Goal: Transaction & Acquisition: Purchase product/service

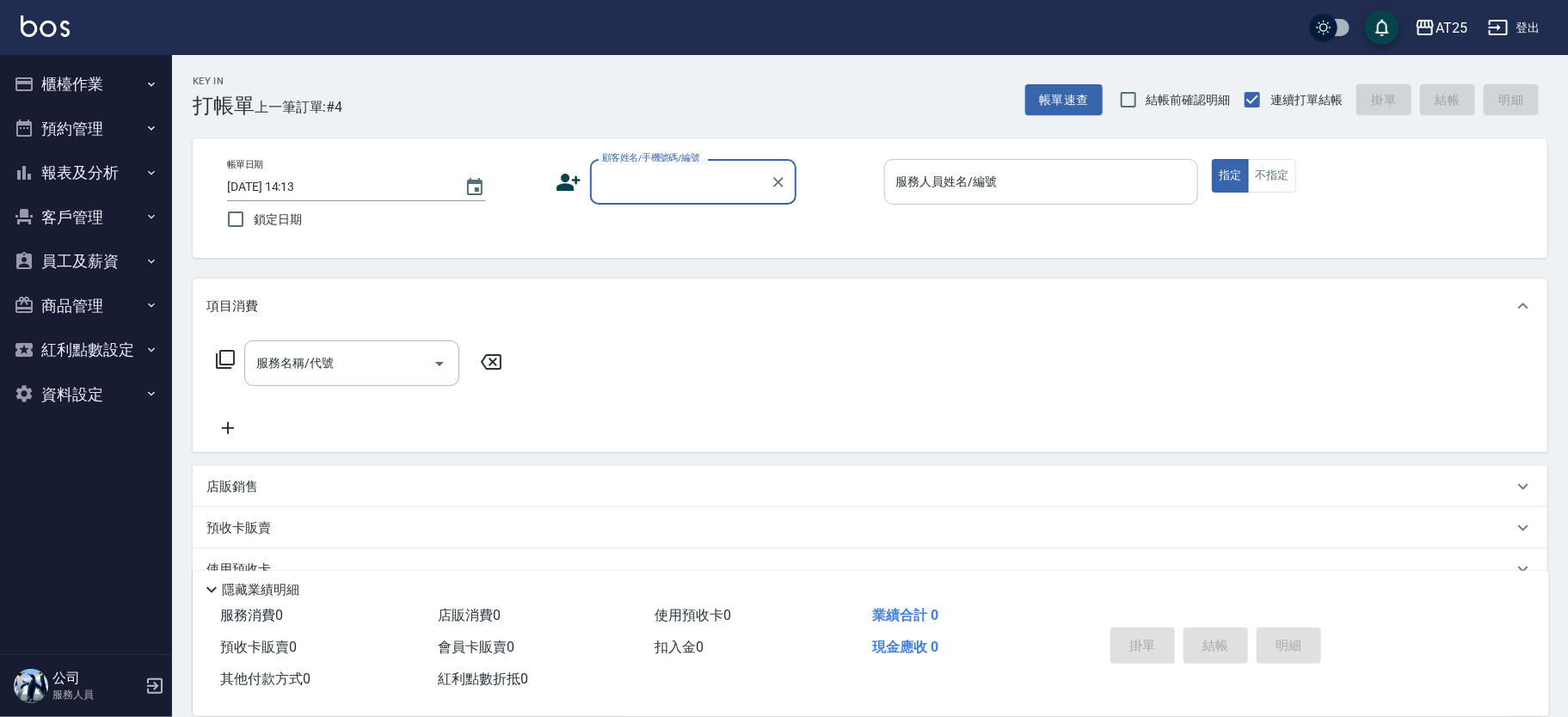
click at [1066, 167] on input "服務人員姓名/編號" at bounding box center [1041, 182] width 300 height 30
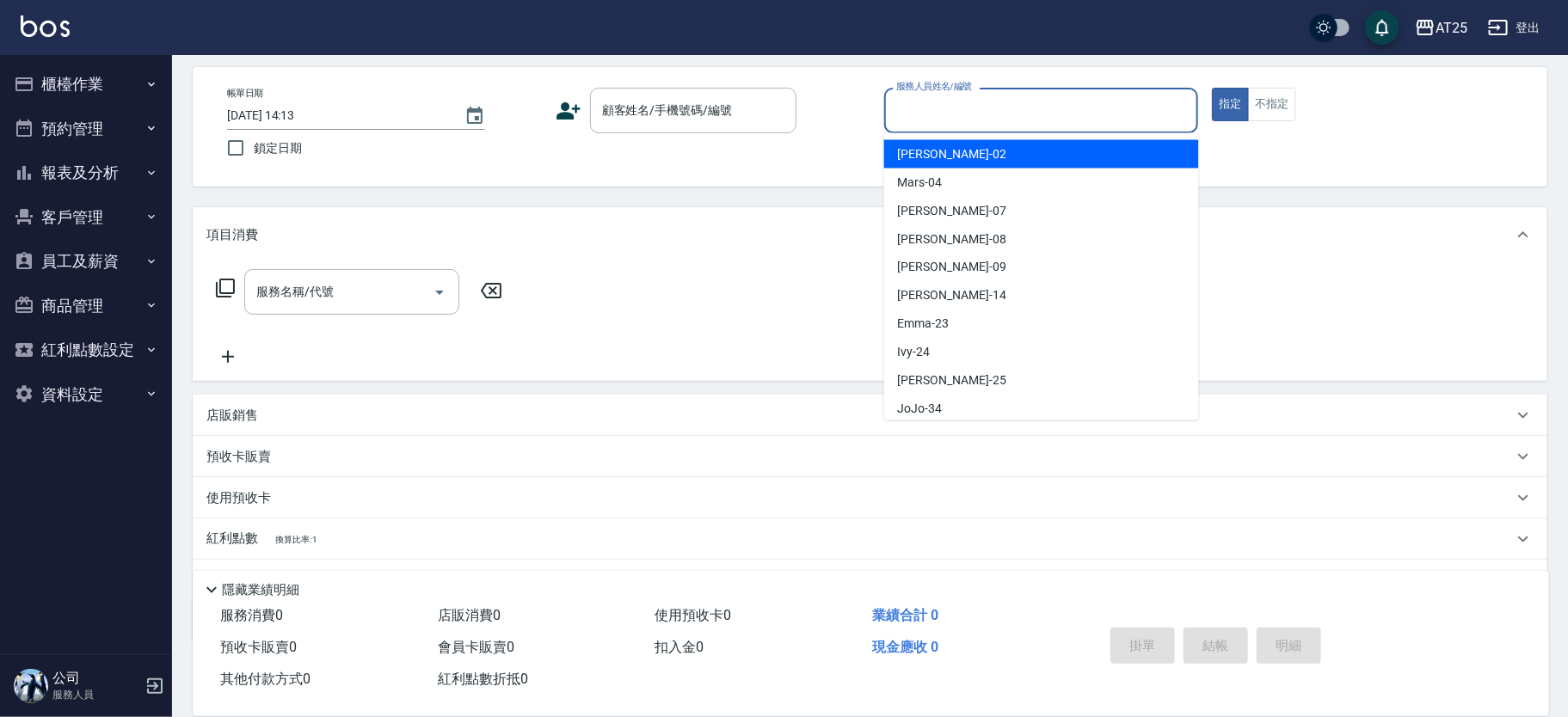
scroll to position [107, 0]
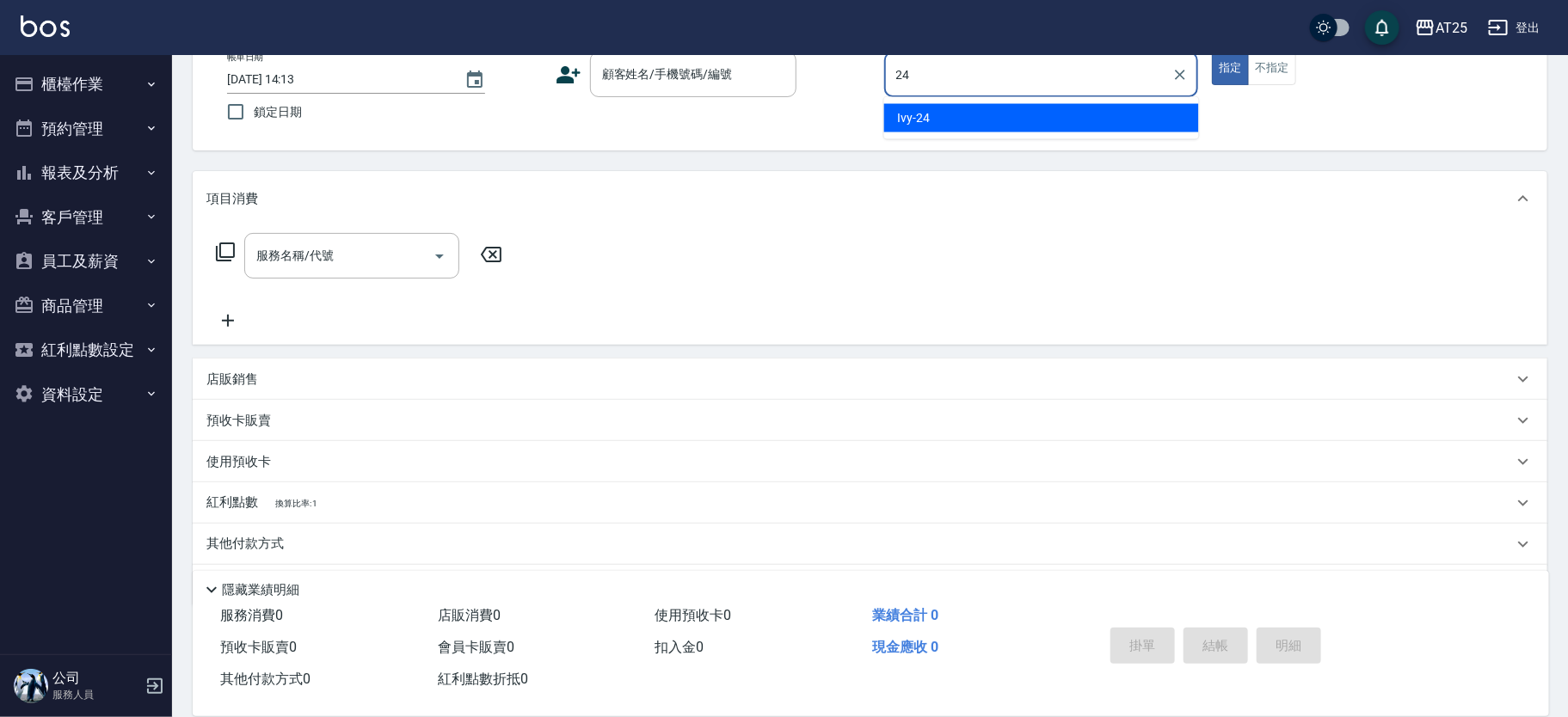
type input "Ivy-24"
type button "true"
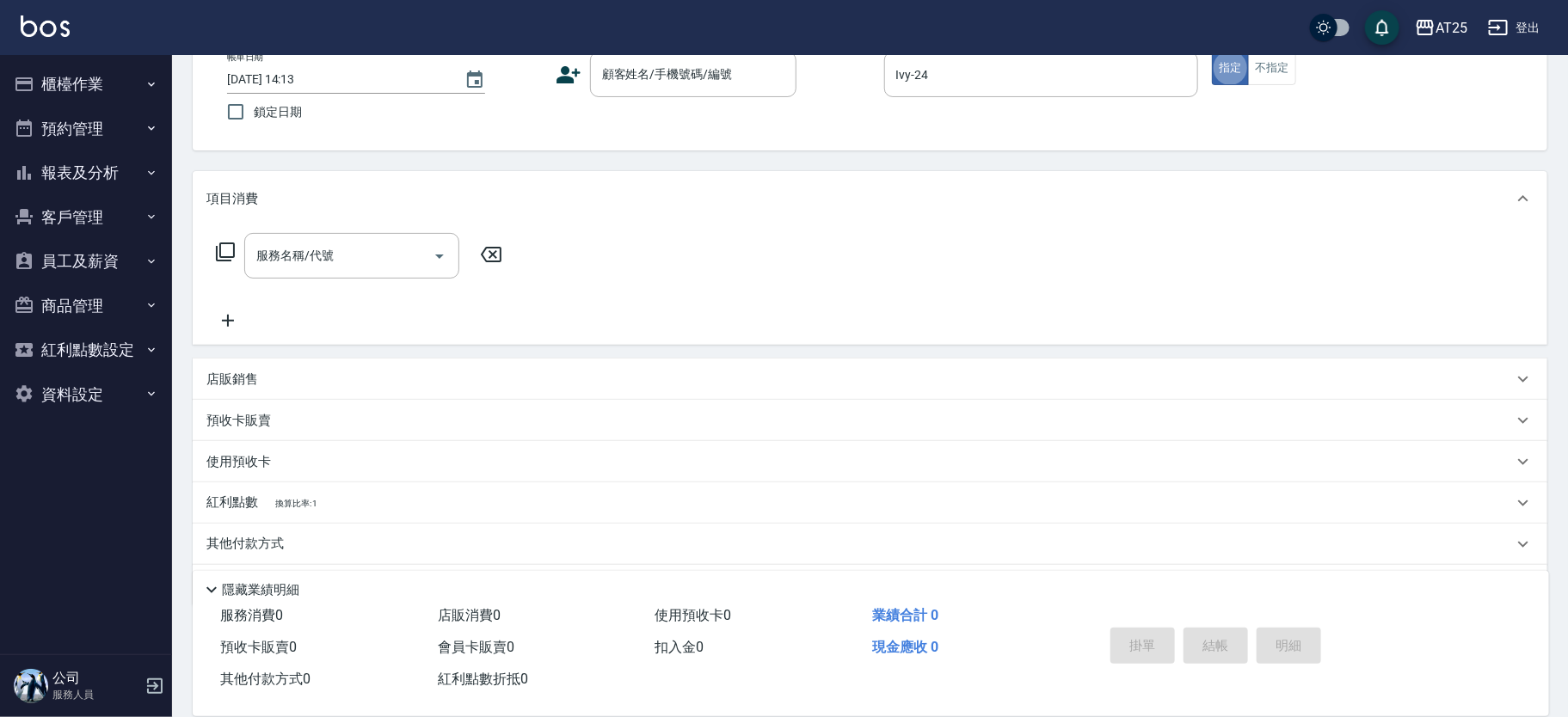
scroll to position [0, 0]
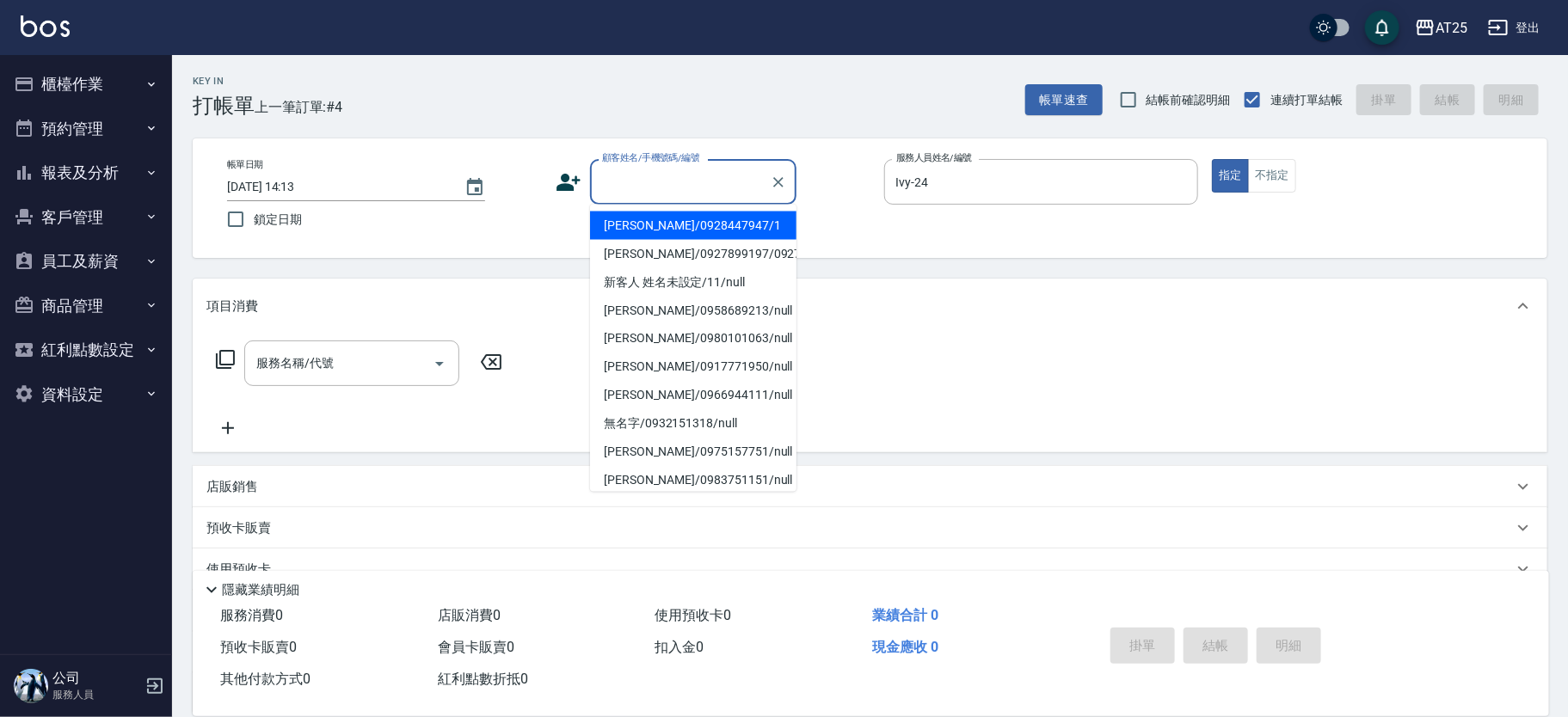
click at [712, 178] on div "顧客姓名/手機號碼/編號 顧客姓名/手機號碼/編號" at bounding box center [693, 181] width 206 height 46
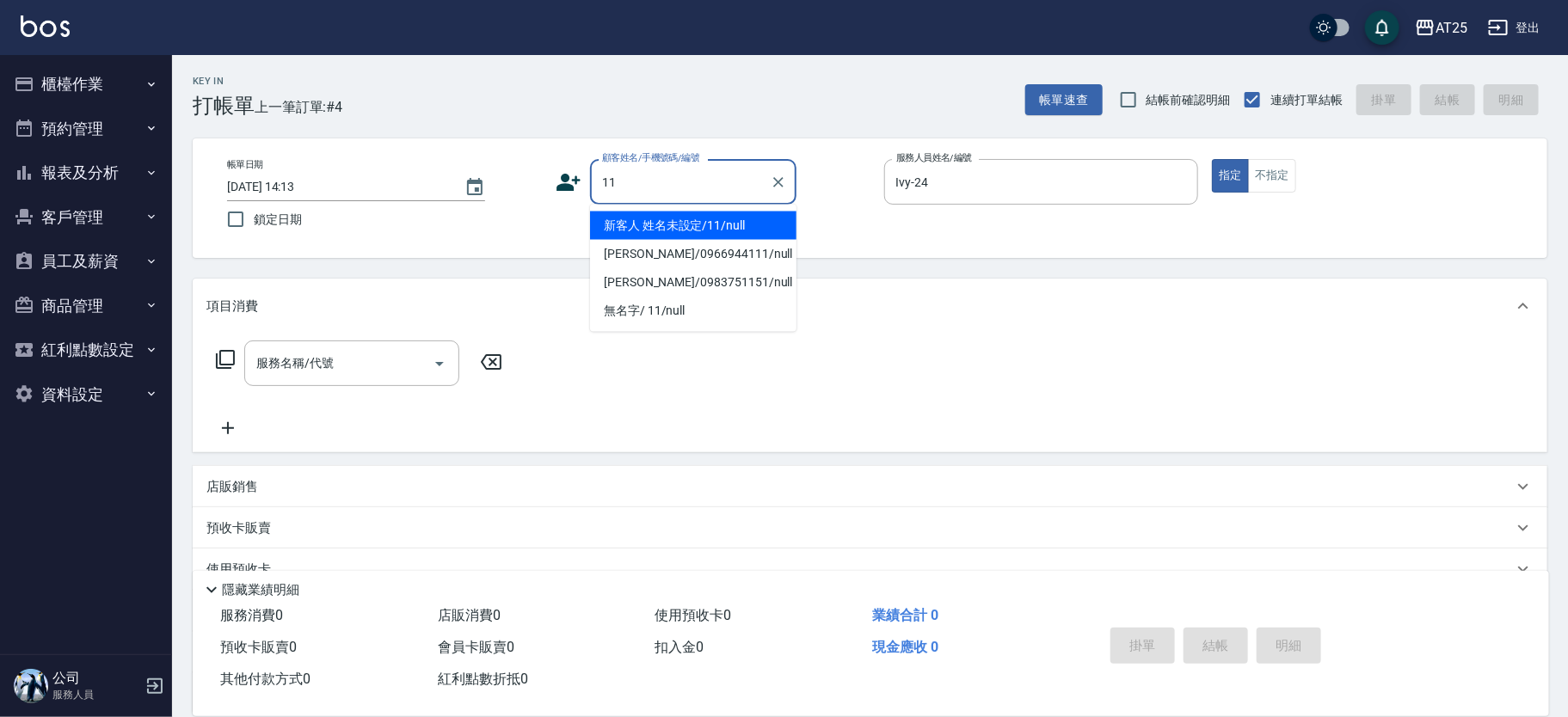
click at [624, 224] on li "新客人 姓名未設定/11/null" at bounding box center [693, 226] width 206 height 28
type input "新客人 姓名未設定/11/null"
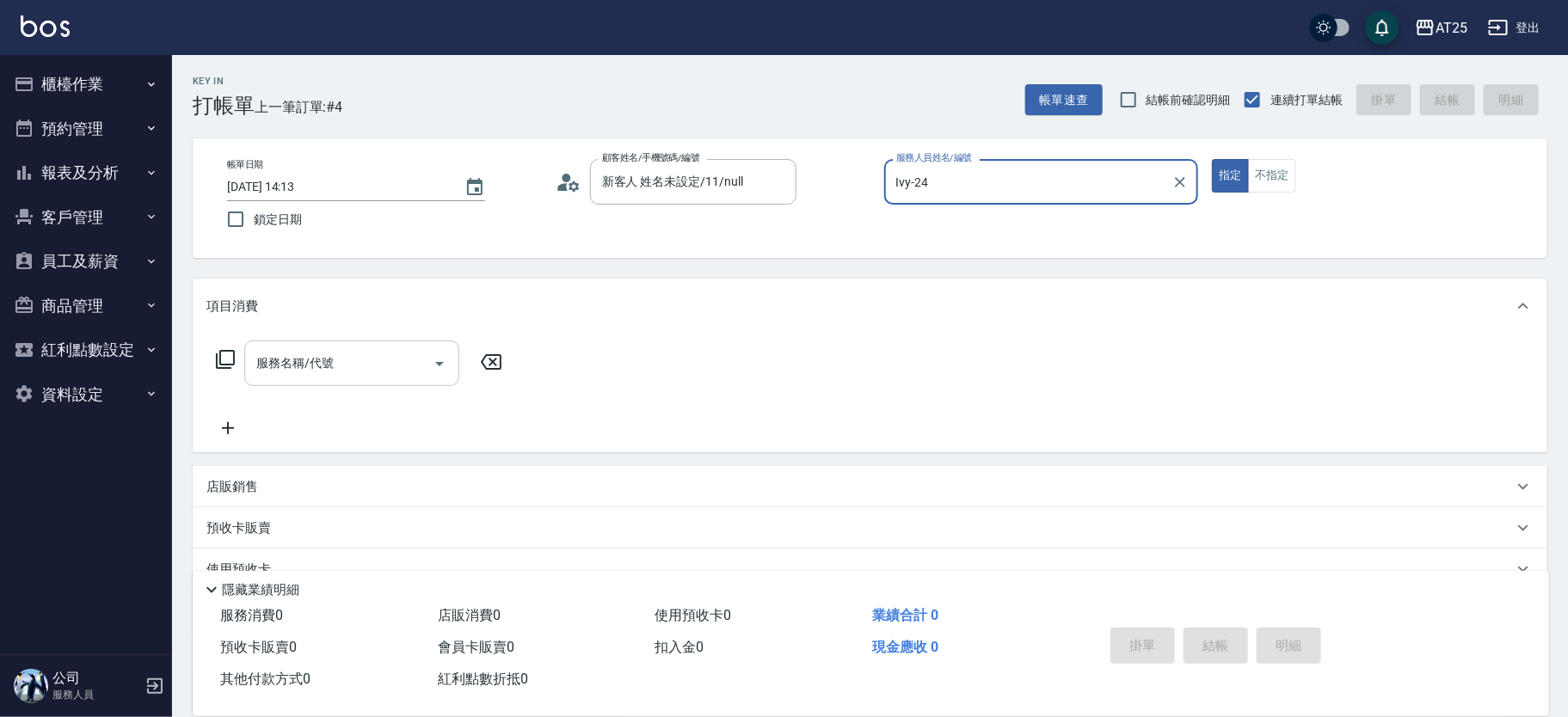
click at [377, 358] on input "服務名稱/代號" at bounding box center [339, 363] width 174 height 30
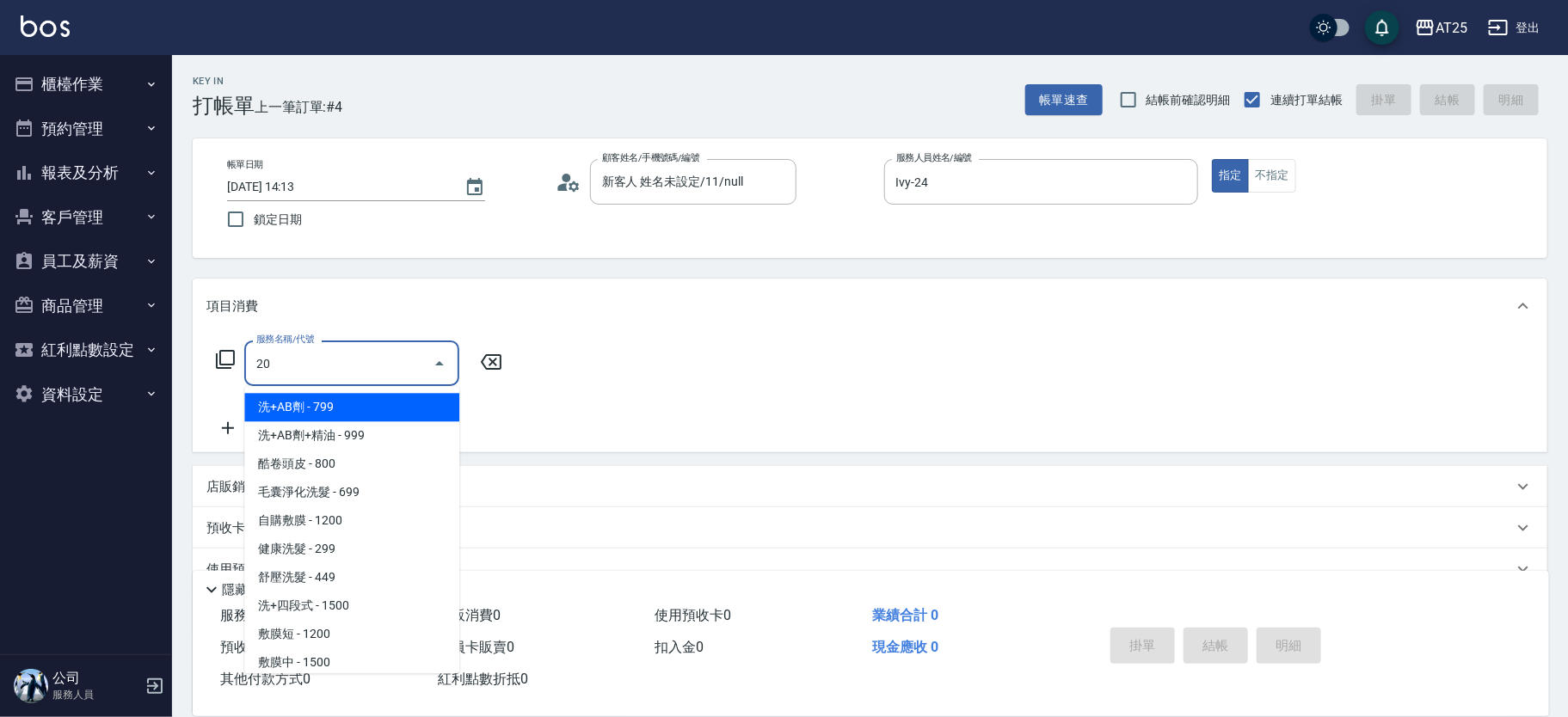
type input "201"
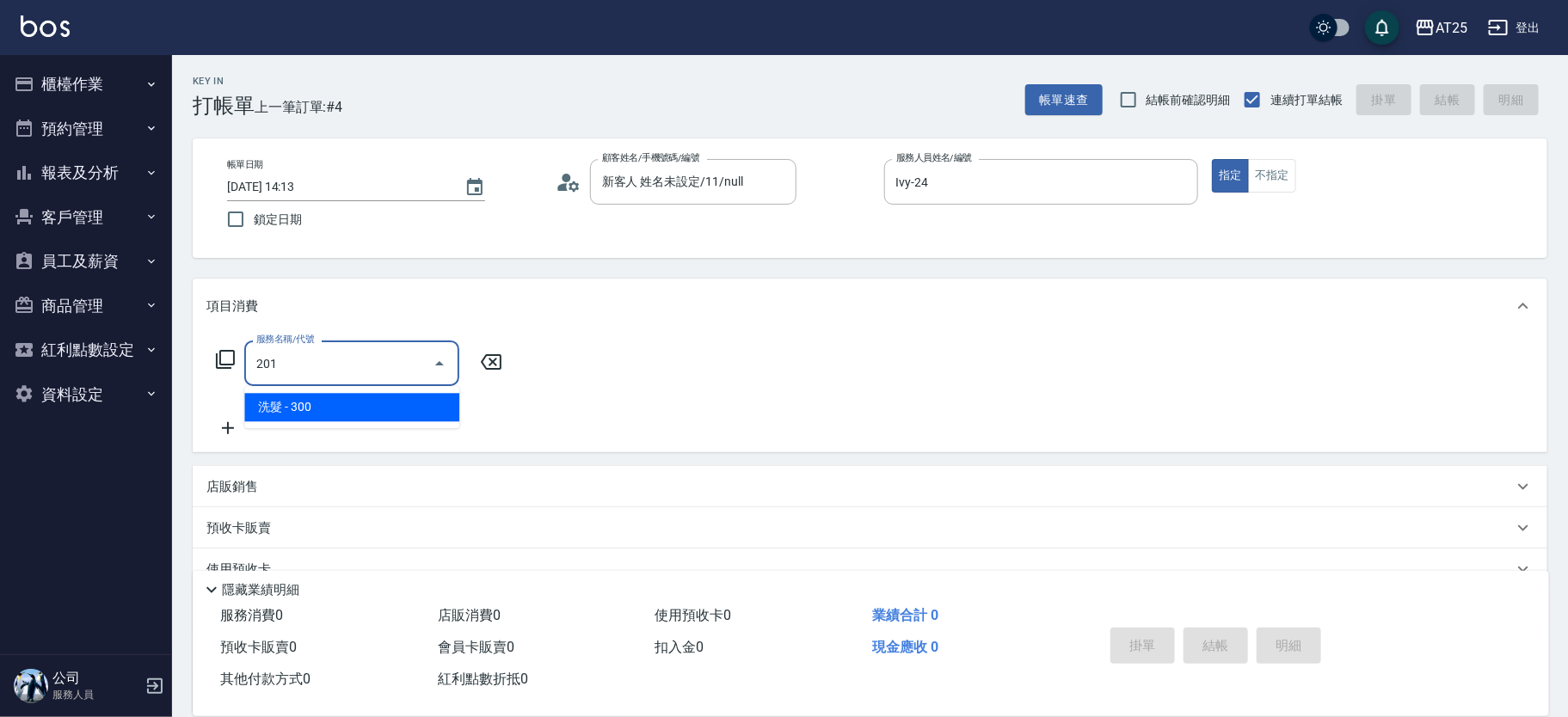
click at [294, 407] on span "洗髮 - 300" at bounding box center [352, 407] width 215 height 28
type input "30"
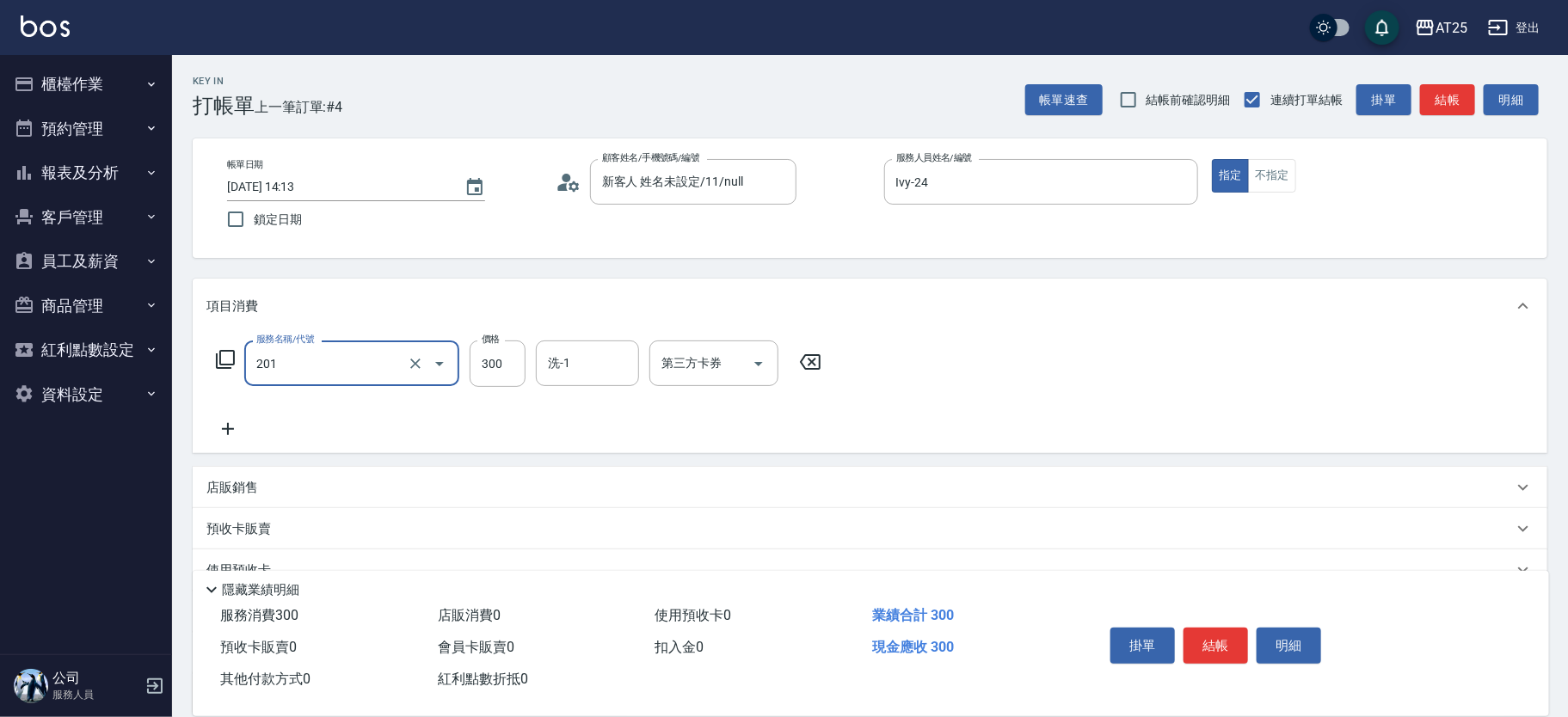
type input "洗髮(201)"
click at [232, 435] on icon at bounding box center [228, 429] width 43 height 21
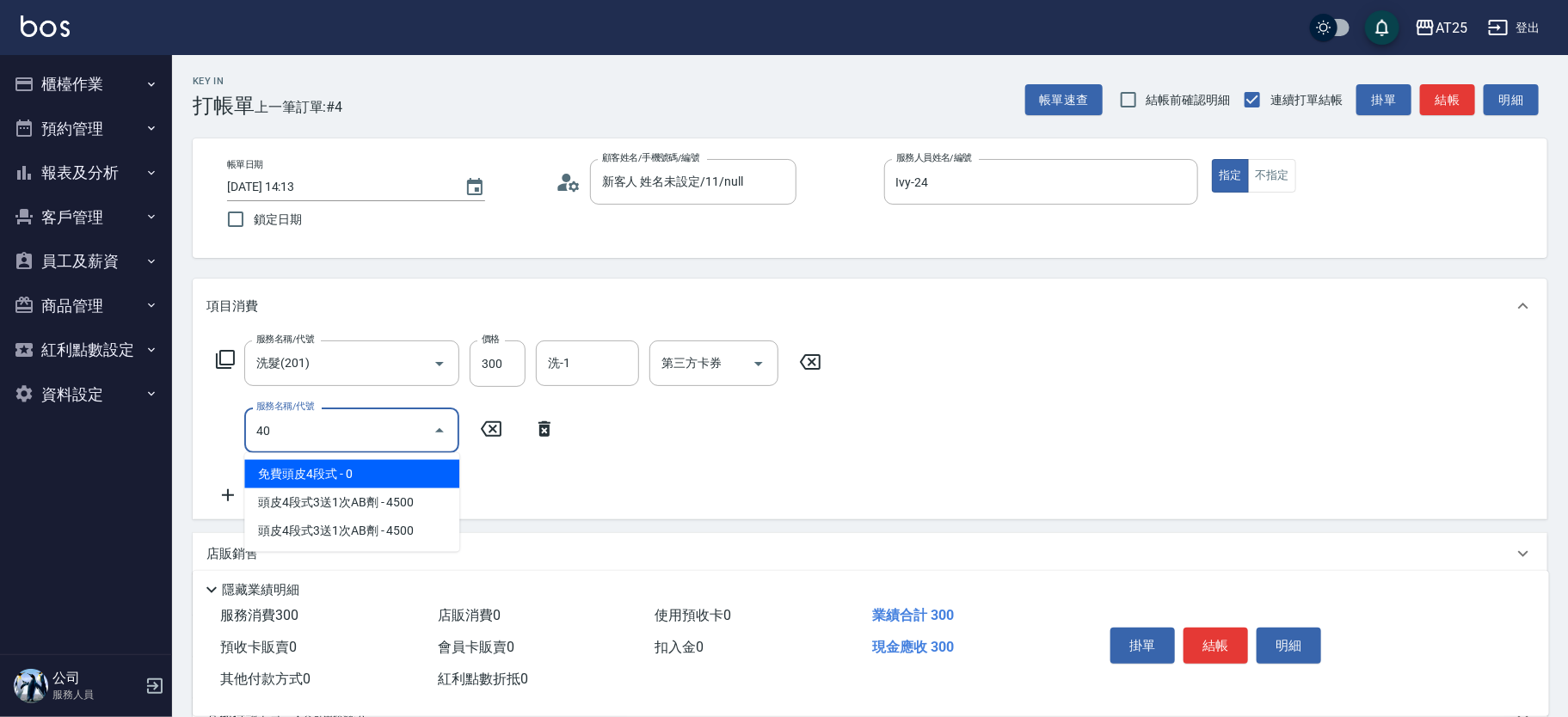
type input "401"
drag, startPoint x: 287, startPoint y: 446, endPoint x: 326, endPoint y: 467, distance: 44.3
click at [305, 465] on span "剪髮 - 300" at bounding box center [352, 474] width 215 height 28
type input "60"
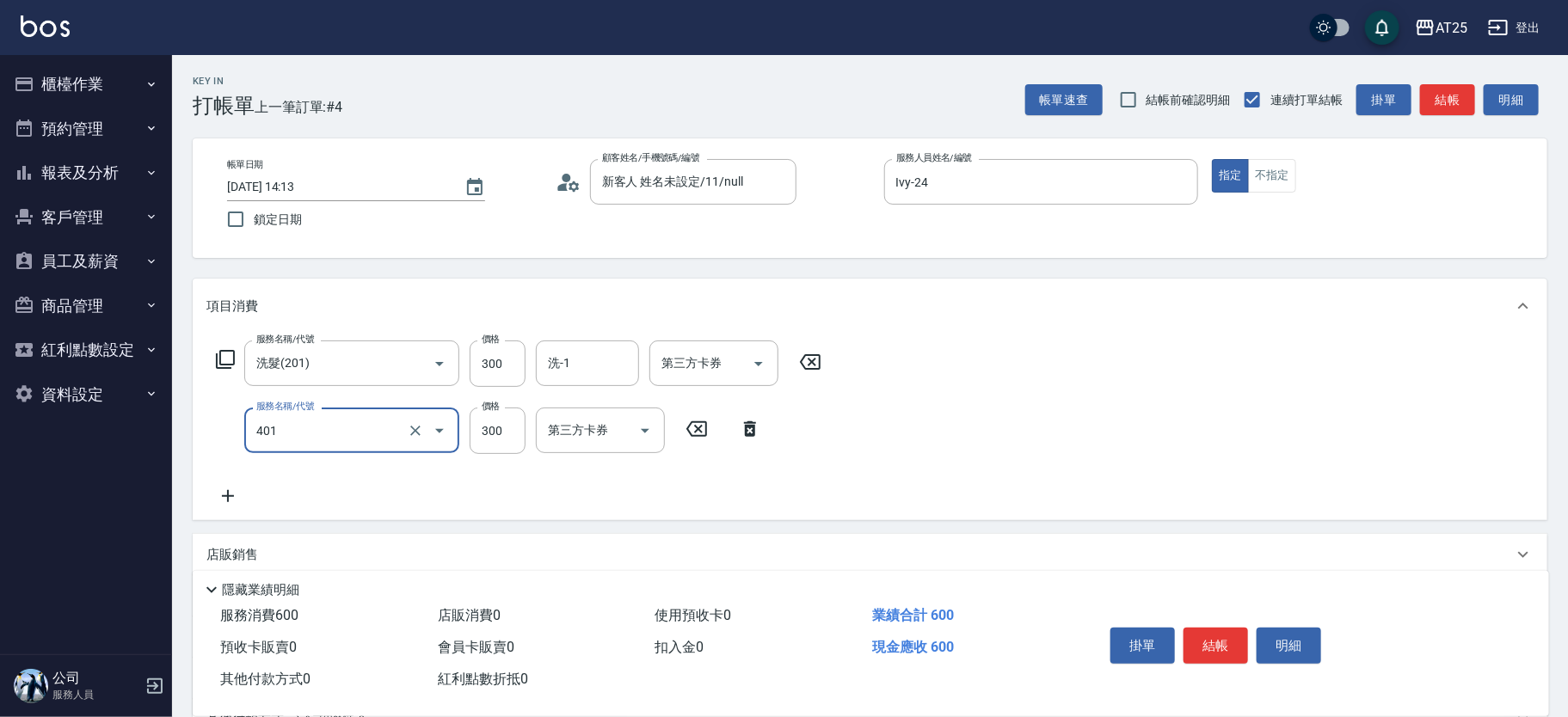
type input "剪髮(401)"
click at [464, 423] on div "服務名稱/代號 剪髮(401) 服務名稱/代號 價格 300 價格 第三方卡券 第三方卡券" at bounding box center [488, 431] width 565 height 47
click at [483, 425] on input "300" at bounding box center [497, 431] width 56 height 47
type input "30"
type input "20"
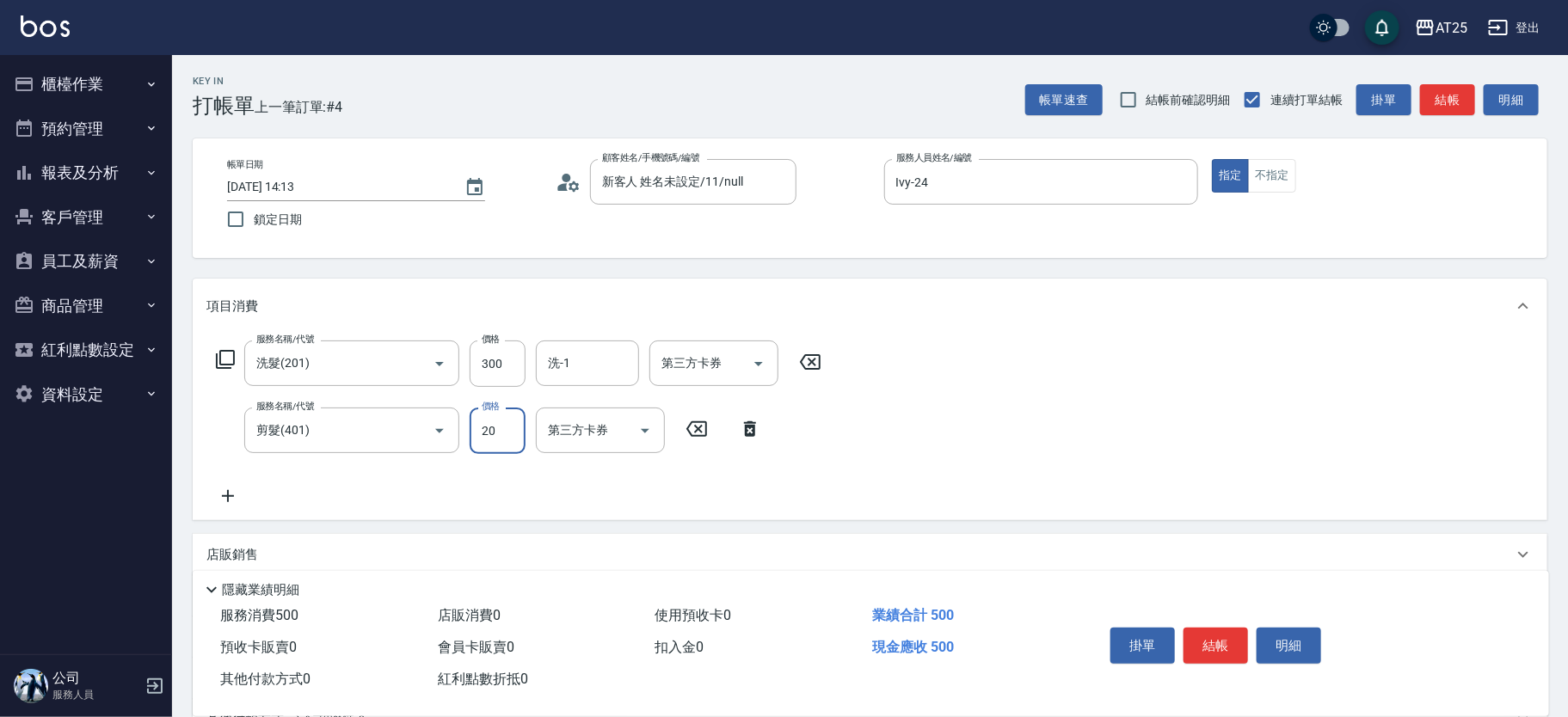
type input "50"
type input "200"
click at [1228, 635] on button "結帳" at bounding box center [1215, 646] width 64 height 36
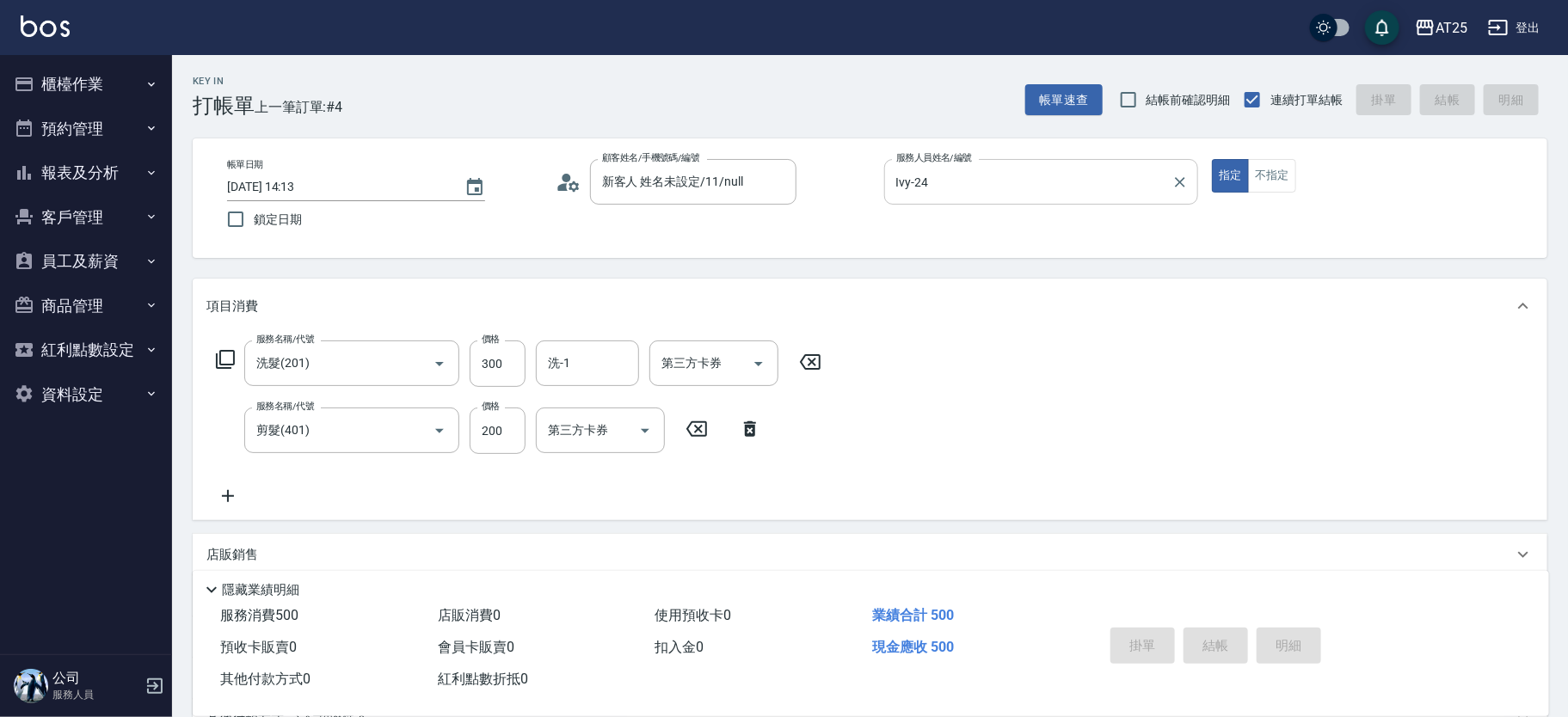
type input "2025/09/16 16:39"
type input "0"
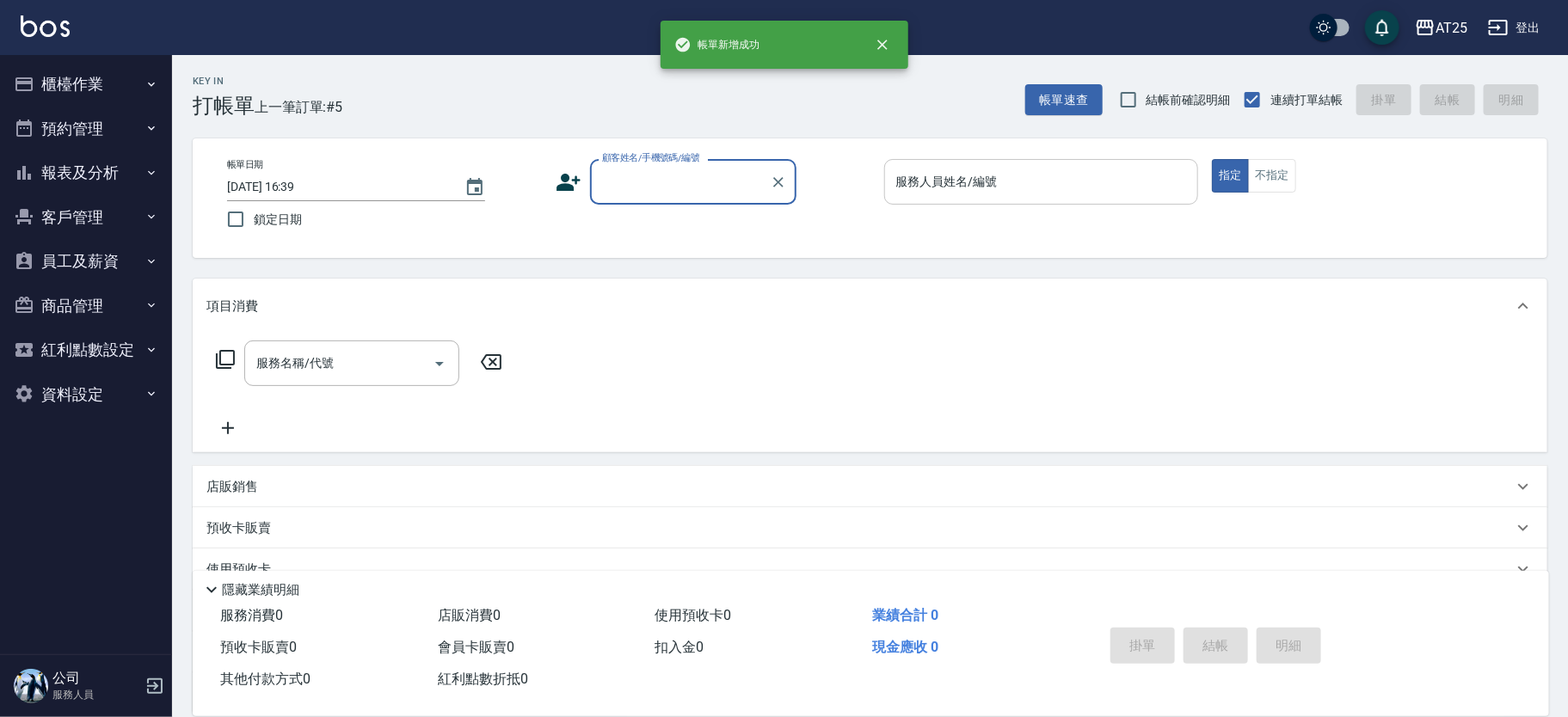
click at [995, 189] on input "服務人員姓名/編號" at bounding box center [1041, 182] width 300 height 30
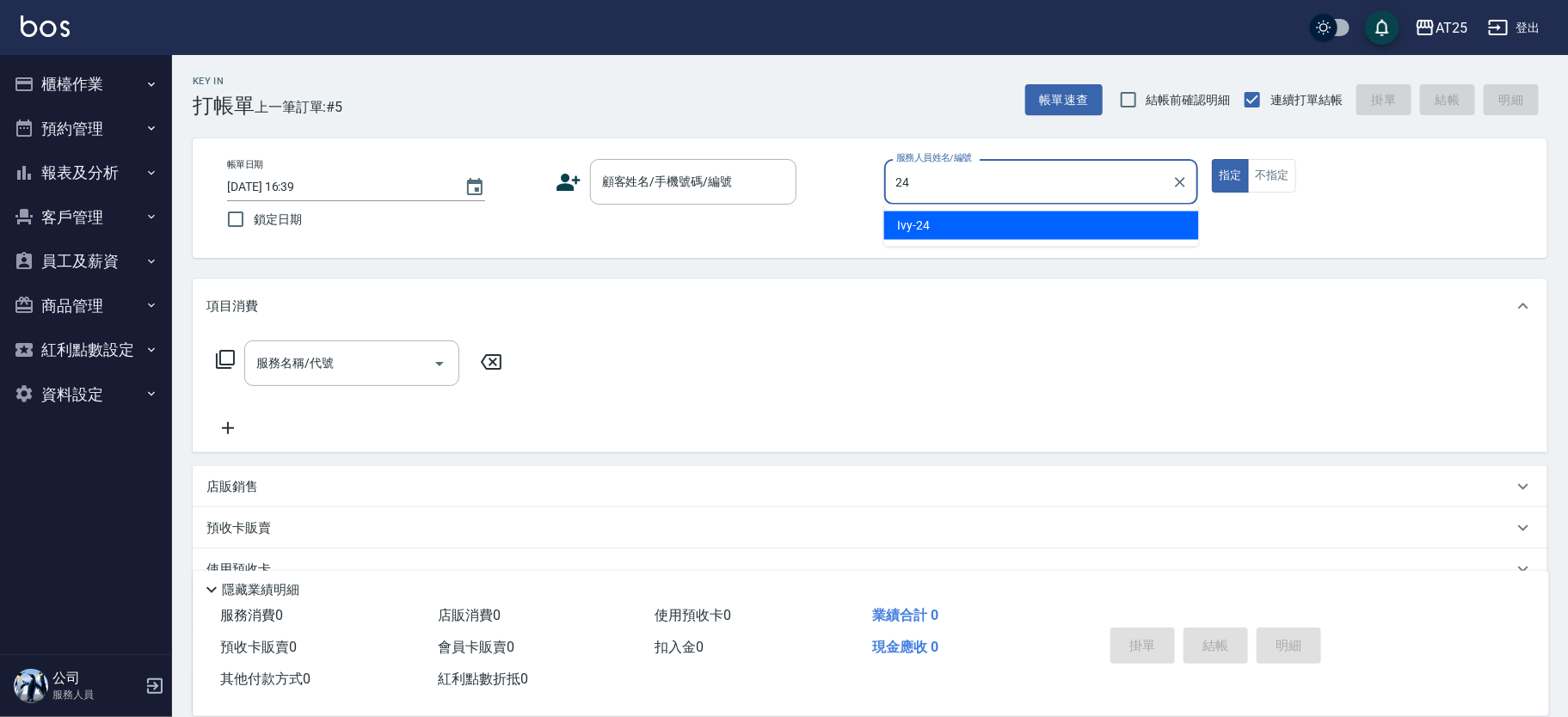
type input "Ivy-24"
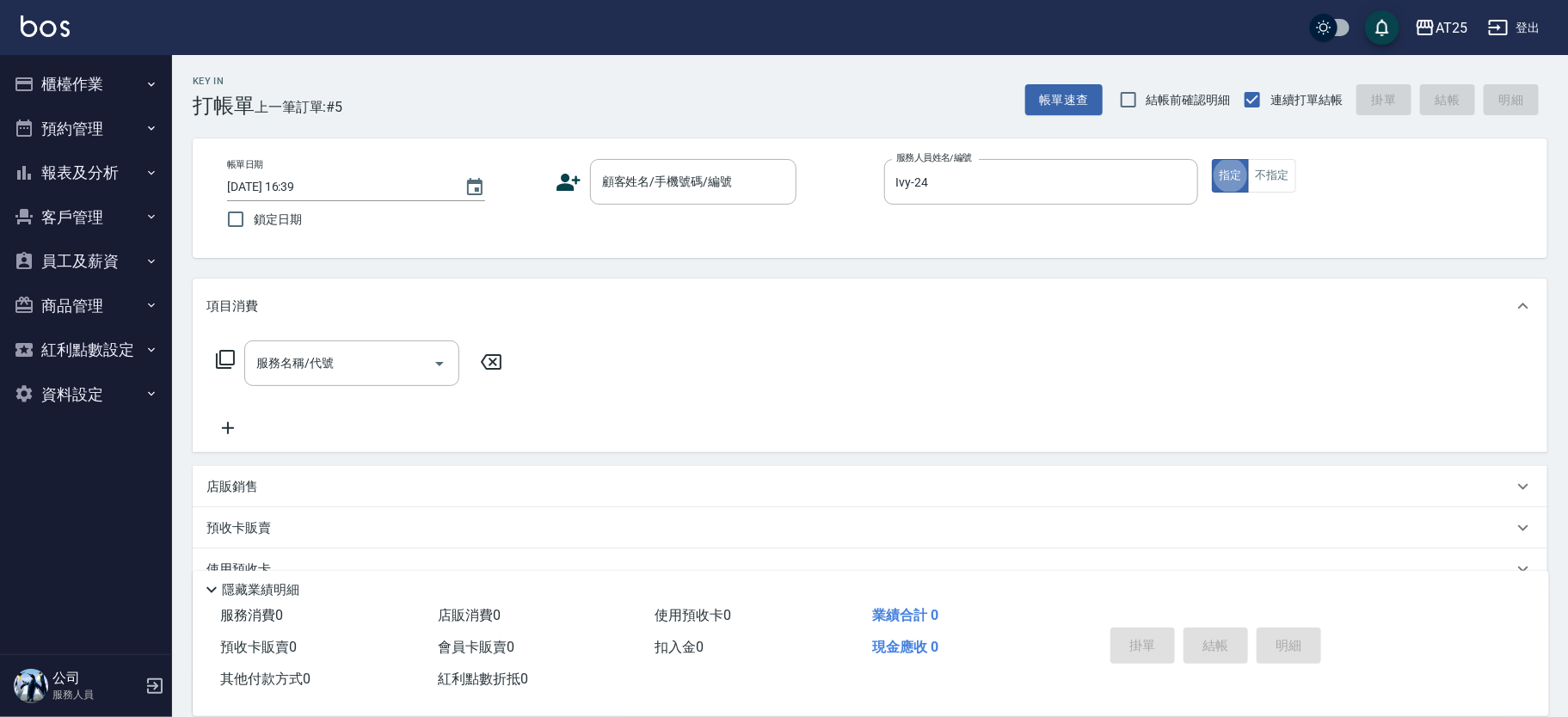
click at [690, 205] on div "帳單日期 2025/09/16 16:39 鎖定日期 顧客姓名/手機號碼/編號 顧客姓名/手機號碼/編號 服務人員姓名/編號 Ivy-24 服務人員姓名/編號…" at bounding box center [870, 198] width 1313 height 78
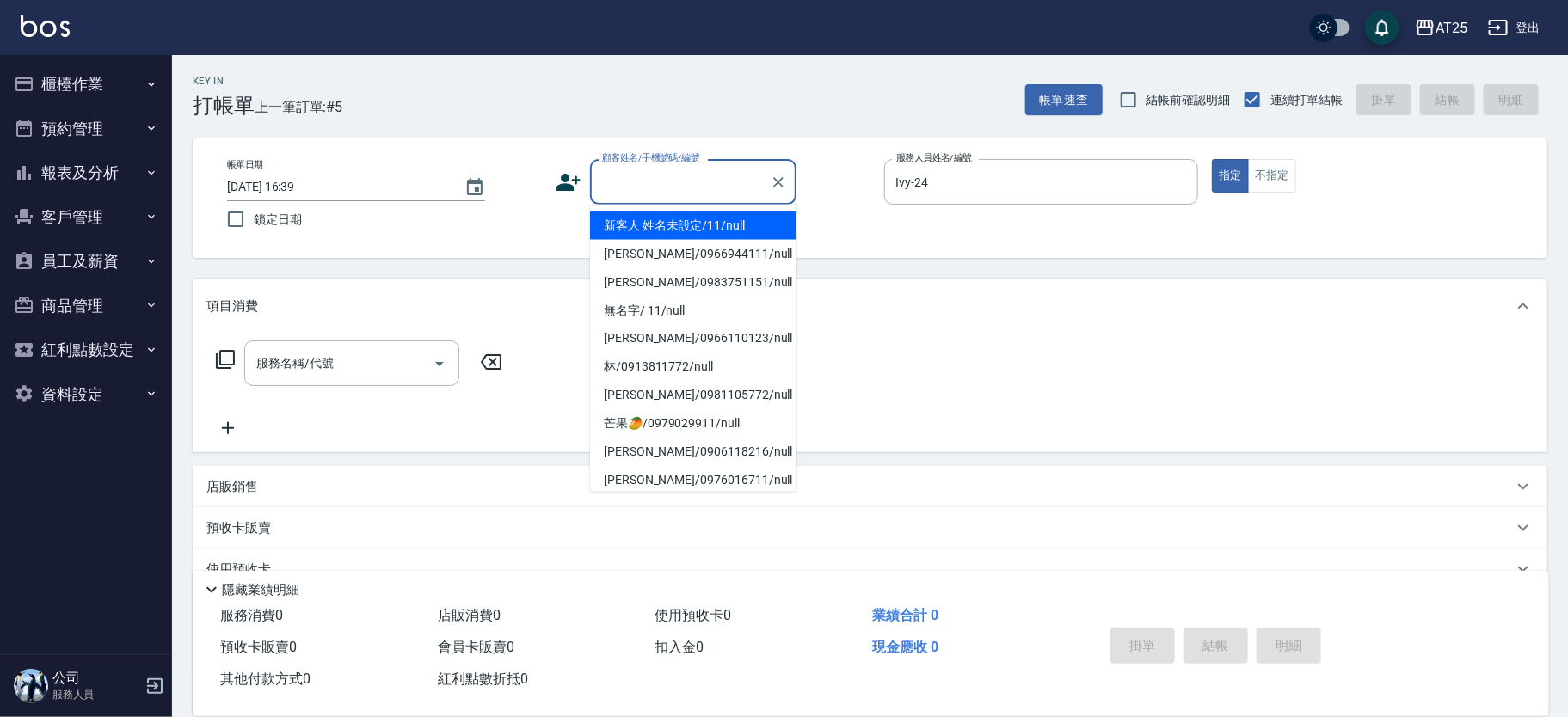
click at [690, 191] on input "顧客姓名/手機號碼/編號" at bounding box center [679, 182] width 165 height 30
click at [699, 229] on li "新客人 姓名未設定/11/null" at bounding box center [693, 226] width 206 height 28
type input "新客人 姓名未設定/11/null"
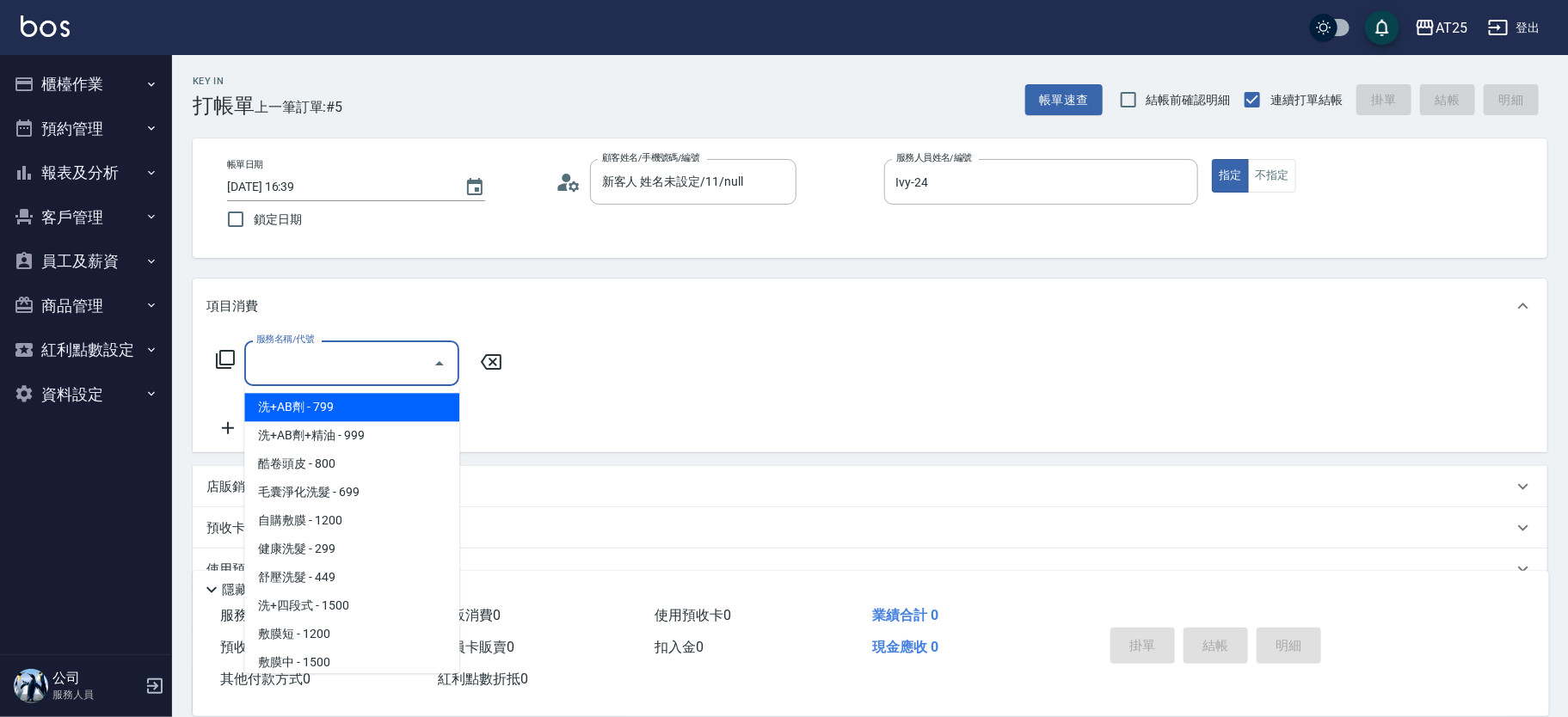
click at [308, 363] on div "服務名稱/代號 服務名稱/代號" at bounding box center [352, 363] width 215 height 46
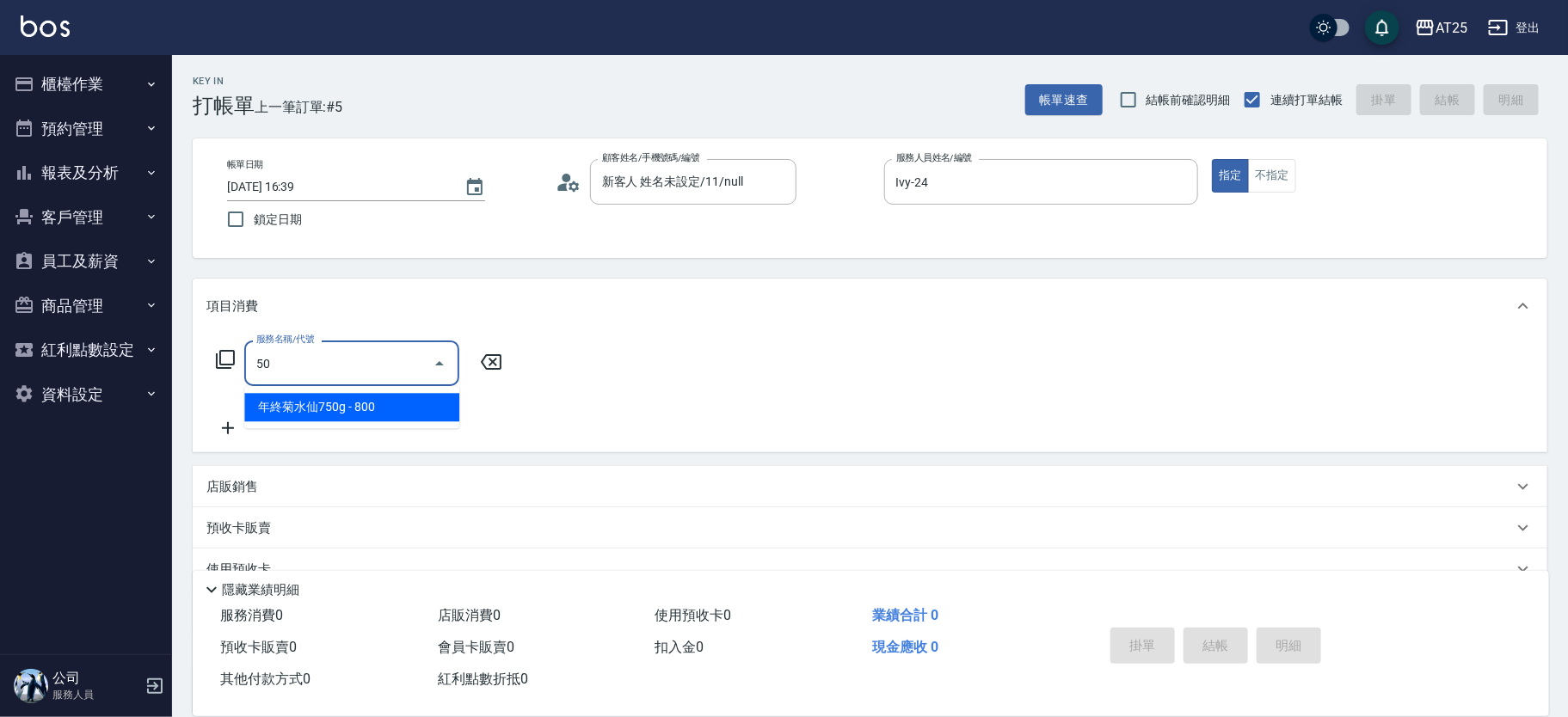
type input "501"
click at [333, 408] on span "染髮 - 1000" at bounding box center [352, 407] width 215 height 28
type input "100"
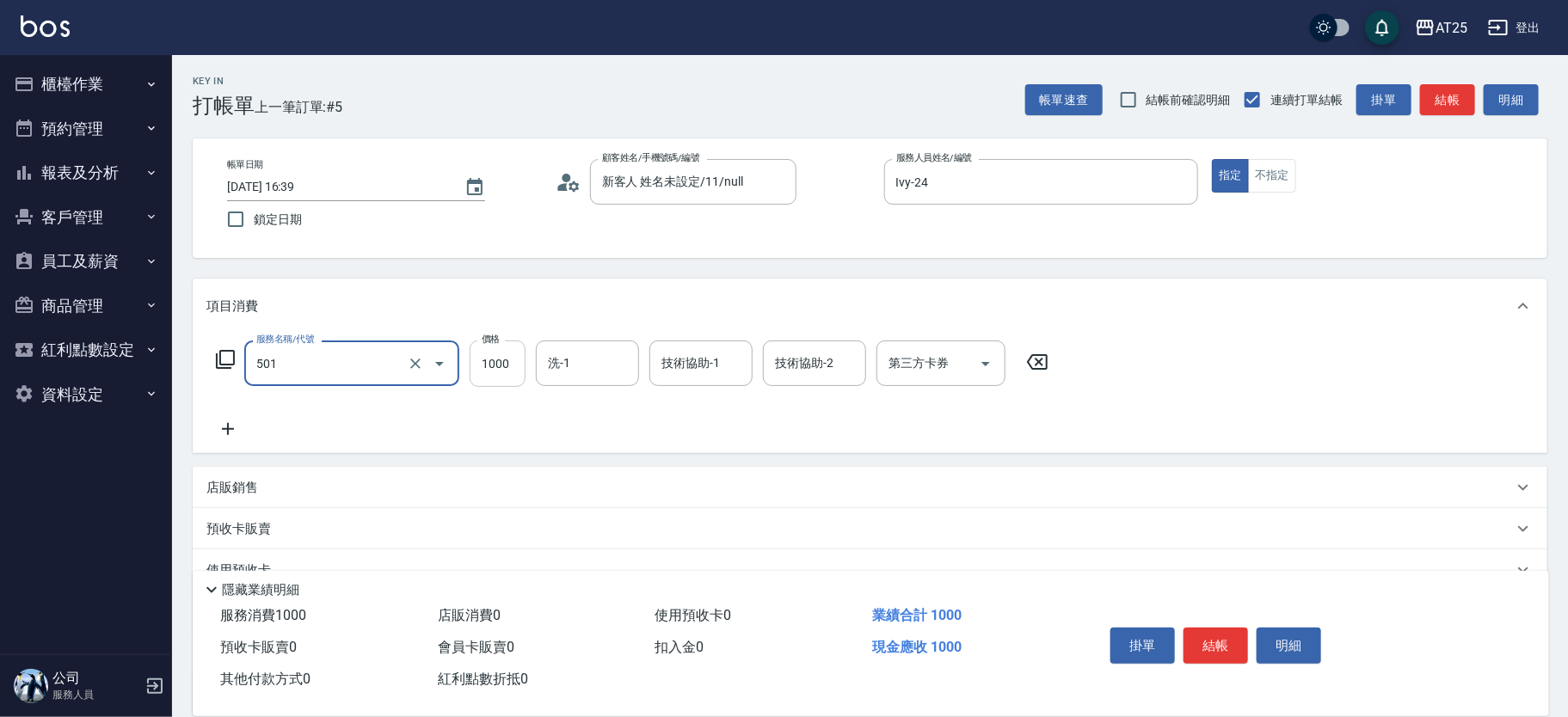
type input "染髮(501)"
click at [490, 372] on input "1000" at bounding box center [497, 364] width 56 height 47
type input "0"
type input "34"
type input "30"
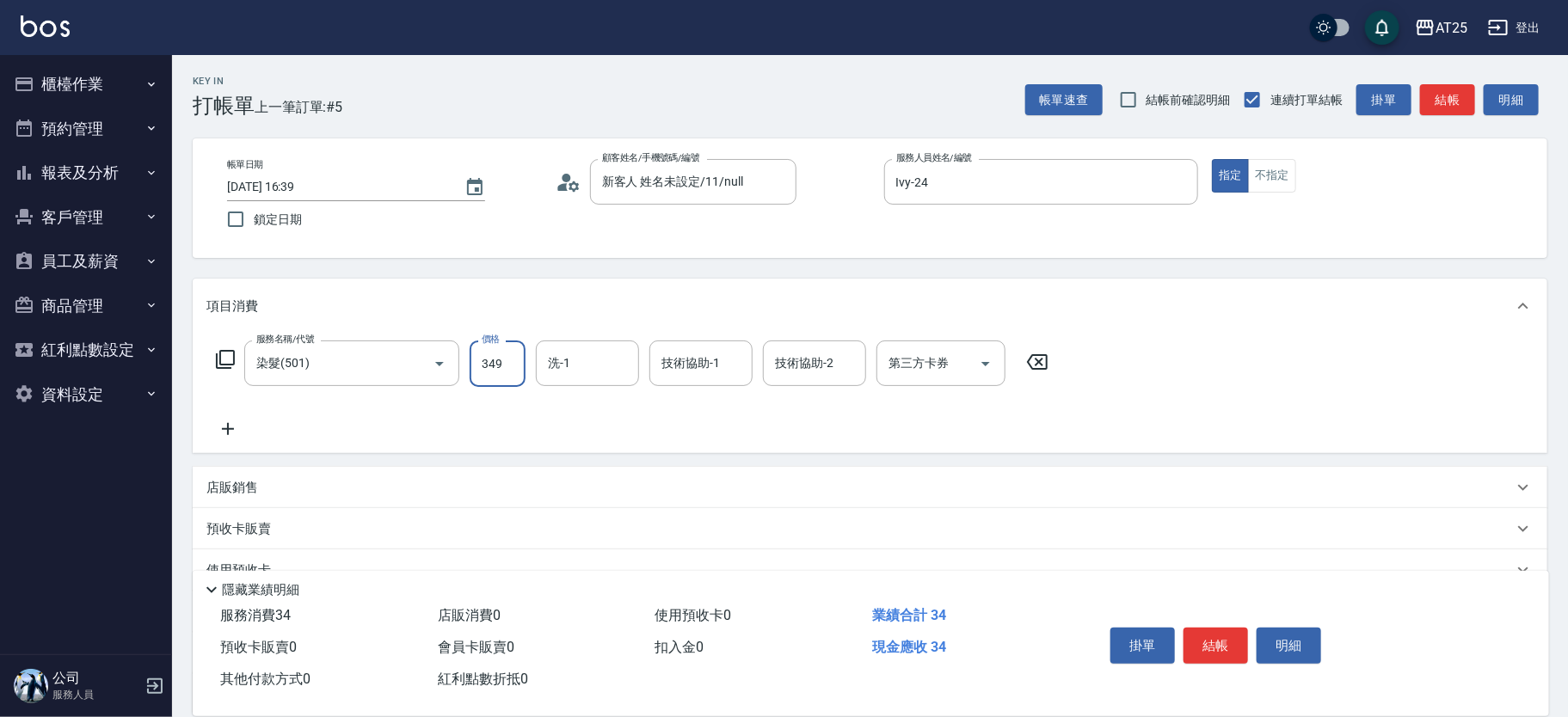
type input "3498"
type input "340"
type input "3498"
click at [246, 420] on icon at bounding box center [228, 429] width 43 height 21
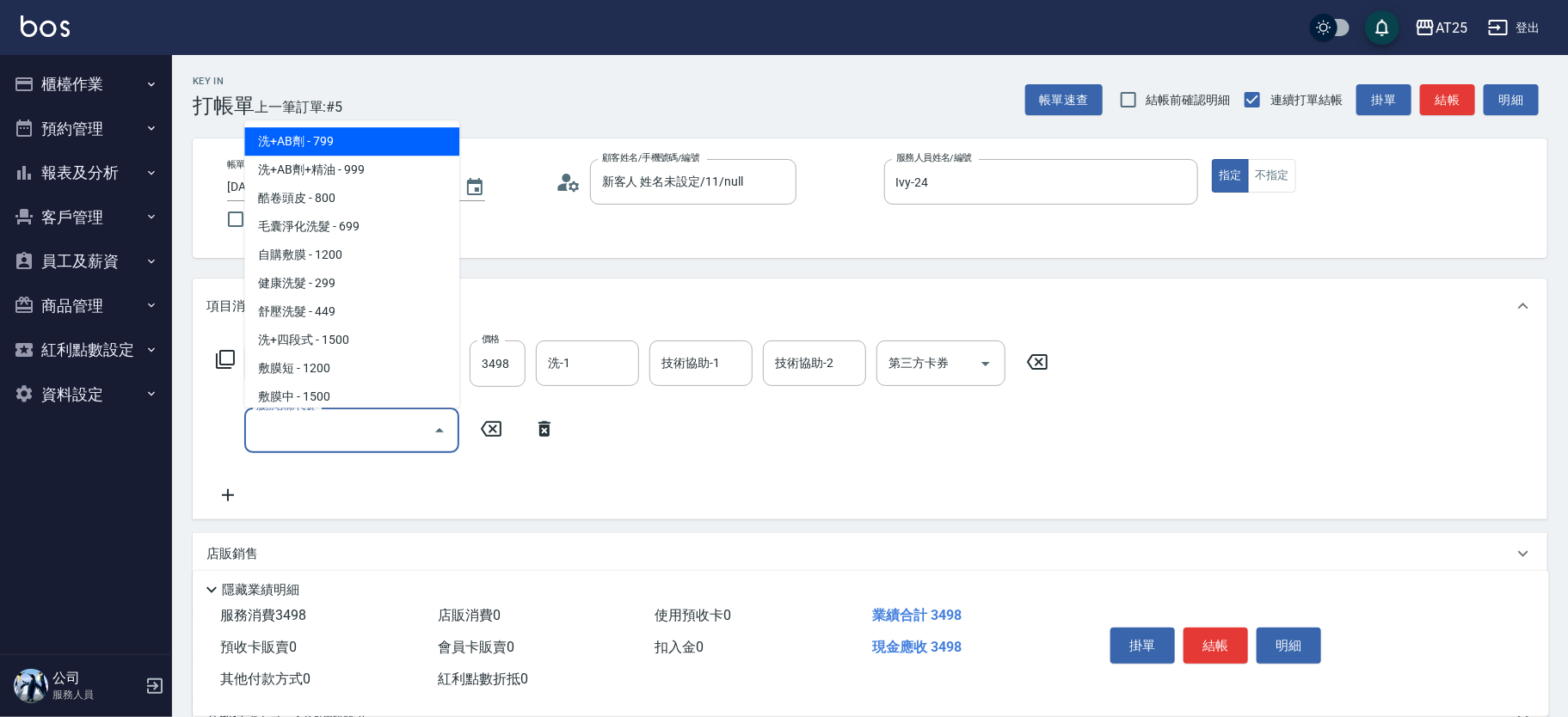
click at [315, 430] on input "服務名稱/代號" at bounding box center [339, 430] width 174 height 30
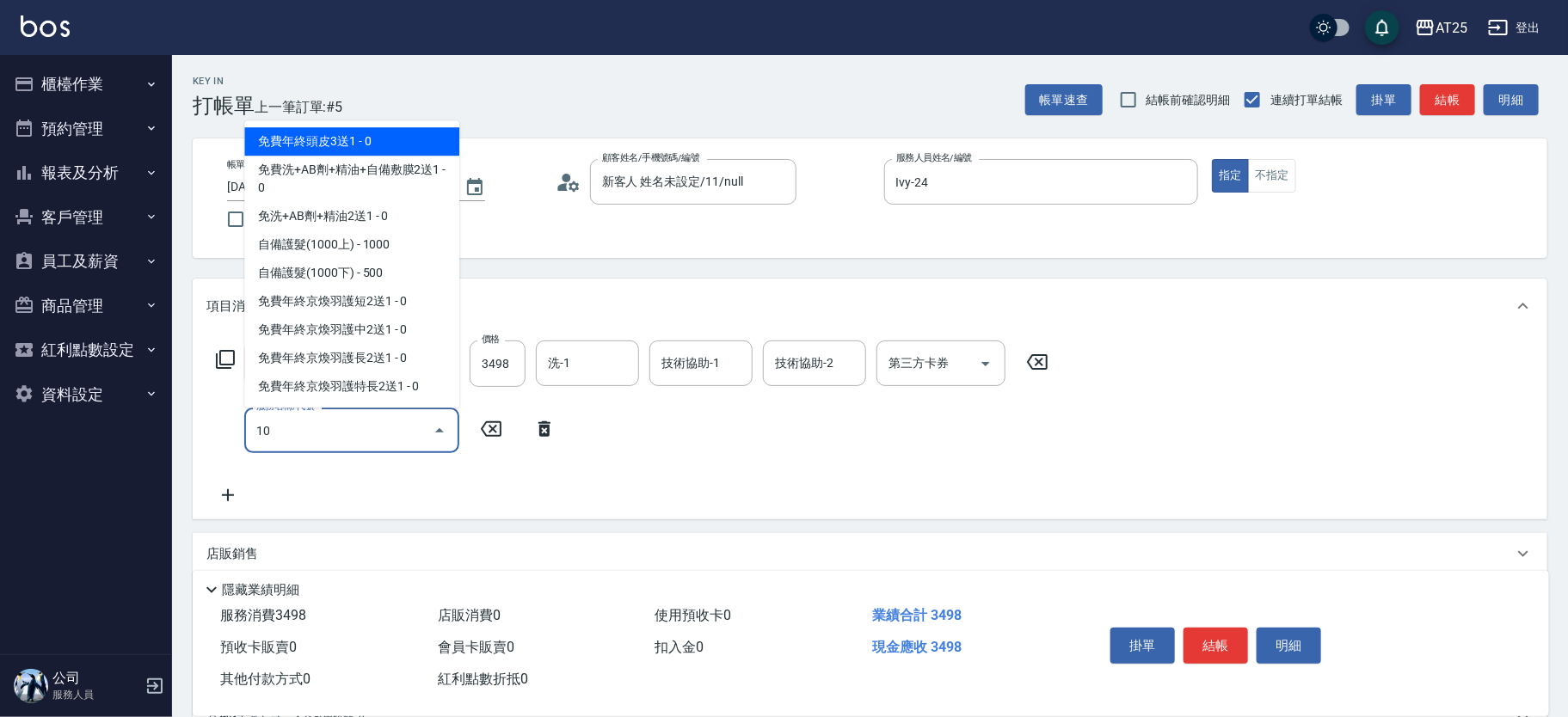
type input "102"
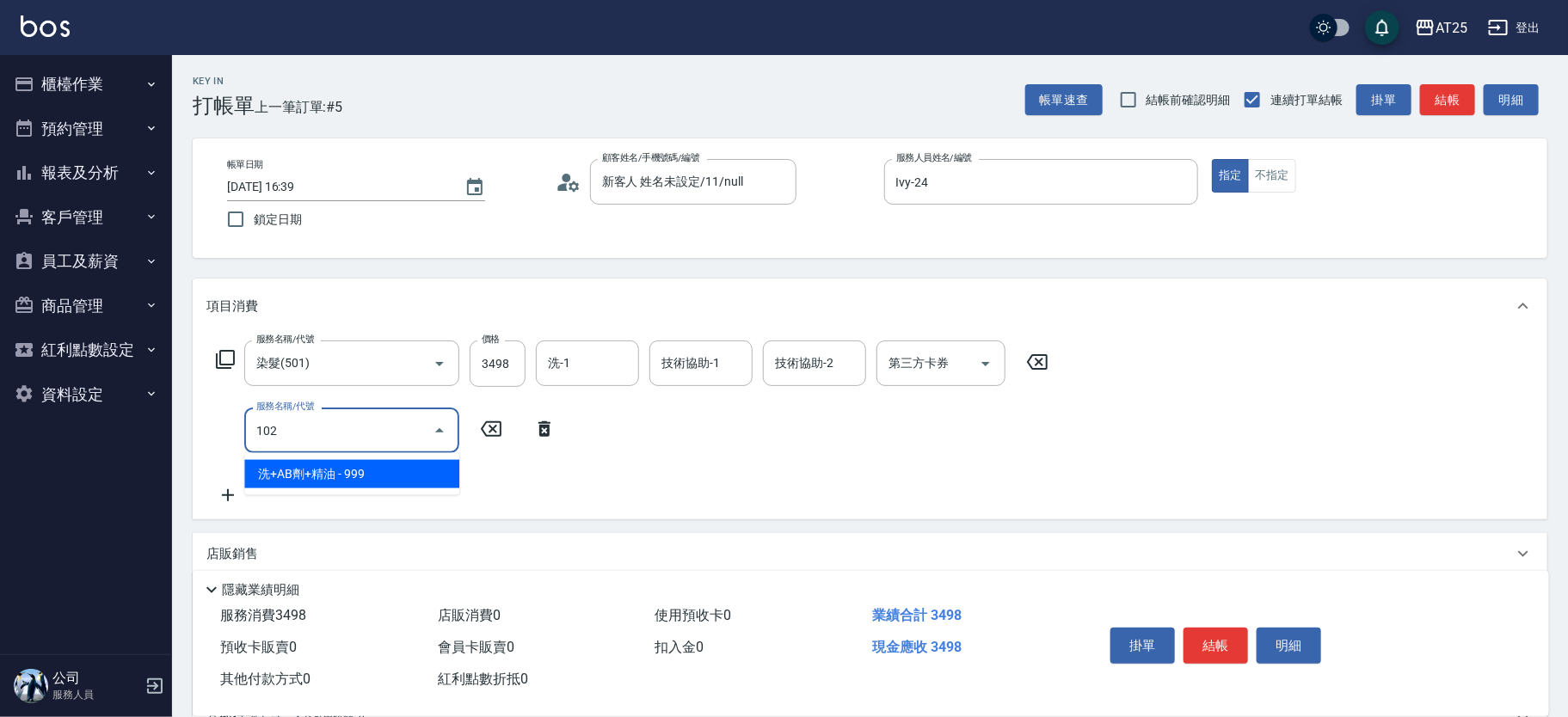
click at [344, 479] on span "洗+AB劑+精油 - 999" at bounding box center [352, 474] width 215 height 28
type input "440"
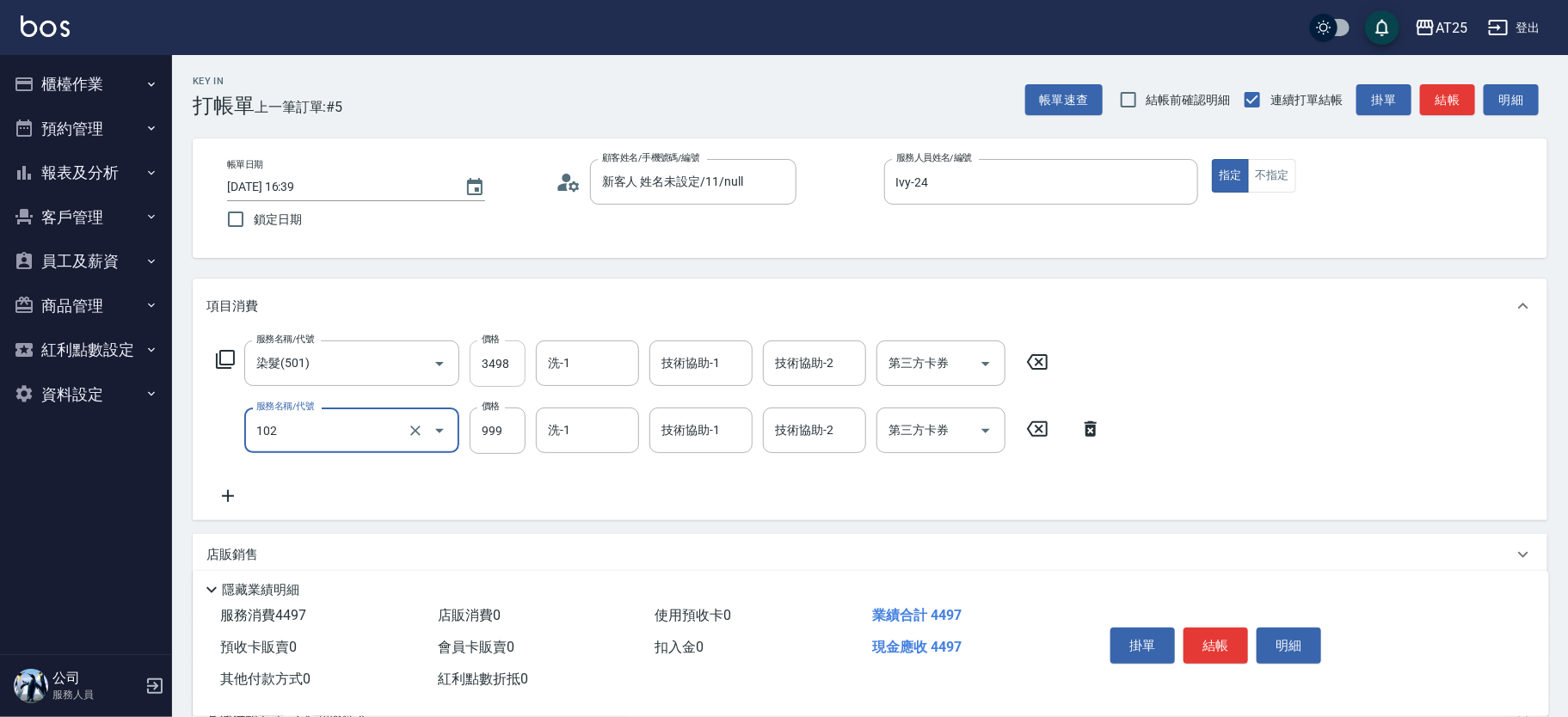
type input "洗+AB劑+精油(102)"
drag, startPoint x: 494, startPoint y: 367, endPoint x: 531, endPoint y: 362, distance: 37.3
click at [486, 364] on input "3498" at bounding box center [497, 364] width 56 height 47
click at [531, 362] on div "服務名稱/代號 染髮(501) 服務名稱/代號 價格 3498 價格 洗-1 洗-1 技術協助-1 技術協助-1 技術協助-2 技術協助-2 第三方卡券 第三…" at bounding box center [632, 364] width 852 height 47
type input "90"
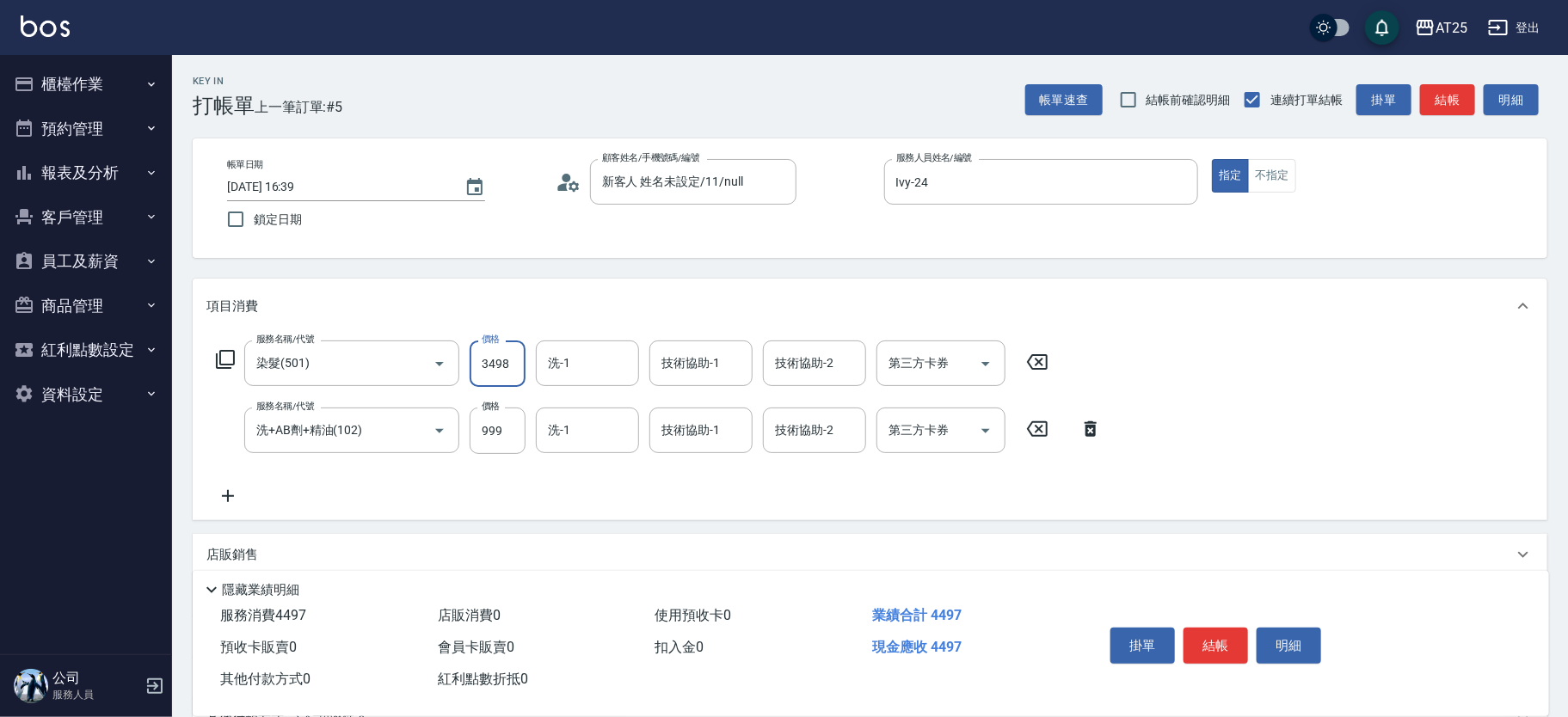
type input "0"
type input "100"
type input "2"
type input "90"
type input "0"
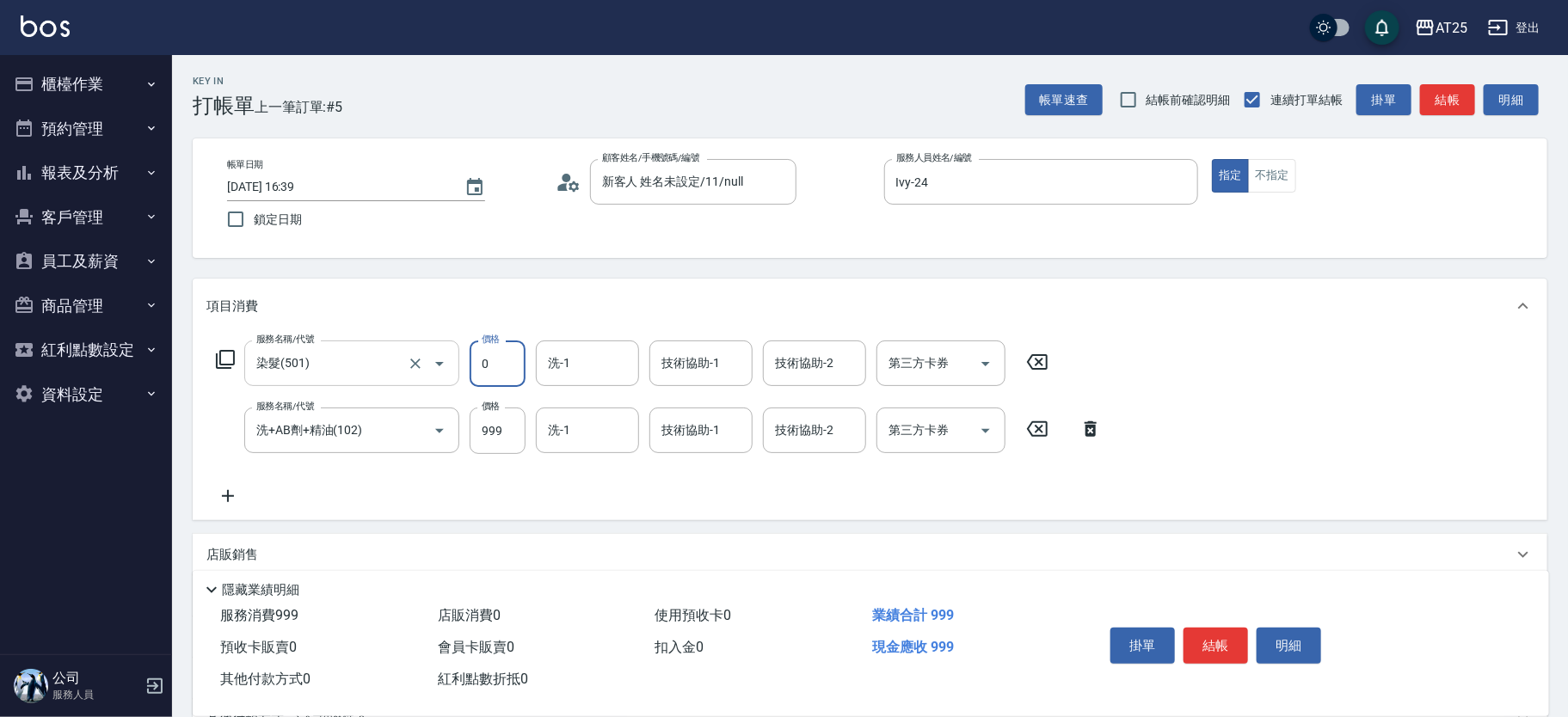
type input "100"
type input "199"
type input "110"
type input "1999"
type input "290"
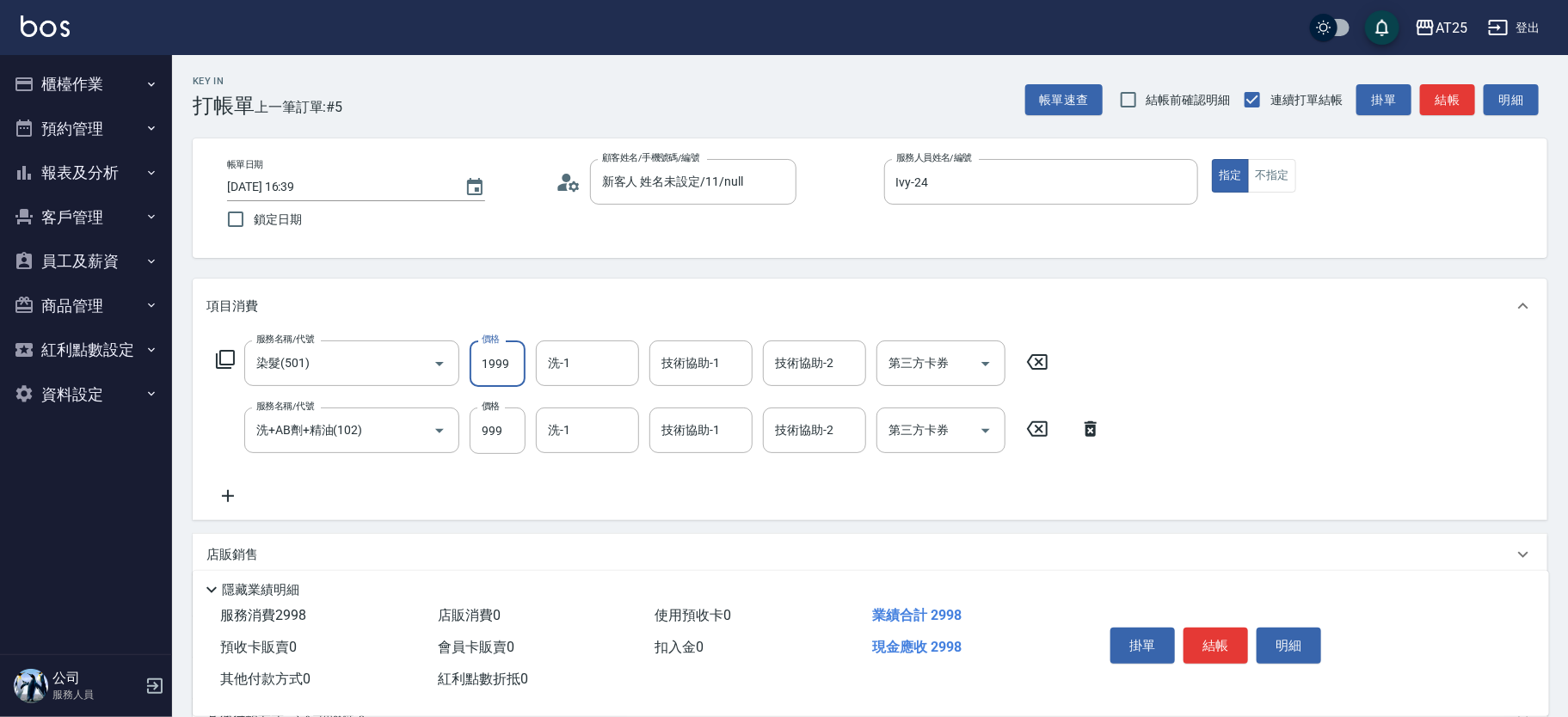
type input "1999"
click at [232, 496] on icon at bounding box center [228, 496] width 12 height 12
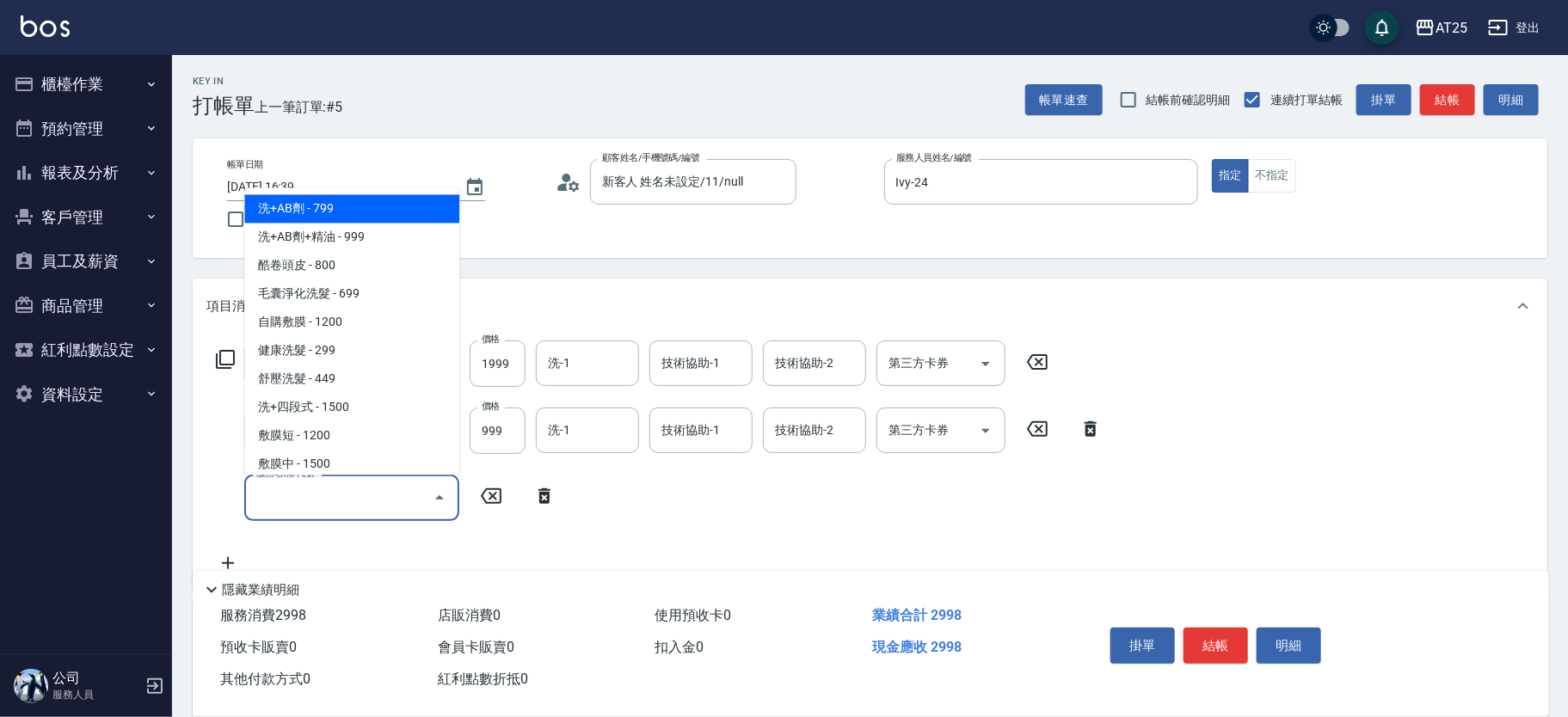
click at [290, 495] on input "服務名稱/代號" at bounding box center [339, 498] width 174 height 30
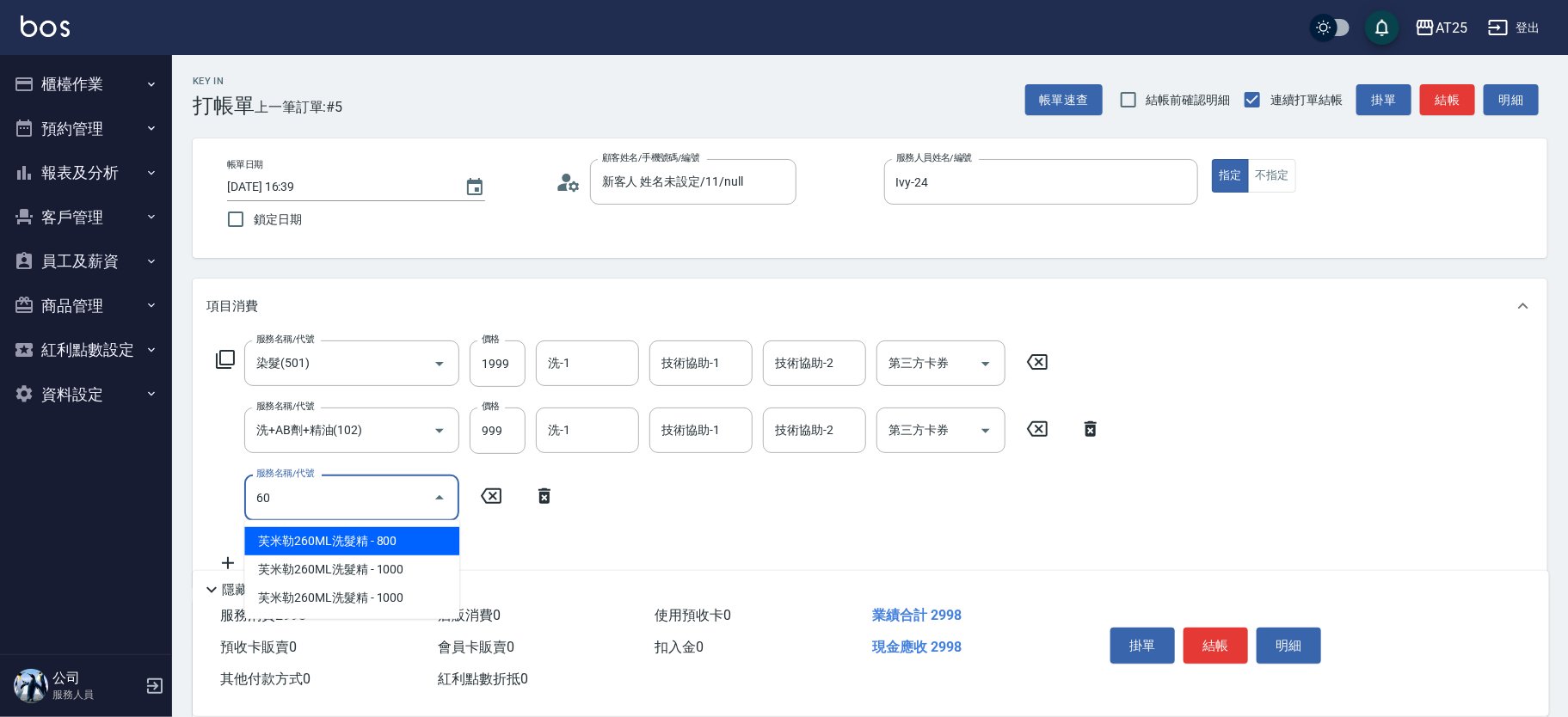
type input "608"
click at [356, 544] on span "自備護髮(1000下) - 500" at bounding box center [352, 541] width 215 height 28
type input "340"
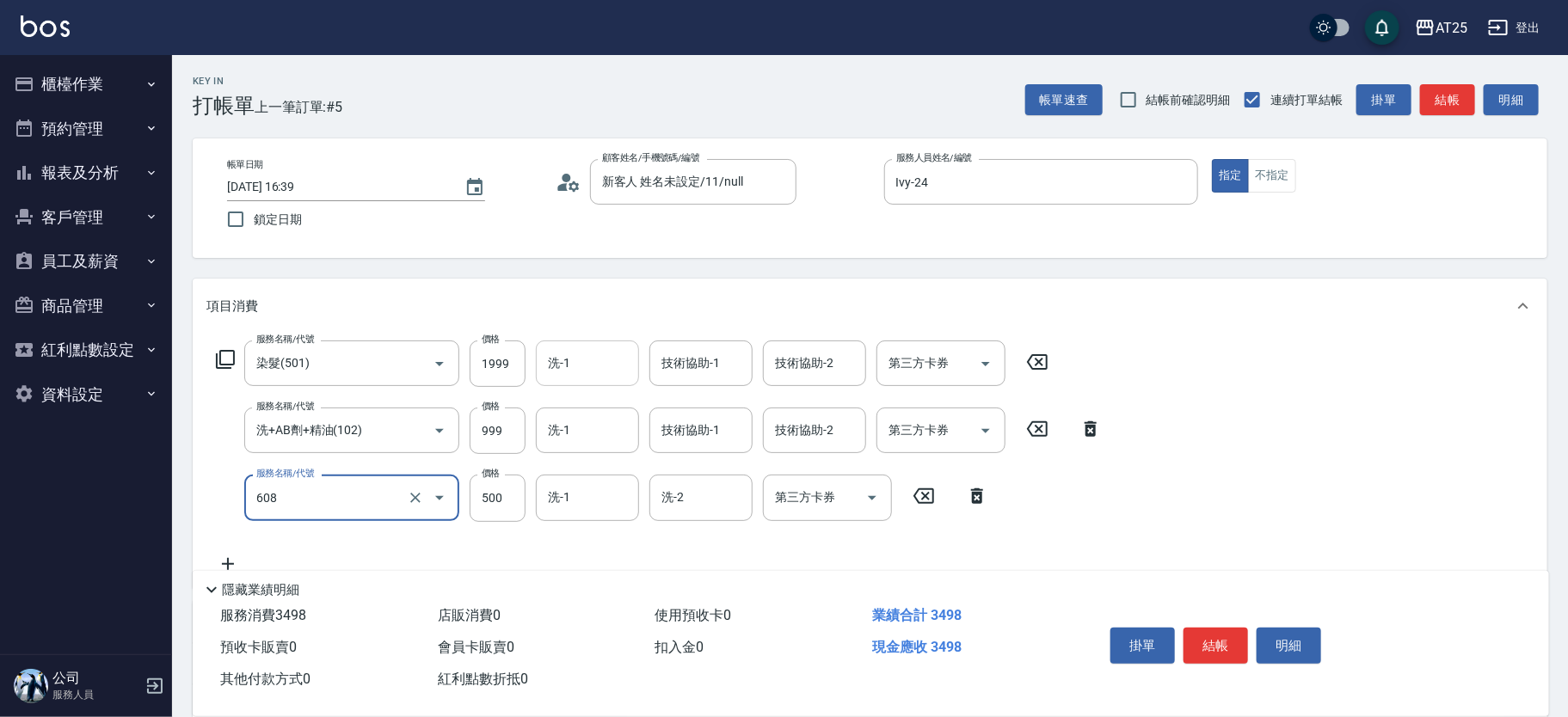
type input "自備護髮(1000下)(608)"
click at [602, 365] on input "洗-1" at bounding box center [587, 363] width 88 height 30
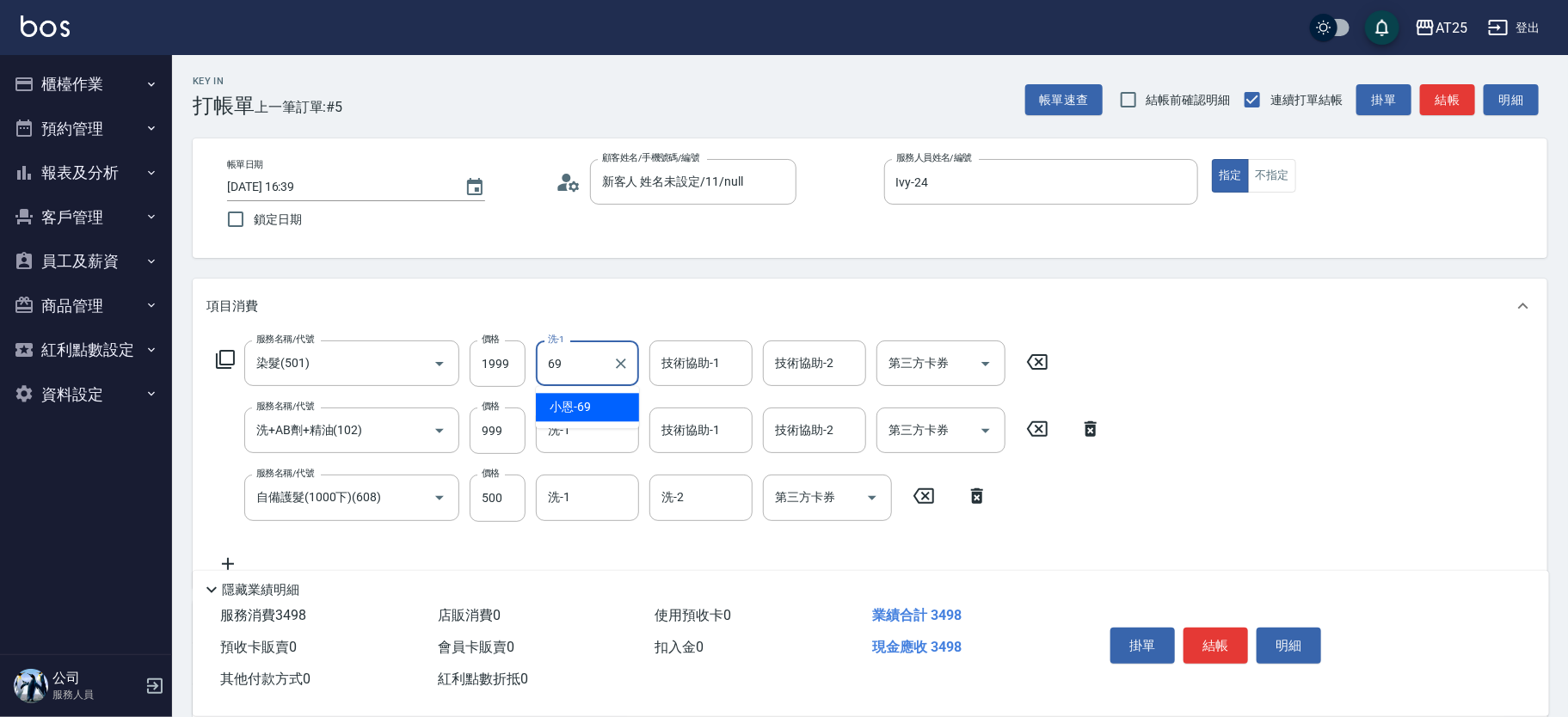
click at [593, 425] on ul "小恩 -69" at bounding box center [587, 407] width 104 height 42
click at [614, 393] on div "小恩 -69" at bounding box center [587, 407] width 104 height 28
type input "小恩-69"
click at [692, 365] on div "技術協助-1 技術協助-1" at bounding box center [701, 363] width 104 height 46
type input "小恩-69"
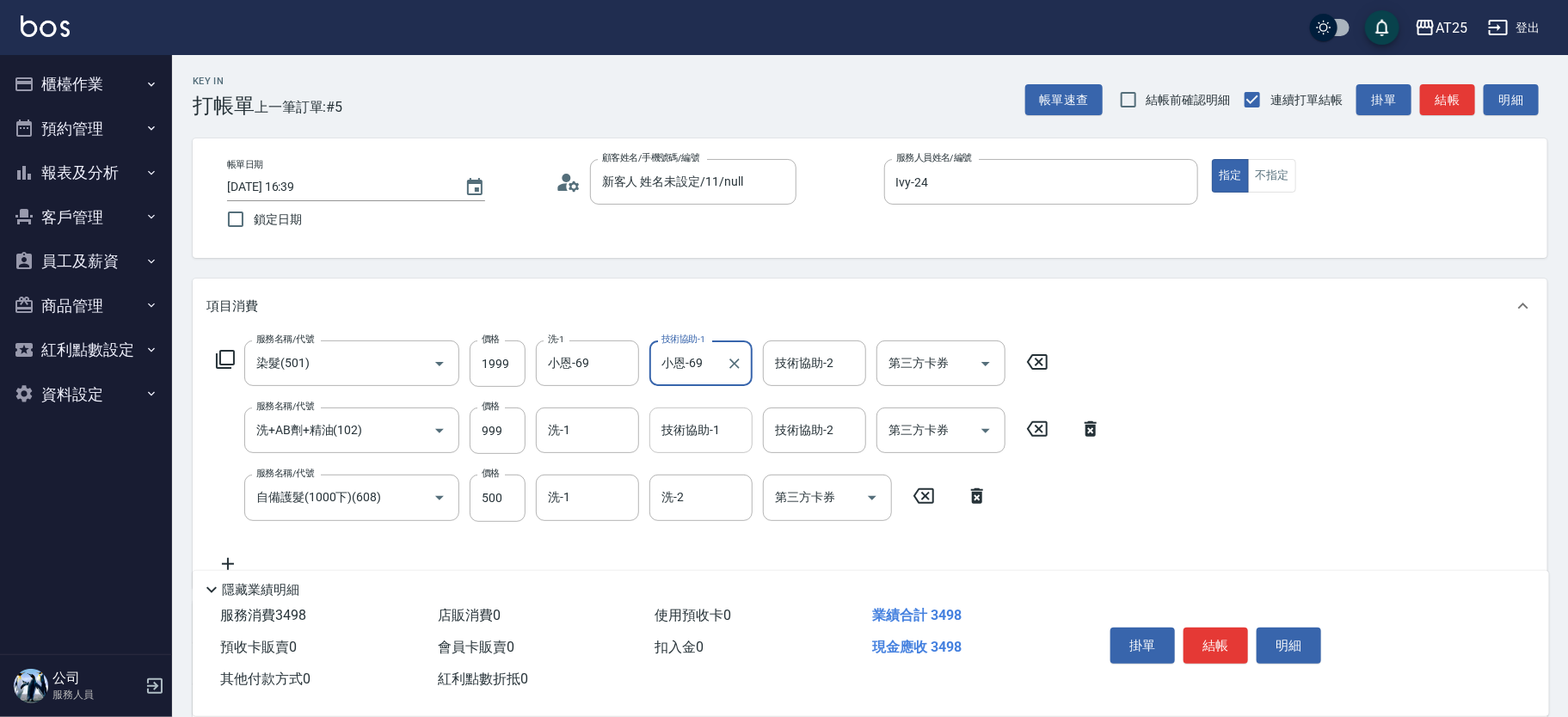
click at [691, 439] on input "技術協助-1" at bounding box center [701, 430] width 88 height 30
drag, startPoint x: 694, startPoint y: 460, endPoint x: 694, endPoint y: 476, distance: 16.0
click at [694, 467] on span "小恩 -69" at bounding box center [683, 473] width 41 height 18
type input "小恩-69"
click at [695, 495] on input "洗-2" at bounding box center [701, 498] width 88 height 30
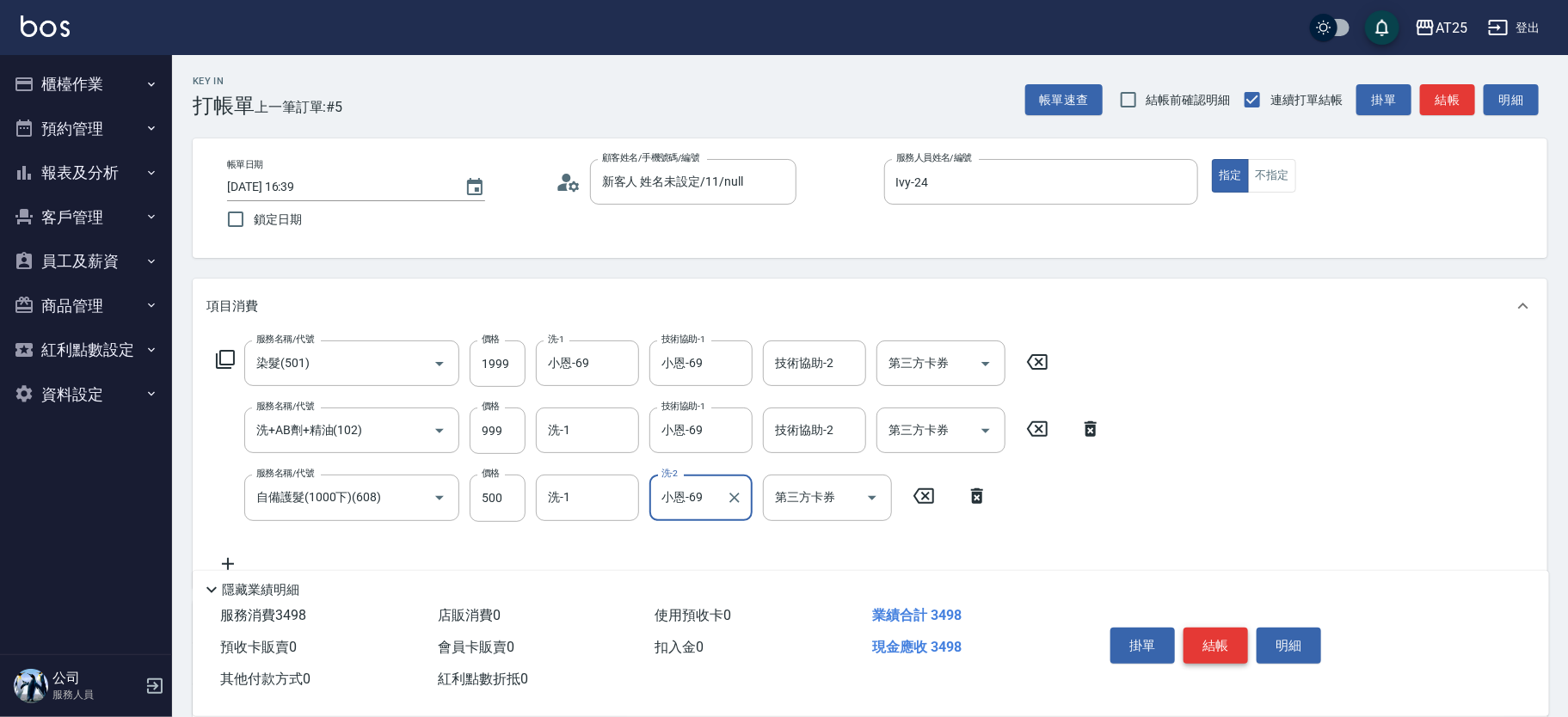
type input "小恩-69"
click at [1214, 636] on button "結帳" at bounding box center [1215, 646] width 64 height 36
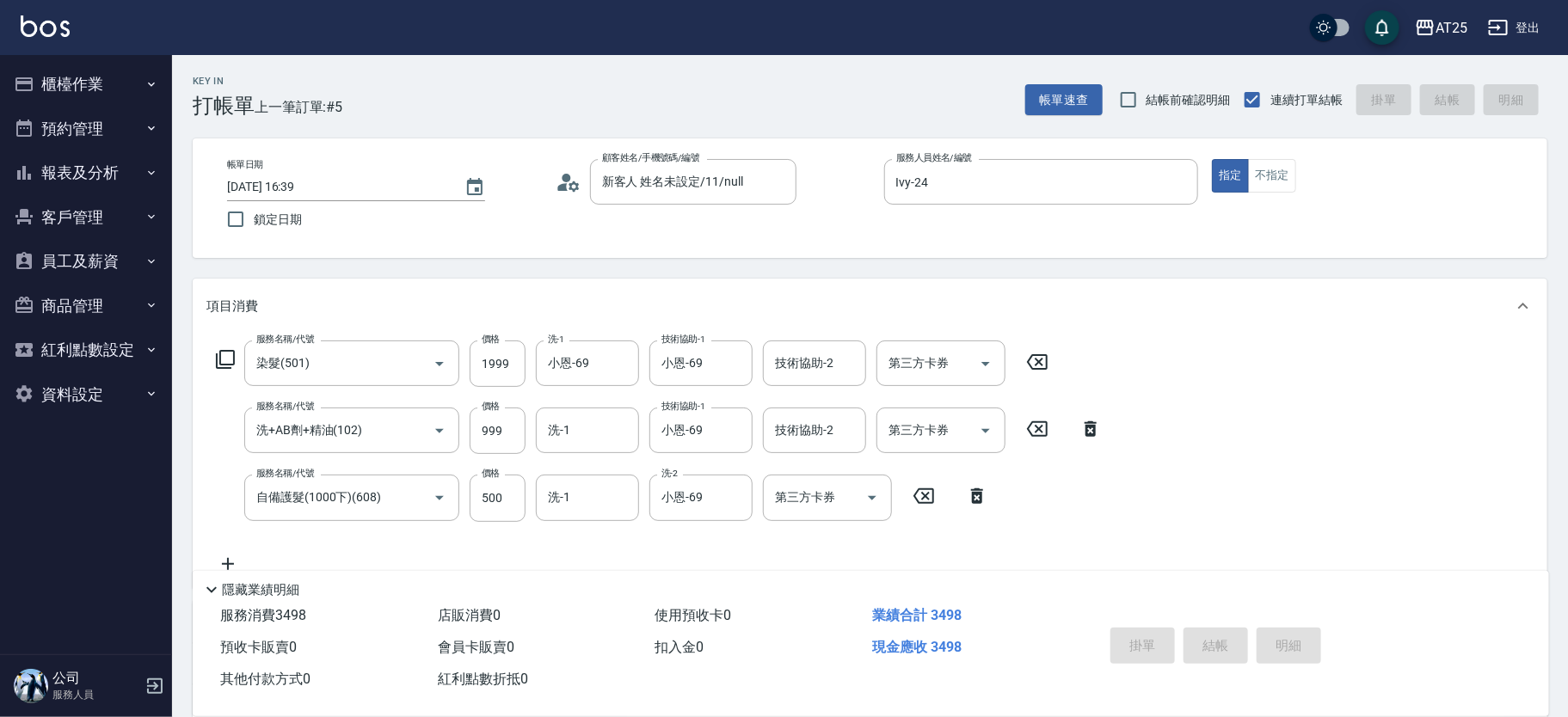
type input "0"
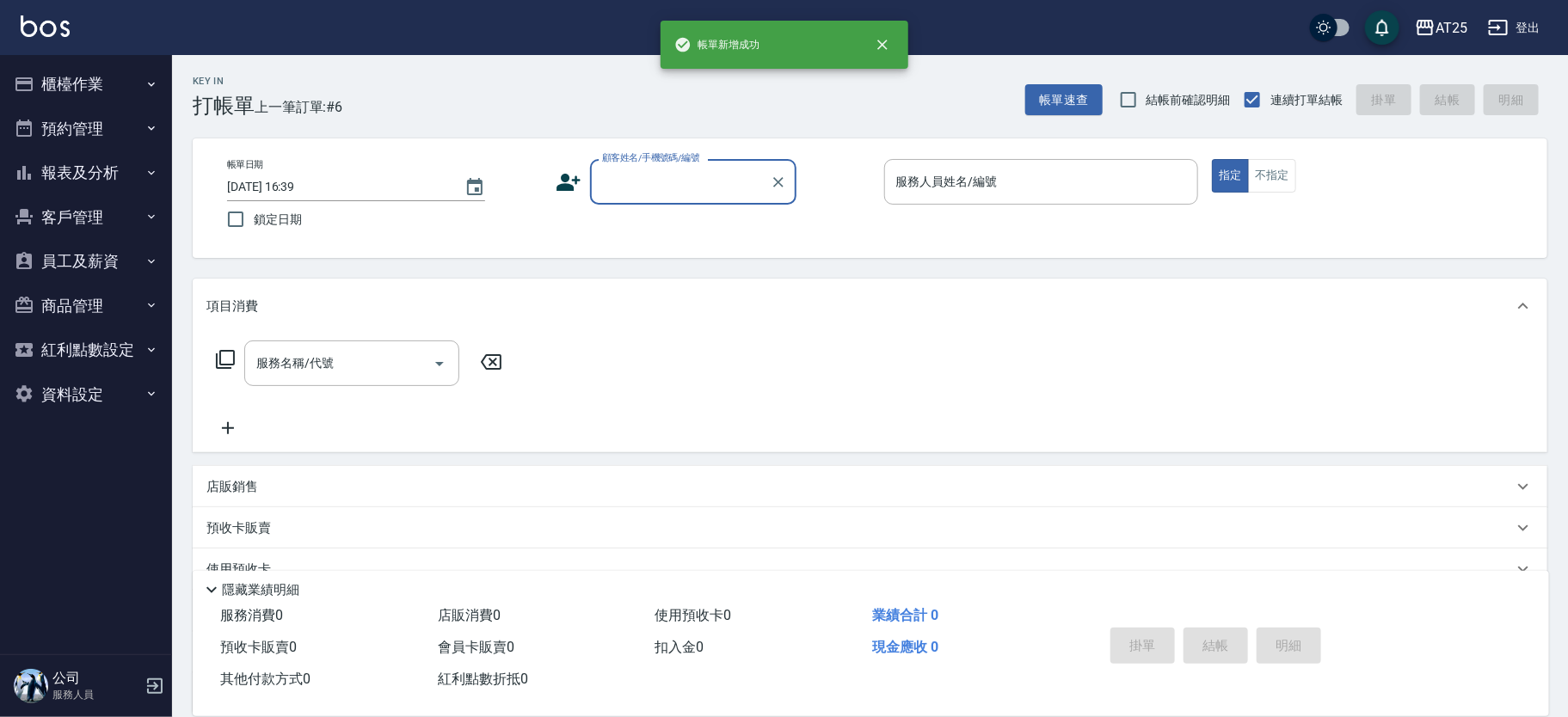
click at [978, 188] on input "服務人員姓名/編號" at bounding box center [1041, 182] width 300 height 30
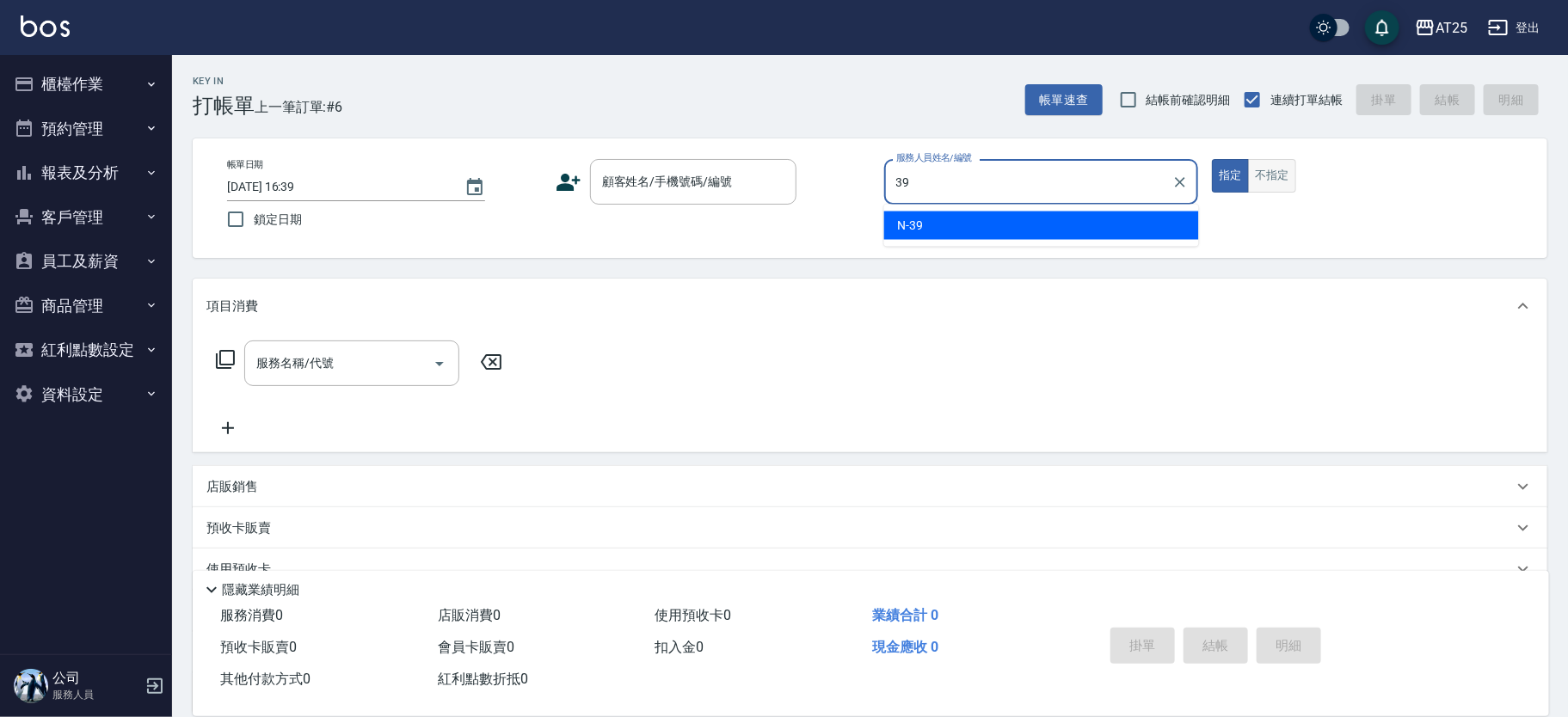
type input "N-39"
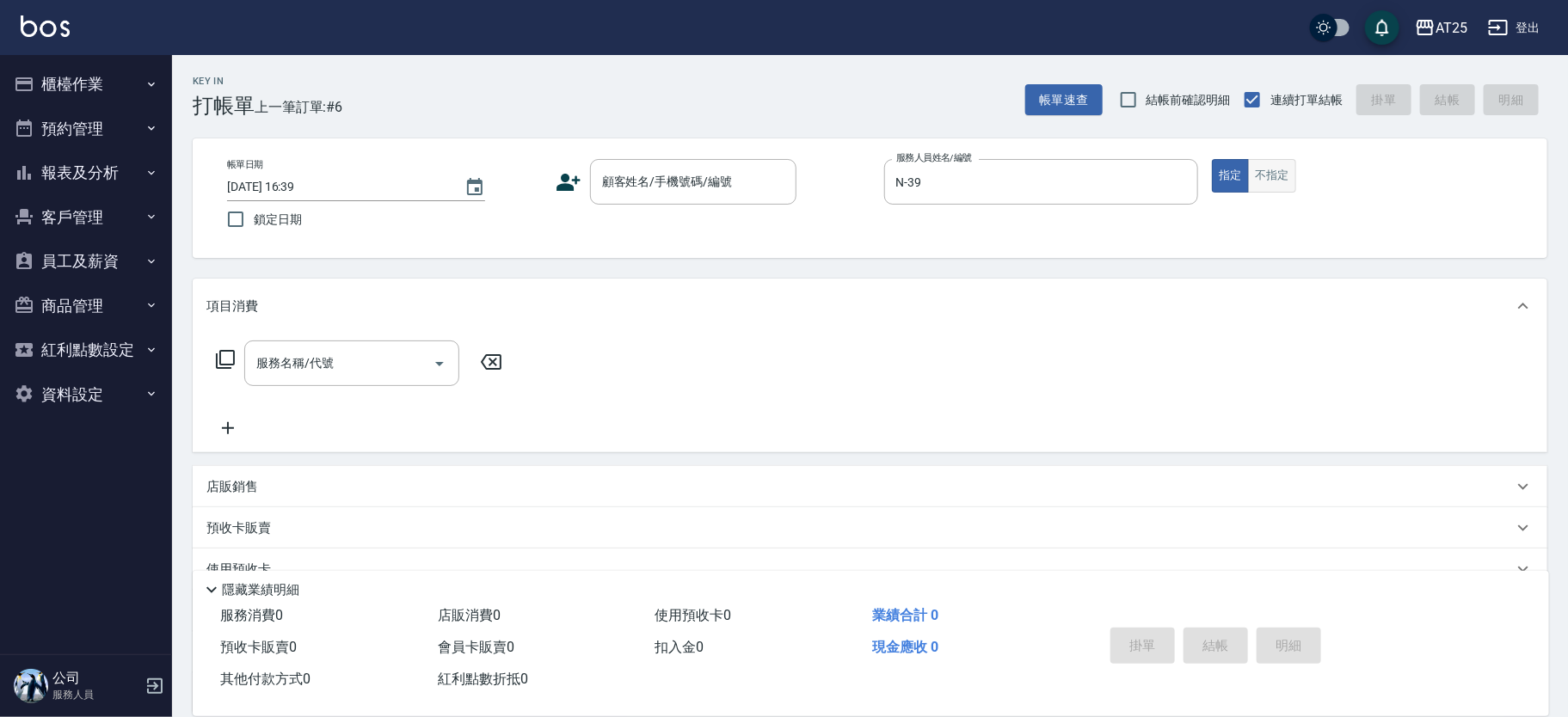
click at [1284, 176] on button "不指定" at bounding box center [1272, 176] width 49 height 34
click at [654, 170] on div "顧客姓名/手機號碼/編號 顧客姓名/手機號碼/編號" at bounding box center [693, 181] width 206 height 46
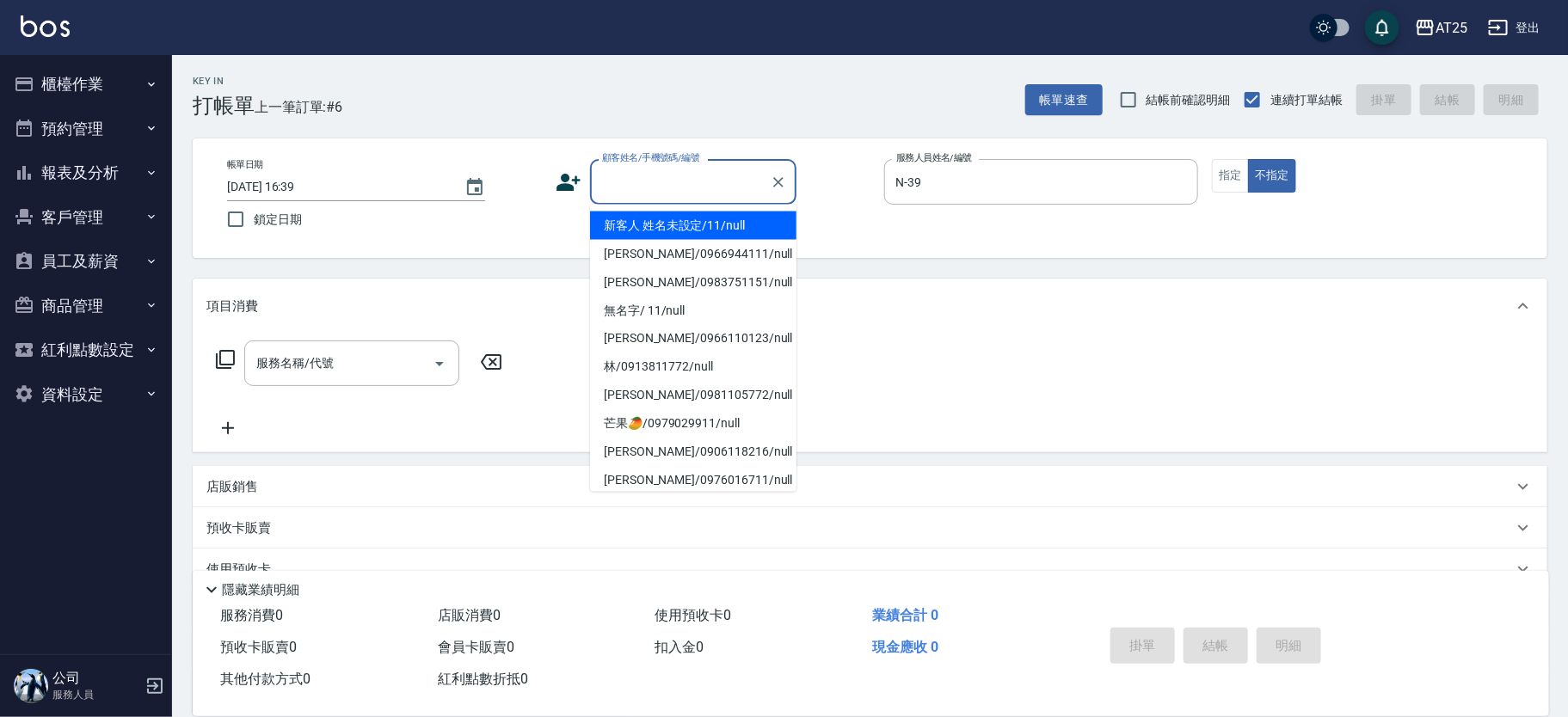
click at [643, 208] on ul "新客人 姓名未設定/11/null 陳先生/0966944111/null 林威佑/0983751151/null 無名字/ 11/null 周鈺翔/0966…" at bounding box center [693, 348] width 206 height 288
click at [642, 216] on li "新客人 姓名未設定/11/null" at bounding box center [693, 226] width 206 height 28
type input "新客人 姓名未設定/11/null"
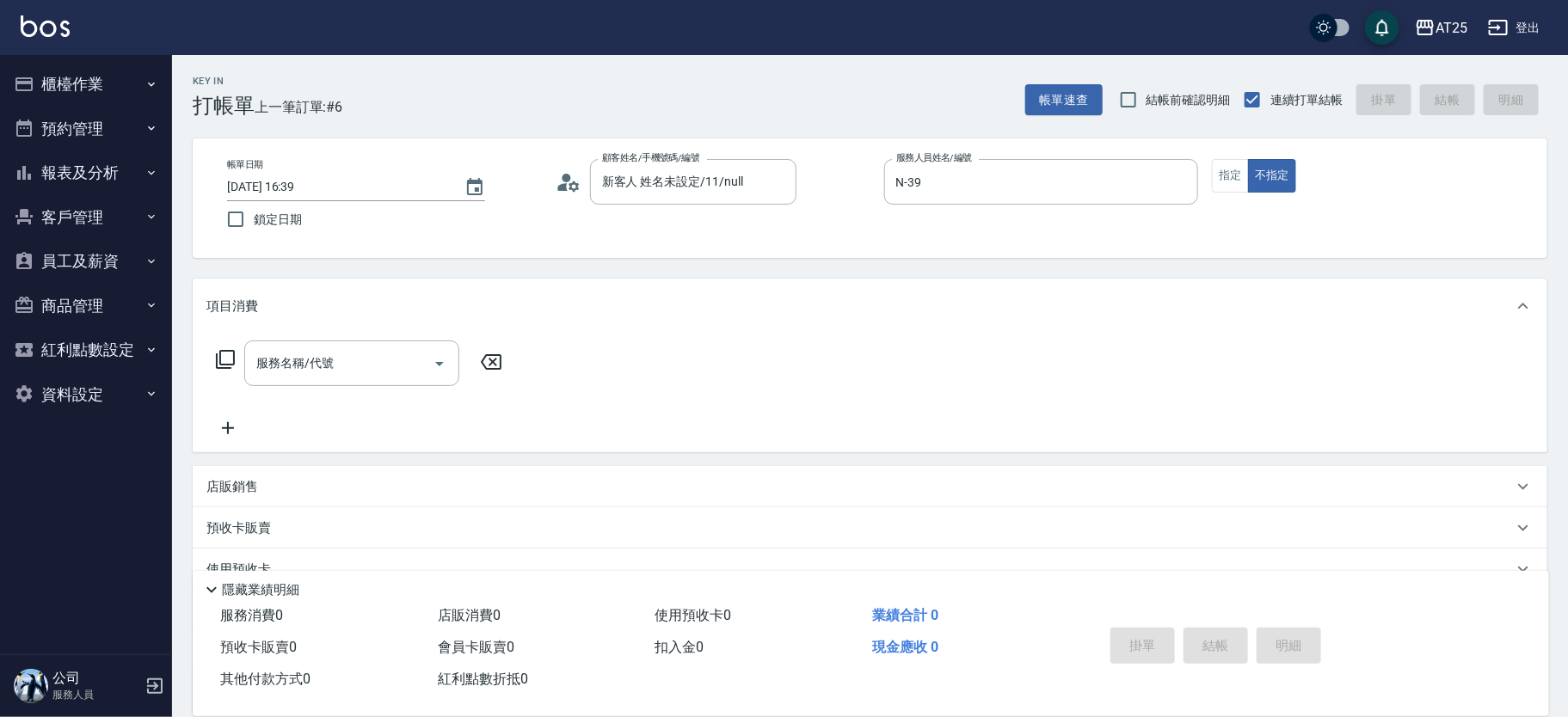
click at [642, 216] on div "帳單日期 2025/09/16 16:39 鎖定日期 顧客姓名/手機號碼/編號 新客人 姓名未設定/11/null 顧客姓名/手機號碼/編號 服務人員姓名/編…" at bounding box center [870, 198] width 1313 height 78
drag, startPoint x: 433, startPoint y: 358, endPoint x: 351, endPoint y: 352, distance: 82.2
click at [353, 352] on div "服務名稱/代號" at bounding box center [352, 363] width 215 height 46
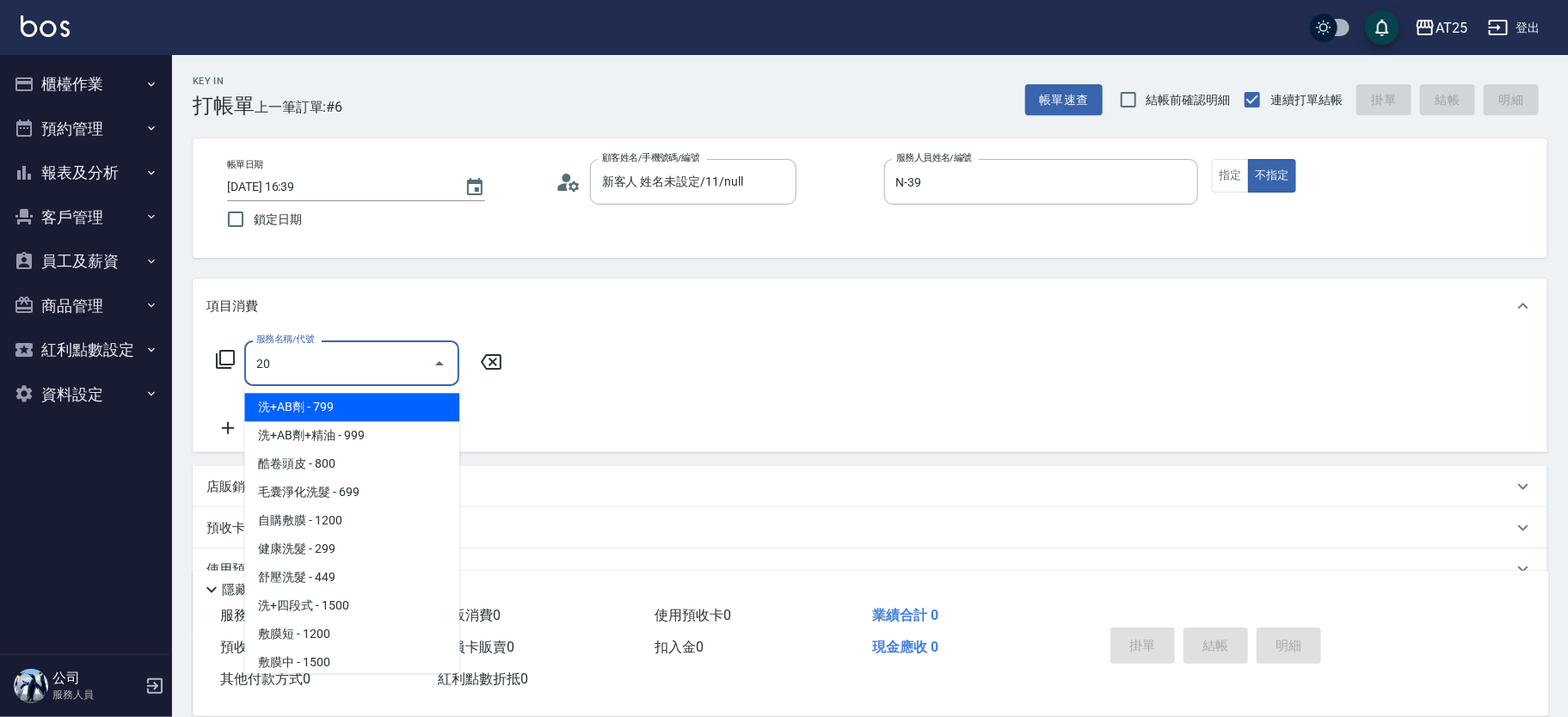
type input "201"
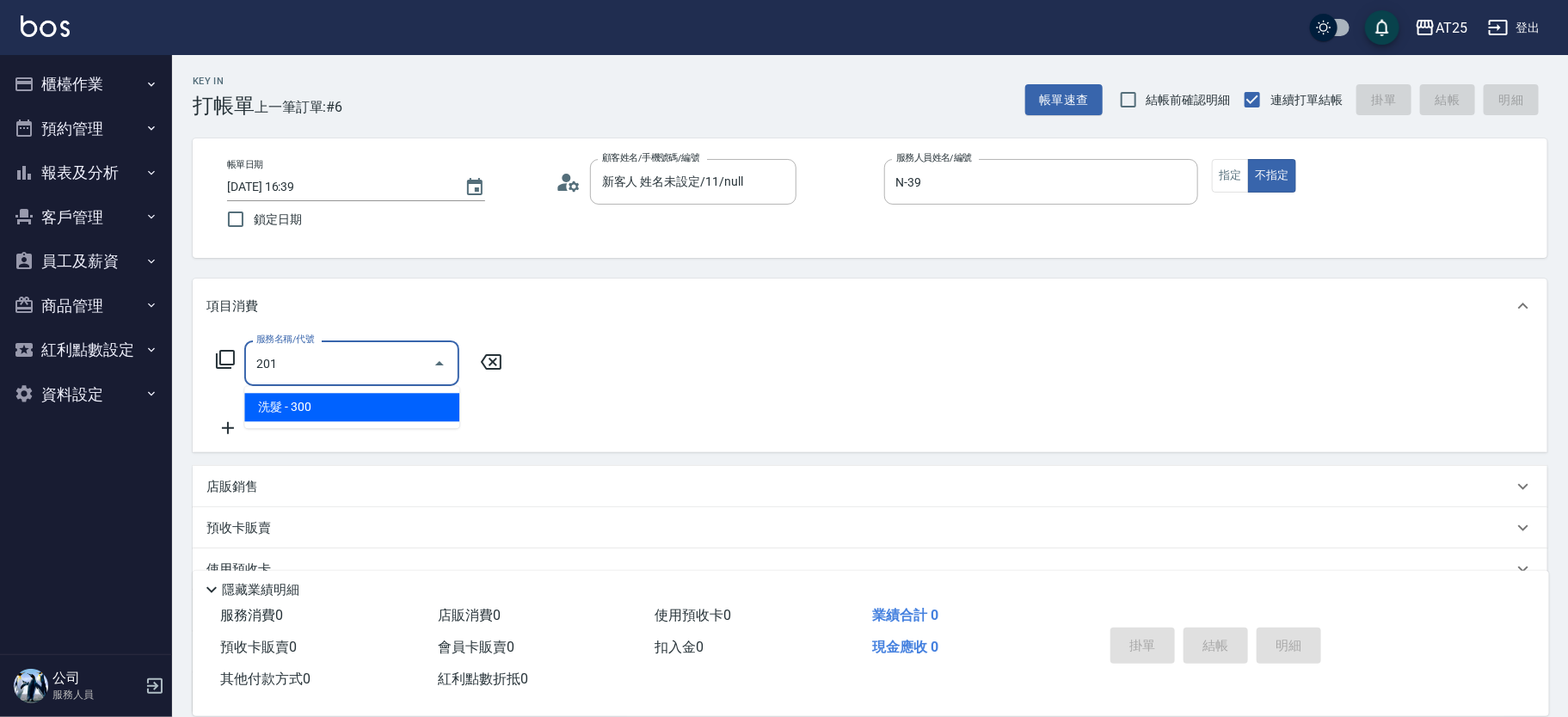
click at [293, 402] on span "洗髮 - 300" at bounding box center [352, 407] width 215 height 28
type input "30"
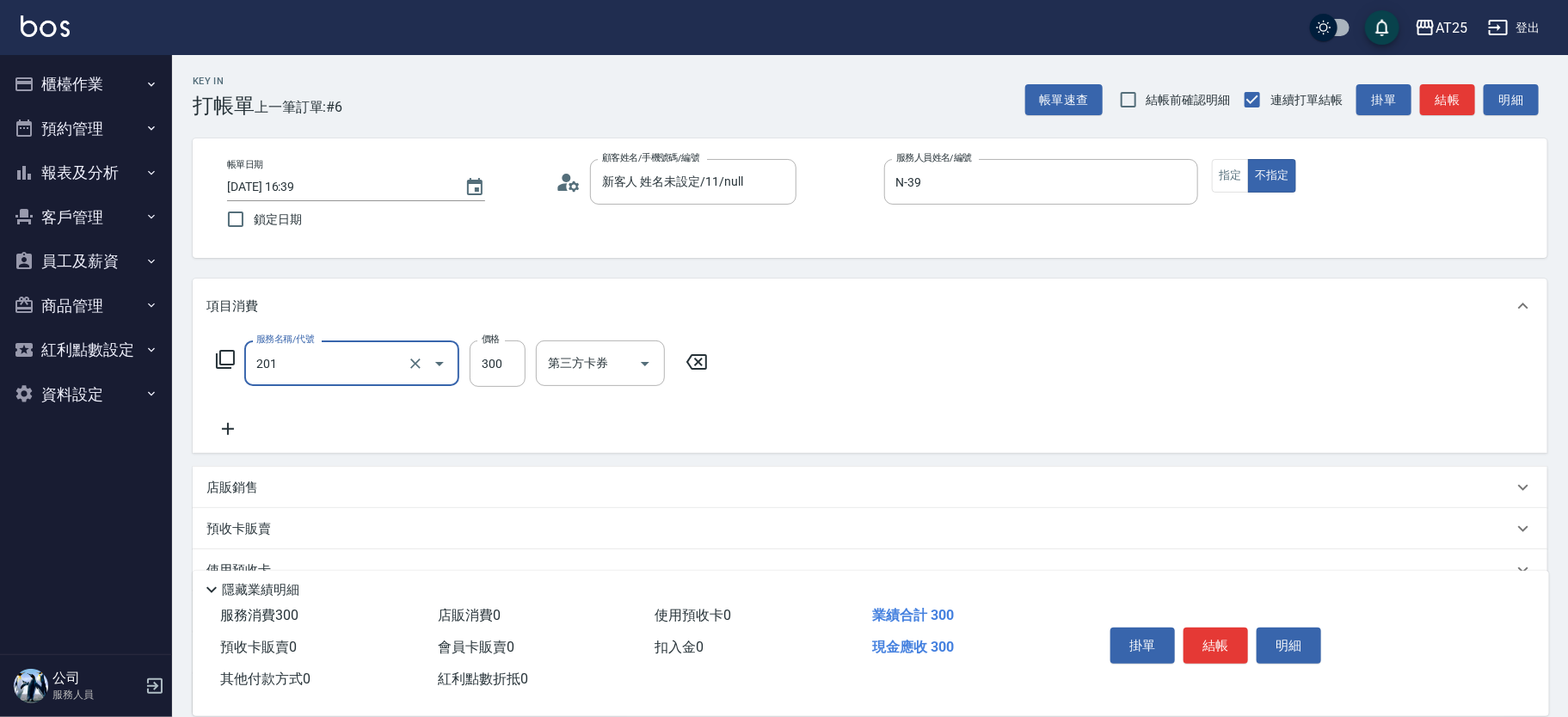
type input "洗髮(201)"
click at [245, 421] on icon at bounding box center [228, 429] width 43 height 21
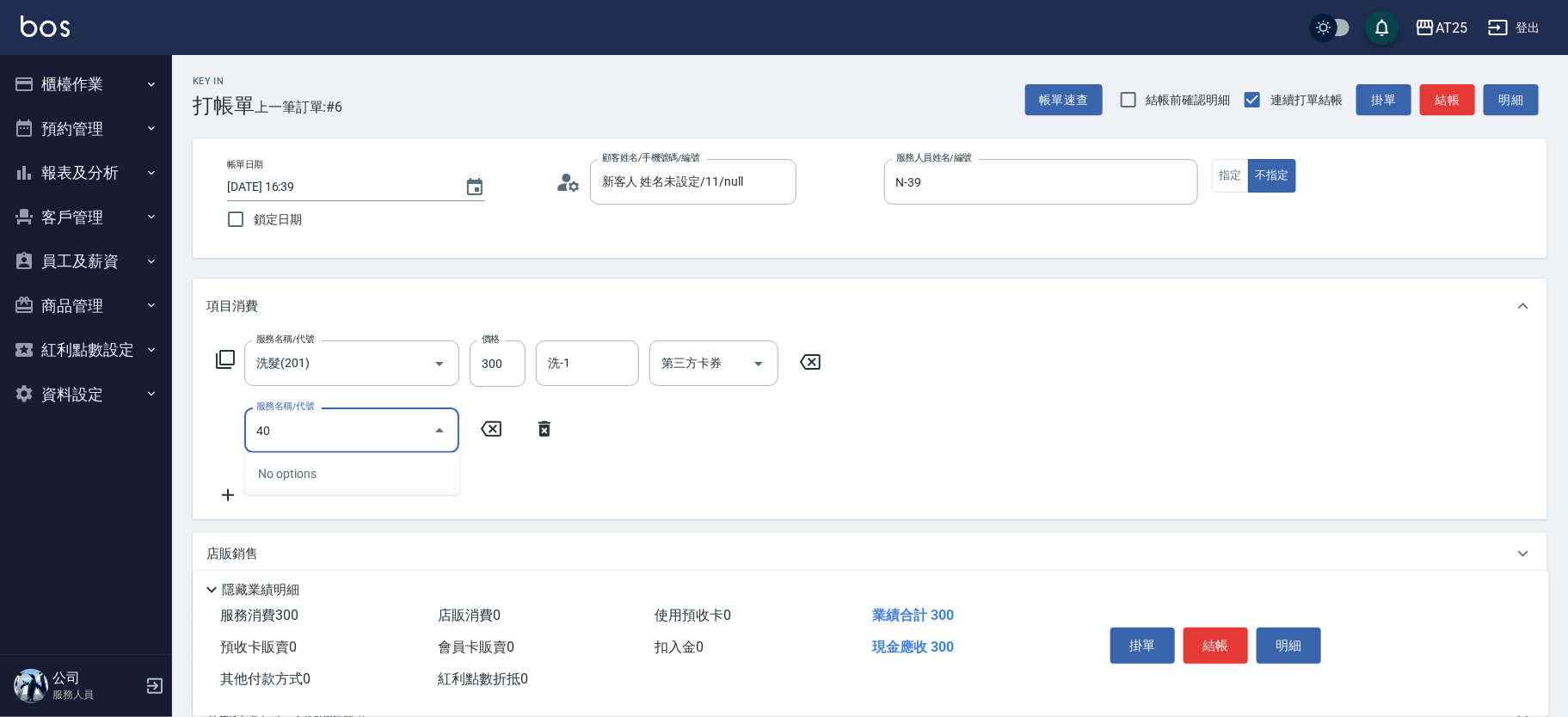
type input "401"
type input "60"
type input "剪髮(401)"
click at [1222, 634] on button "結帳" at bounding box center [1215, 646] width 64 height 36
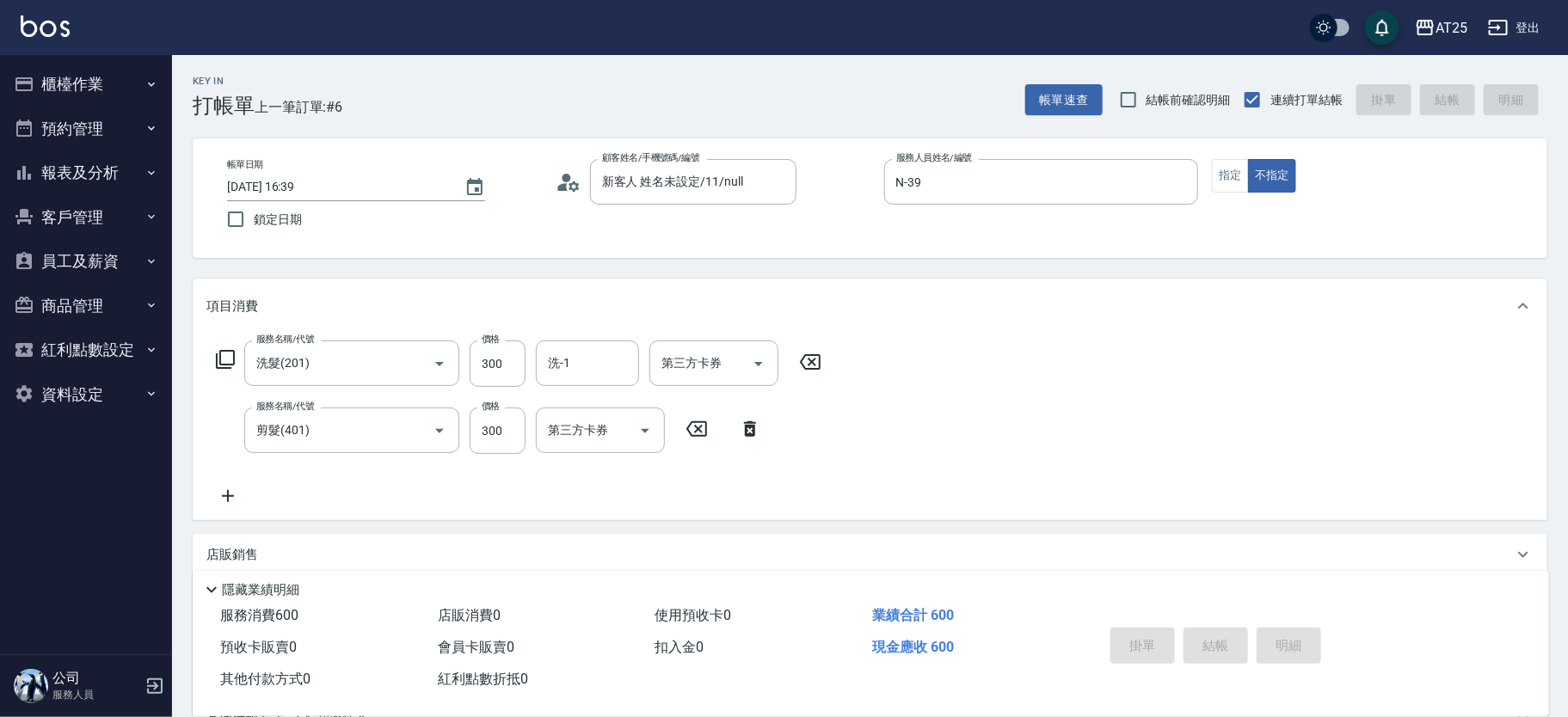
type input "0"
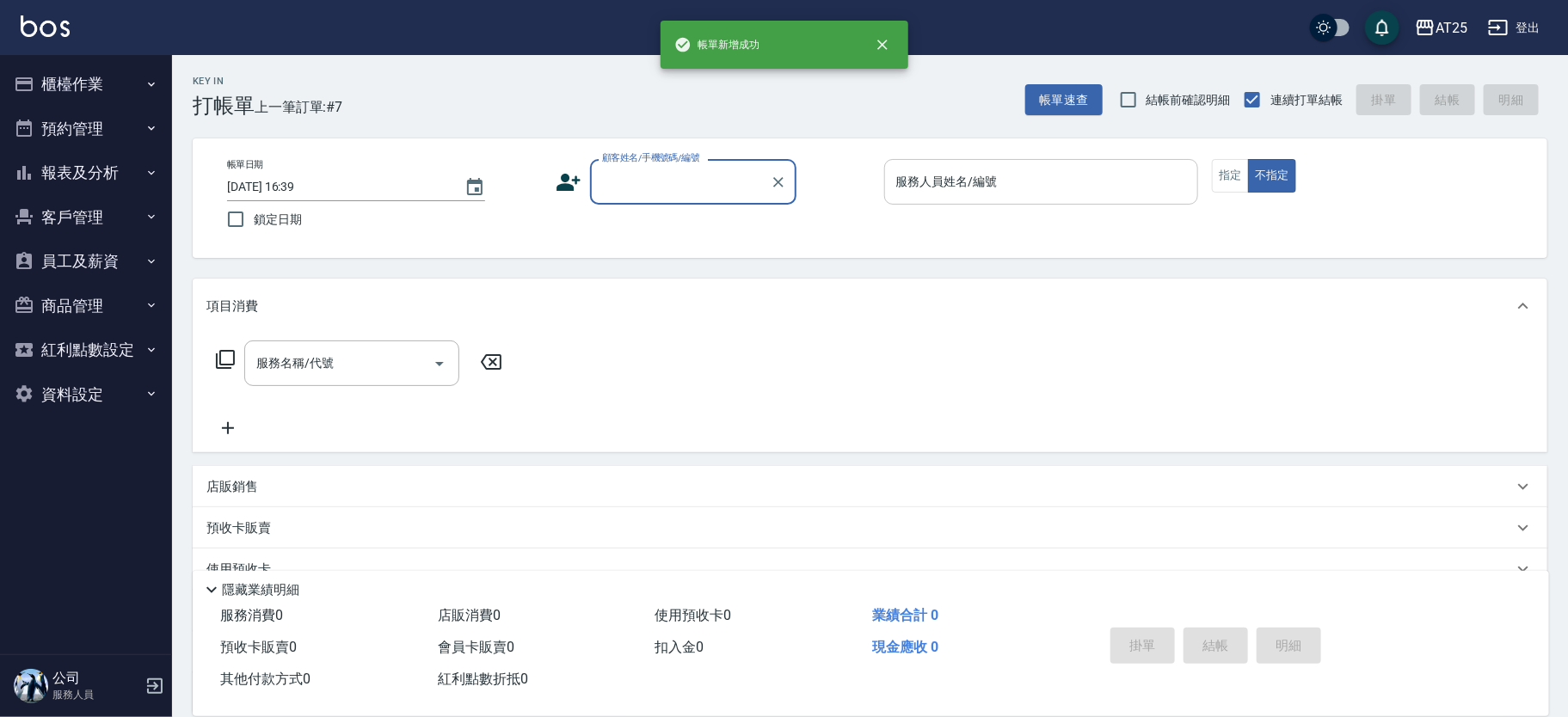
click at [961, 176] on div "服務人員姓名/編號 服務人員姓名/編號" at bounding box center [1041, 181] width 315 height 46
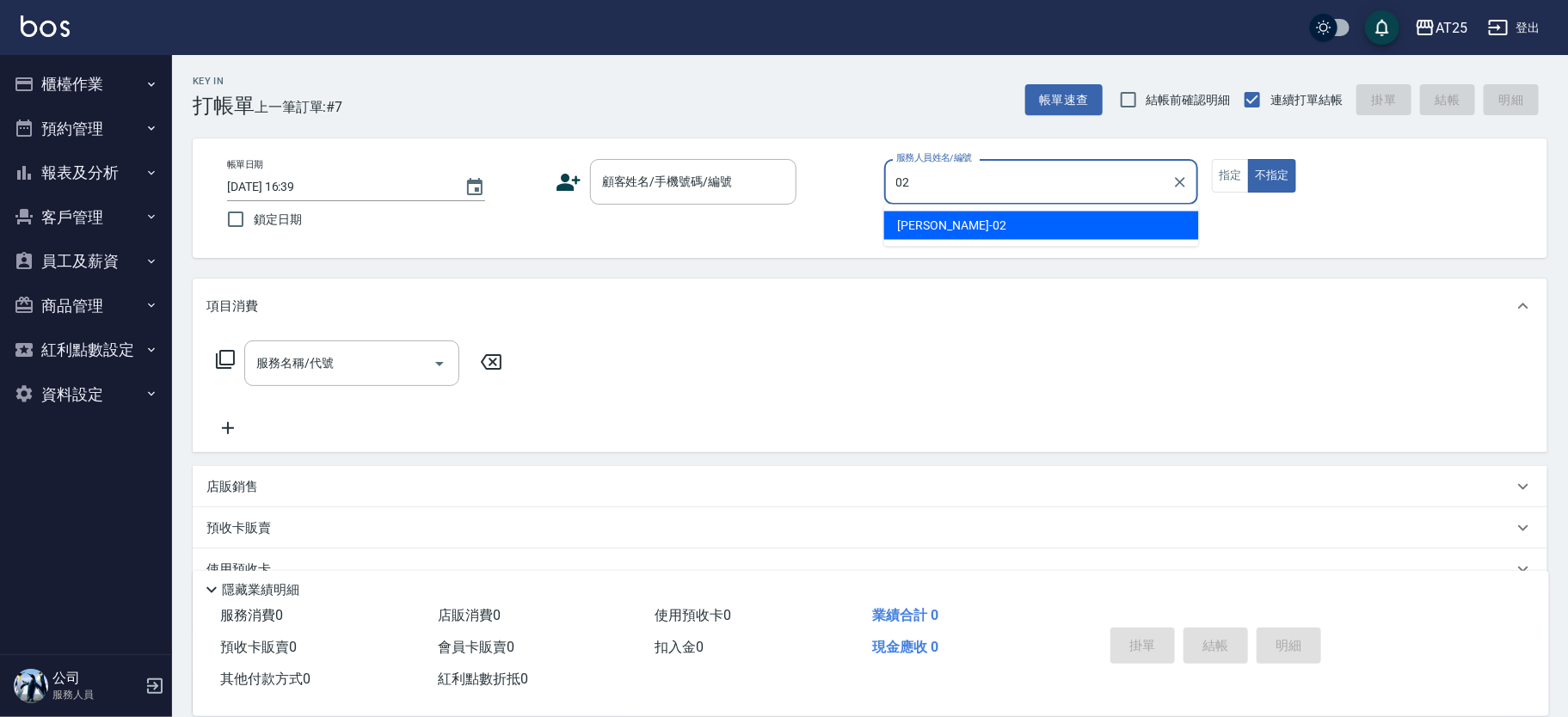
type input "Vivian-02"
type button "false"
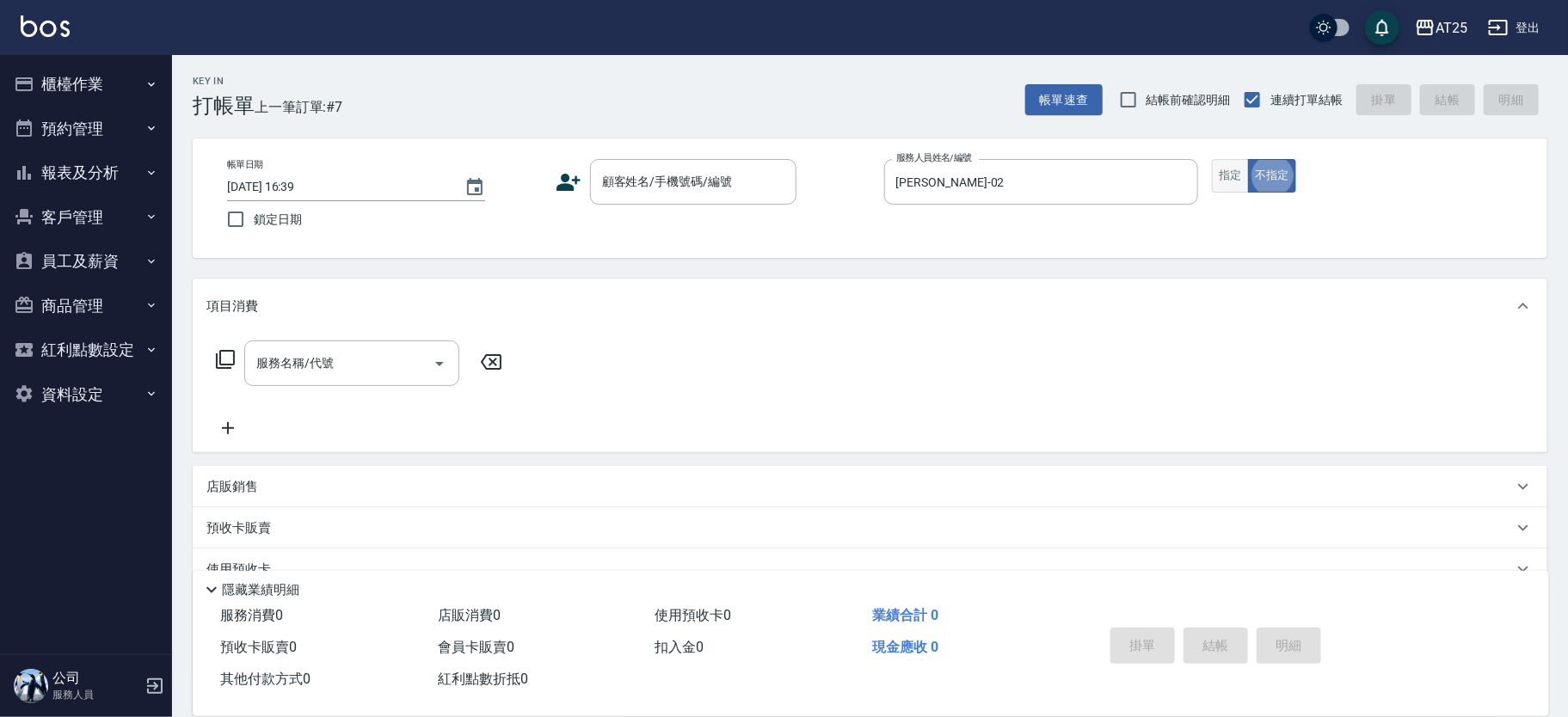
click at [1245, 179] on button "指定" at bounding box center [1230, 176] width 37 height 34
click at [670, 190] on input "顧客姓名/手機號碼/編號" at bounding box center [679, 182] width 165 height 30
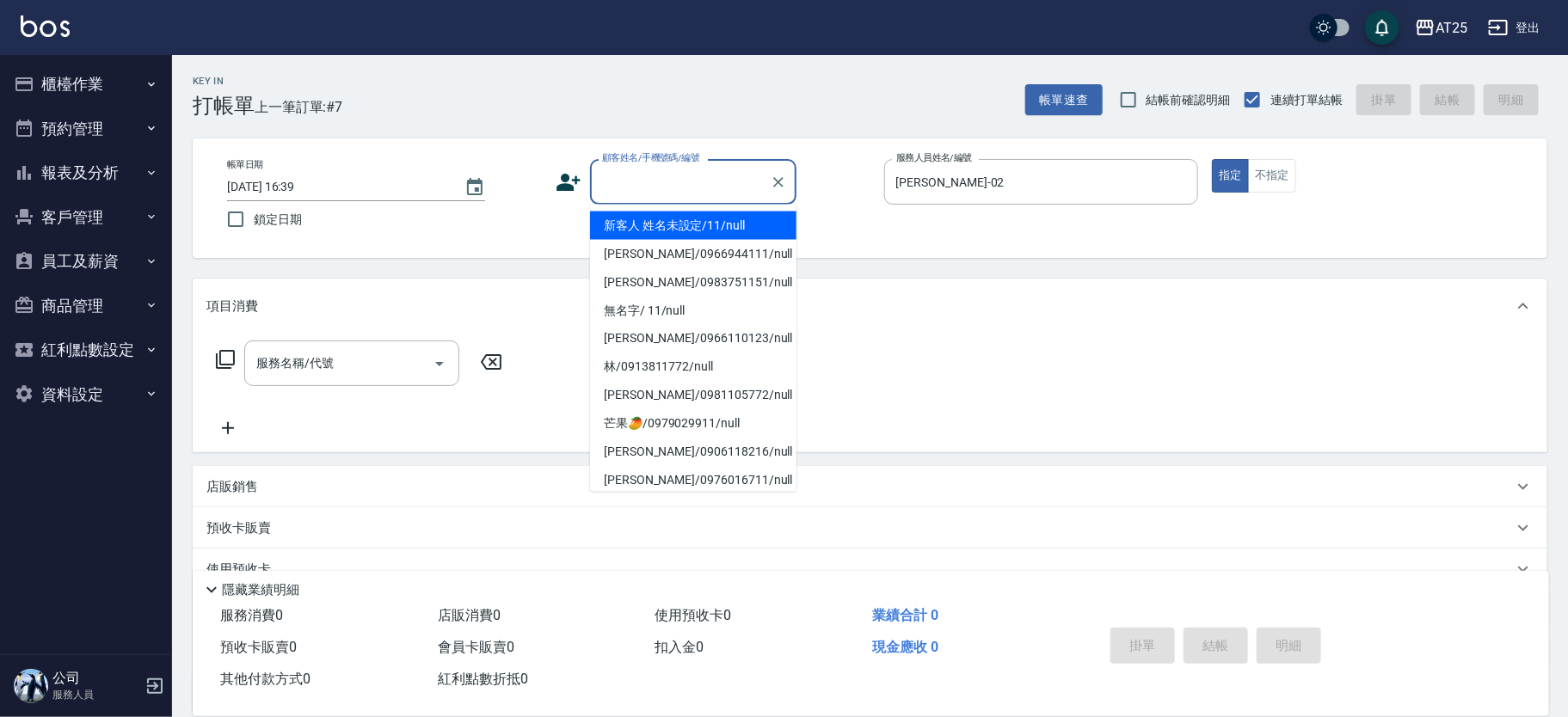
click at [650, 225] on li "新客人 姓名未設定/11/null" at bounding box center [693, 226] width 206 height 28
type input "新客人 姓名未設定/11/null"
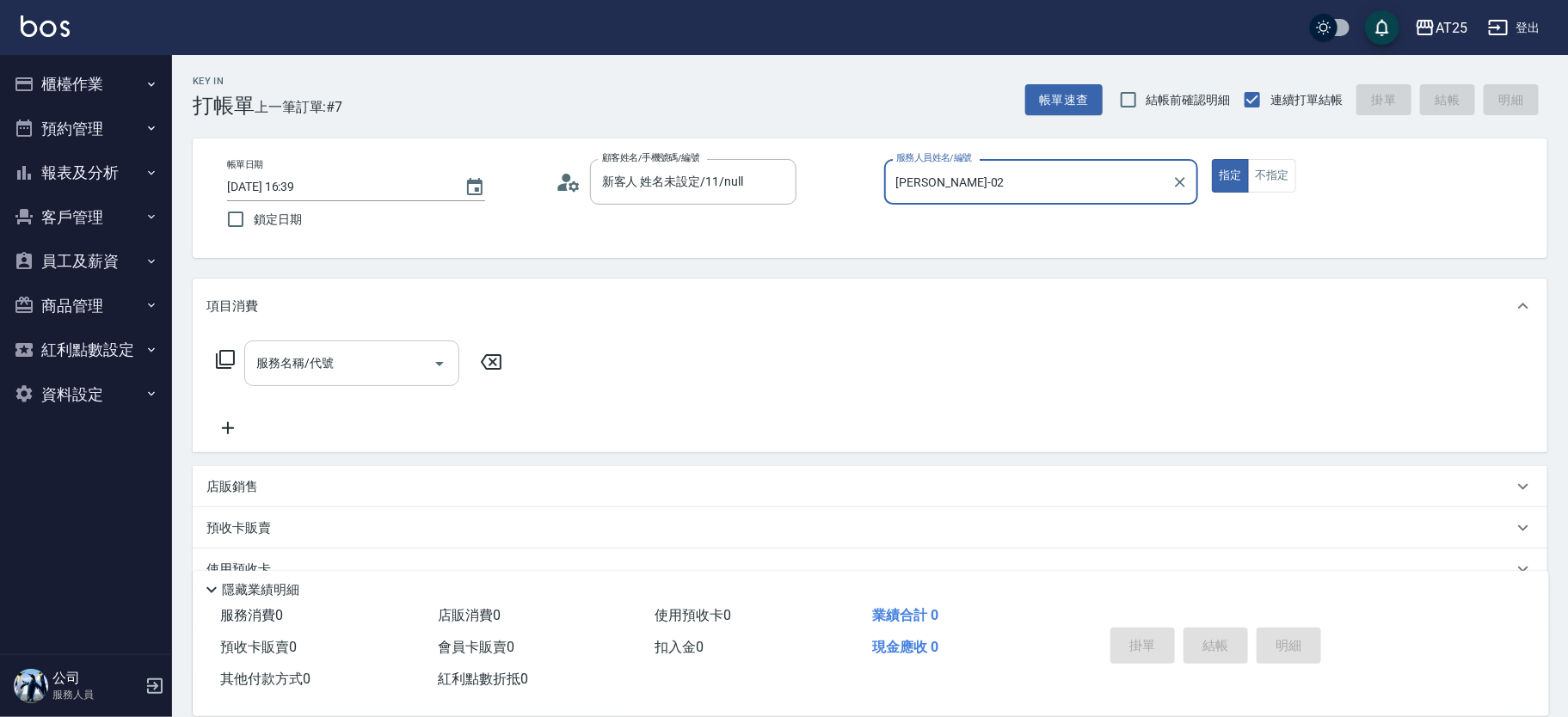
click at [388, 367] on input "服務名稱/代號" at bounding box center [339, 363] width 174 height 30
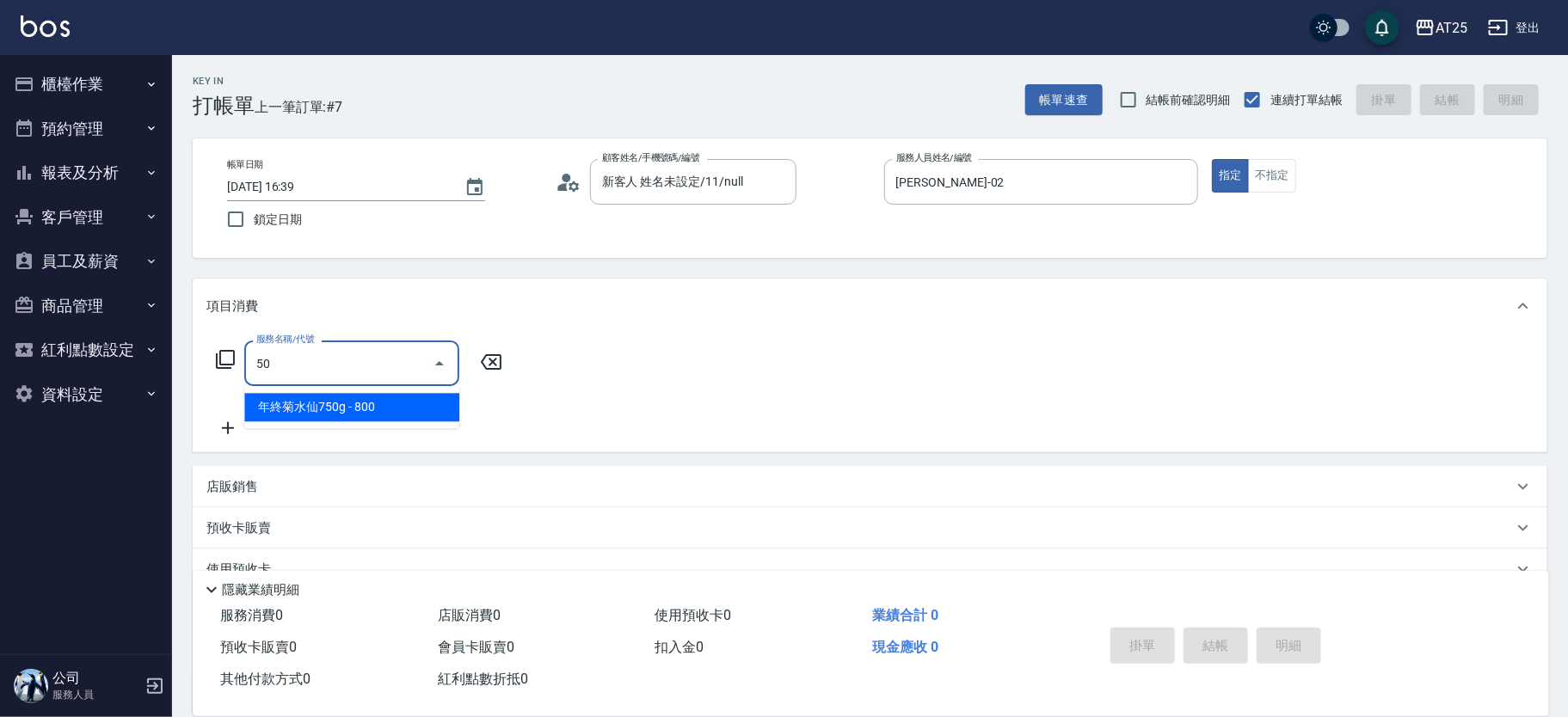
type input "501"
click at [376, 393] on span "染髮 - 1000" at bounding box center [352, 407] width 215 height 28
type input "100"
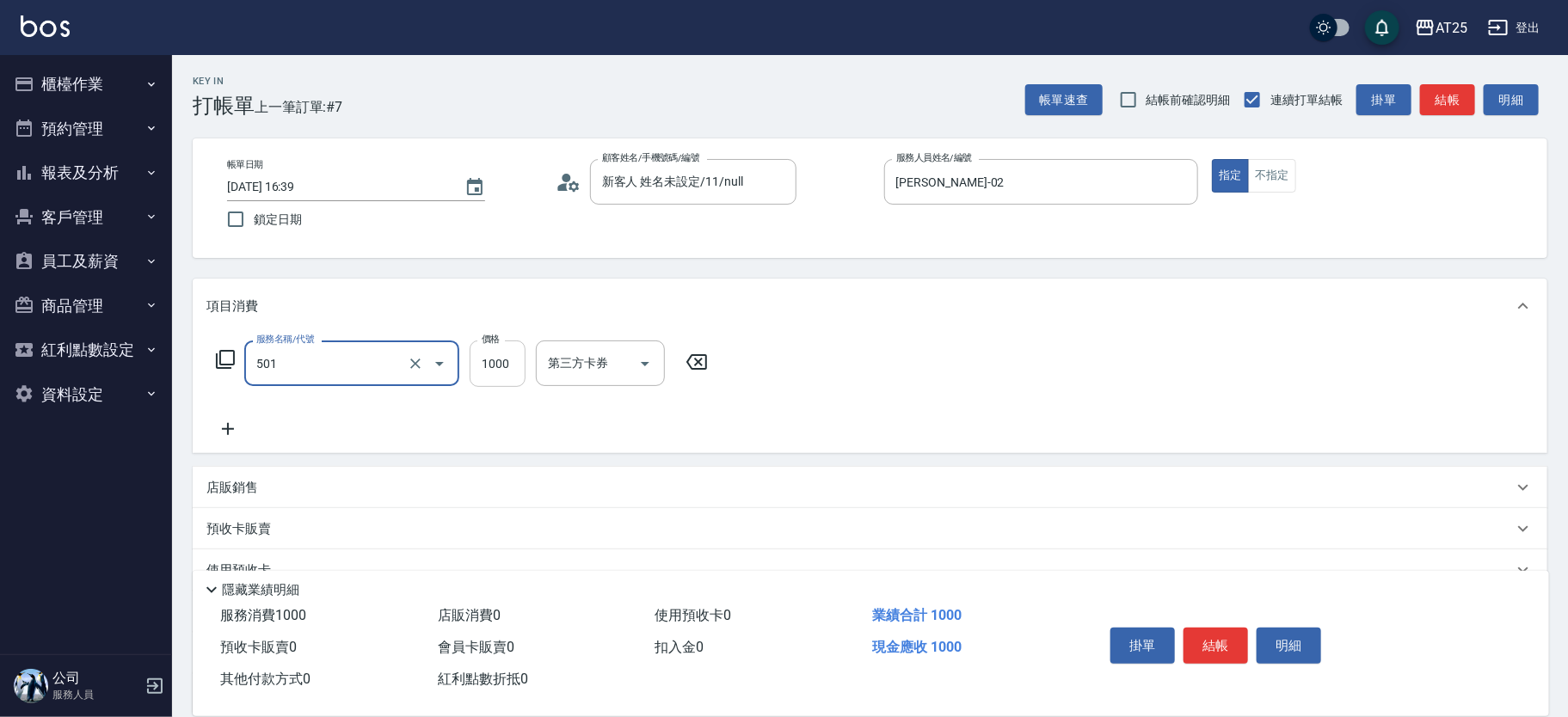
type input "染髮(501)"
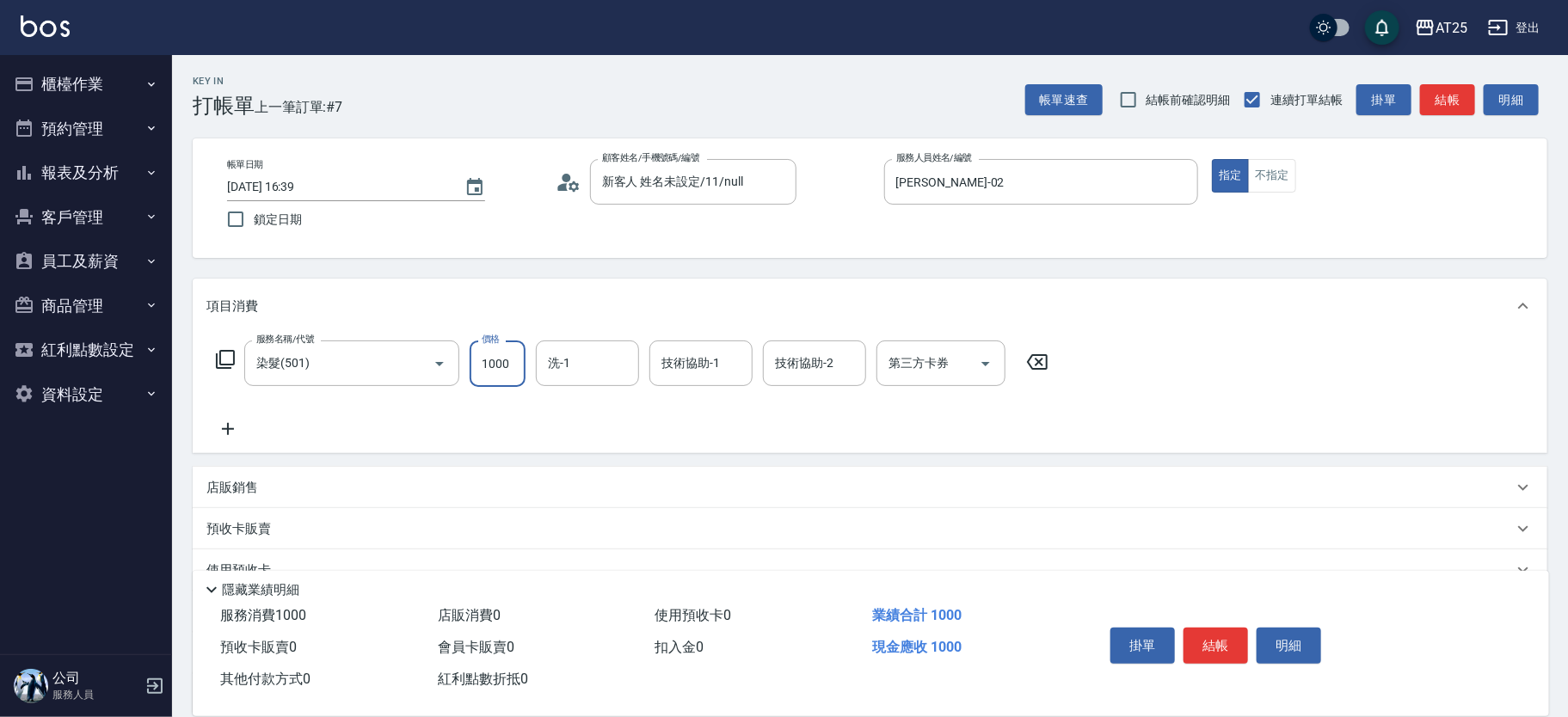
drag, startPoint x: 486, startPoint y: 375, endPoint x: 506, endPoint y: 375, distance: 20.0
click at [486, 375] on input "1000" at bounding box center [497, 364] width 56 height 47
type input "0"
type input "250"
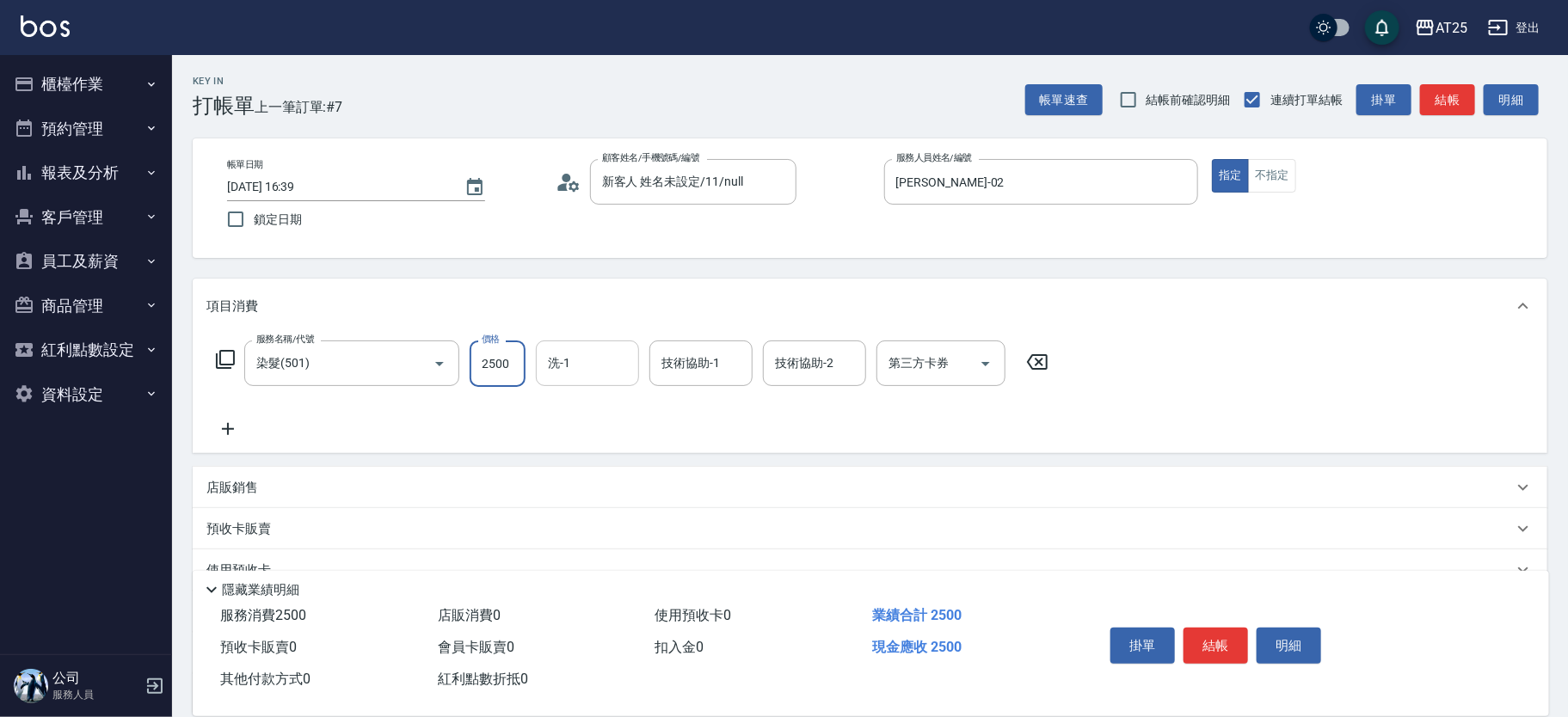
type input "2500"
click at [597, 367] on input "洗-1" at bounding box center [587, 363] width 88 height 30
click at [595, 408] on span "游惠文 -61" at bounding box center [576, 407] width 53 height 18
type input "游惠文-61"
click at [648, 376] on form "洗-1 游惠文-61 洗-1" at bounding box center [593, 363] width 114 height 46
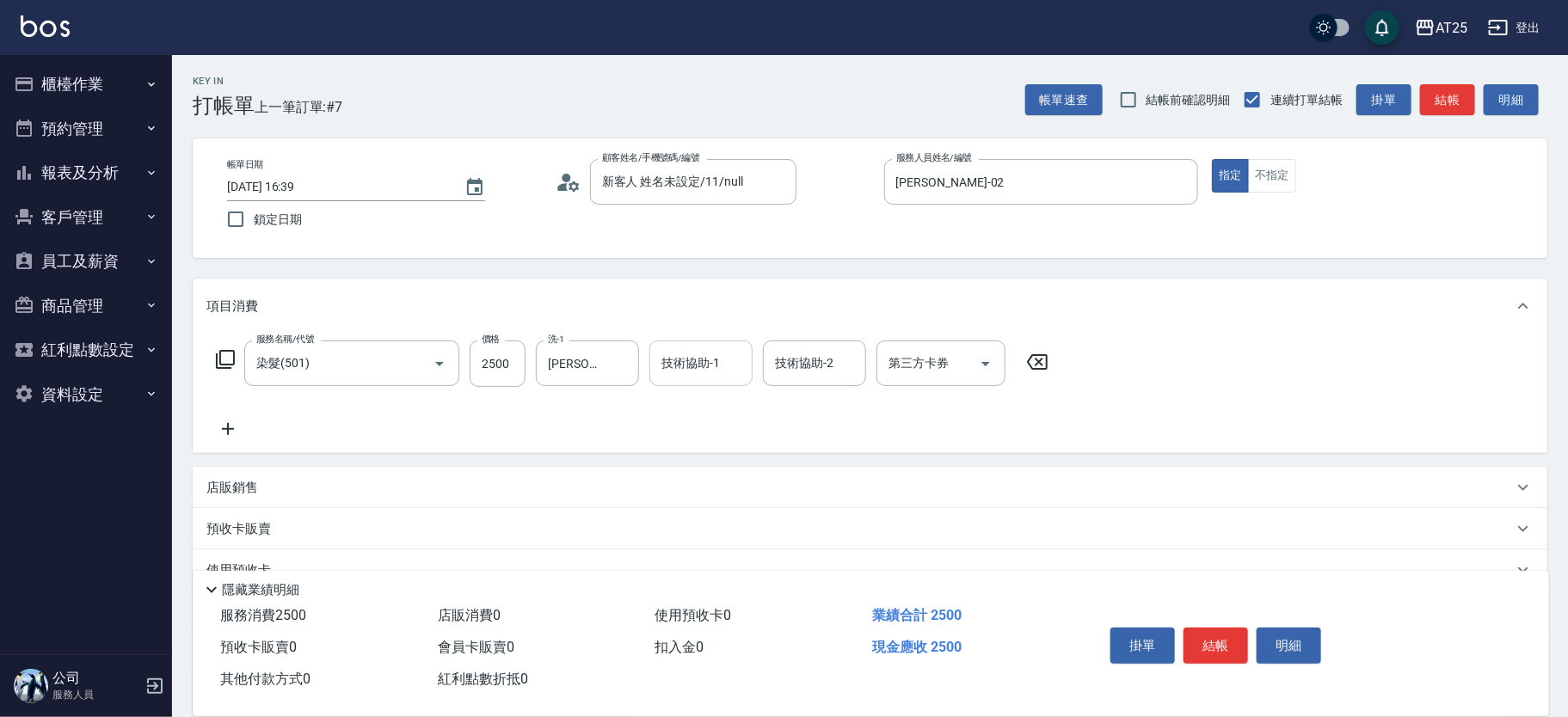
click at [690, 375] on input "技術協助-1" at bounding box center [701, 363] width 88 height 30
click at [662, 400] on div "游惠文 -61" at bounding box center [701, 407] width 104 height 28
type input "游惠文-61"
click at [1212, 628] on button "結帳" at bounding box center [1215, 646] width 64 height 36
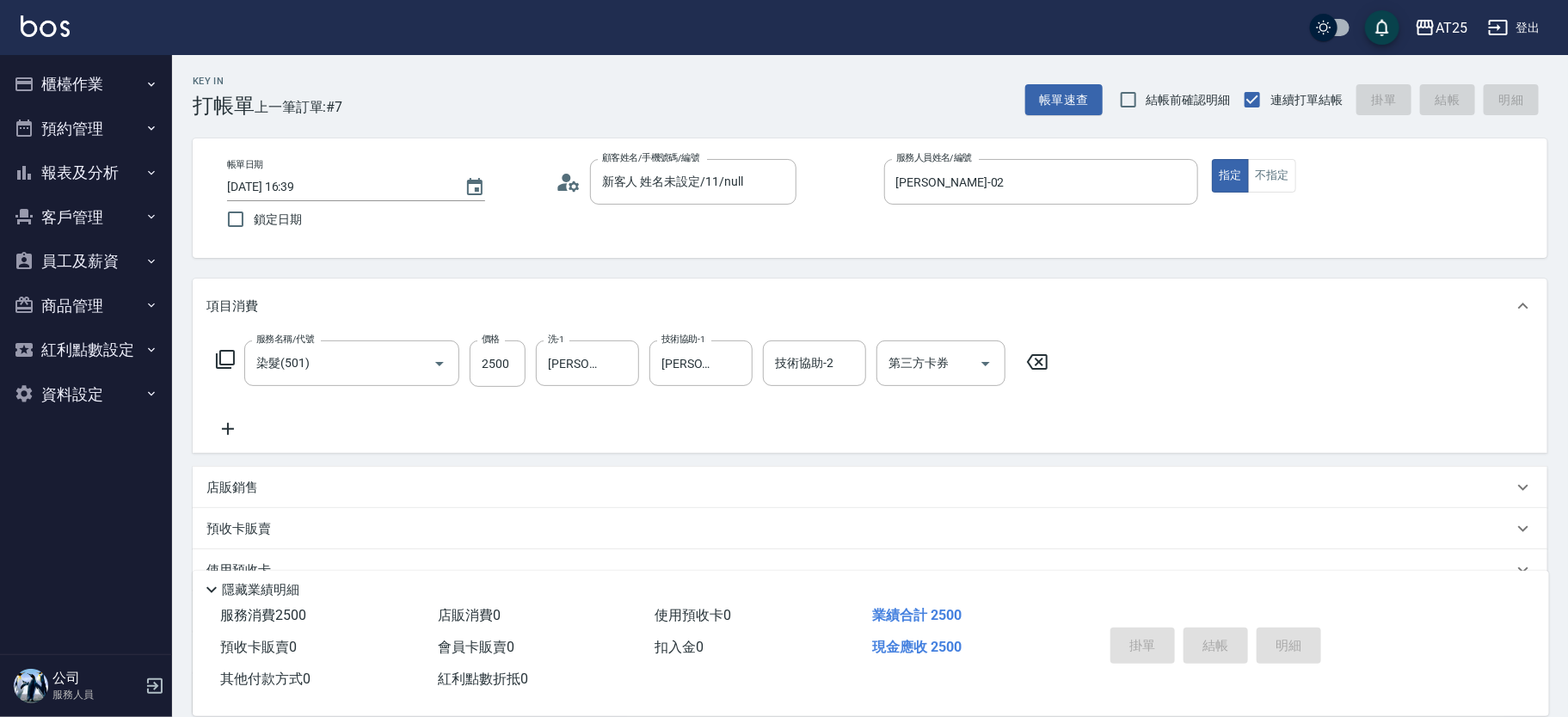
type input "2025/09/16 16:40"
type input "0"
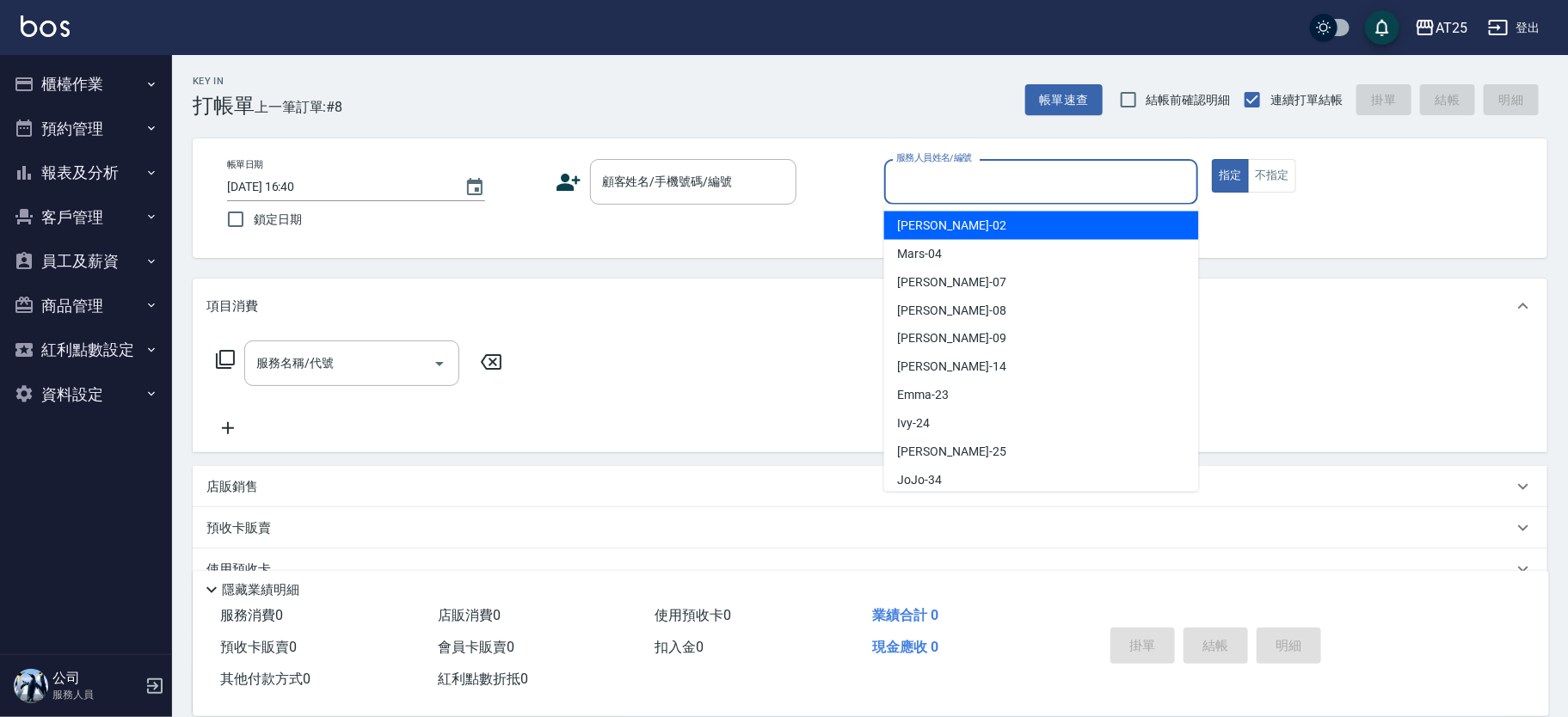
click at [927, 188] on input "服務人員姓名/編號" at bounding box center [1041, 182] width 300 height 30
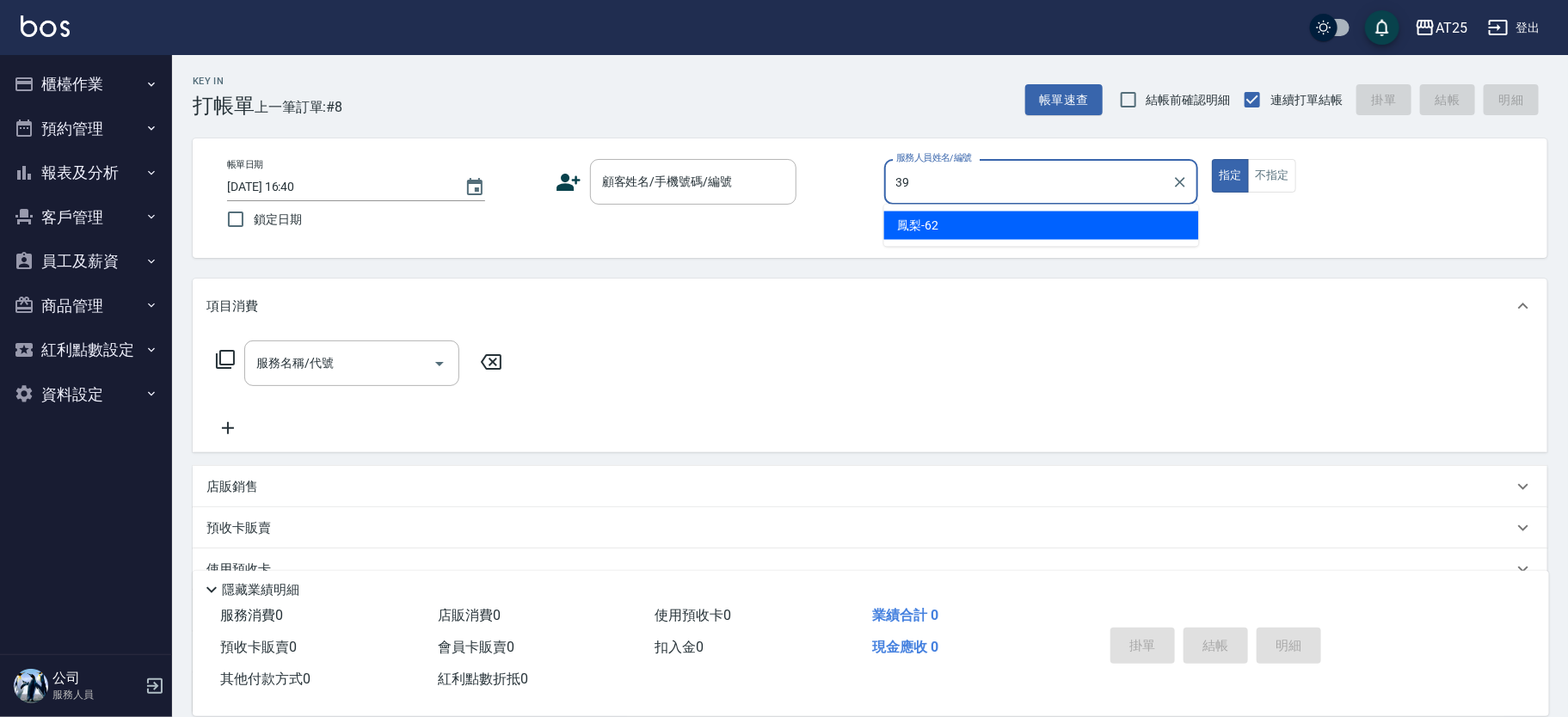
type input "N-39"
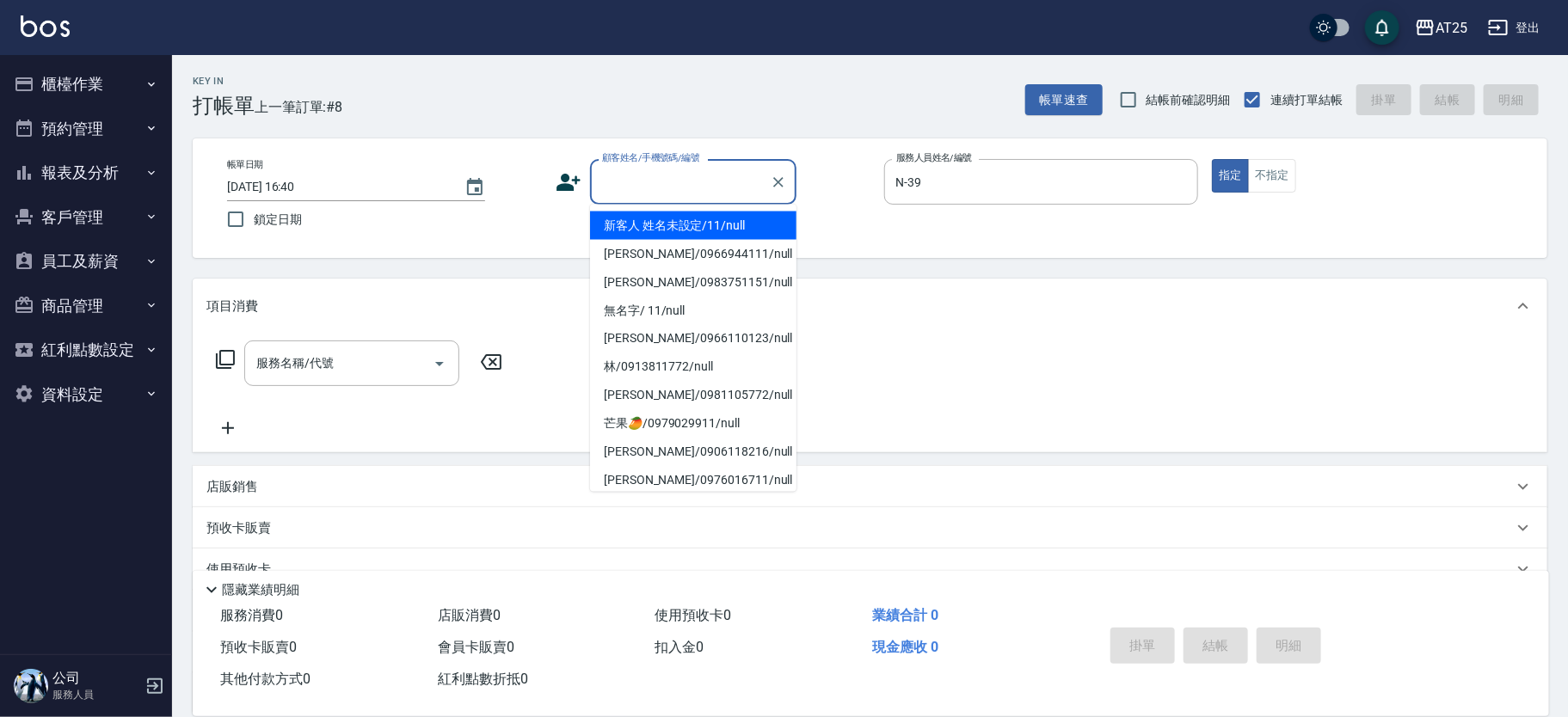
click at [654, 189] on input "顧客姓名/手機號碼/編號" at bounding box center [679, 182] width 165 height 30
click at [648, 214] on li "新客人 姓名未設定/11/null" at bounding box center [693, 226] width 206 height 28
type input "新客人 姓名未設定/11/null"
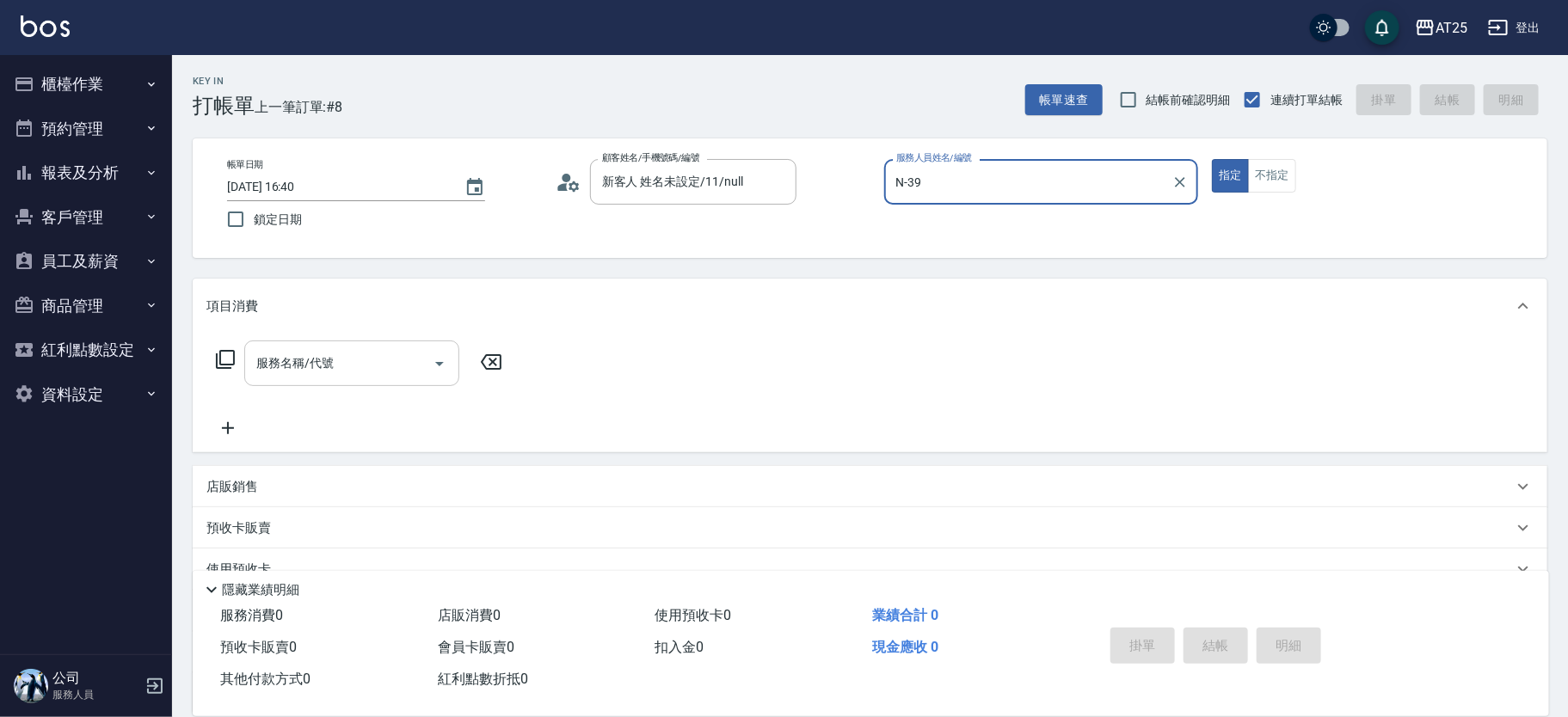
click at [391, 346] on div "服務名稱/代號" at bounding box center [352, 363] width 215 height 46
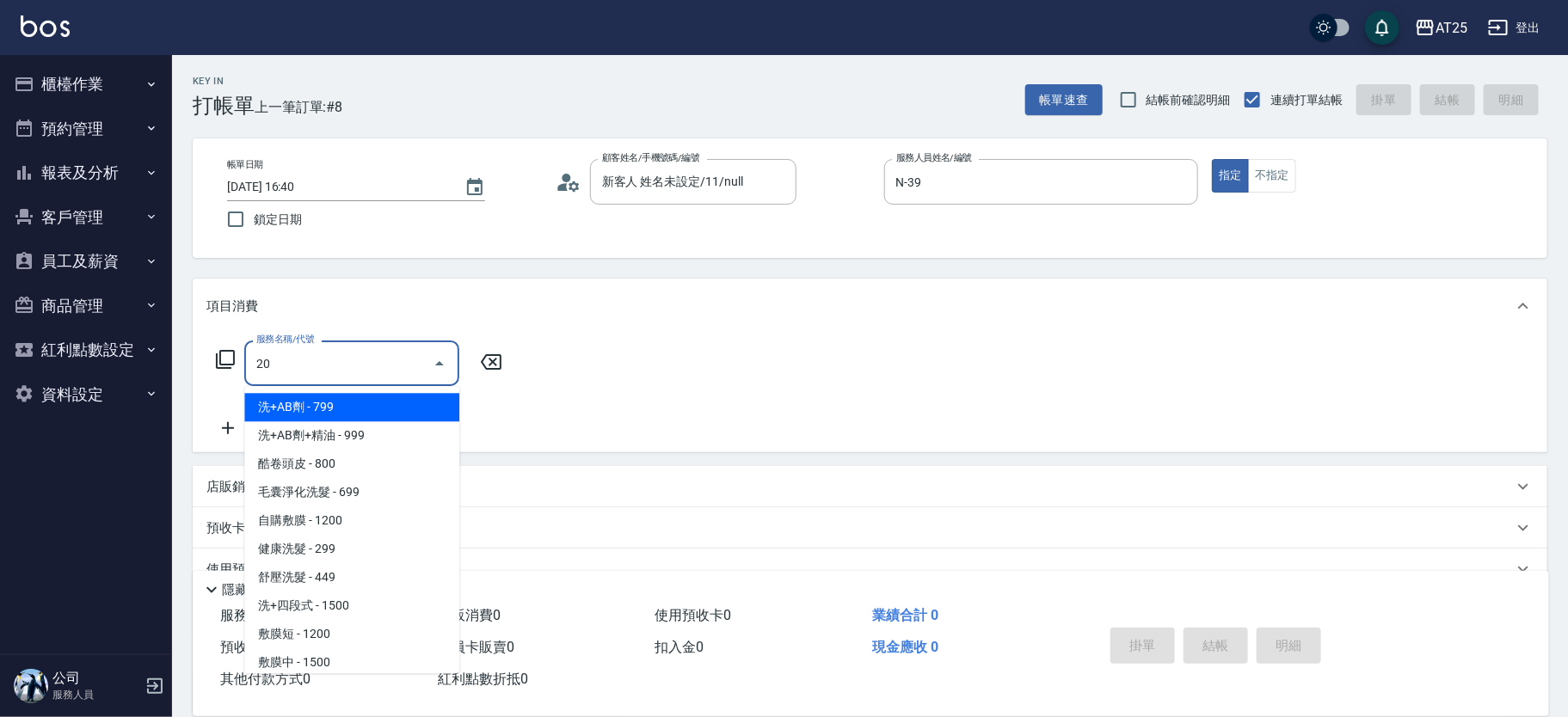
type input "201"
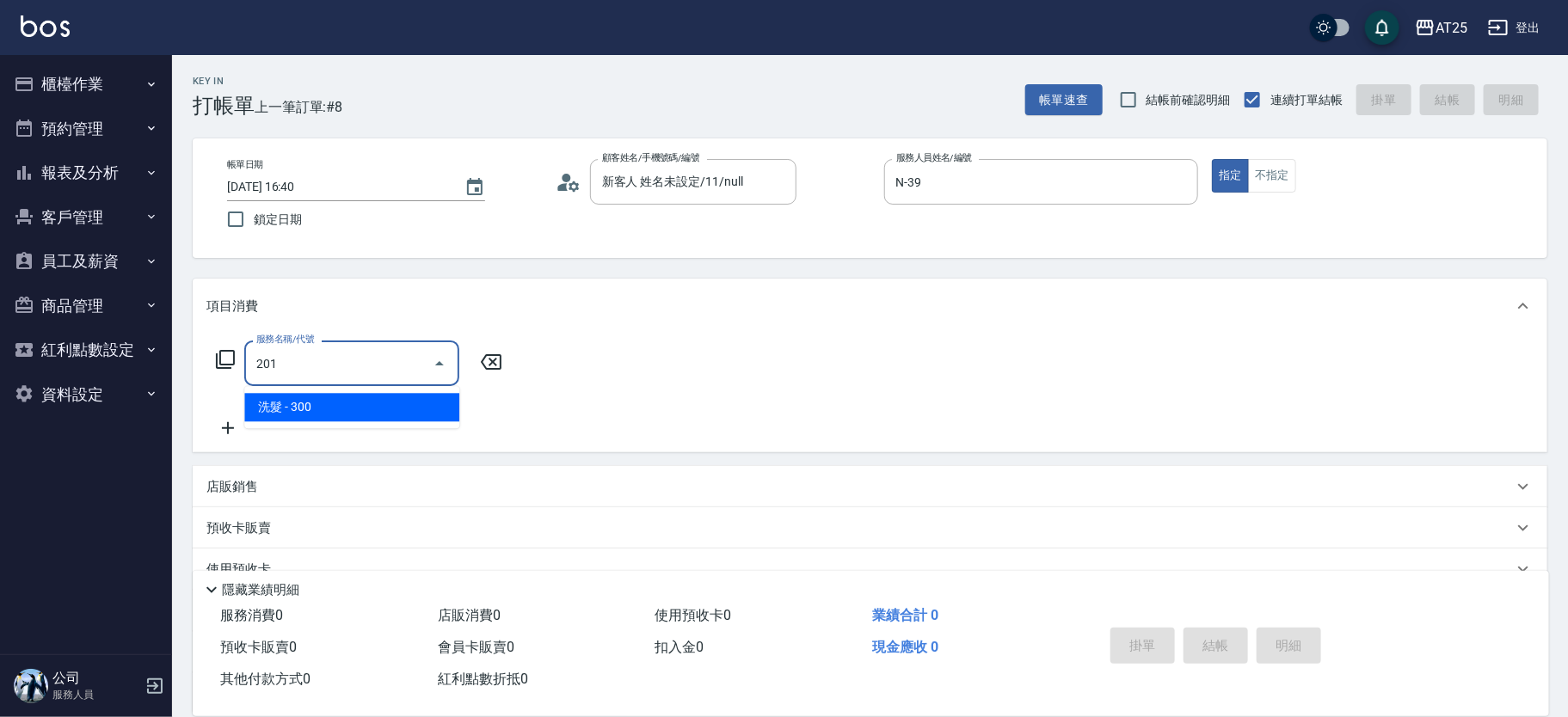
click at [304, 406] on span "洗髮 - 300" at bounding box center [352, 407] width 215 height 28
type input "30"
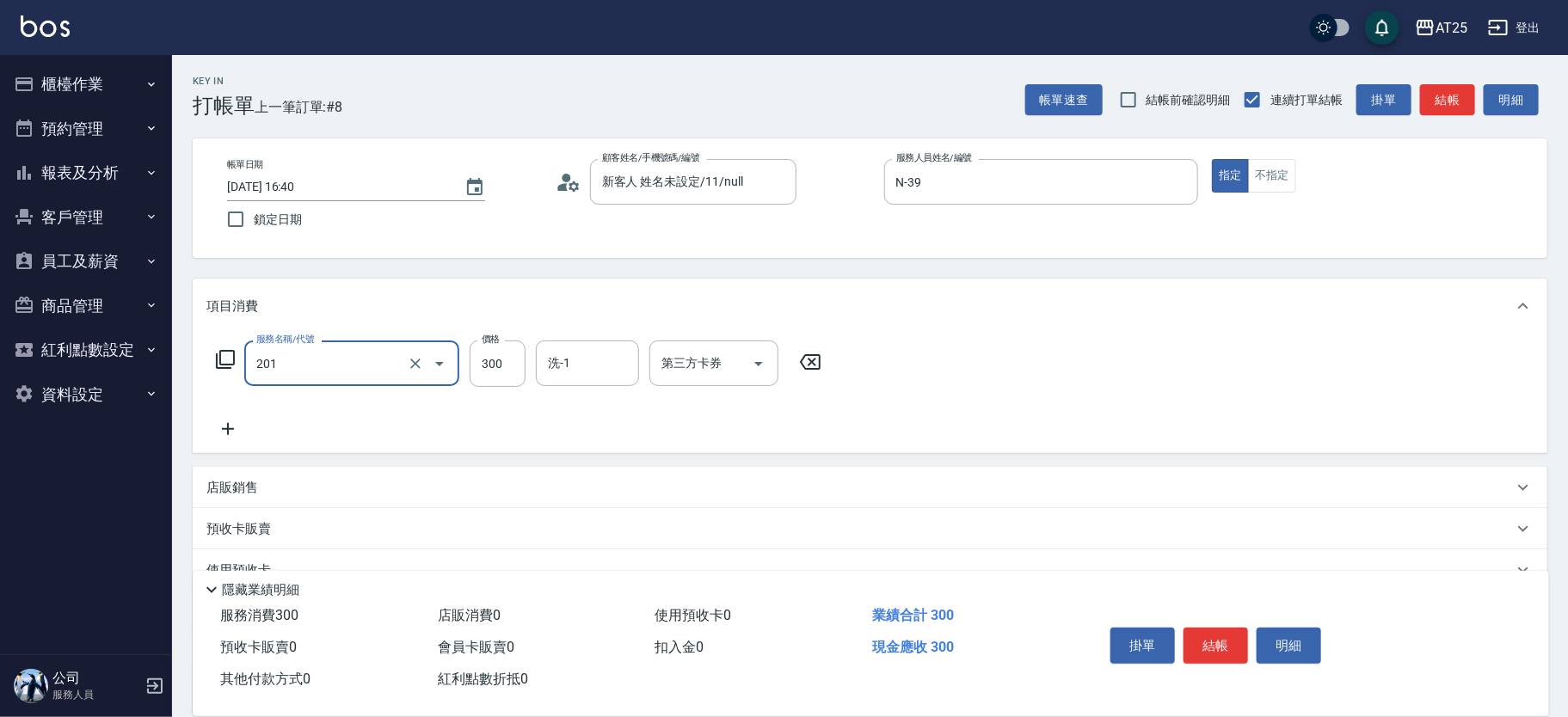
type input "洗髮(201)"
click at [215, 430] on icon at bounding box center [228, 429] width 43 height 21
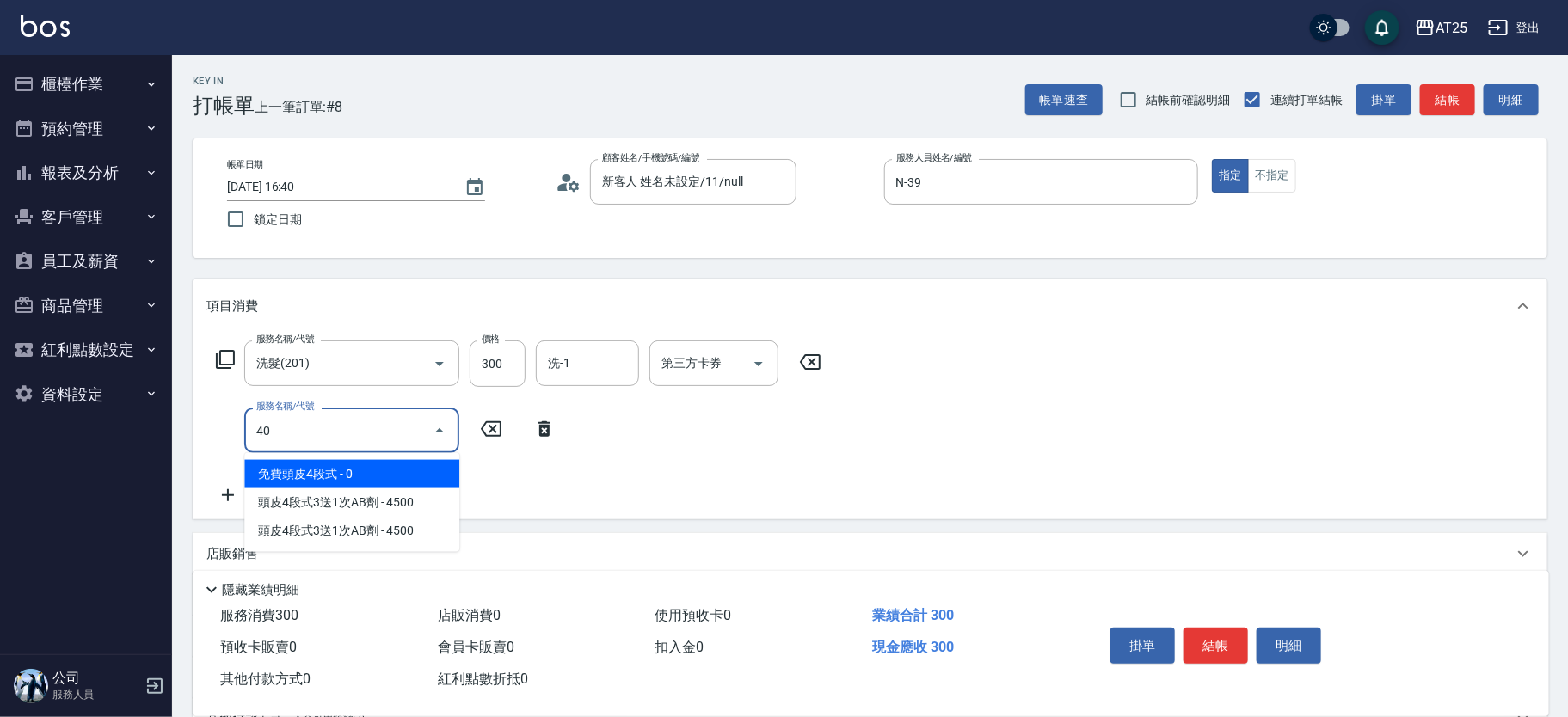
type input "401"
click at [364, 474] on span "剪髮 - 300" at bounding box center [352, 474] width 215 height 28
type input "60"
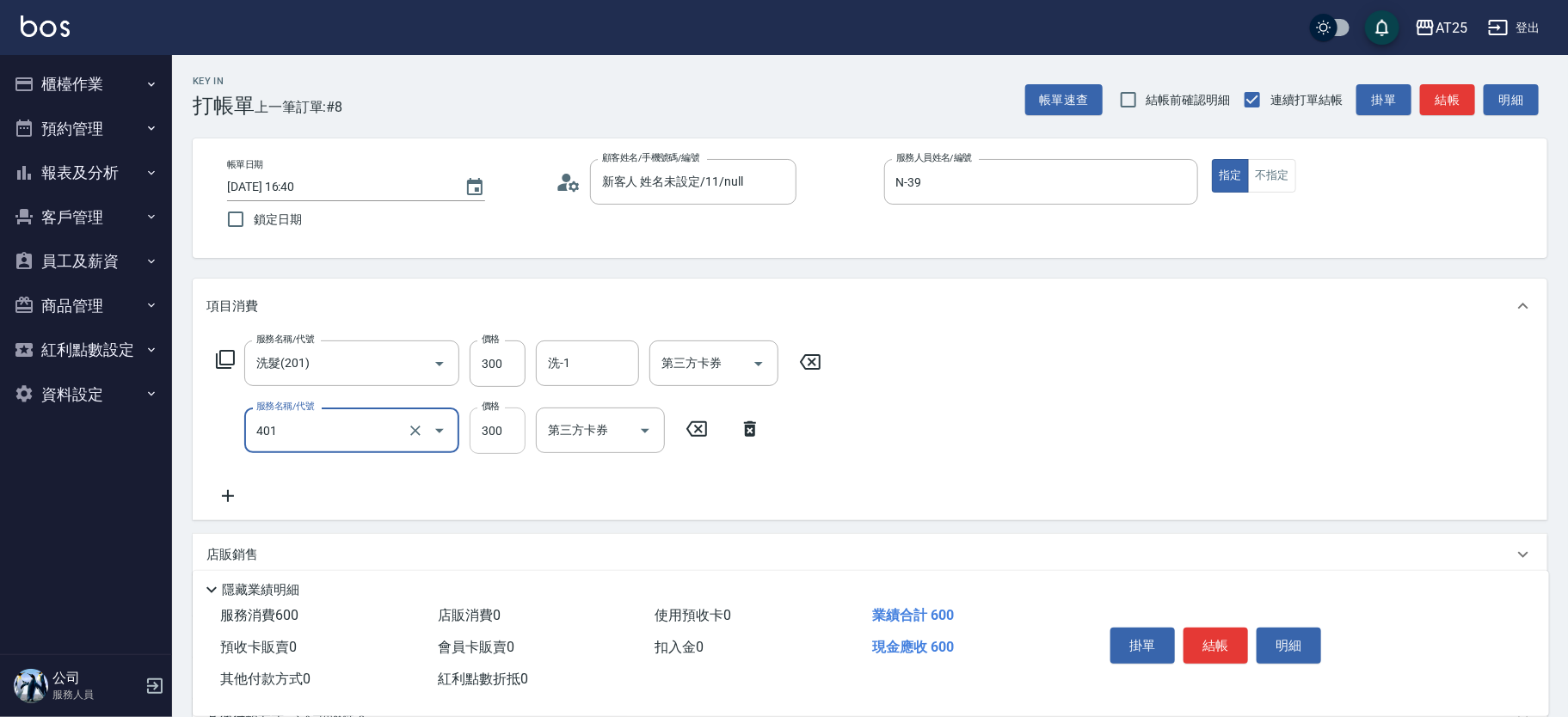
type input "剪髮(401)"
click at [501, 420] on input "300" at bounding box center [497, 431] width 56 height 47
type input "30"
type input "20"
type input "50"
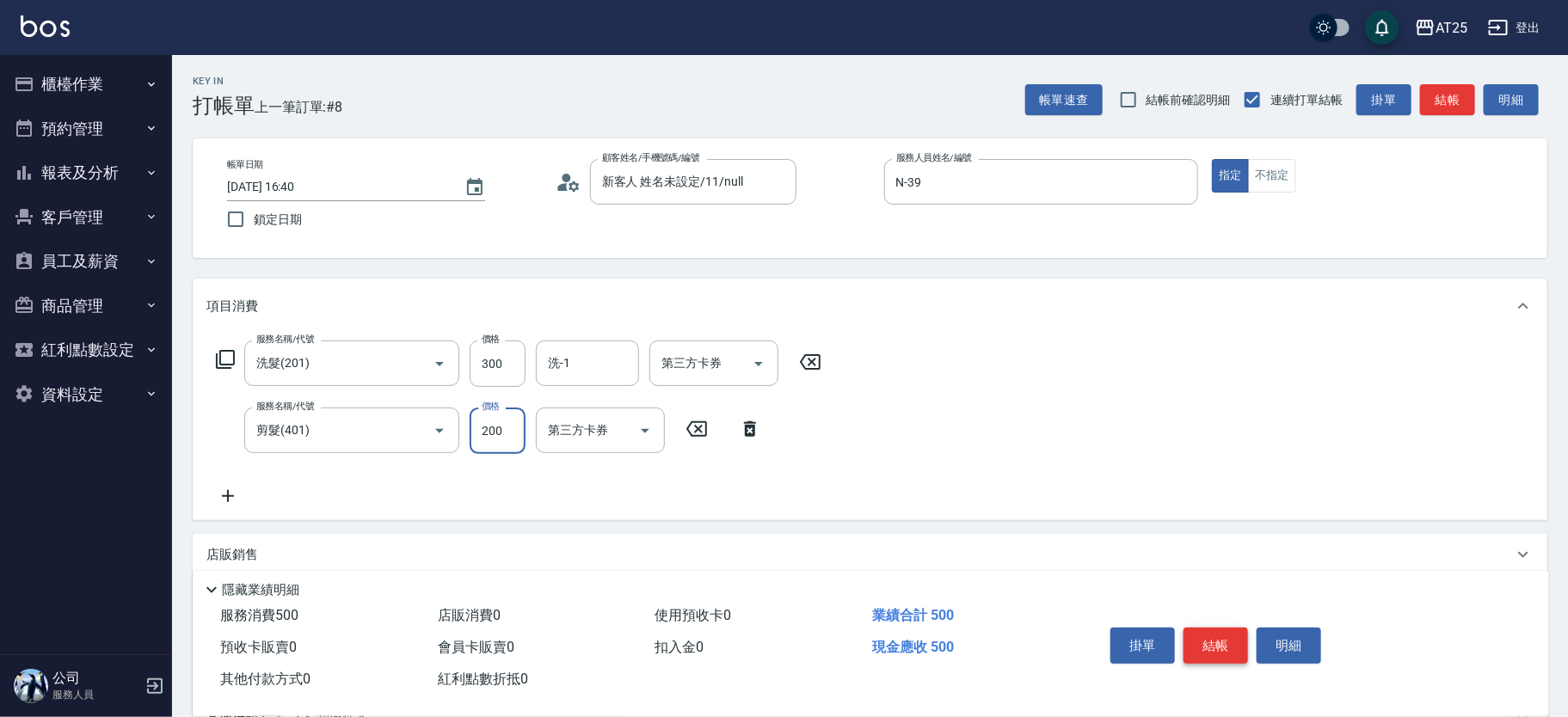
type input "200"
click at [1210, 640] on button "結帳" at bounding box center [1215, 646] width 64 height 36
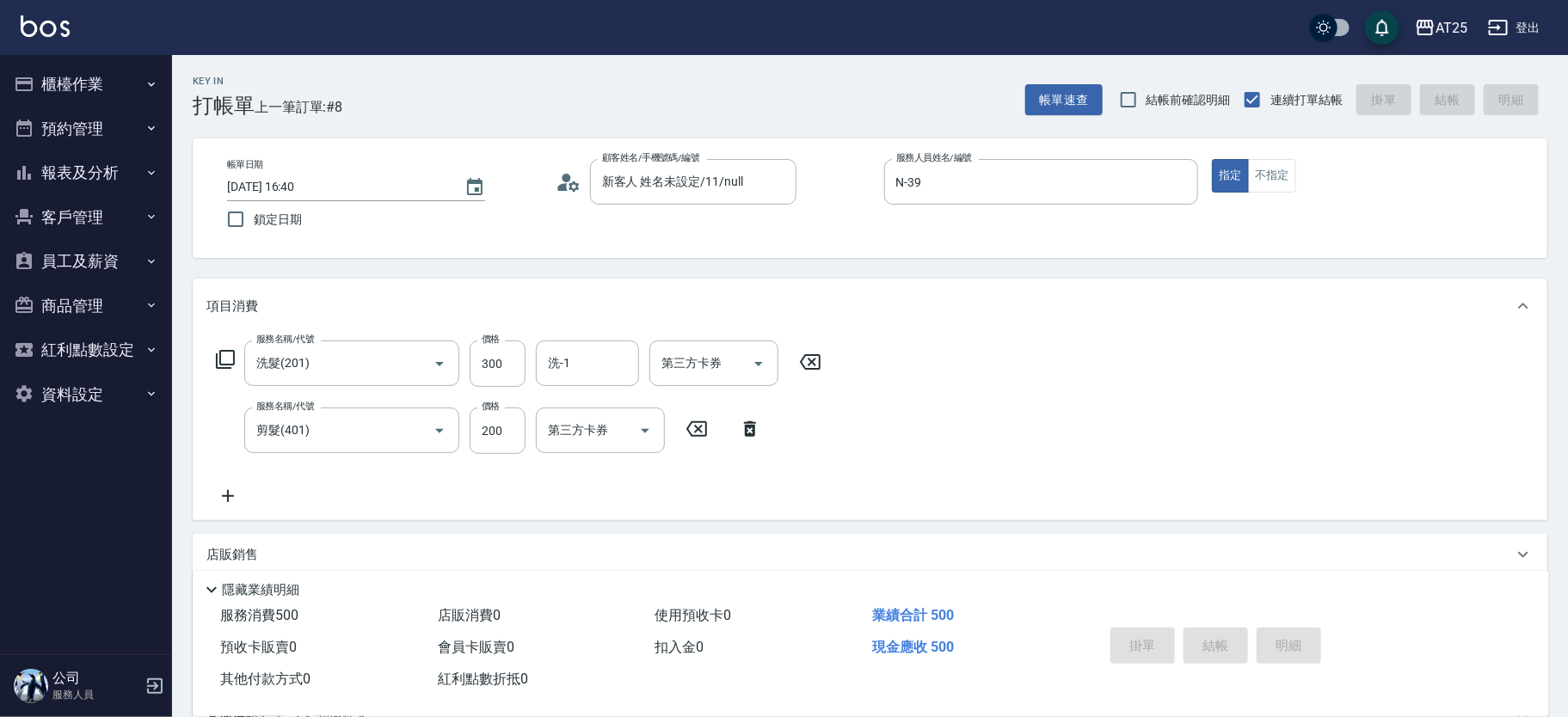
type input "0"
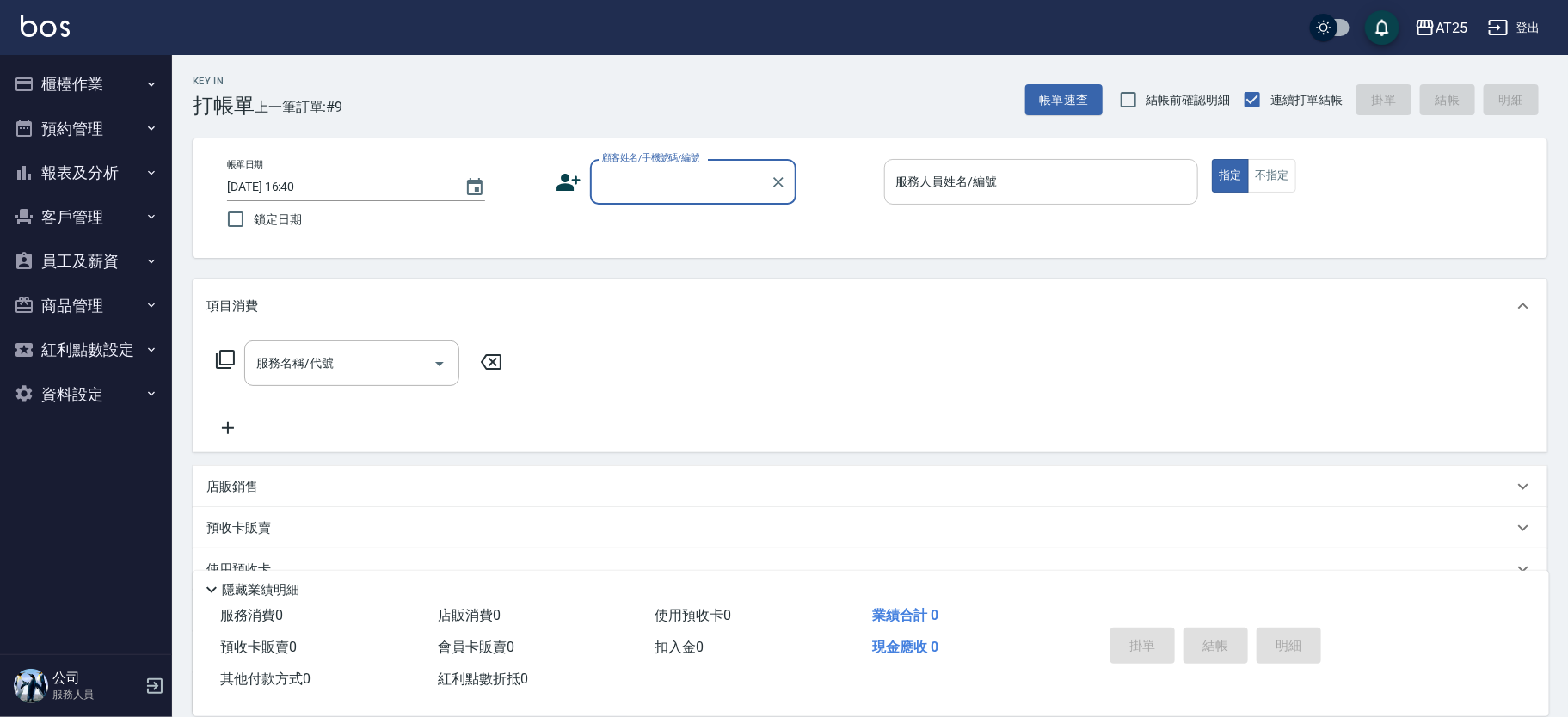
click at [974, 170] on div "服務人員姓名/編號 服務人員姓名/編號" at bounding box center [1041, 181] width 315 height 46
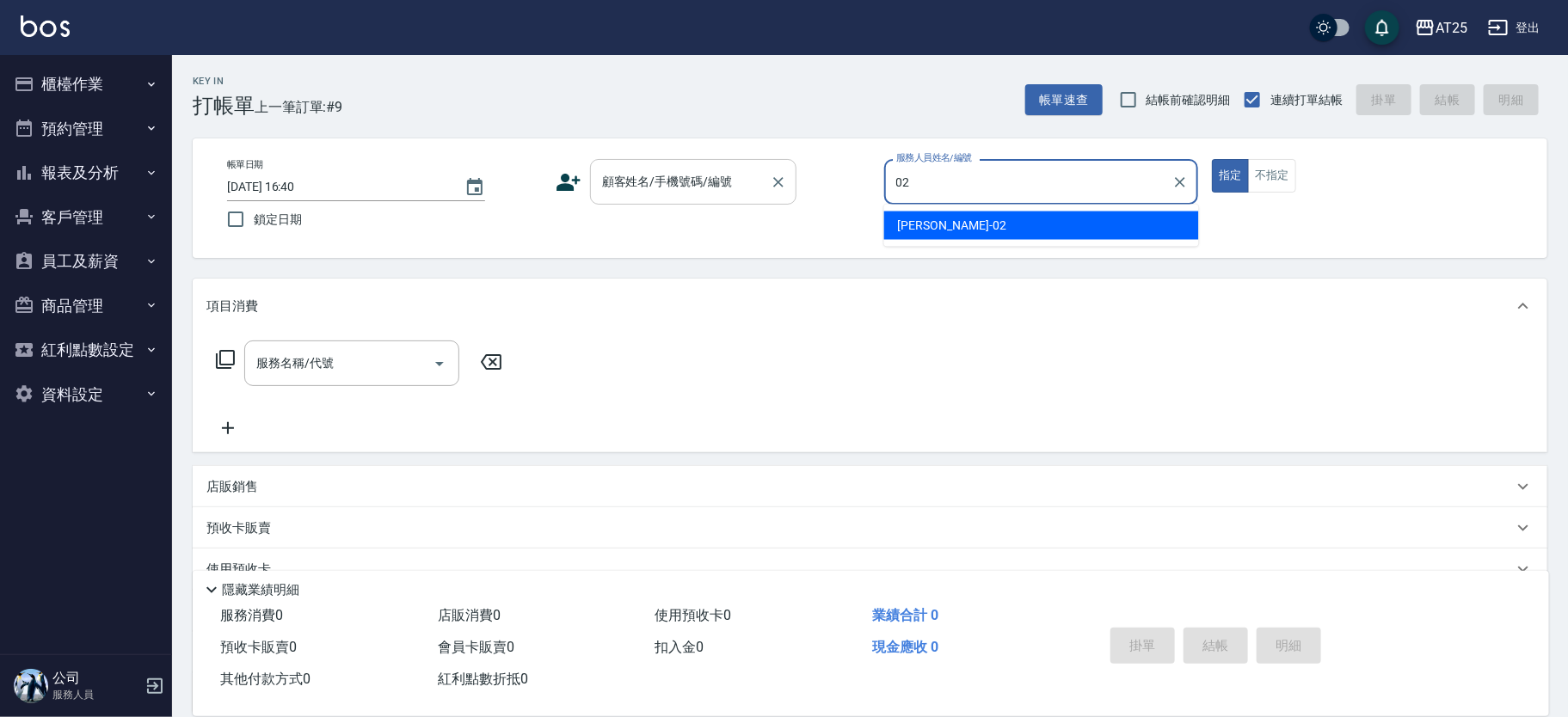
type input "Vivian-02"
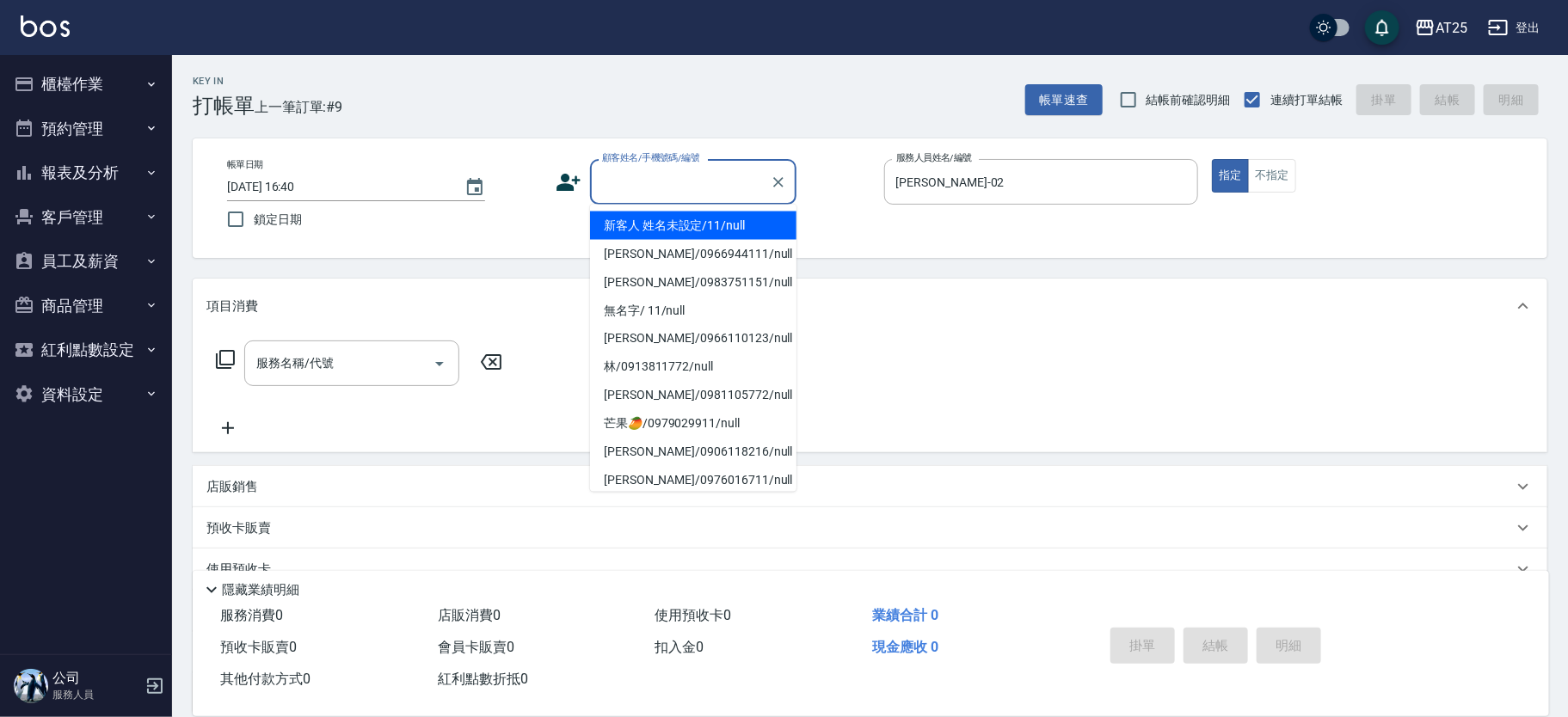
click at [692, 182] on input "顧客姓名/手機號碼/編號" at bounding box center [679, 182] width 165 height 30
click at [658, 226] on li "新客人 姓名未設定/11/null" at bounding box center [693, 226] width 206 height 28
type input "新客人 姓名未設定/11/null"
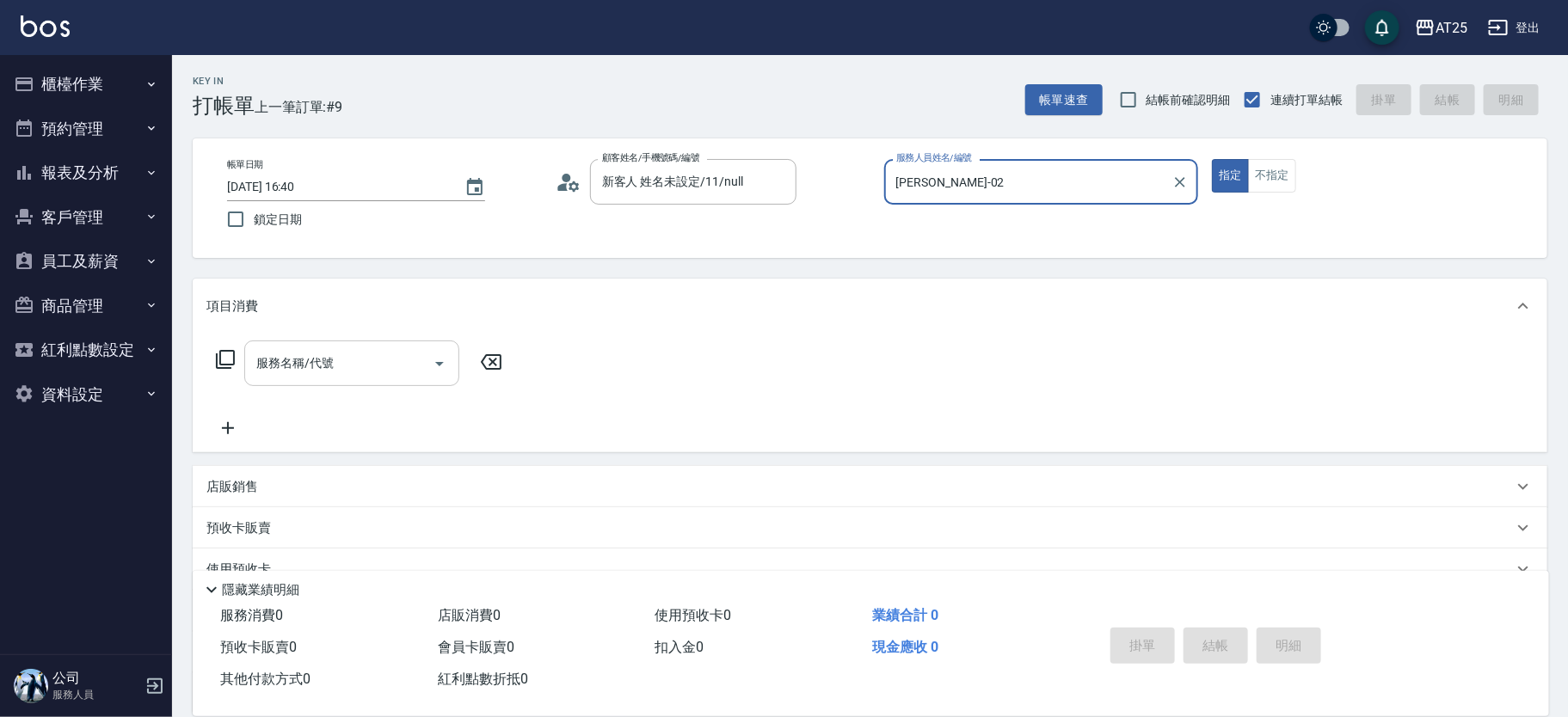
click at [335, 369] on input "服務名稱/代號" at bounding box center [339, 363] width 174 height 30
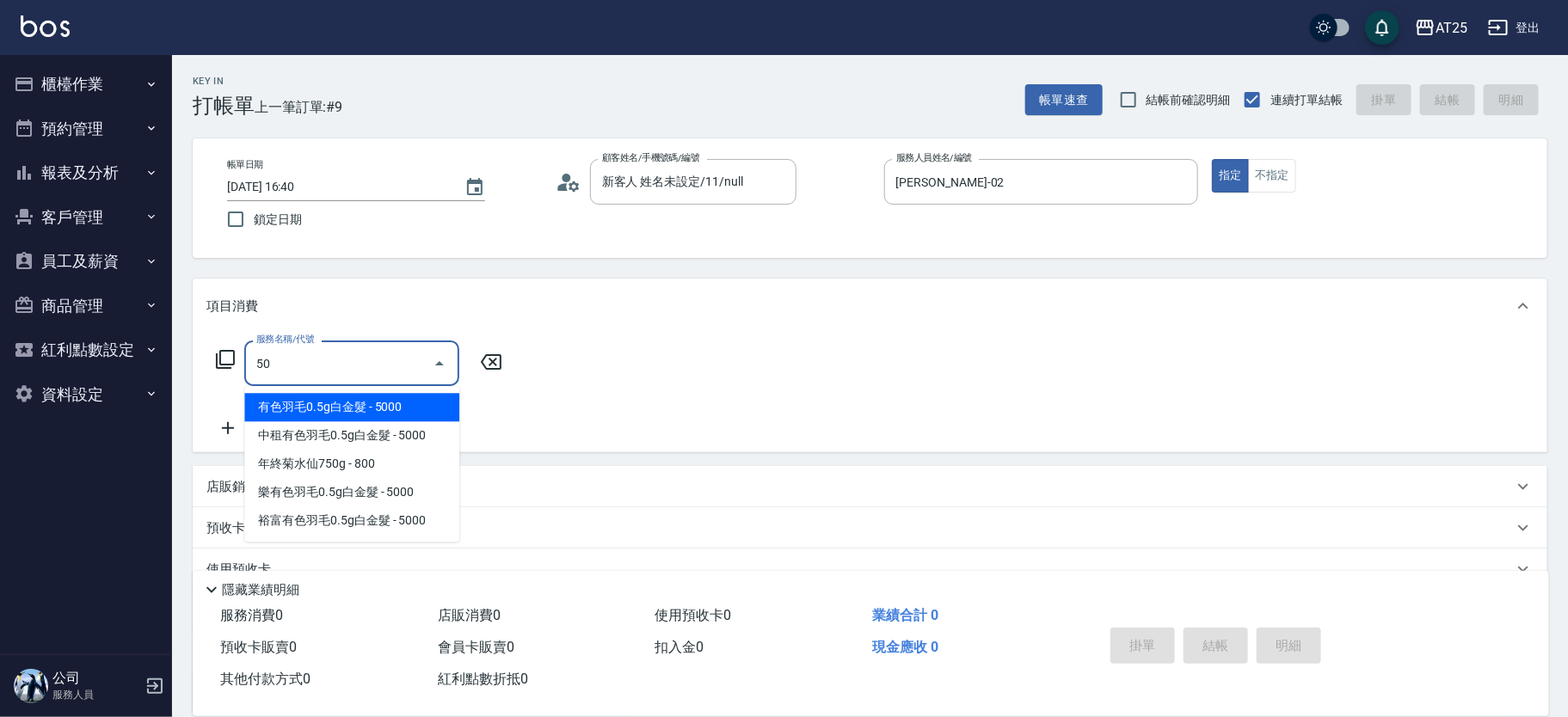
type input "501"
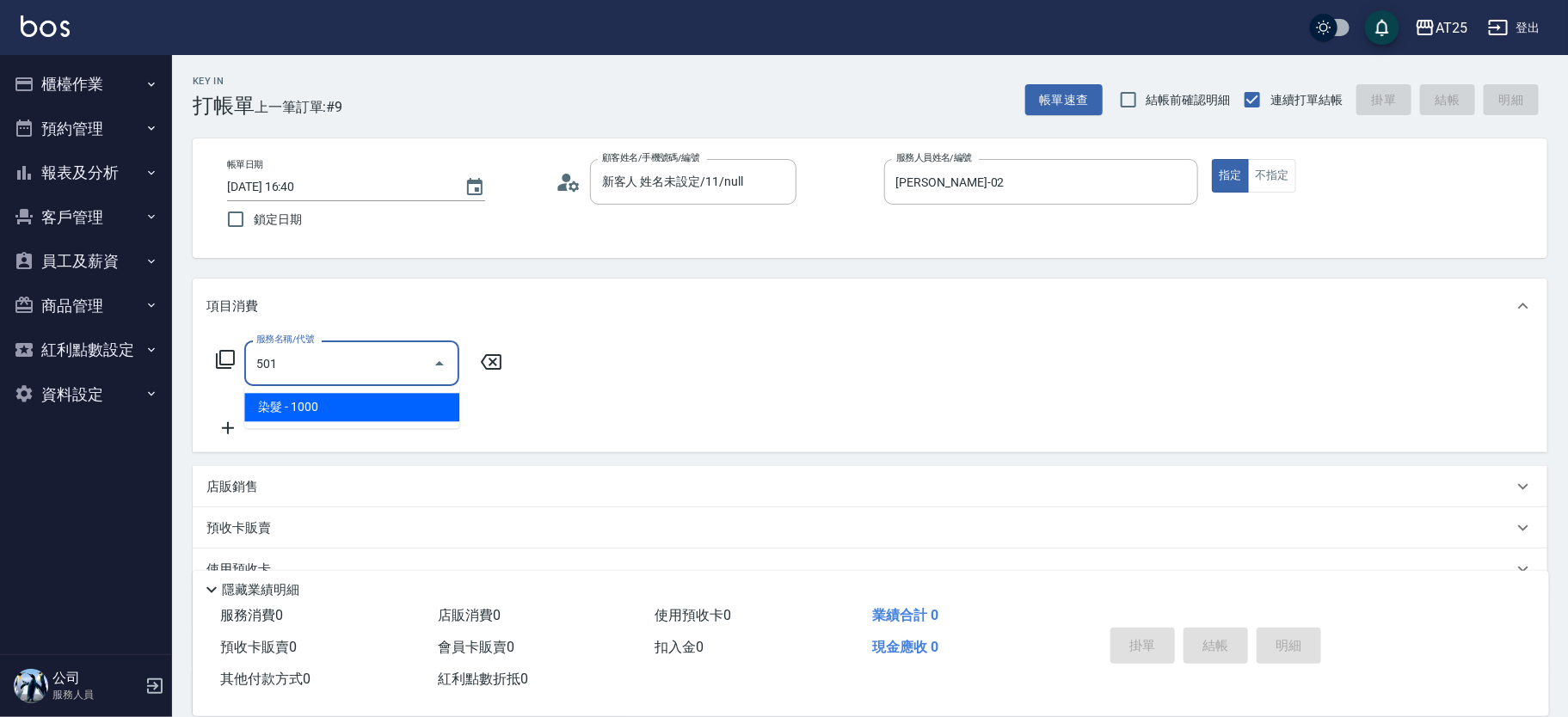
click at [331, 398] on span "染髮 - 1000" at bounding box center [352, 407] width 215 height 28
type input "100"
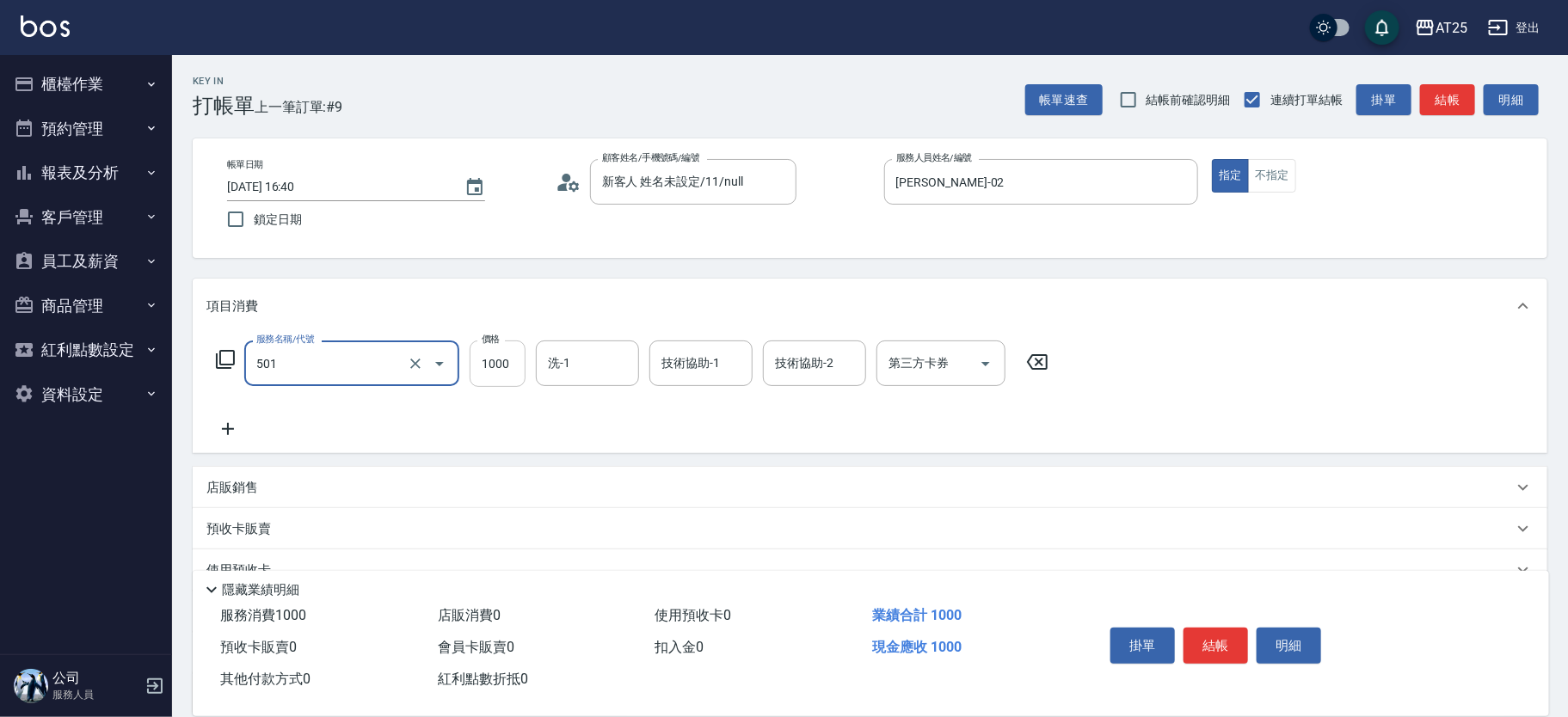
type input "染髮(501)"
click at [506, 374] on input "1000" at bounding box center [497, 364] width 56 height 47
type input "0"
type input "150"
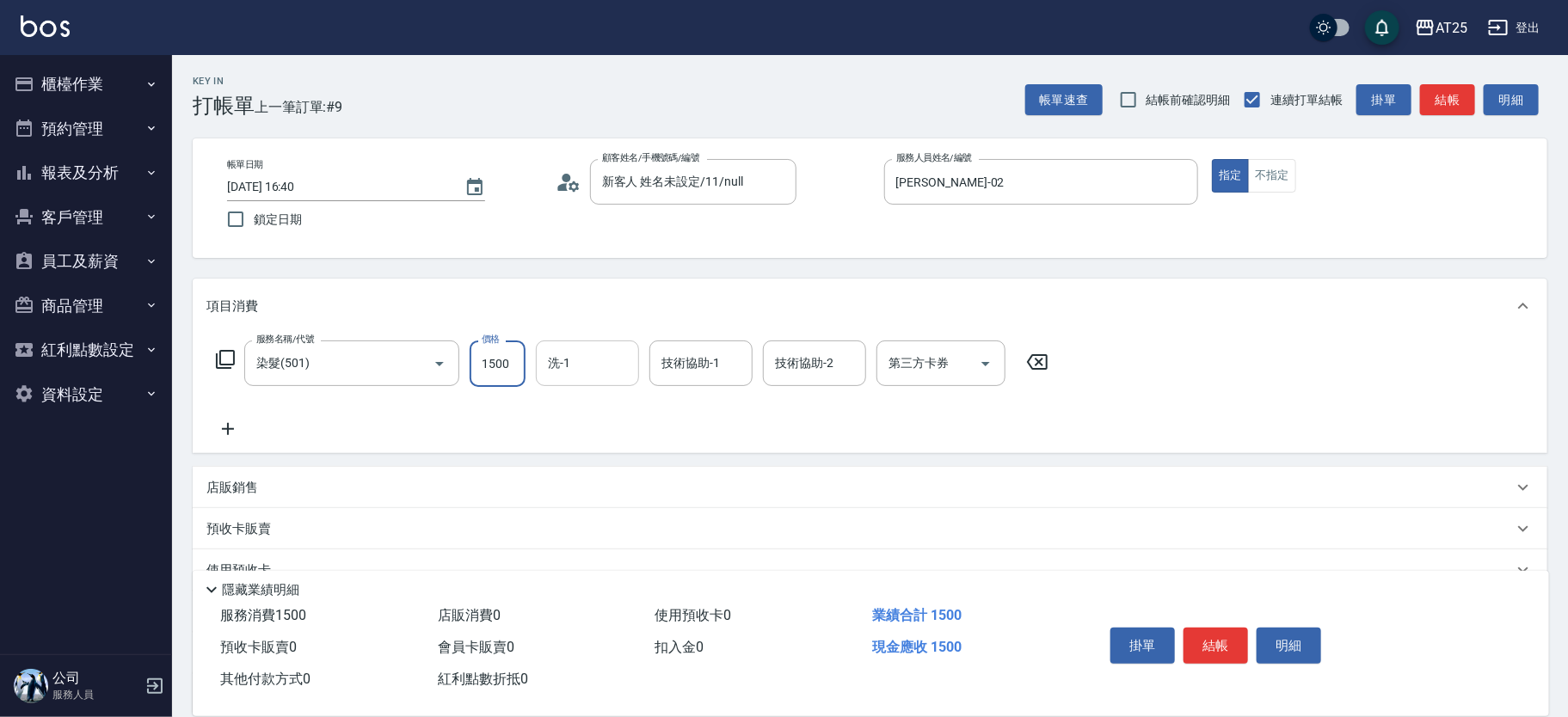
type input "1500"
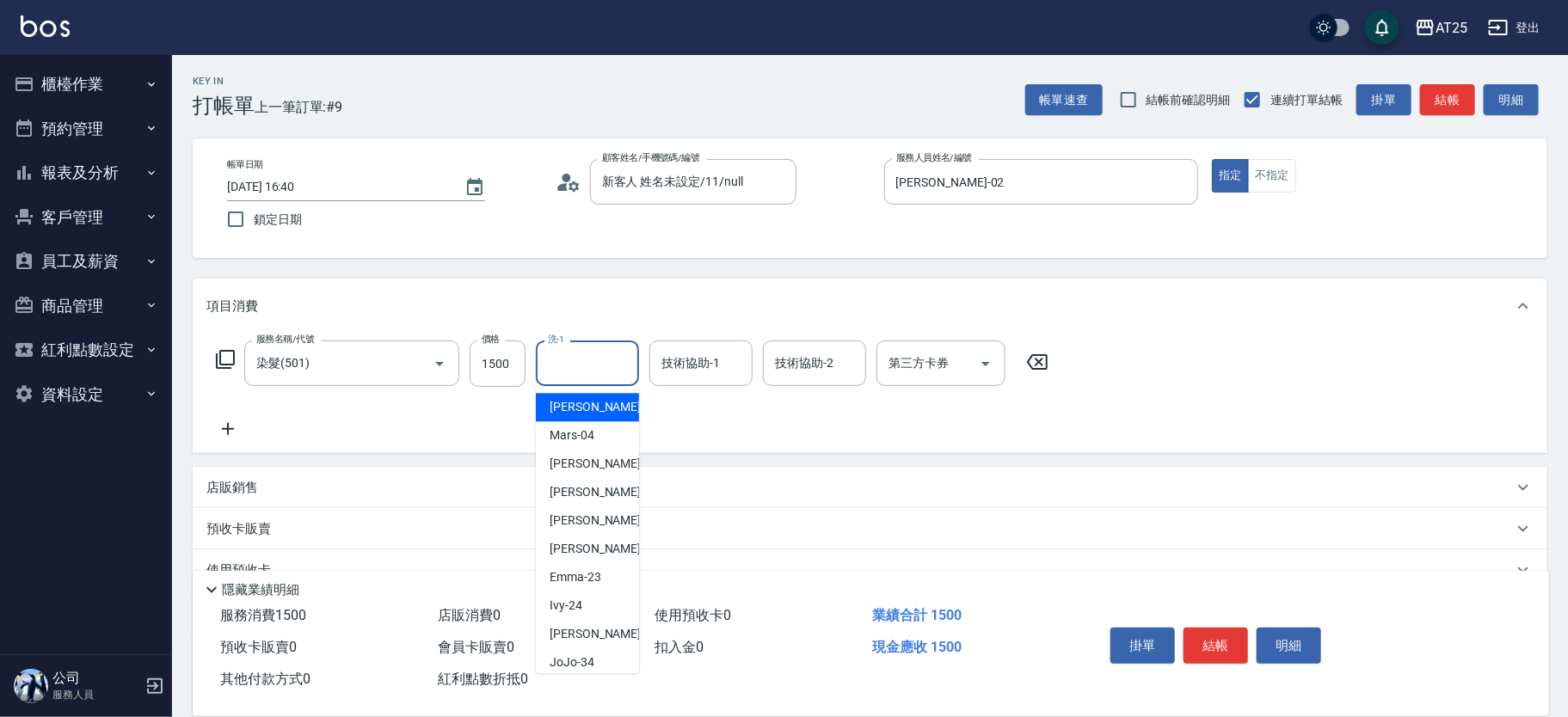
click at [610, 364] on input "洗-1" at bounding box center [587, 363] width 88 height 30
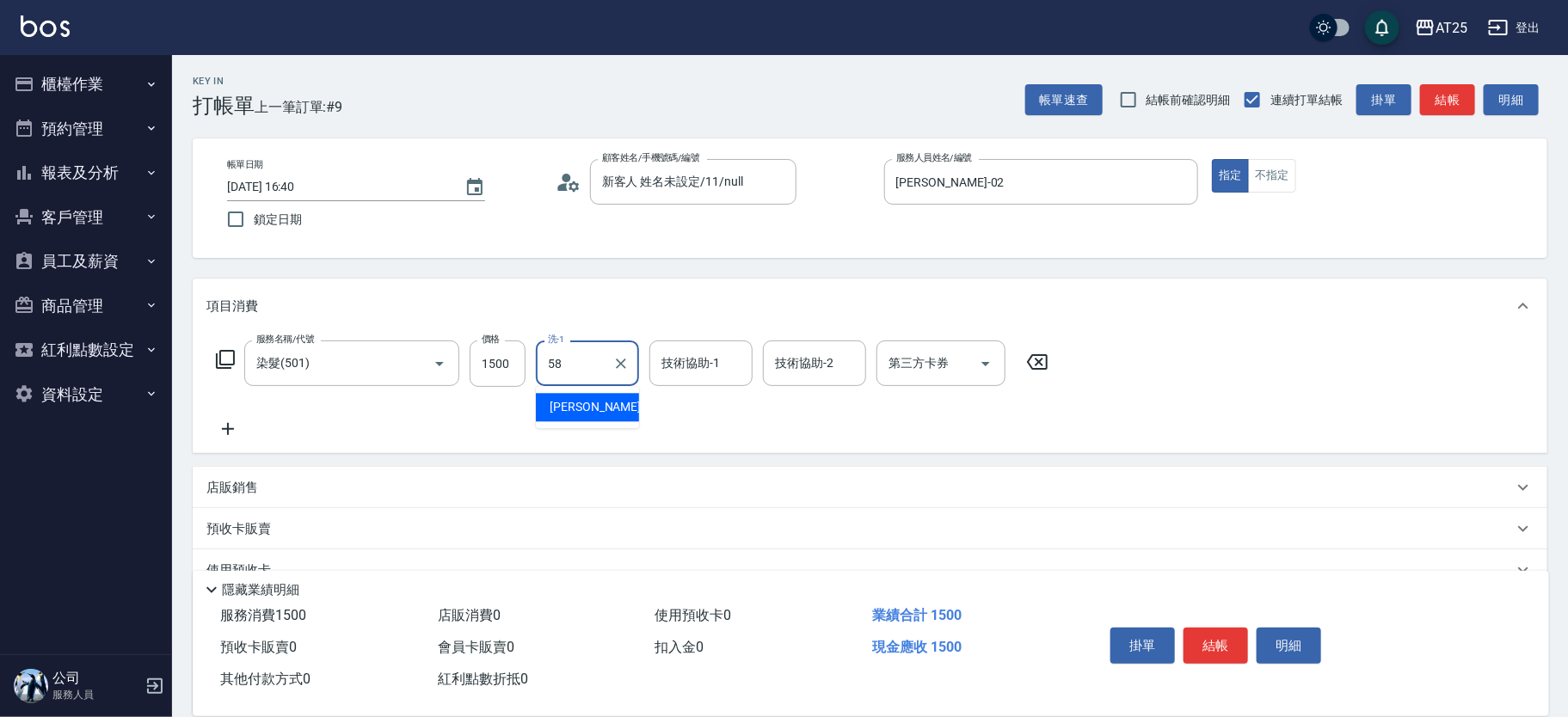
drag, startPoint x: 608, startPoint y: 404, endPoint x: 638, endPoint y: 385, distance: 35.5
click at [607, 404] on div "小宇 -58" at bounding box center [587, 407] width 104 height 28
type input "小宇-58"
click at [660, 368] on input "技術協助-1" at bounding box center [701, 363] width 88 height 30
type input "小宇-58"
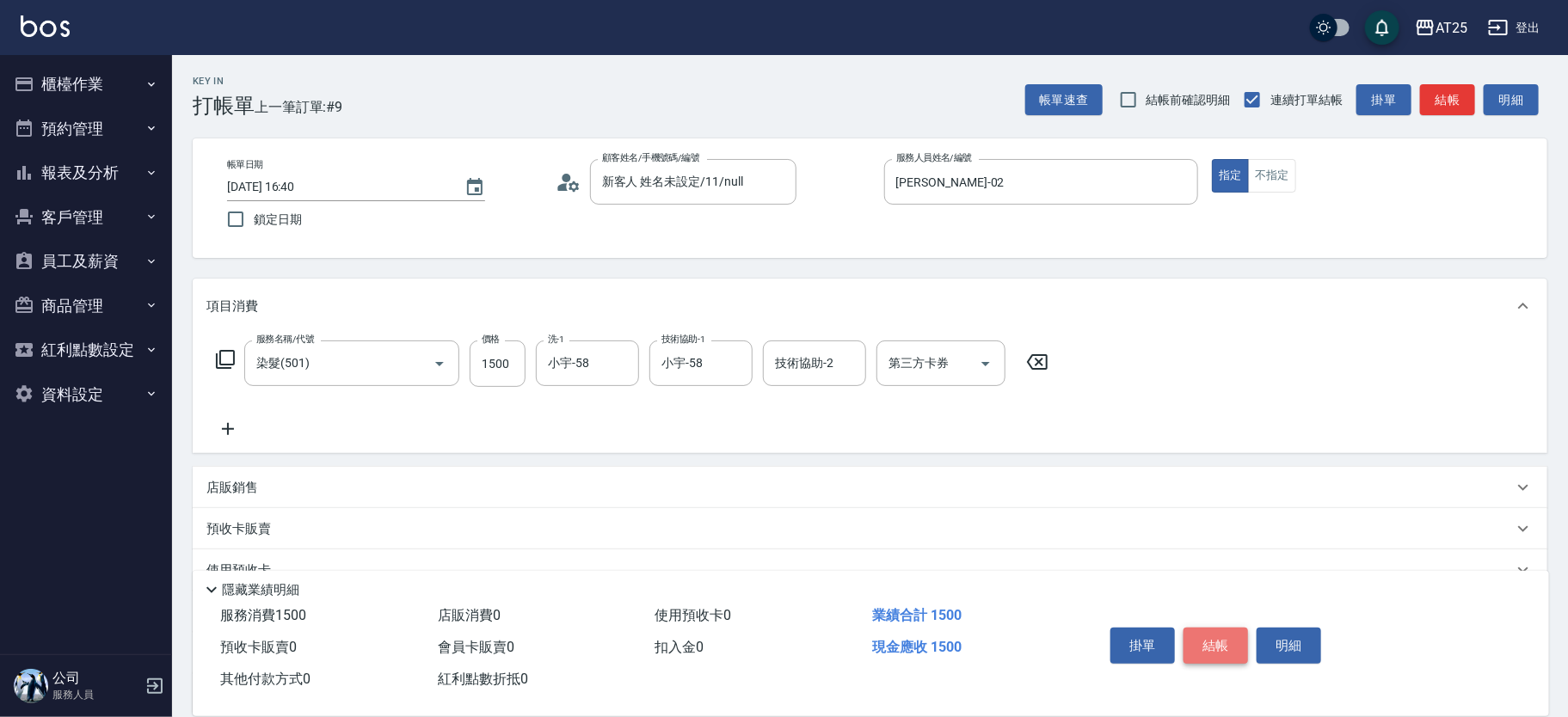
click at [1223, 640] on button "結帳" at bounding box center [1215, 646] width 64 height 36
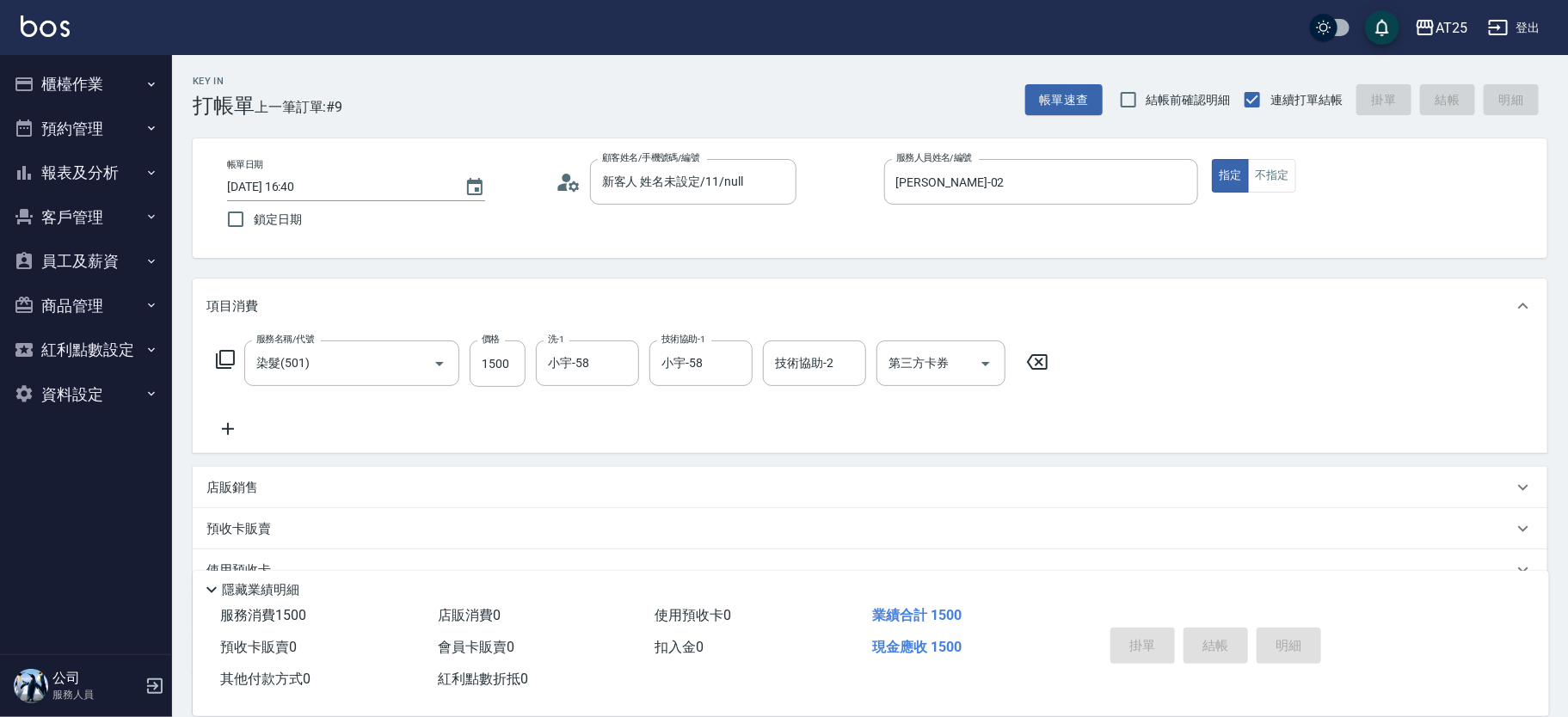
type input "0"
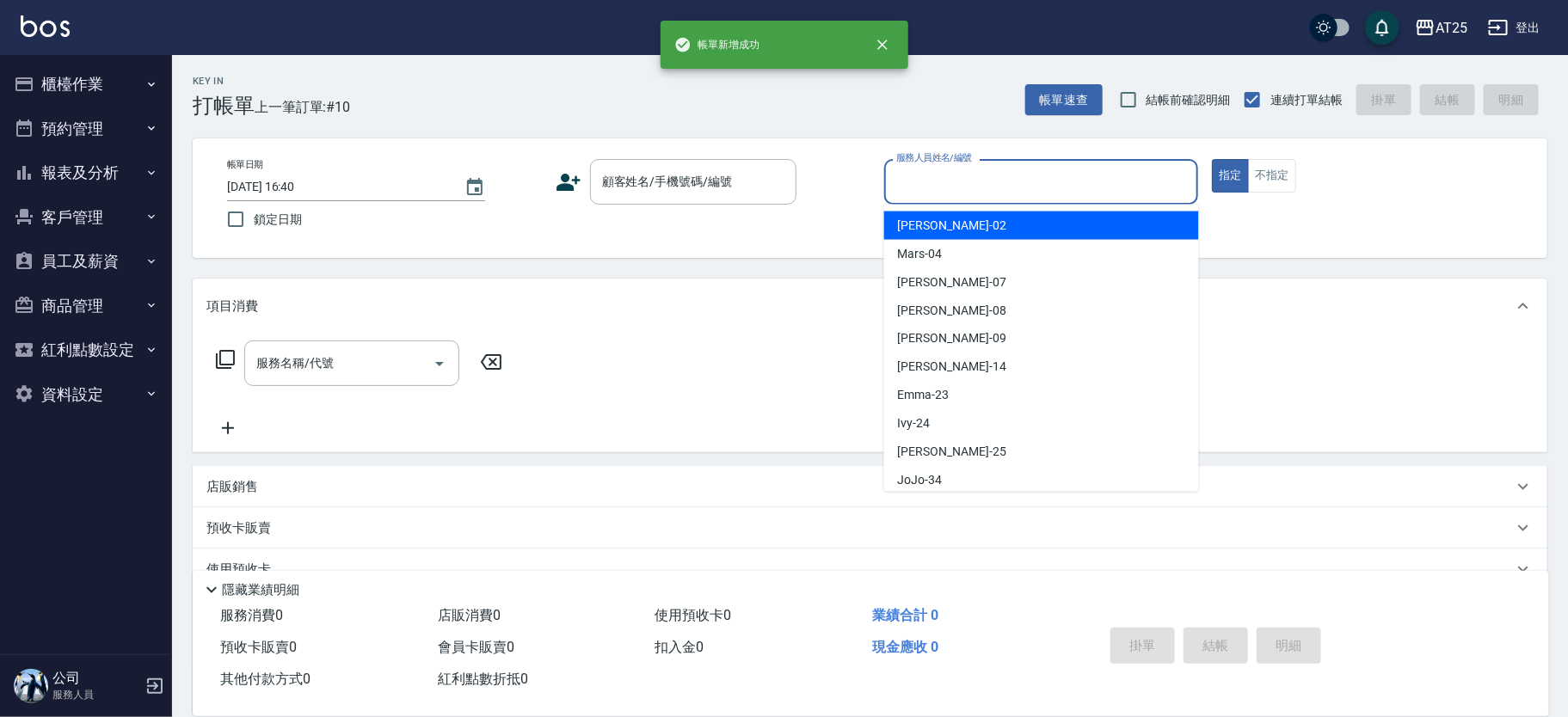
click at [946, 186] on input "服務人員姓名/編號" at bounding box center [1041, 182] width 300 height 30
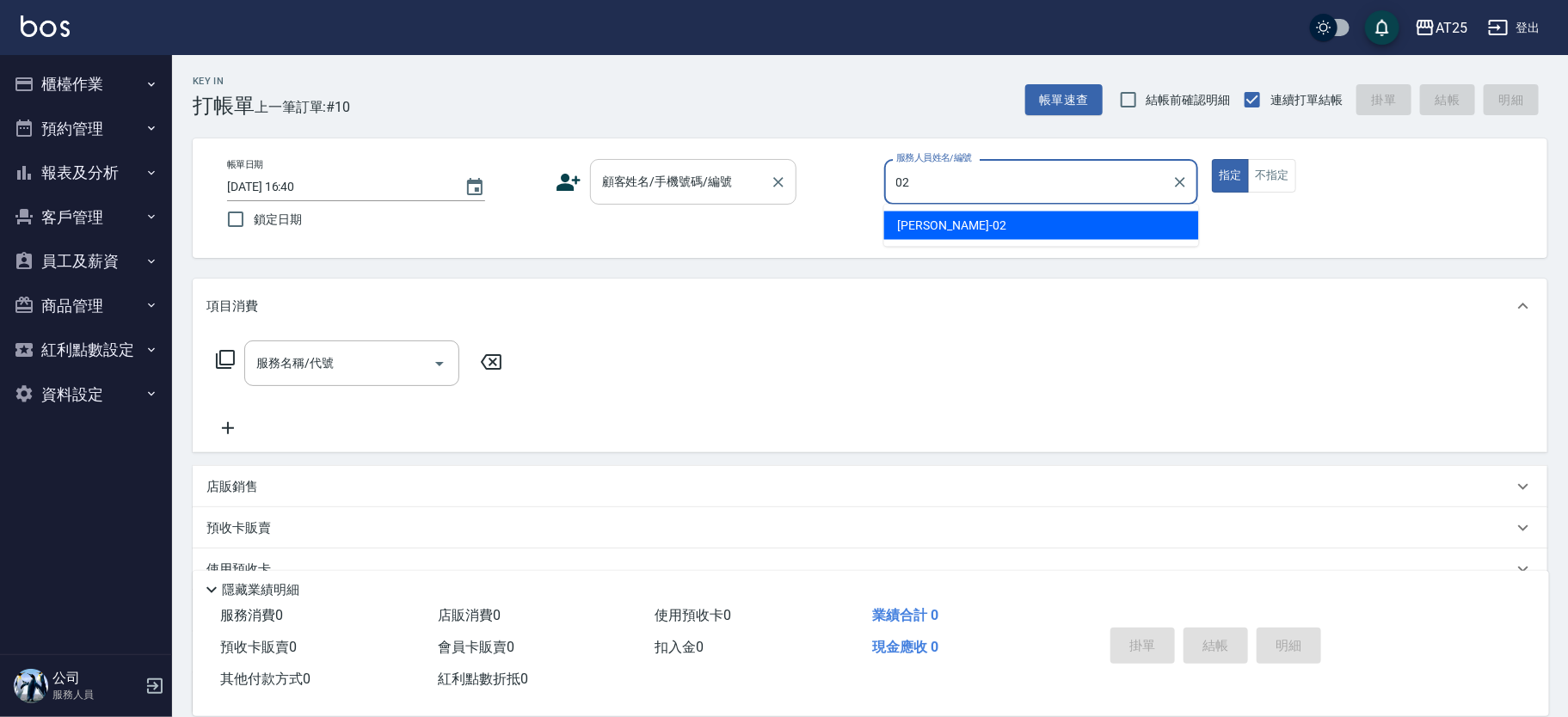
type input "Vivian-02"
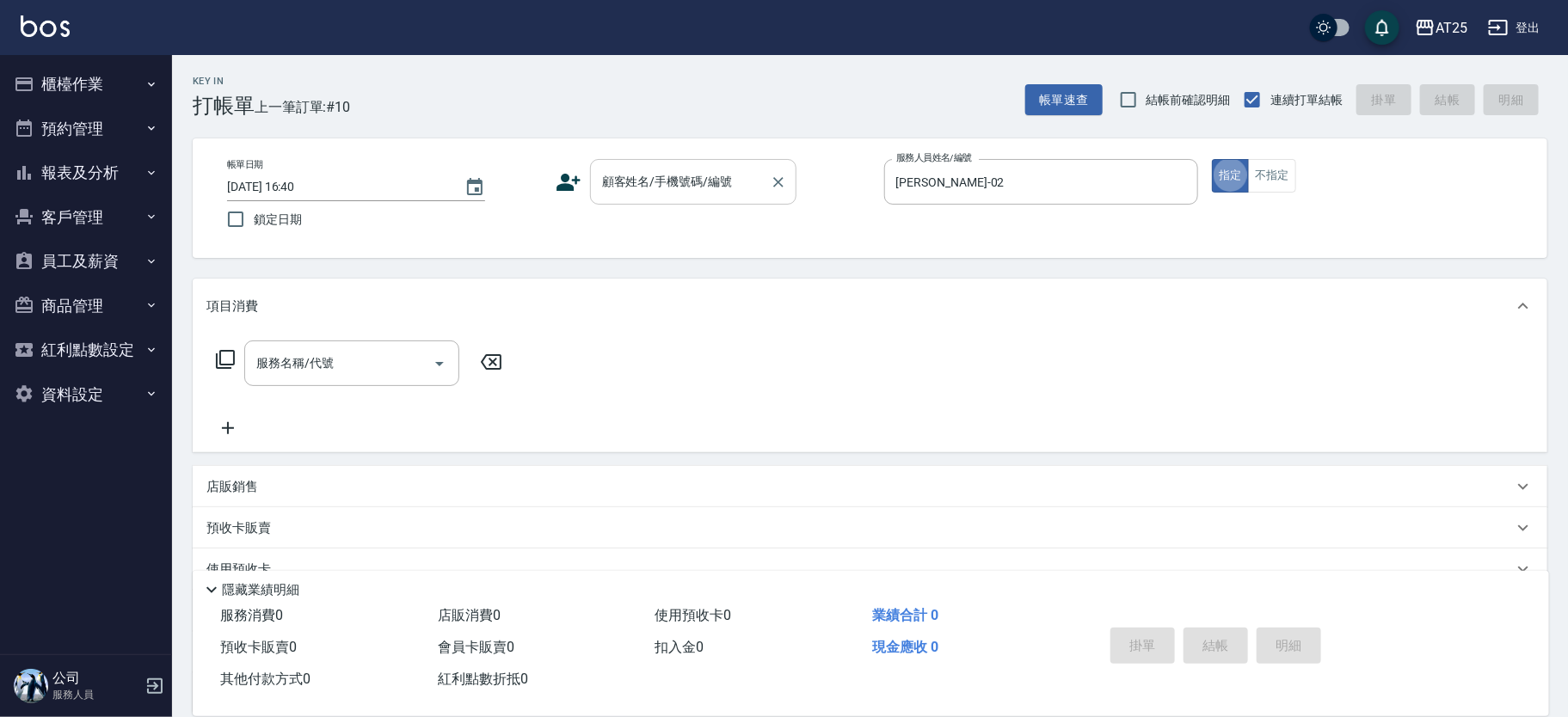
click at [681, 199] on div "顧客姓名/手機號碼/編號" at bounding box center [693, 181] width 206 height 46
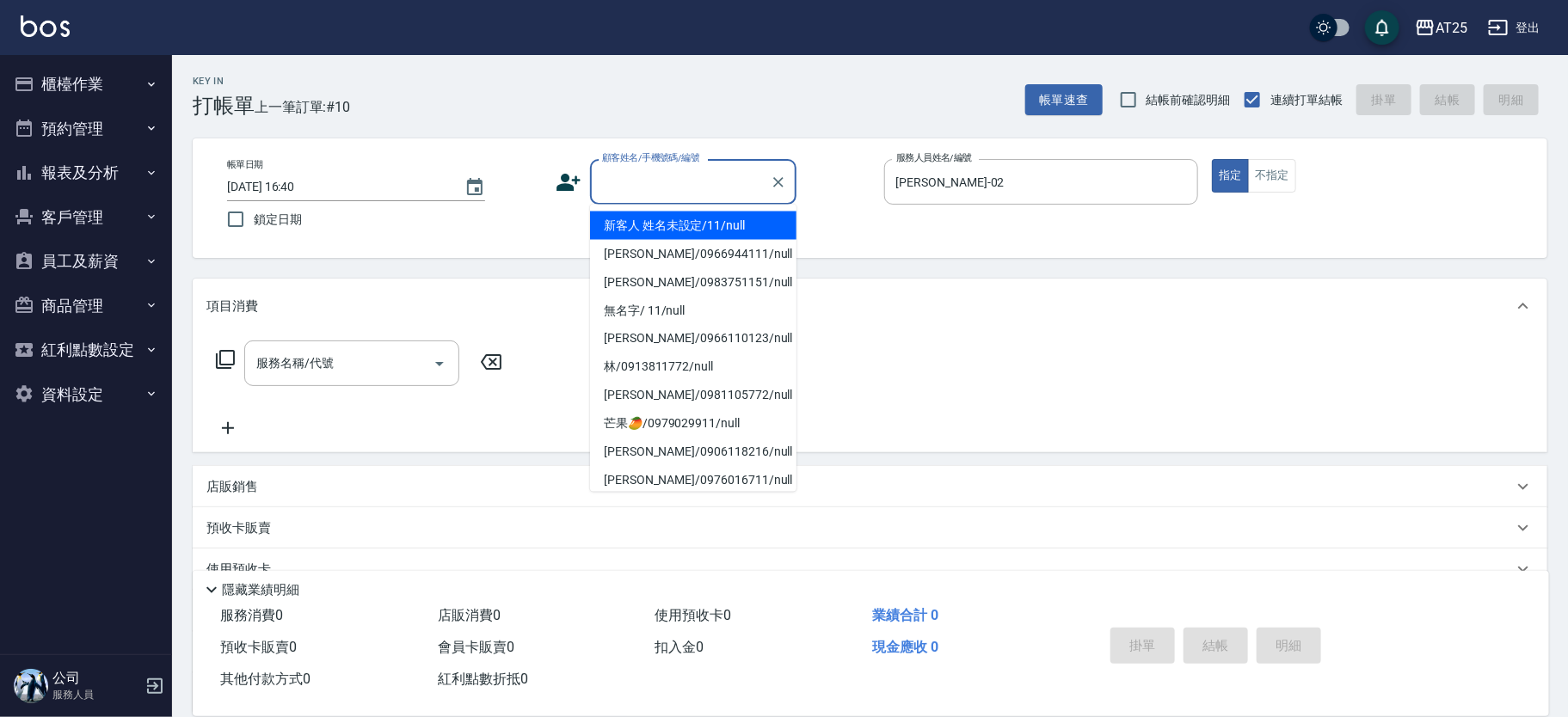
click at [662, 232] on li "新客人 姓名未設定/11/null" at bounding box center [693, 226] width 206 height 28
type input "新客人 姓名未設定/11/null"
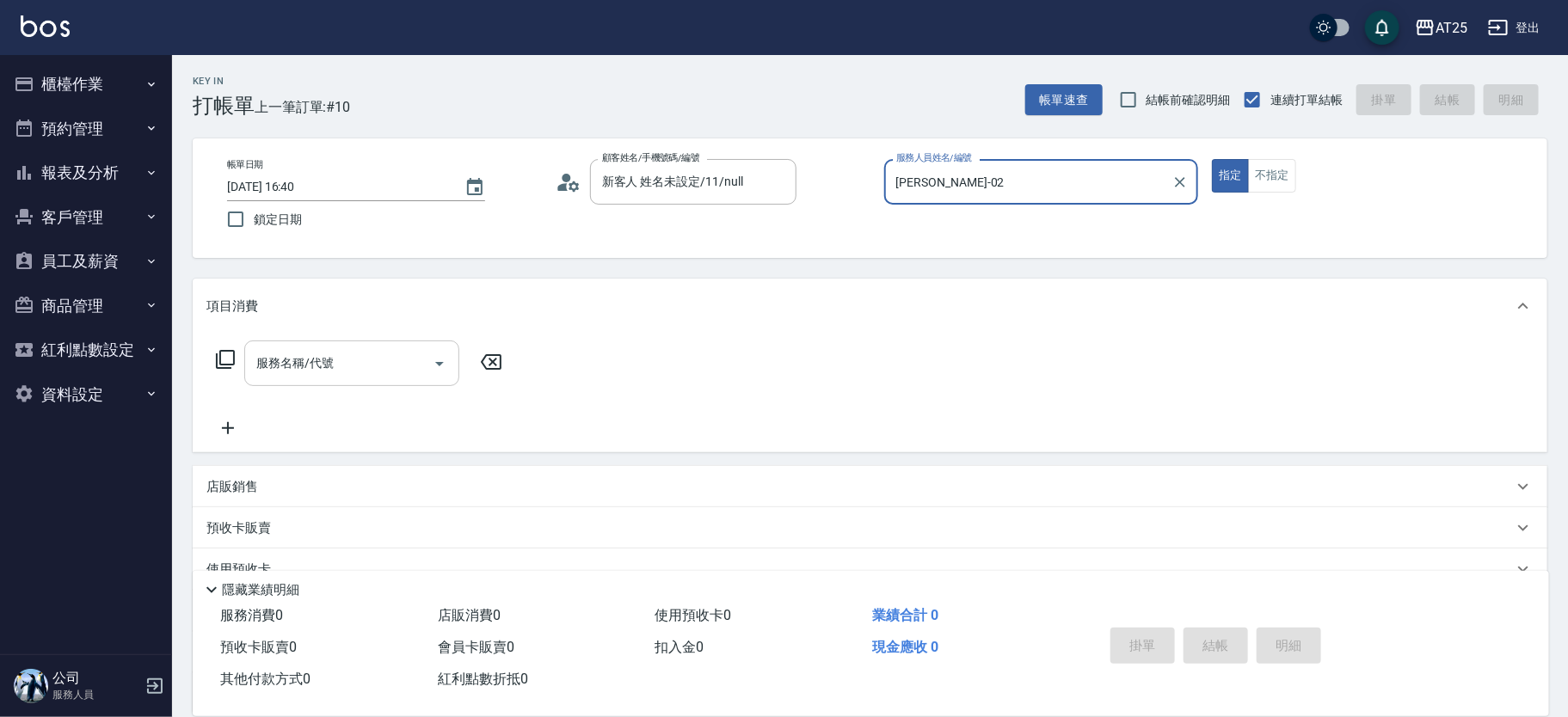
click at [321, 374] on input "服務名稱/代號" at bounding box center [339, 363] width 174 height 30
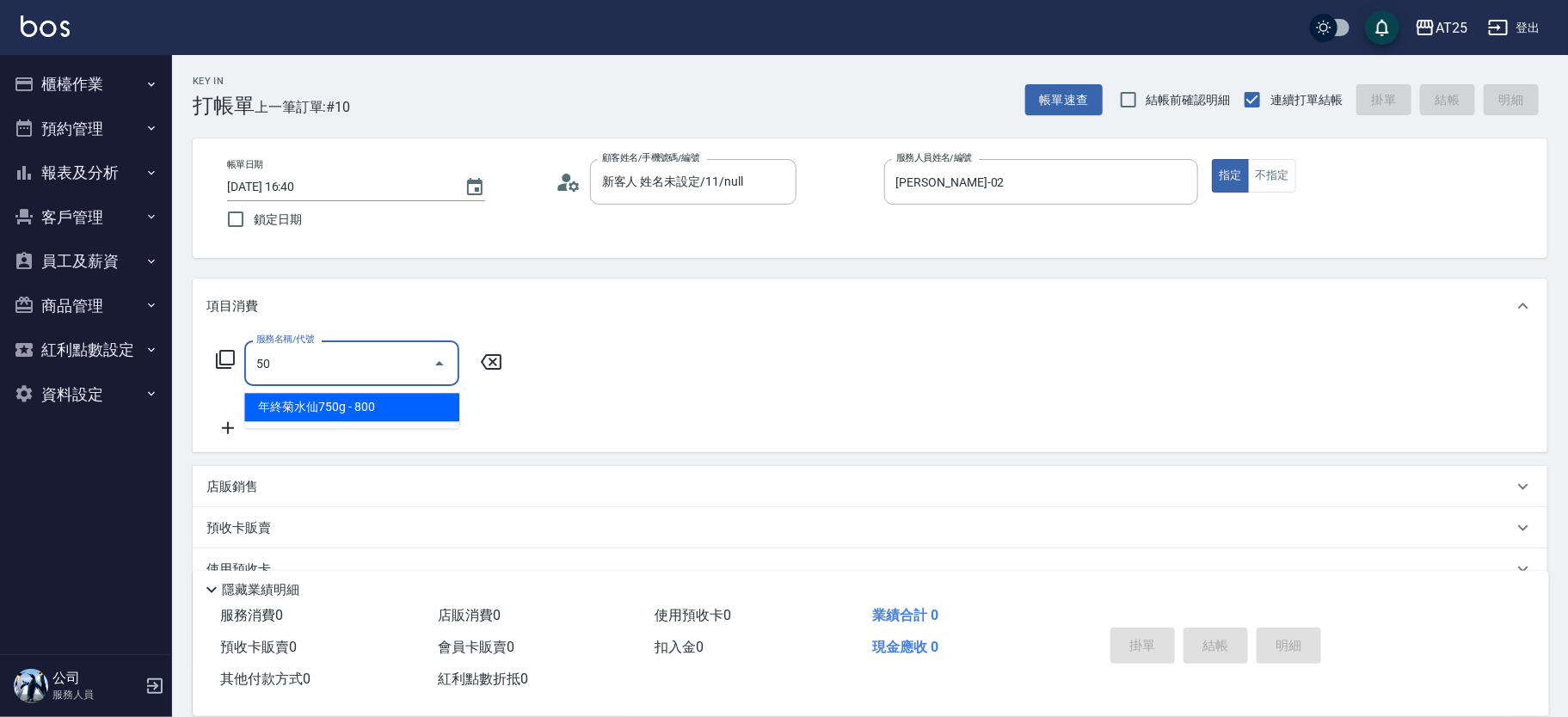
type input "501"
click at [334, 420] on span "染髮 - 1000" at bounding box center [352, 407] width 215 height 28
type input "100"
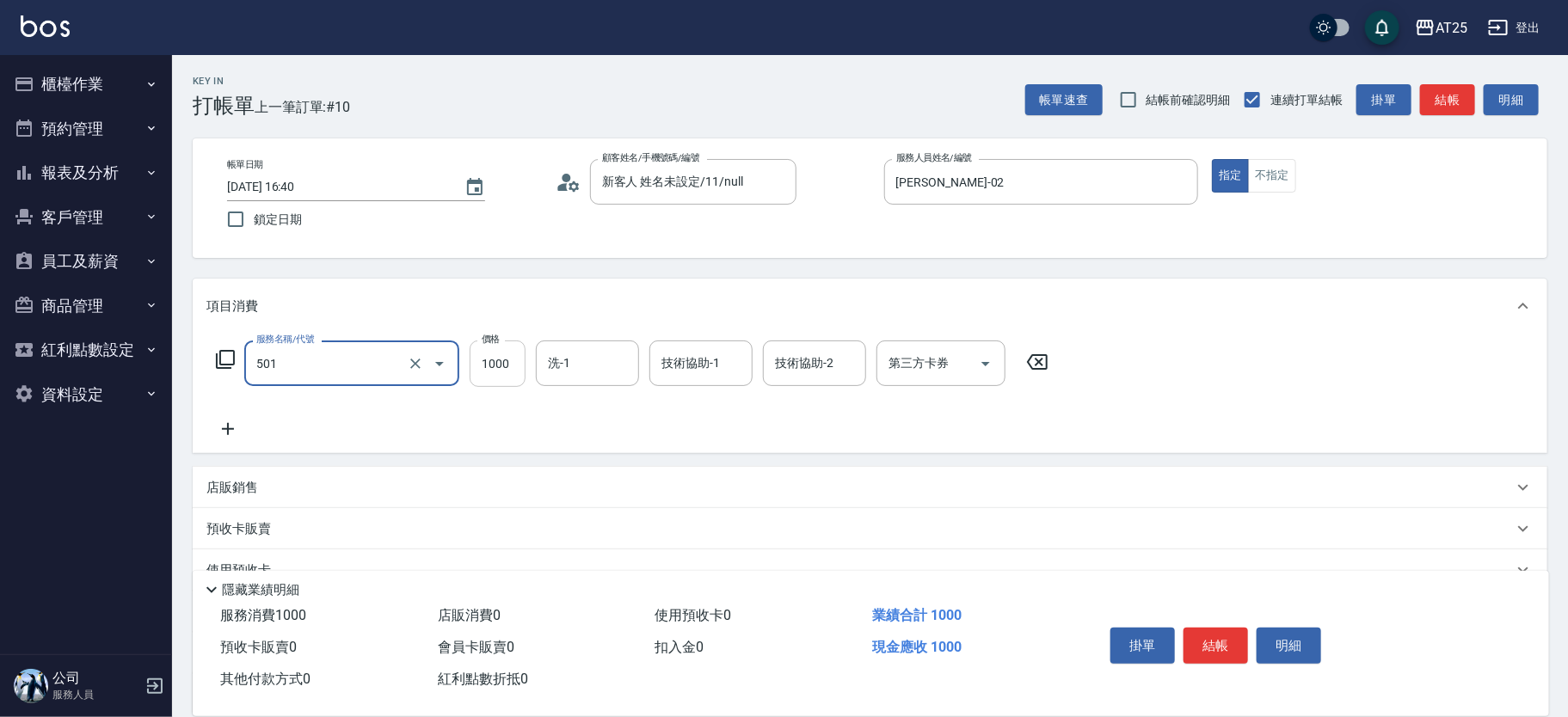
type input "染髮(501)"
click at [514, 352] on input "1000" at bounding box center [497, 364] width 56 height 47
type input "0"
type input "15"
type input "10"
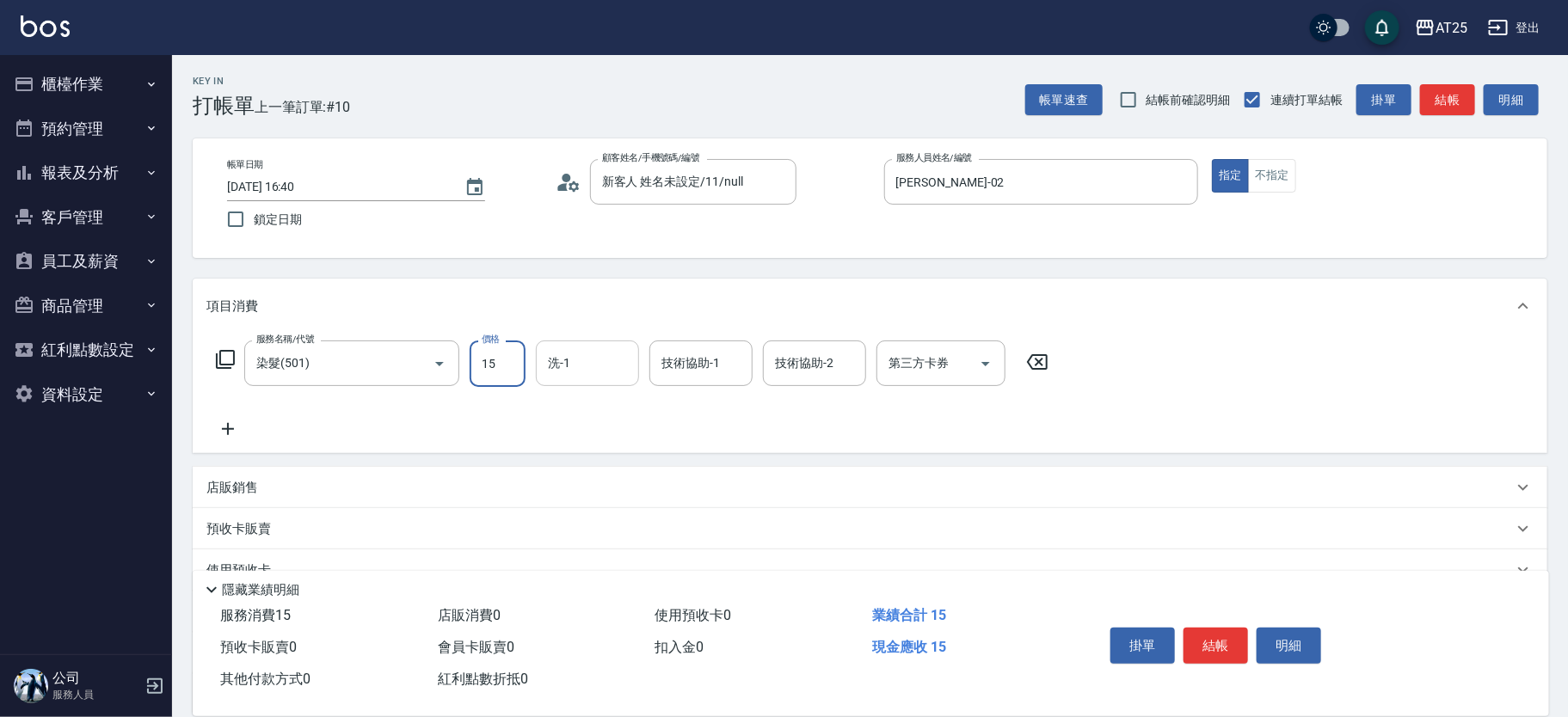
type input "150"
type input "1500"
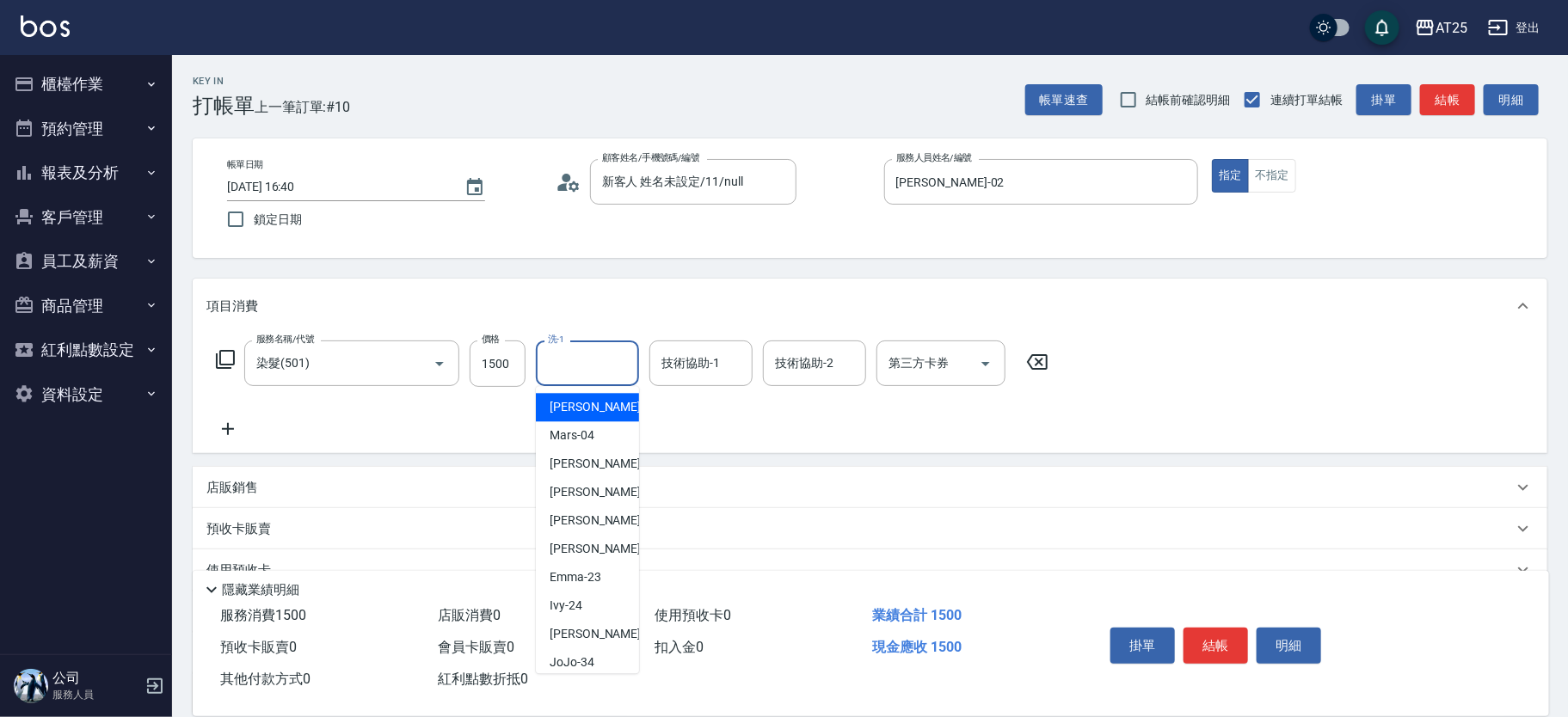
click at [579, 365] on input "洗-1" at bounding box center [587, 363] width 88 height 30
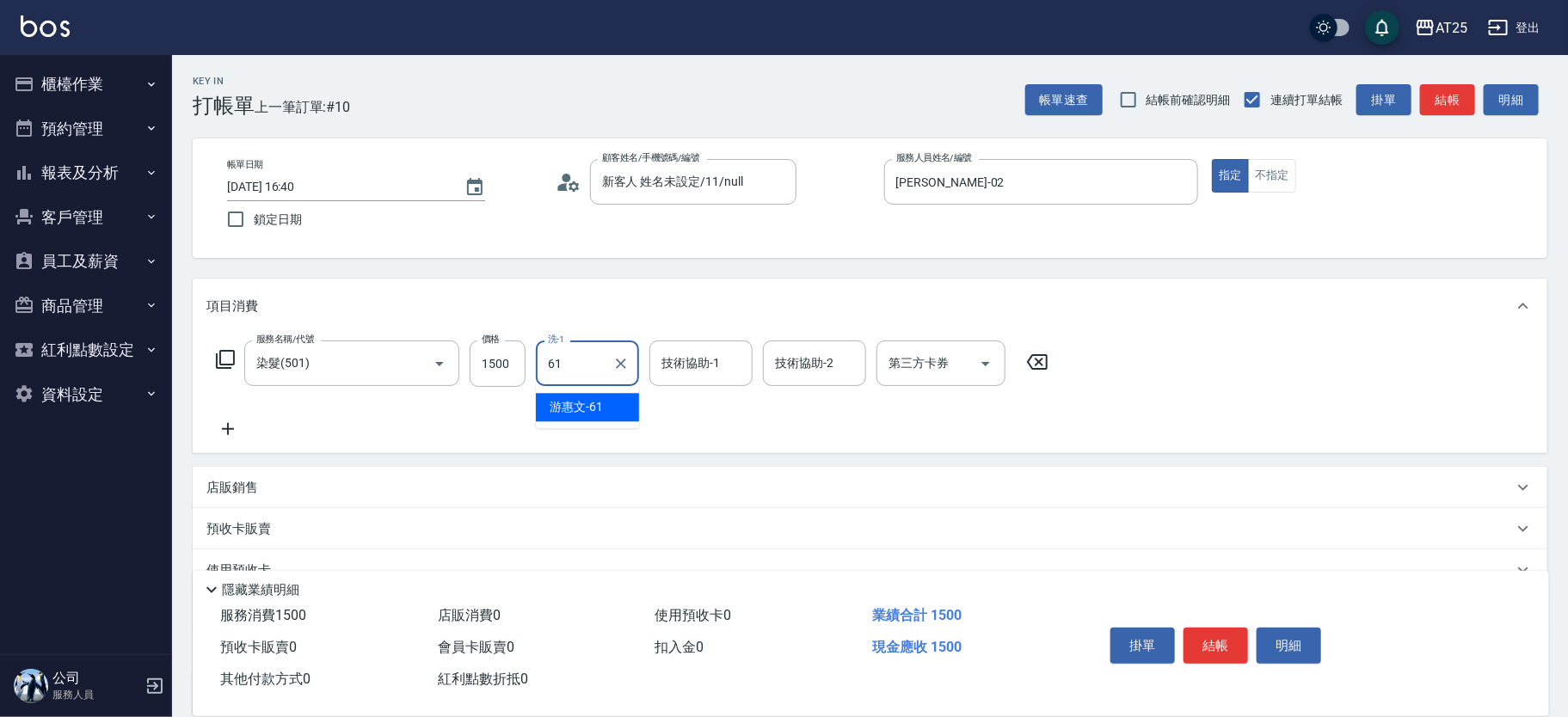
click at [603, 401] on div "游惠文 -61" at bounding box center [587, 407] width 104 height 28
type input "游惠文-61"
click at [700, 356] on div "技術協助-1 技術協助-1" at bounding box center [701, 363] width 104 height 46
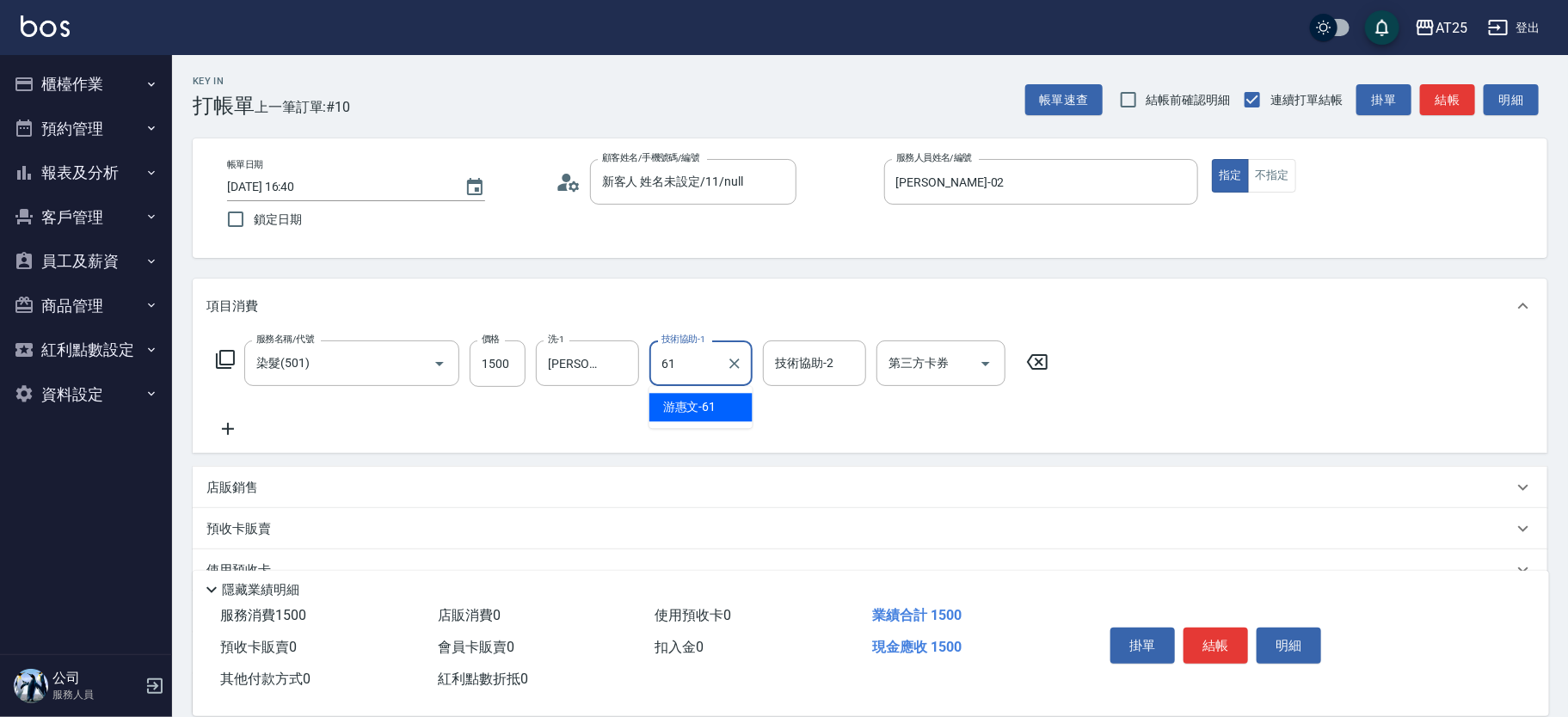
click at [704, 401] on span "游惠文 -61" at bounding box center [689, 407] width 53 height 18
type input "游惠文-61"
click at [1214, 640] on button "結帳" at bounding box center [1215, 646] width 64 height 36
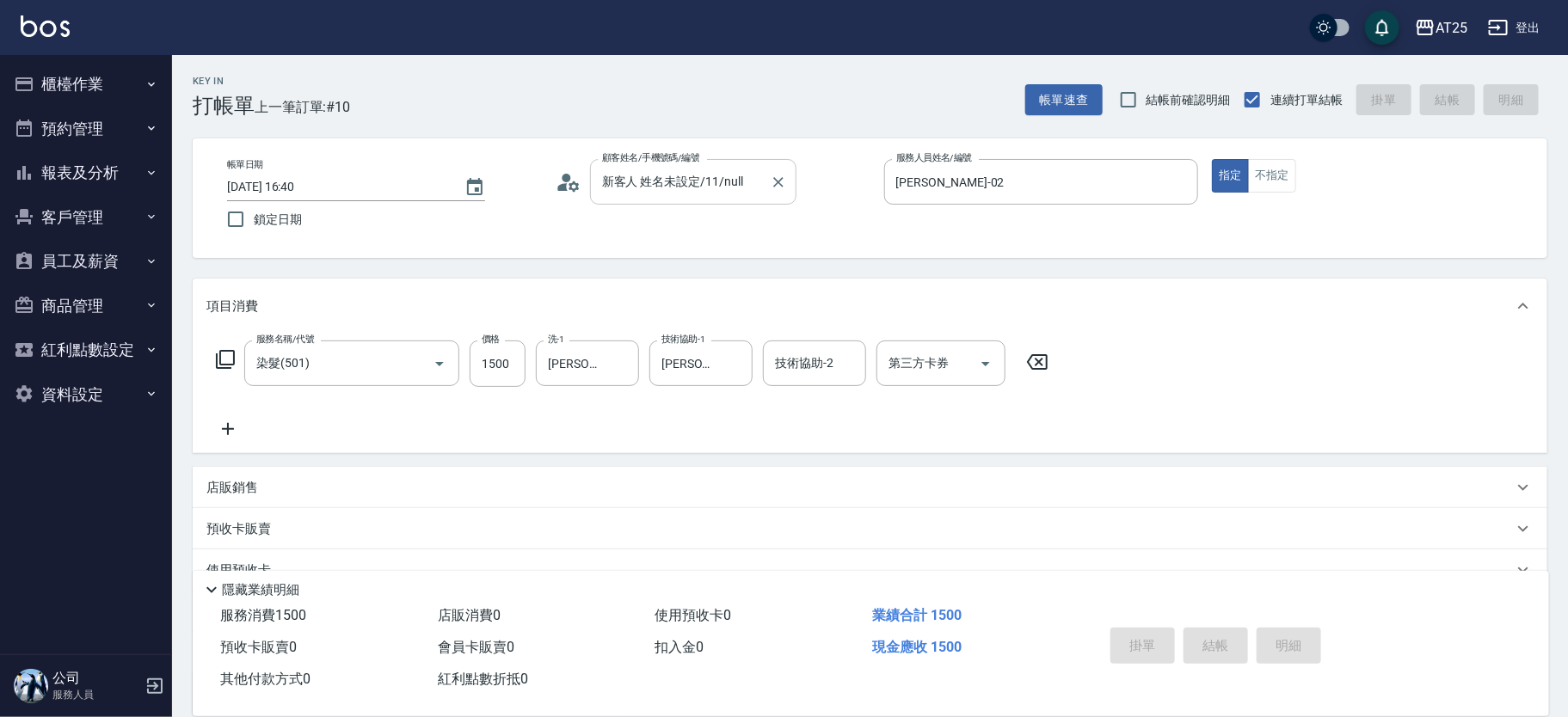
type input "2025/09/16 16:41"
type input "0"
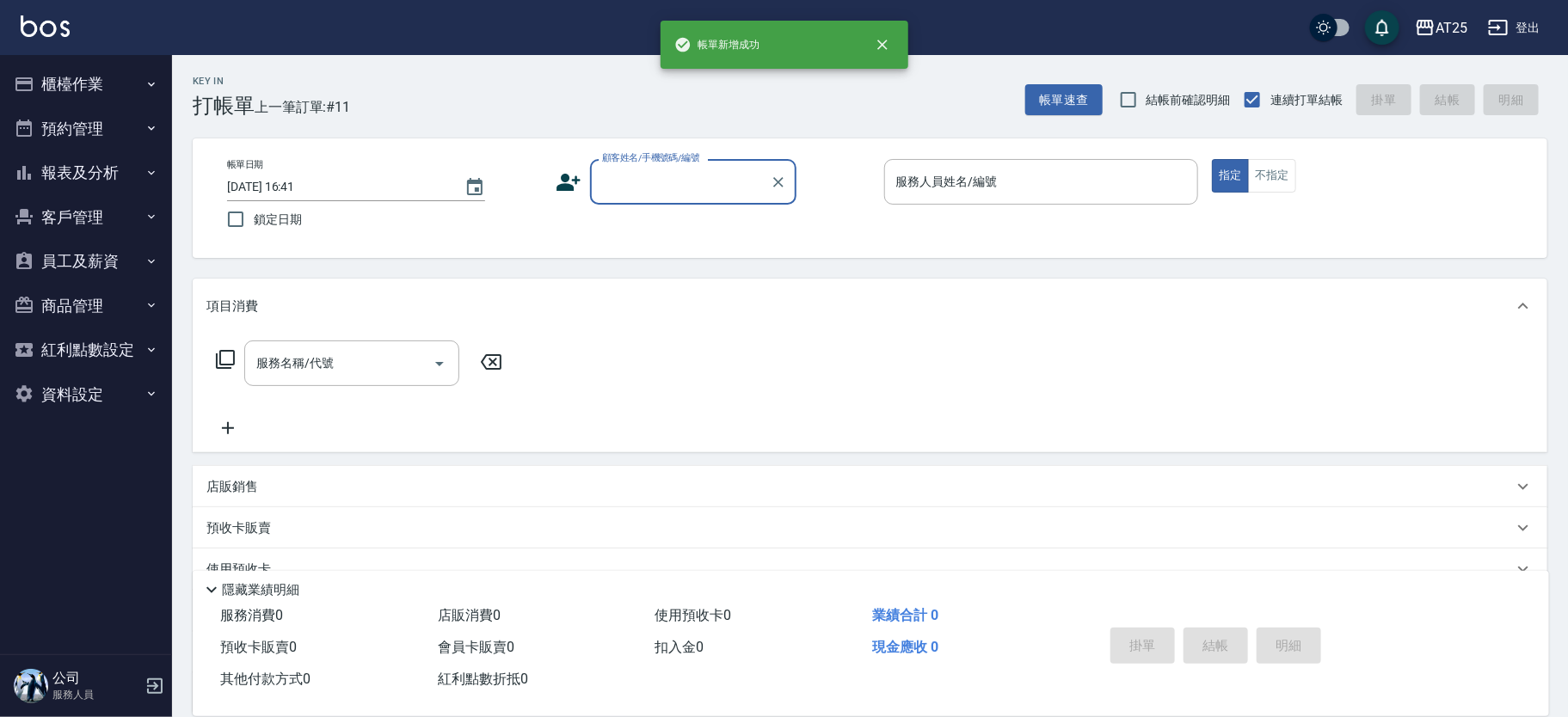
click at [1102, 151] on div "帳單日期 2025/09/16 16:41 鎖定日期 顧客姓名/手機號碼/編號 顧客姓名/手機號碼/編號 服務人員姓名/編號 服務人員姓名/編號 指定 不指定" at bounding box center [869, 198] width 1354 height 120
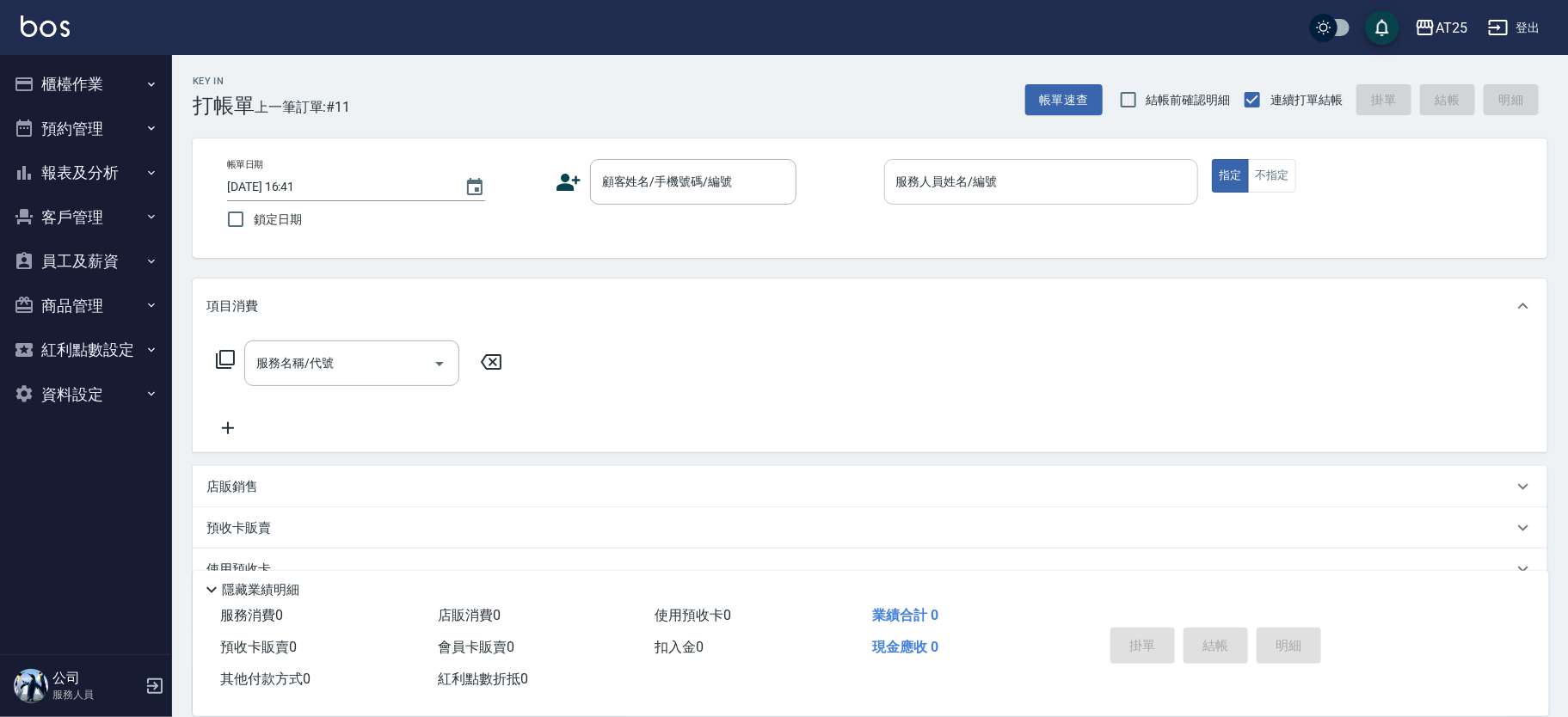
click at [1074, 174] on input "服務人員姓名/編號" at bounding box center [1041, 182] width 300 height 30
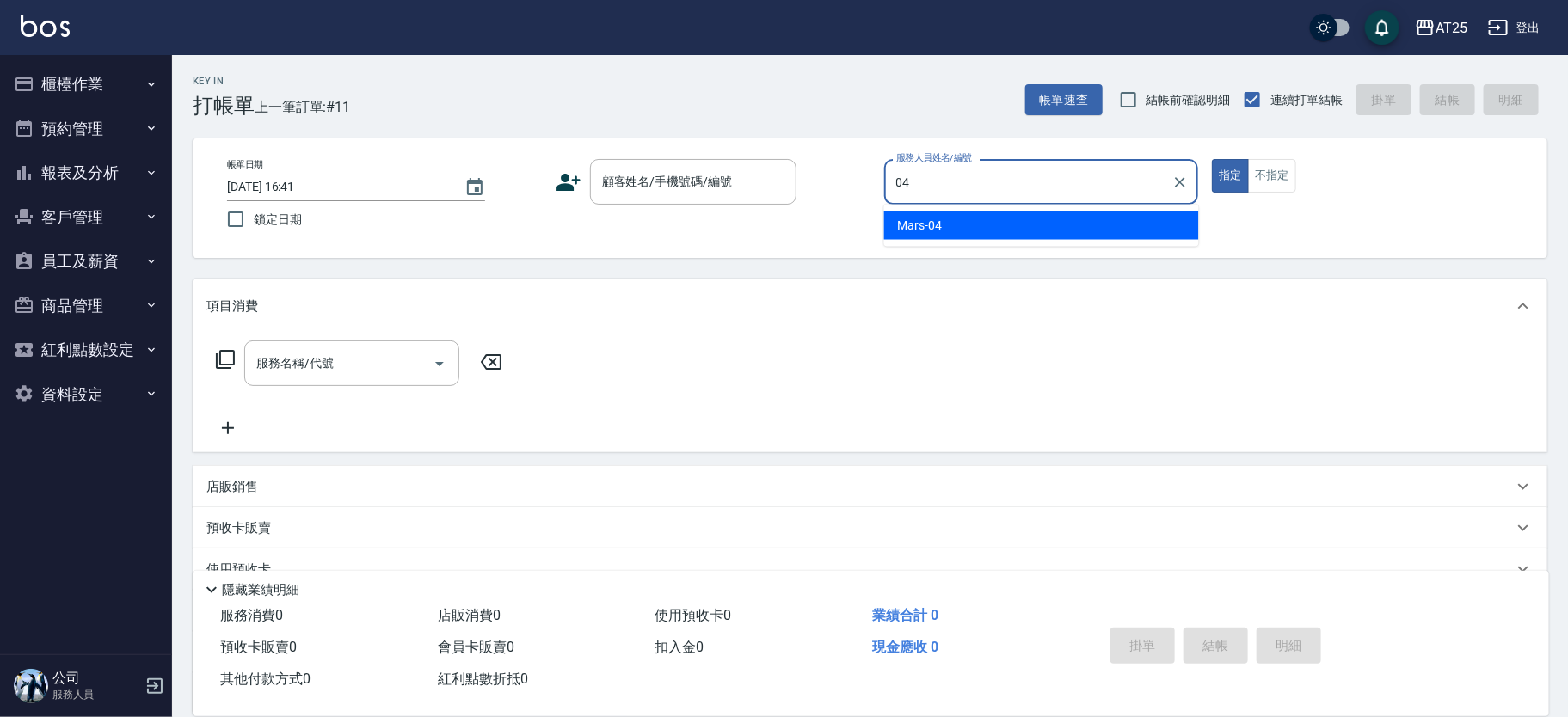
type input "Mars-04"
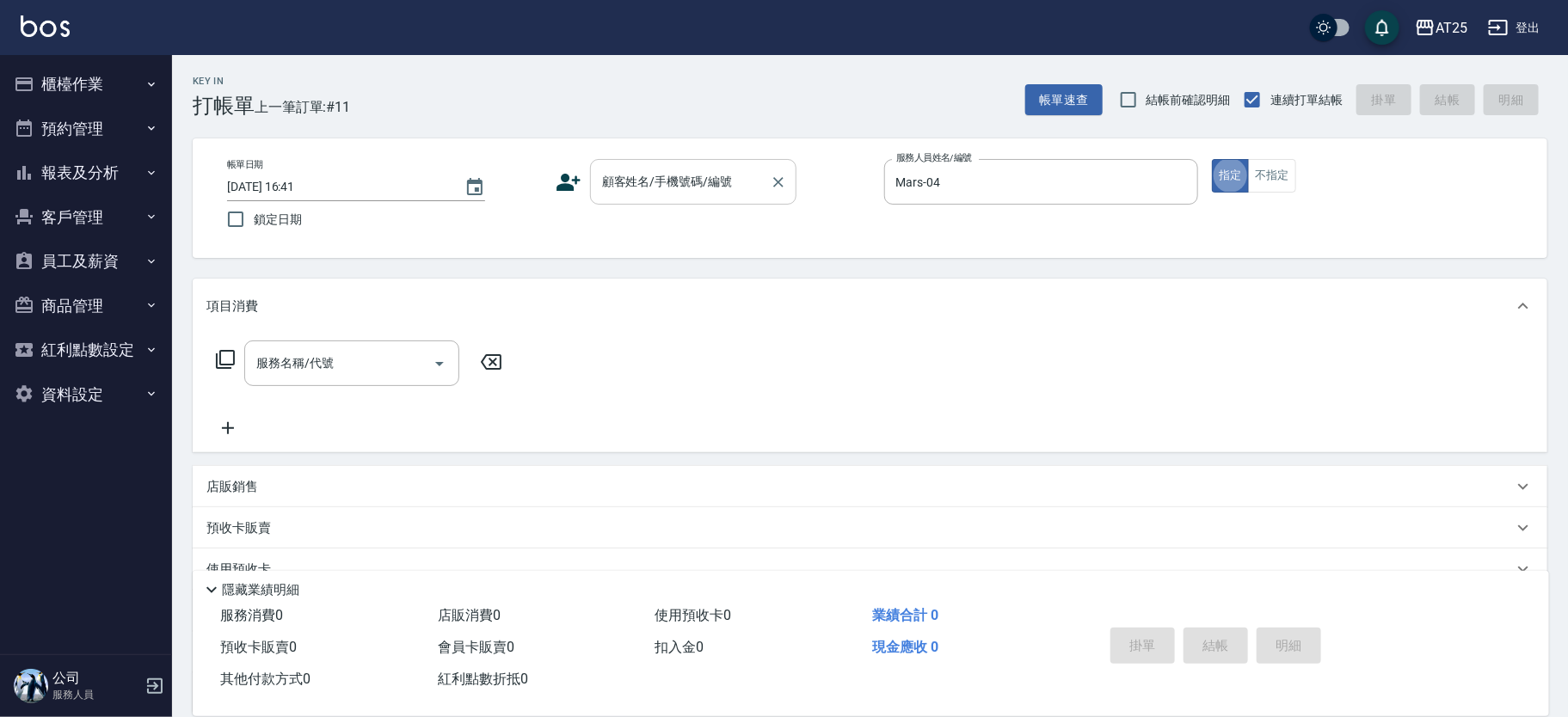
click at [760, 184] on input "顧客姓名/手機號碼/編號" at bounding box center [679, 182] width 165 height 30
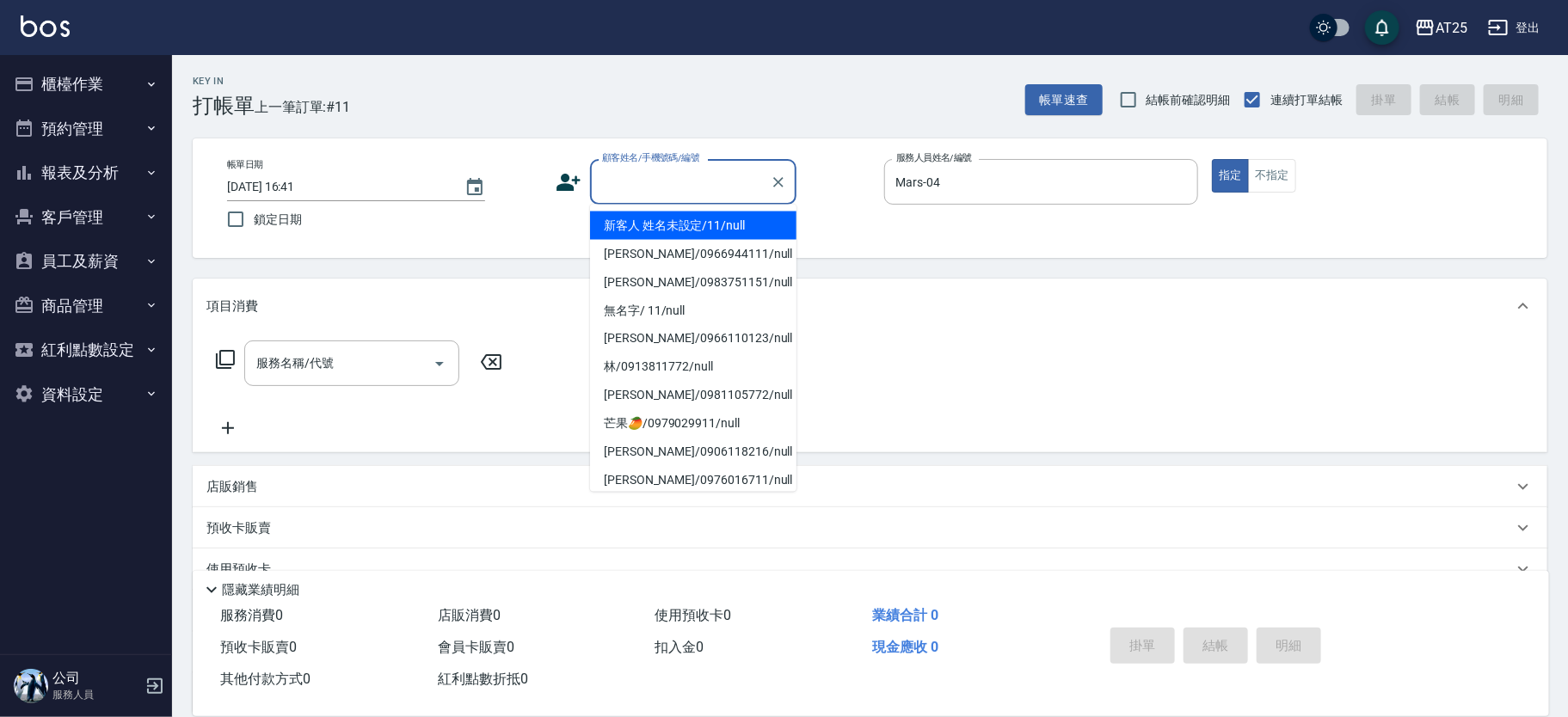
click at [679, 218] on li "新客人 姓名未設定/11/null" at bounding box center [693, 226] width 206 height 28
type input "新客人 姓名未設定/11/null"
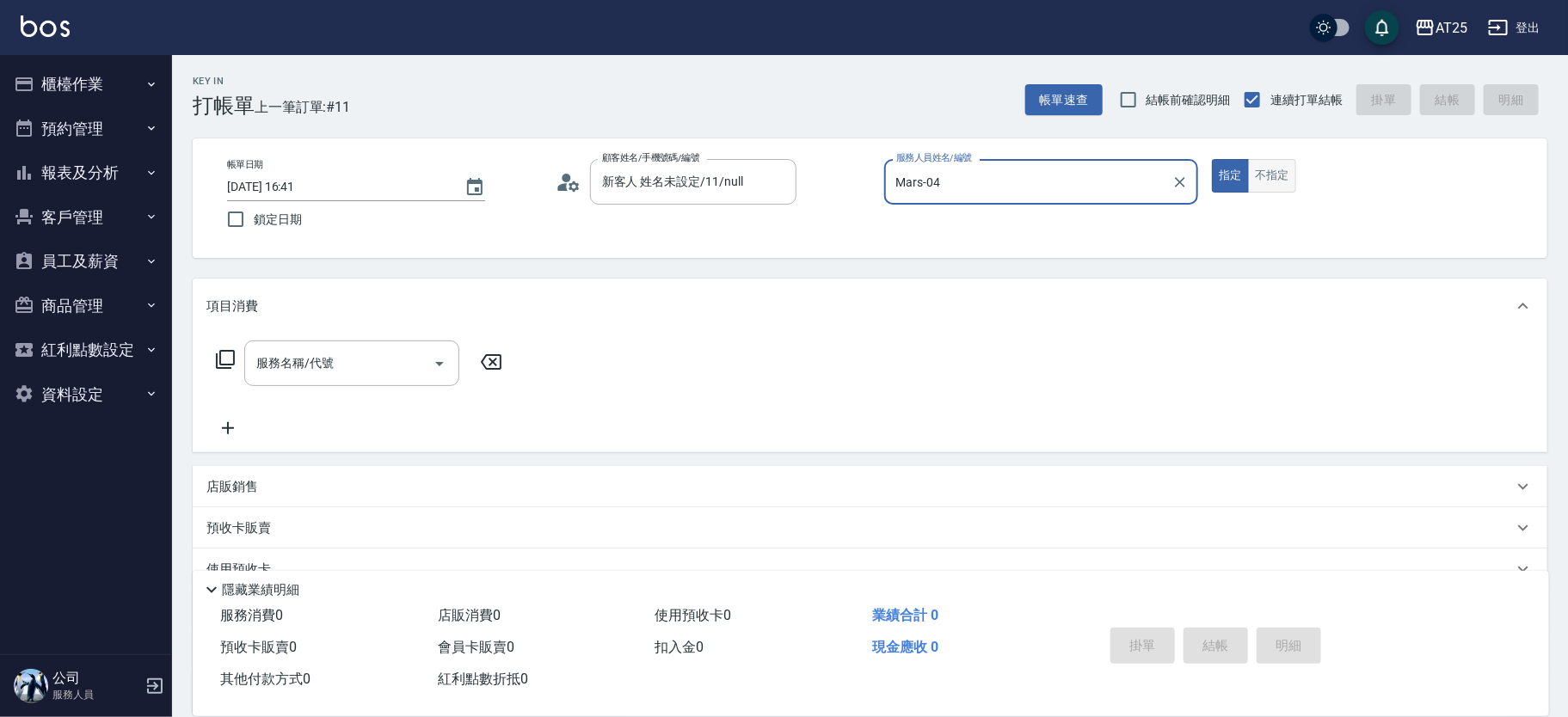
click at [1285, 184] on button "不指定" at bounding box center [1272, 176] width 49 height 34
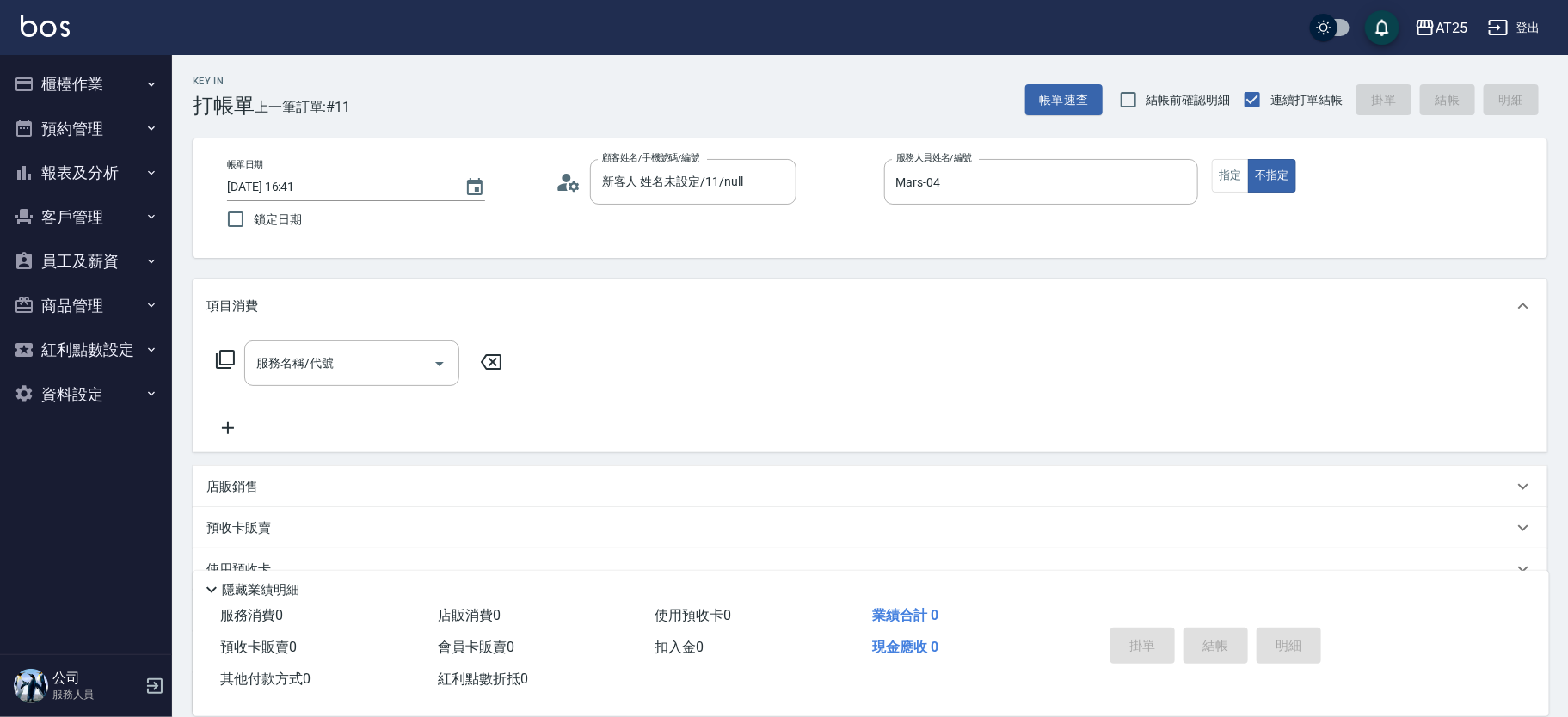
click at [372, 331] on div "項目消費" at bounding box center [869, 306] width 1354 height 55
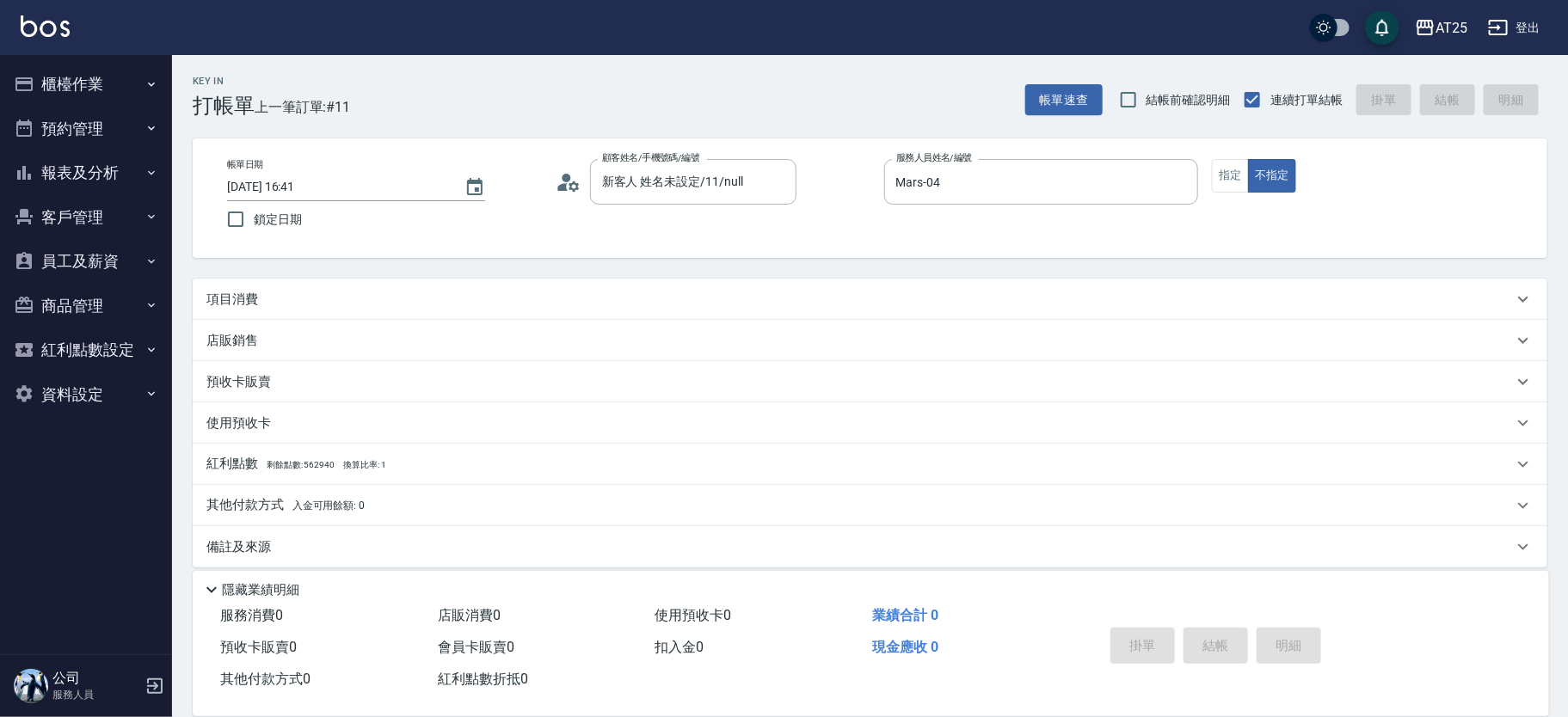
click at [370, 356] on div "店販銷售" at bounding box center [869, 341] width 1354 height 41
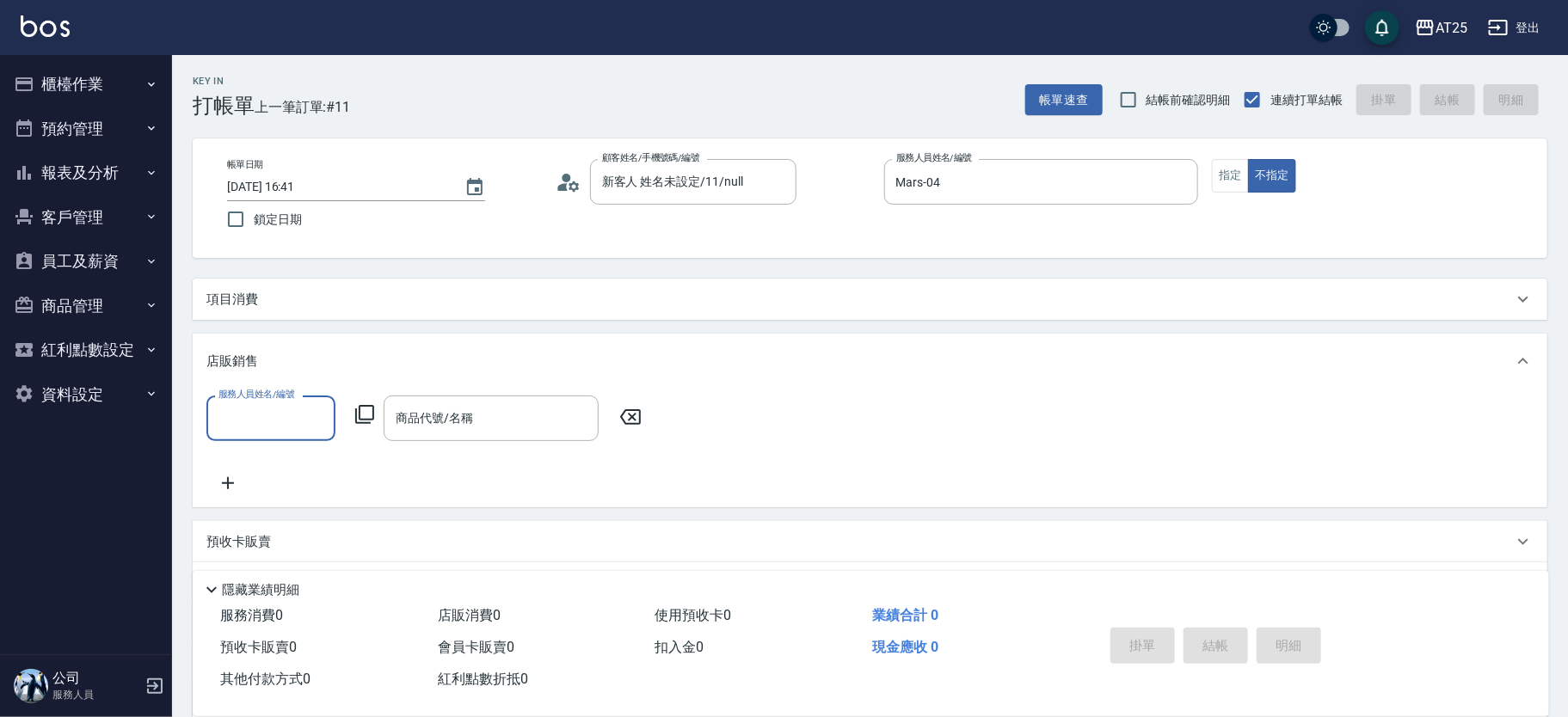
click at [352, 315] on div "項目消費" at bounding box center [869, 300] width 1354 height 41
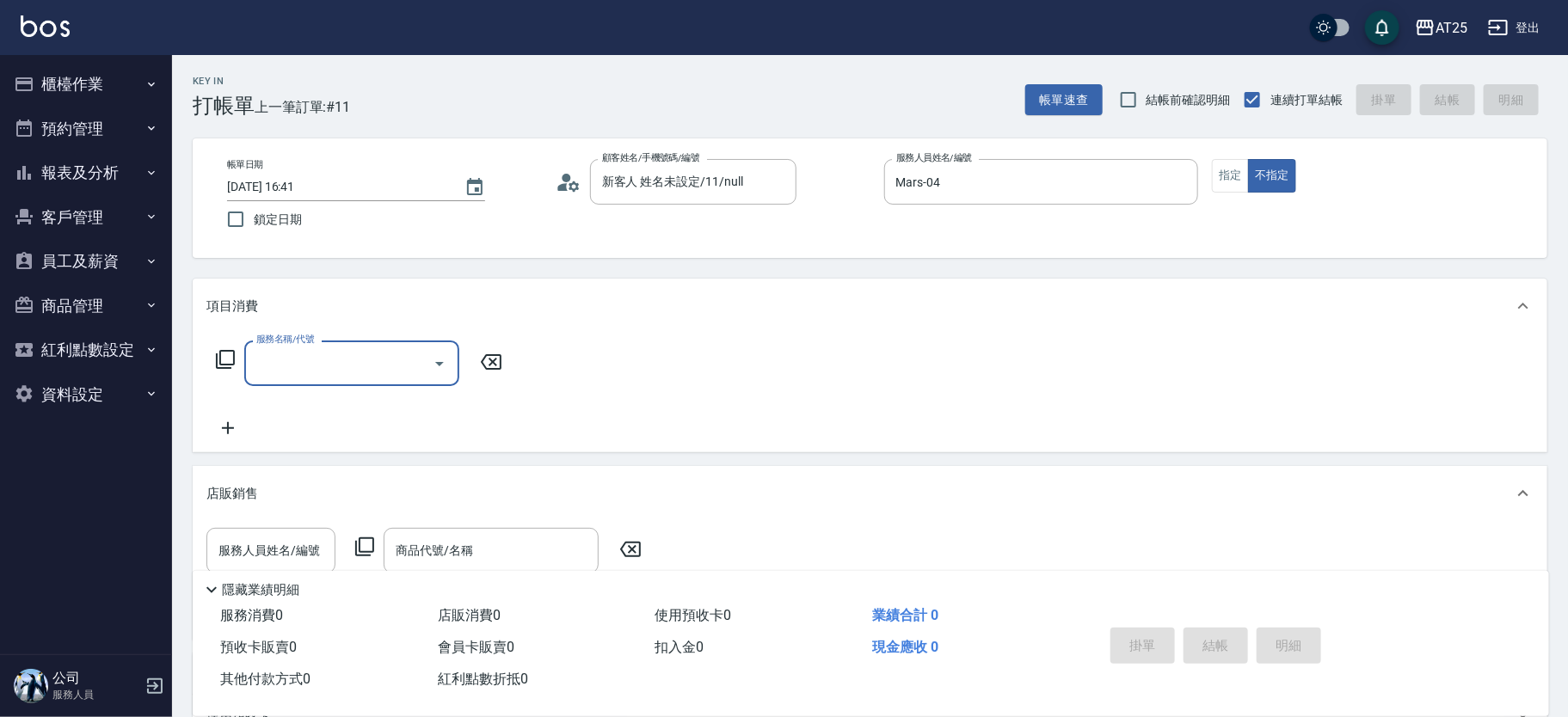
click at [336, 357] on input "服務名稱/代號" at bounding box center [339, 363] width 174 height 30
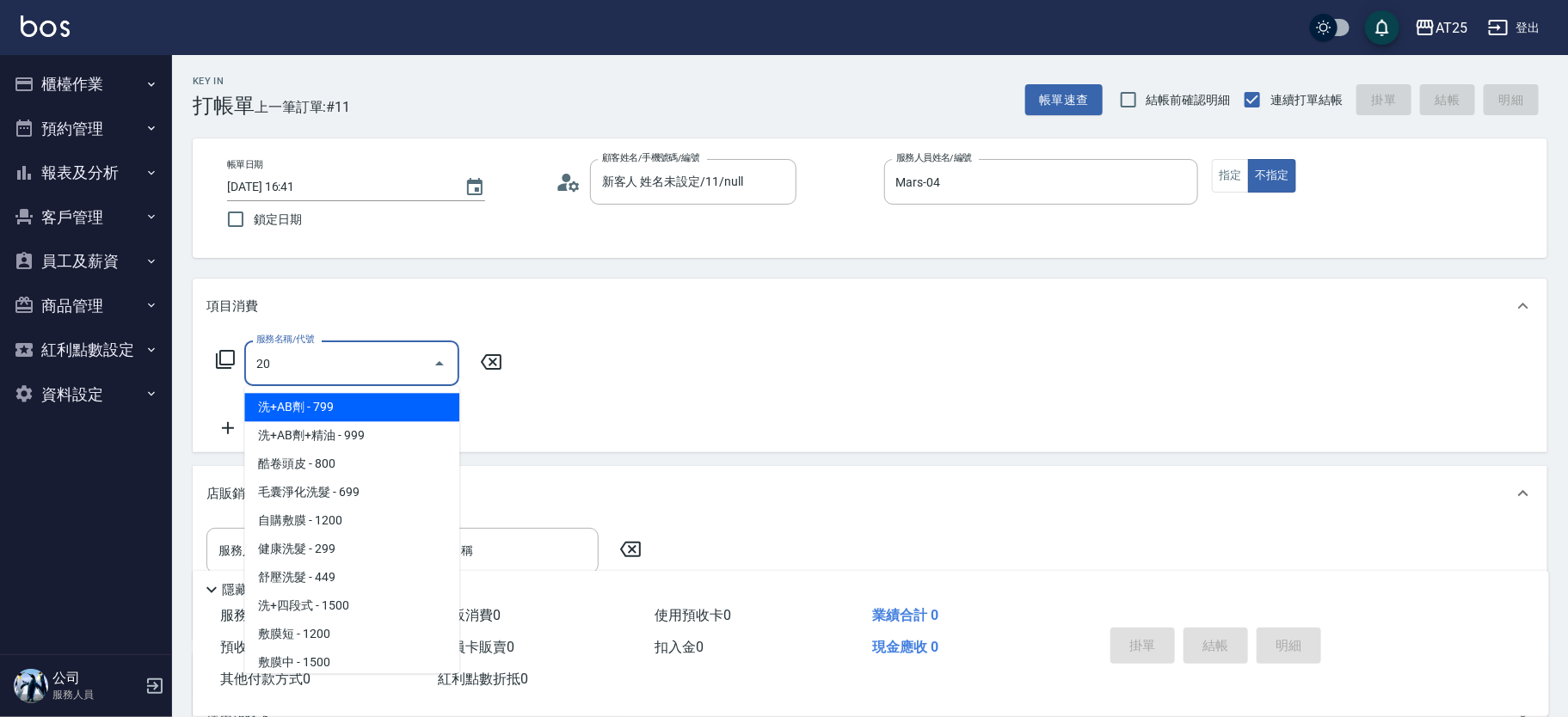
type input "201"
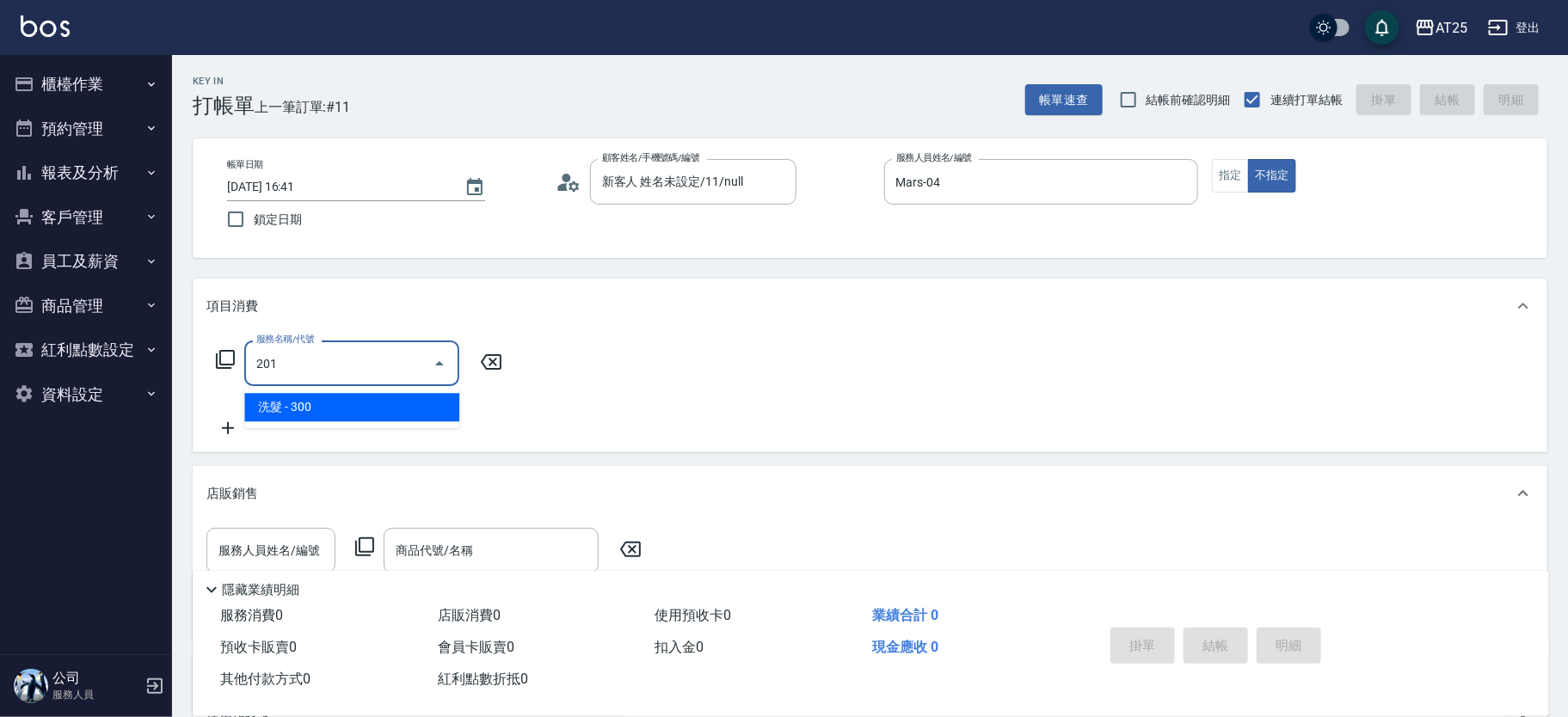
click at [329, 411] on span "洗髮 - 300" at bounding box center [352, 407] width 215 height 28
type input "30"
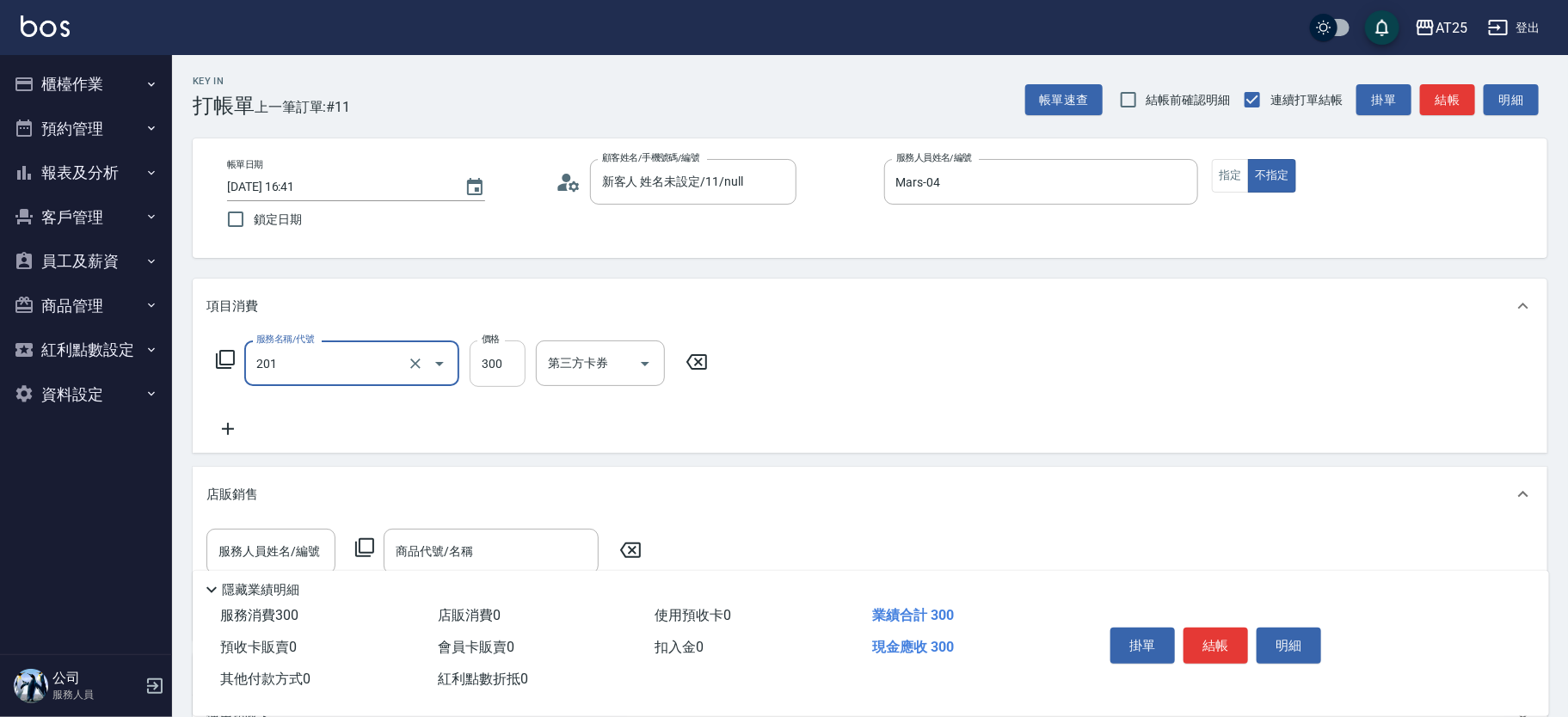
type input "洗髮(201)"
click at [511, 377] on input "300" at bounding box center [497, 364] width 56 height 47
type input "0"
type input "40"
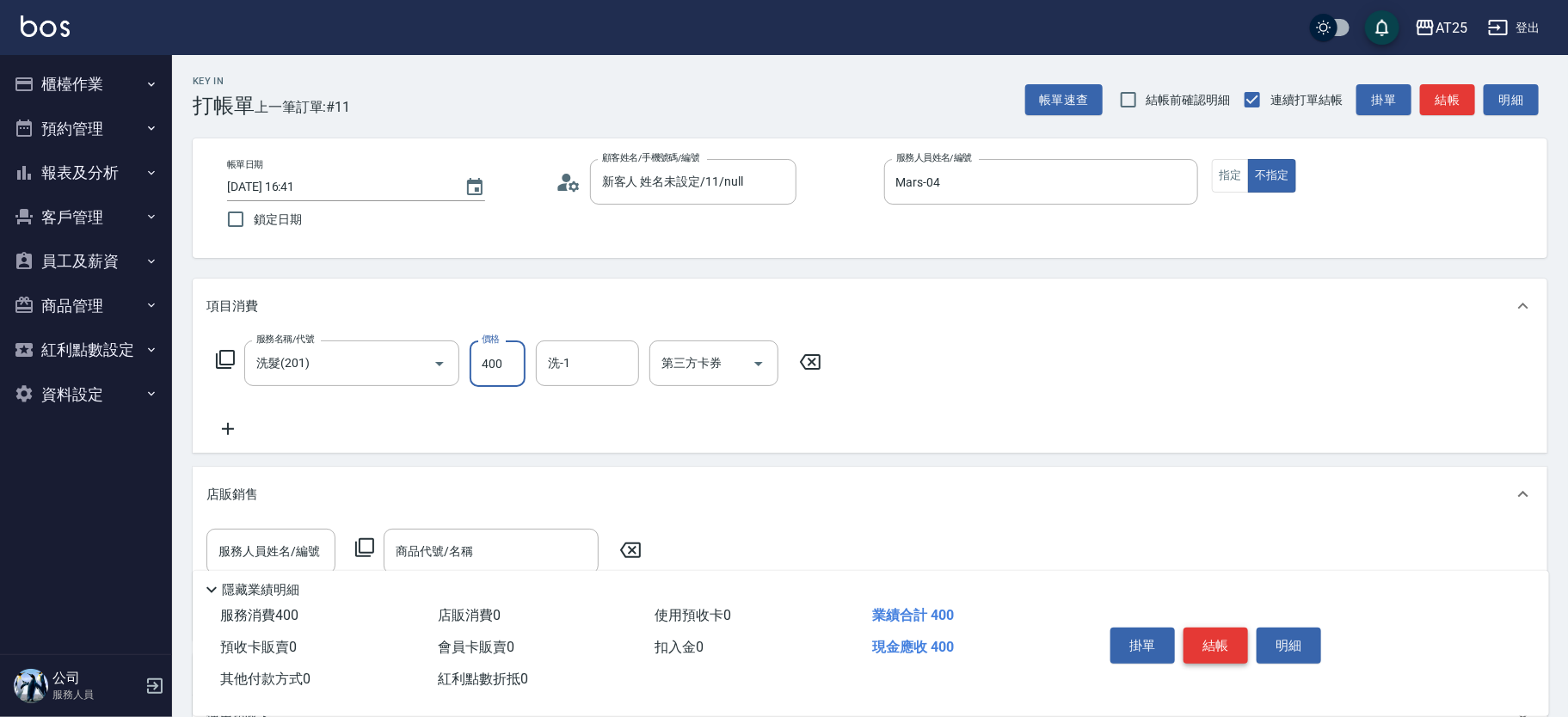
type input "400"
click at [1229, 649] on button "結帳" at bounding box center [1215, 646] width 64 height 36
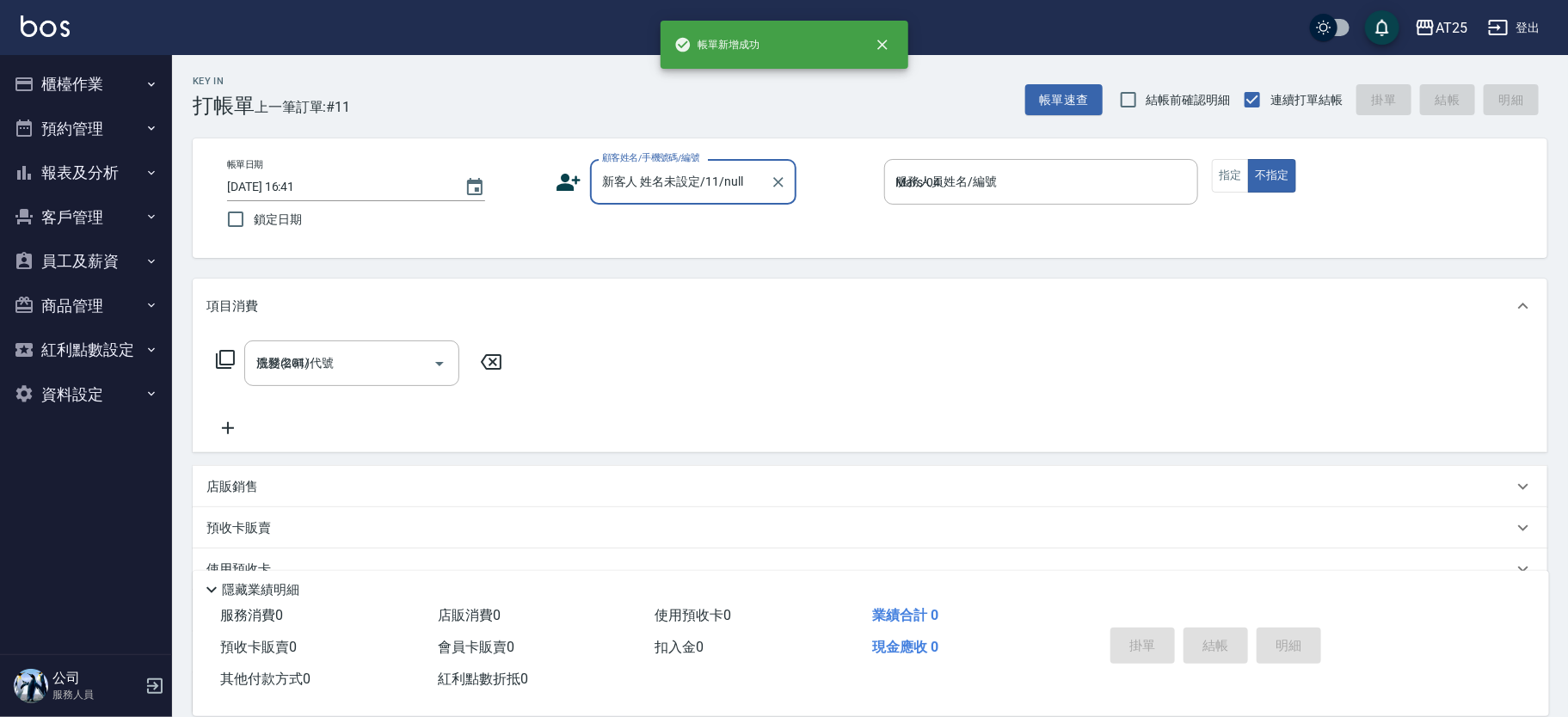
type input "2025/09/16 16:45"
type input "0"
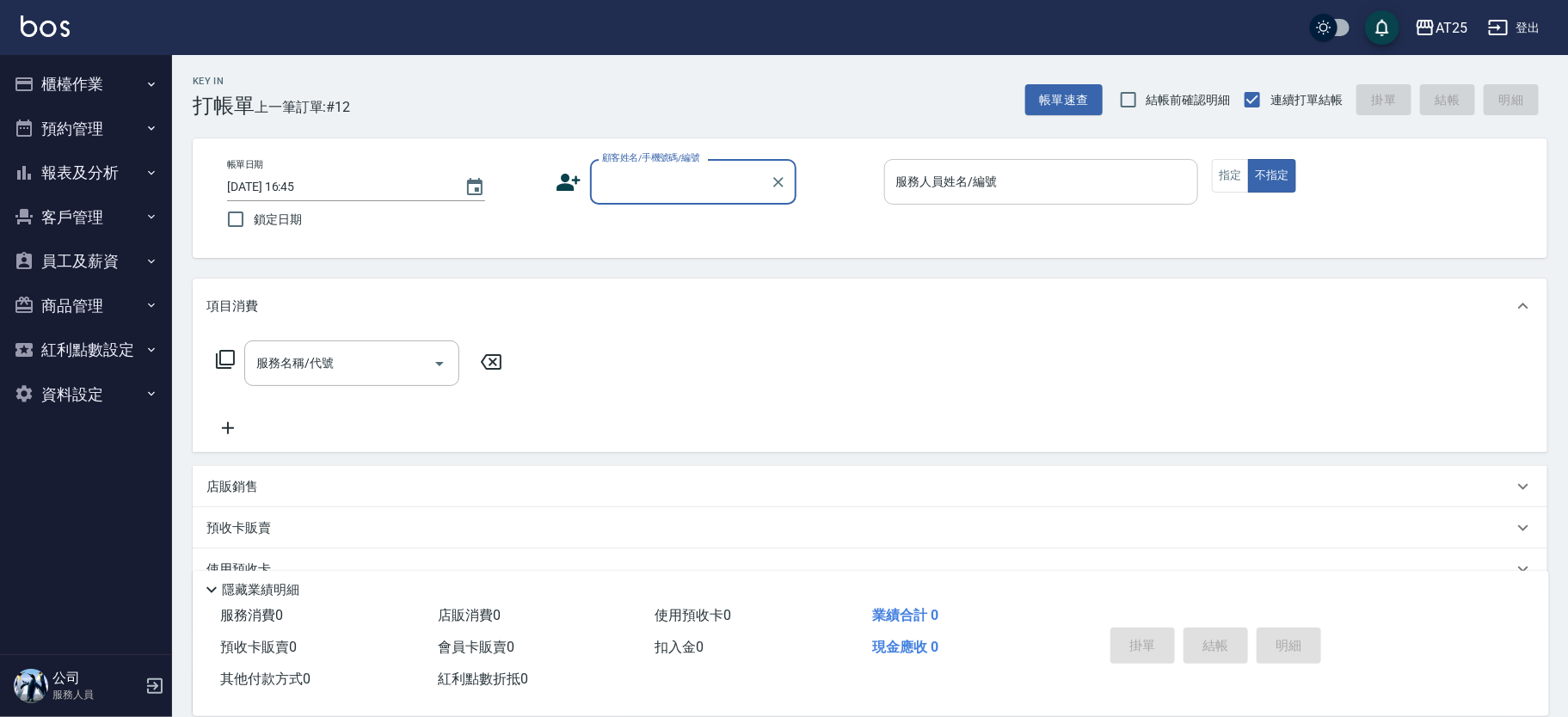
click at [956, 162] on div "服務人員姓名/編號" at bounding box center [1041, 181] width 315 height 46
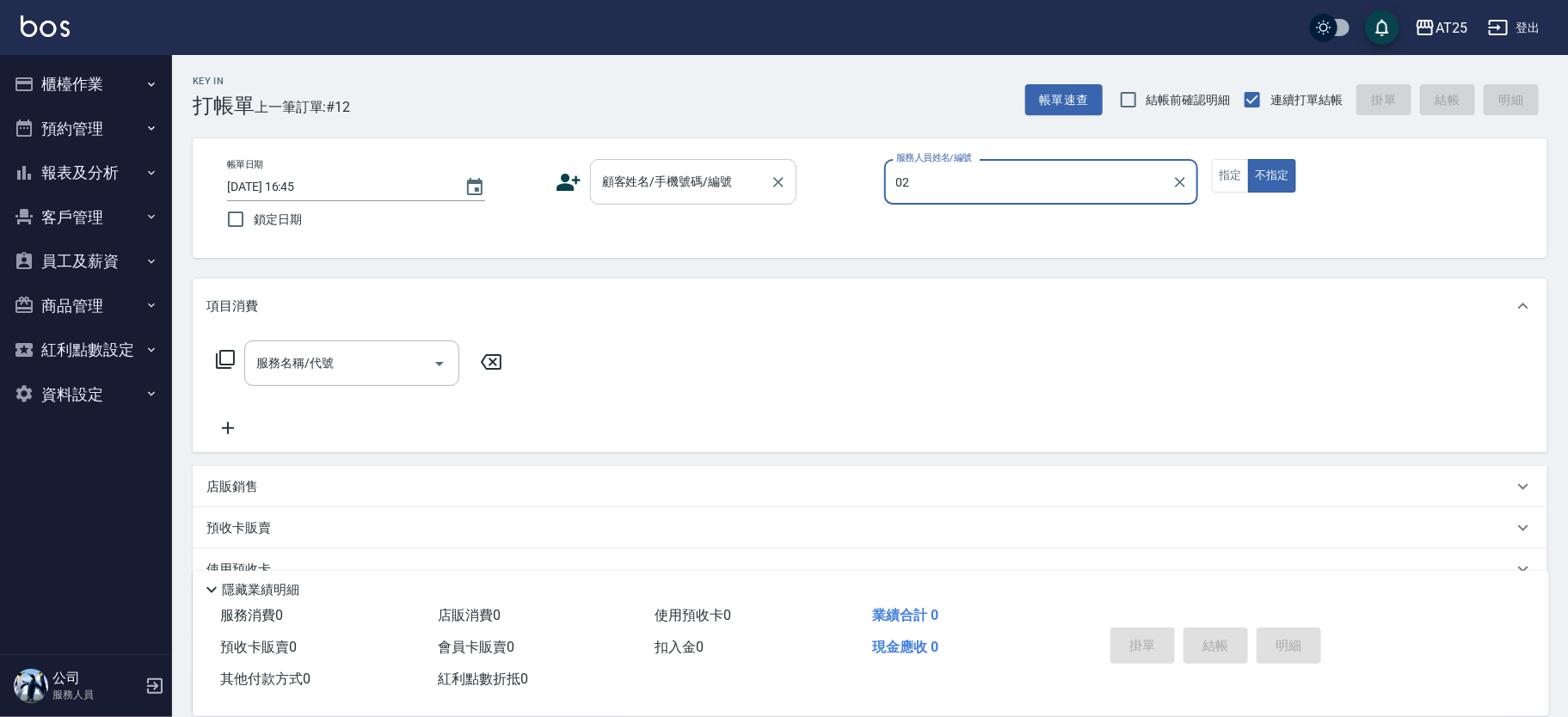
type input "Vivian-02"
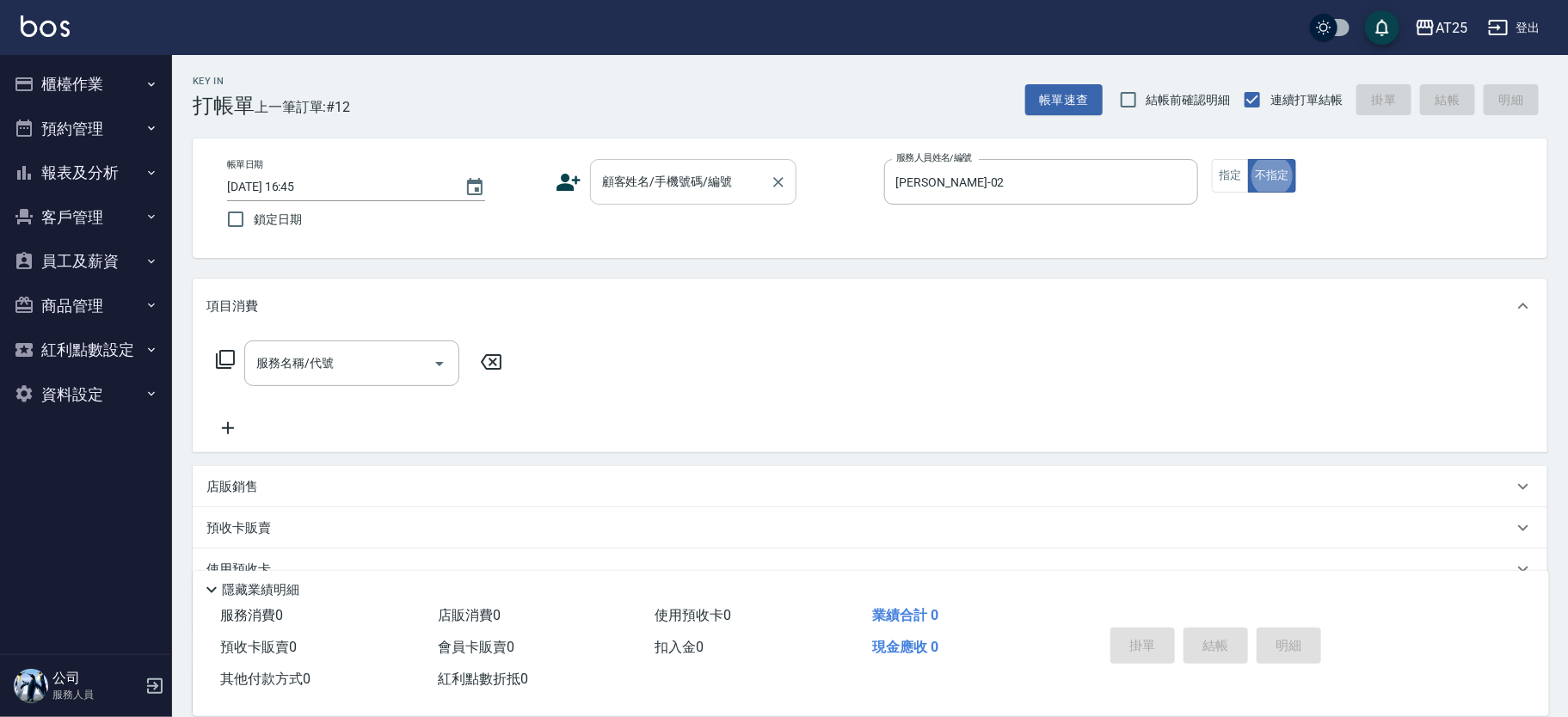
click at [707, 184] on input "顧客姓名/手機號碼/編號" at bounding box center [679, 182] width 165 height 30
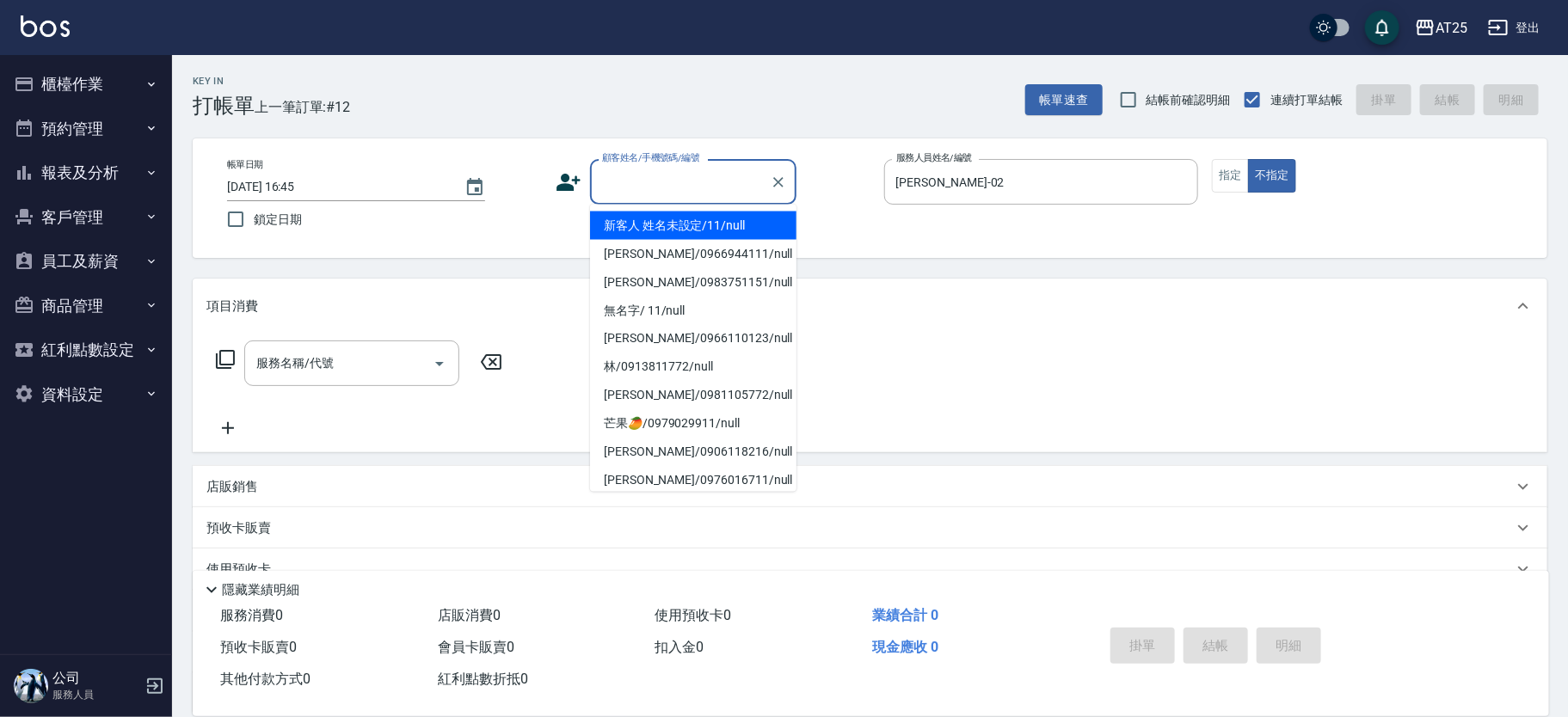
click at [683, 232] on li "新客人 姓名未設定/11/null" at bounding box center [693, 226] width 206 height 28
type input "新客人 姓名未設定/11/null"
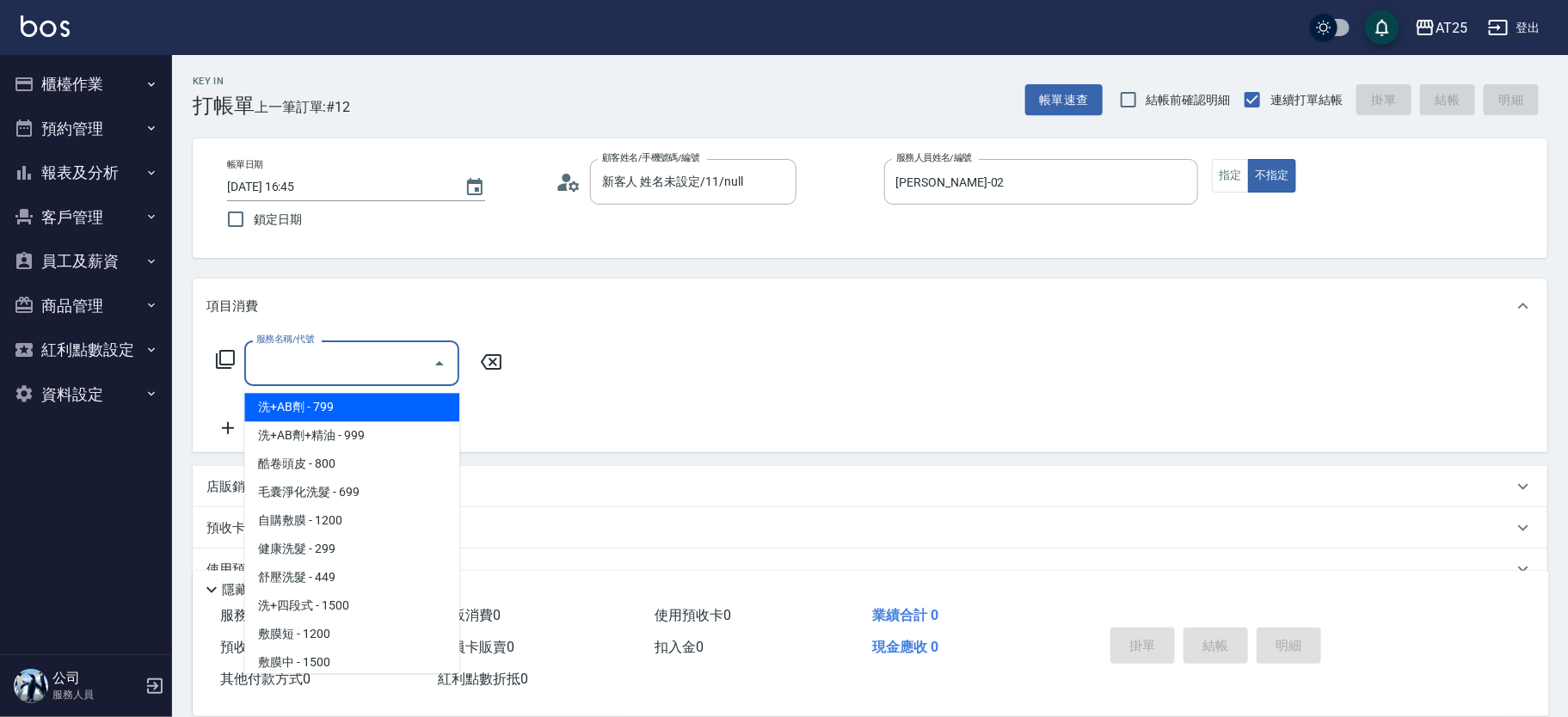
click at [386, 350] on input "服務名稱/代號" at bounding box center [339, 363] width 174 height 30
type input "301"
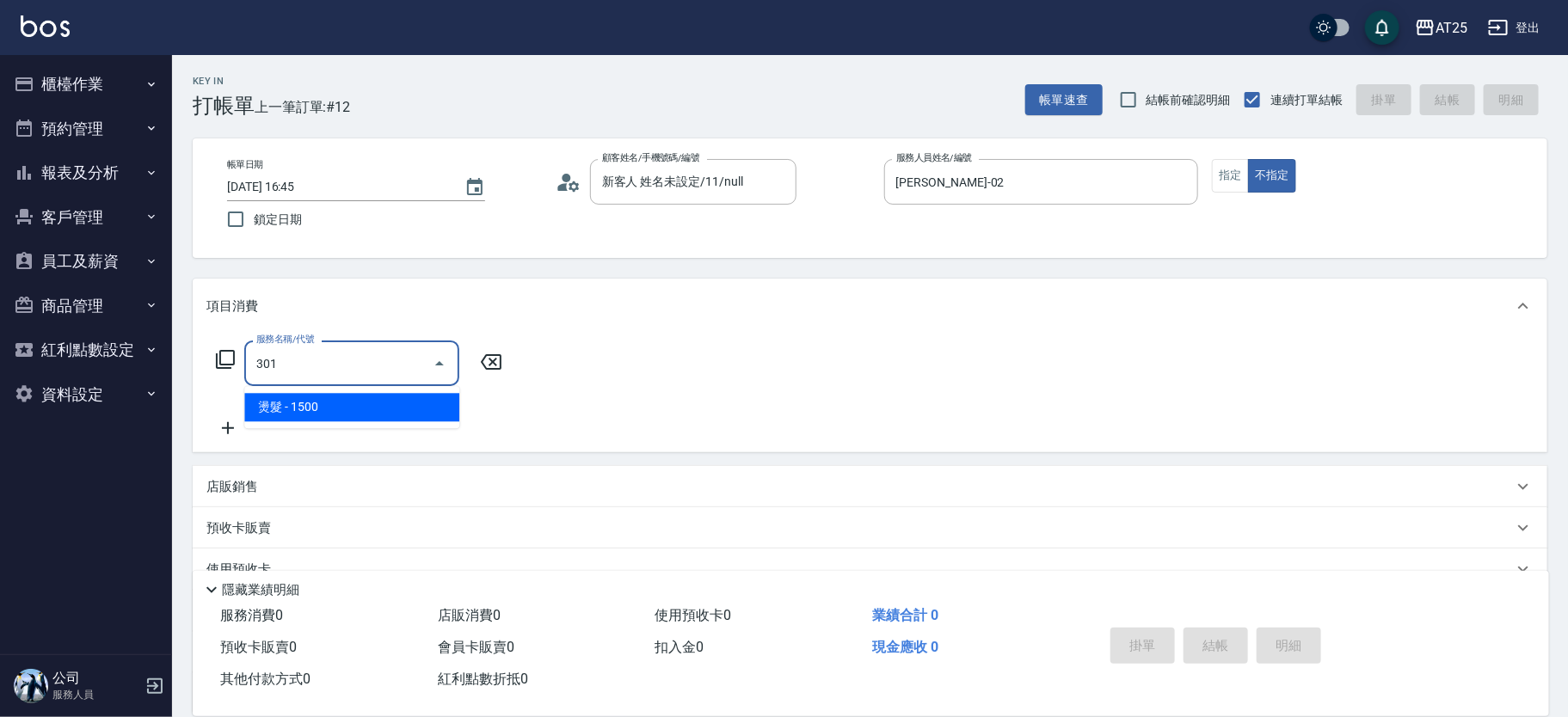
click at [371, 387] on ul "燙髮 - 1500" at bounding box center [352, 407] width 215 height 42
click at [373, 394] on span "燙髮 - 1500" at bounding box center [352, 407] width 215 height 28
type input "150"
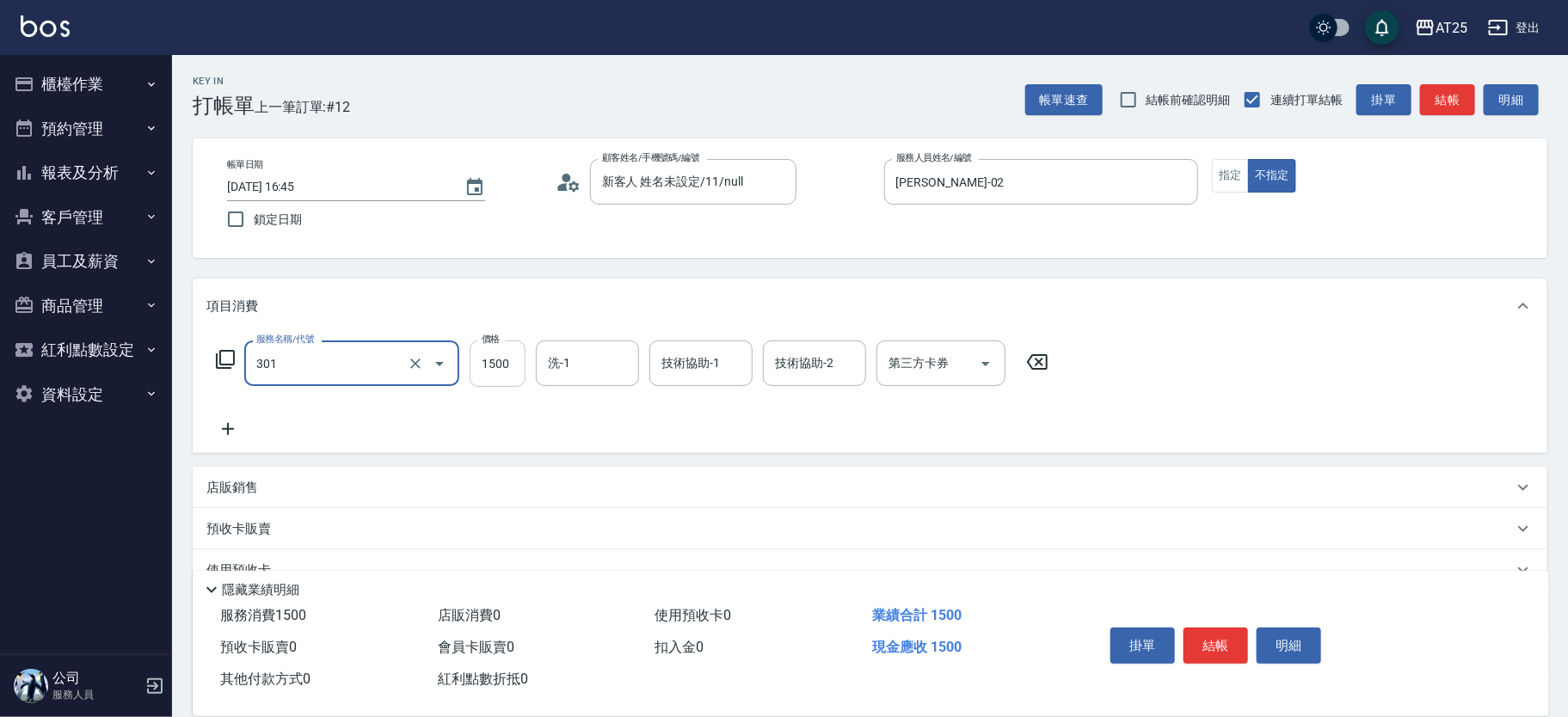
type input "燙髮(301)"
click at [499, 363] on input "1500" at bounding box center [497, 364] width 56 height 47
type input "0"
type input "20"
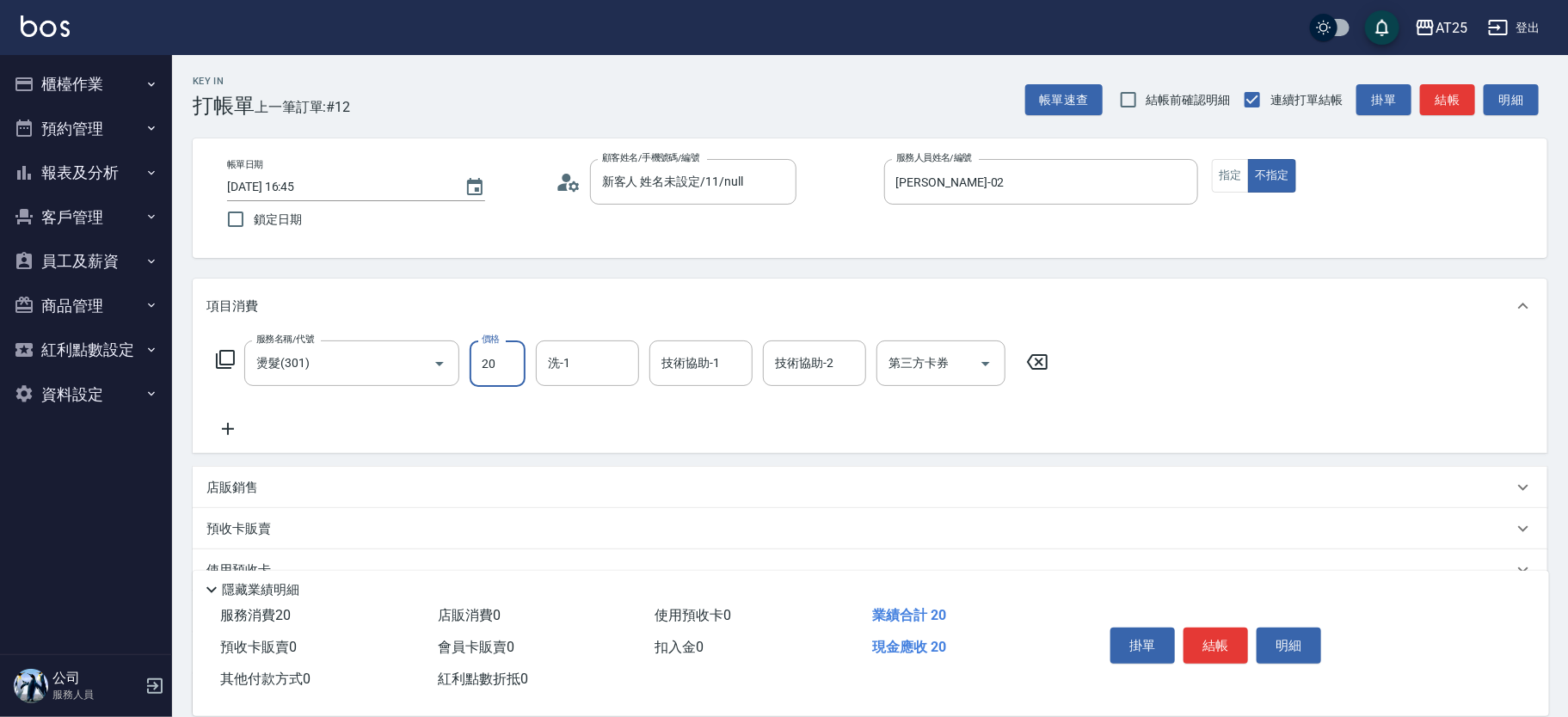
type input "200"
type input "2000"
click at [234, 428] on icon at bounding box center [228, 429] width 43 height 21
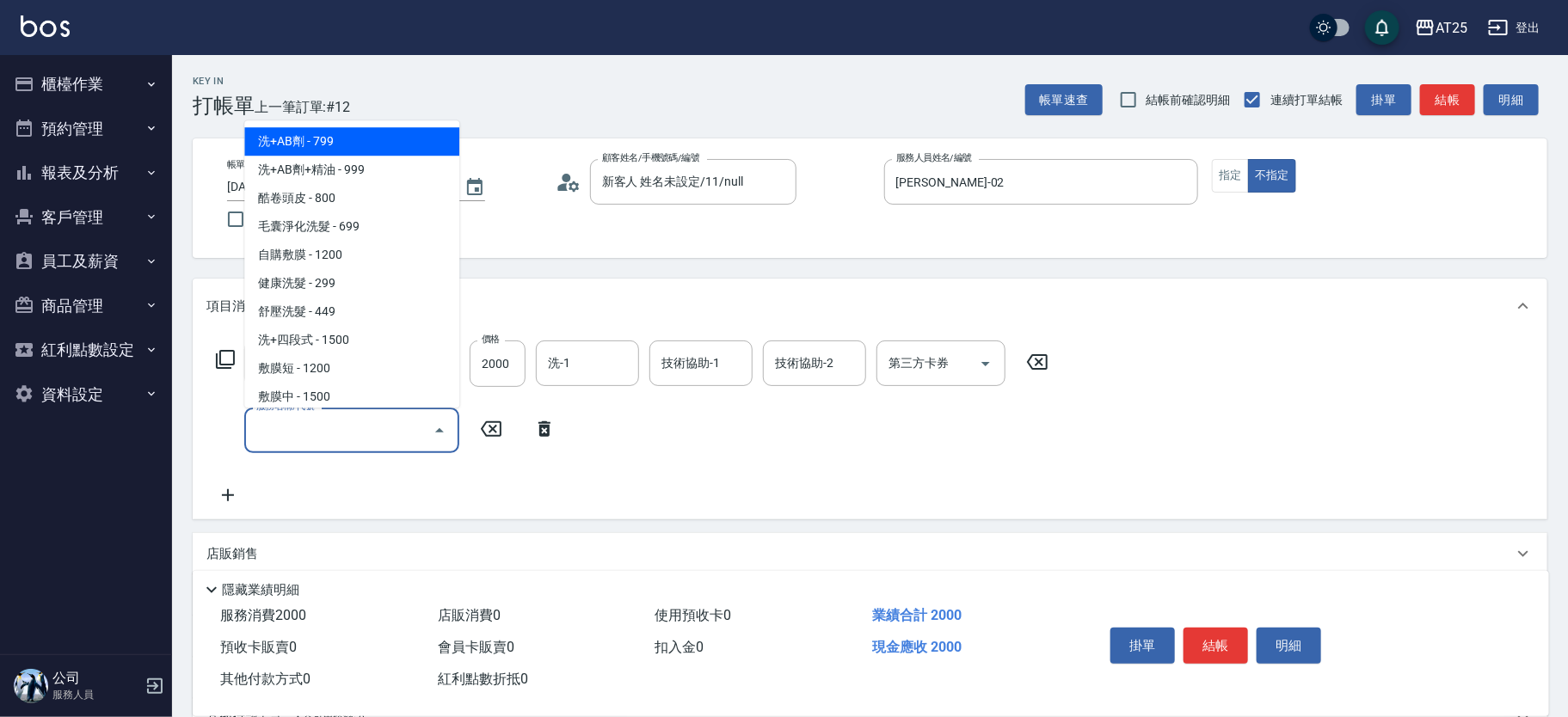
click at [351, 431] on input "服務名稱/代號" at bounding box center [339, 430] width 174 height 30
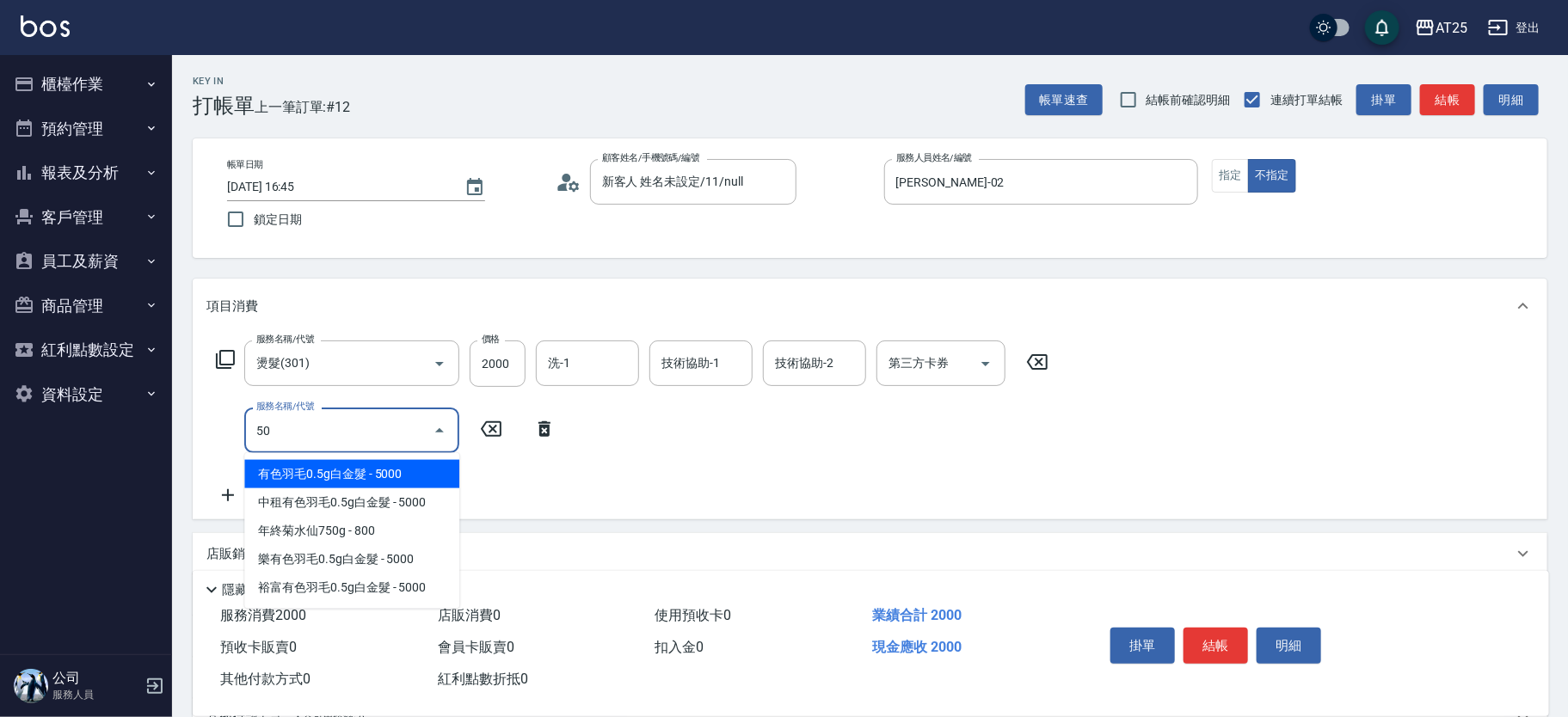
type input "501"
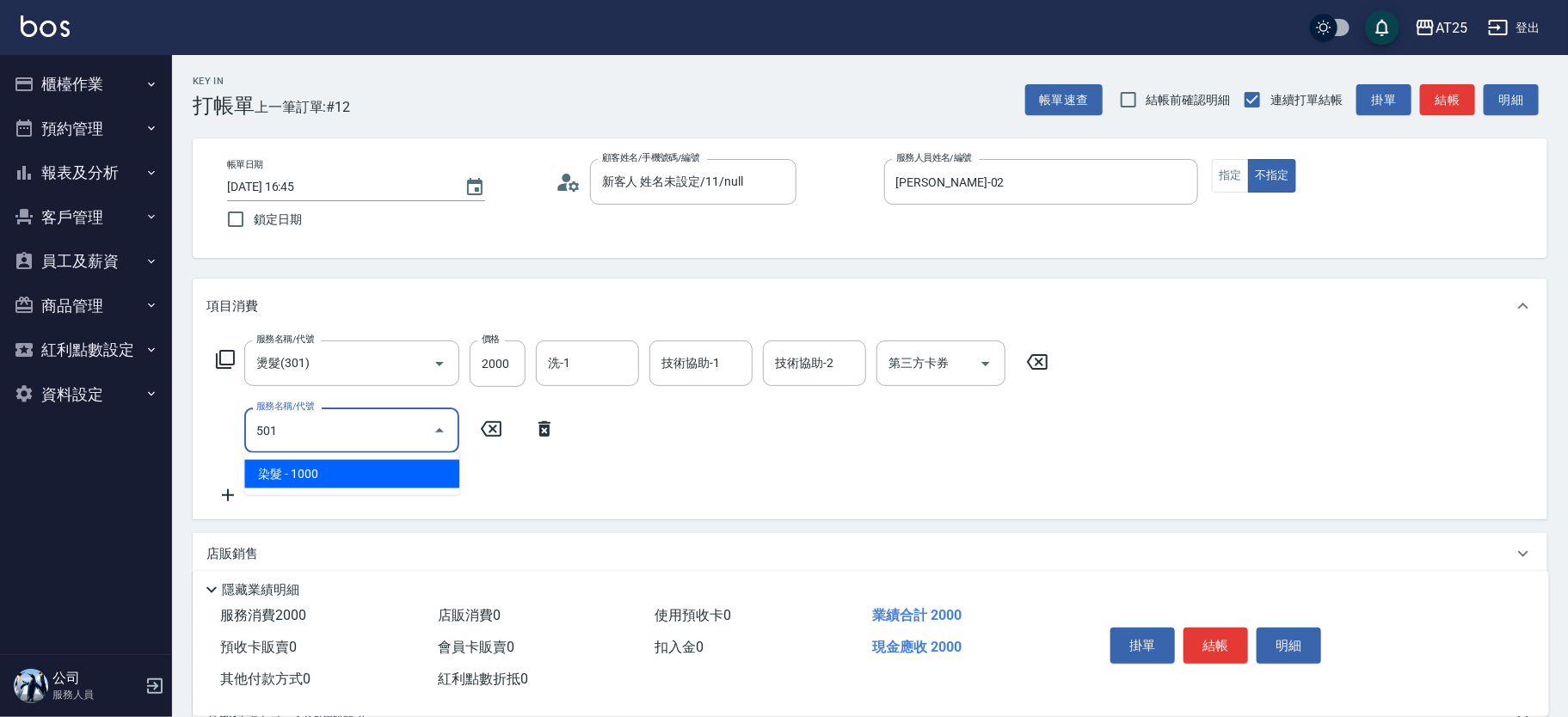
click at [367, 471] on span "染髮 - 1000" at bounding box center [352, 474] width 215 height 28
type input "300"
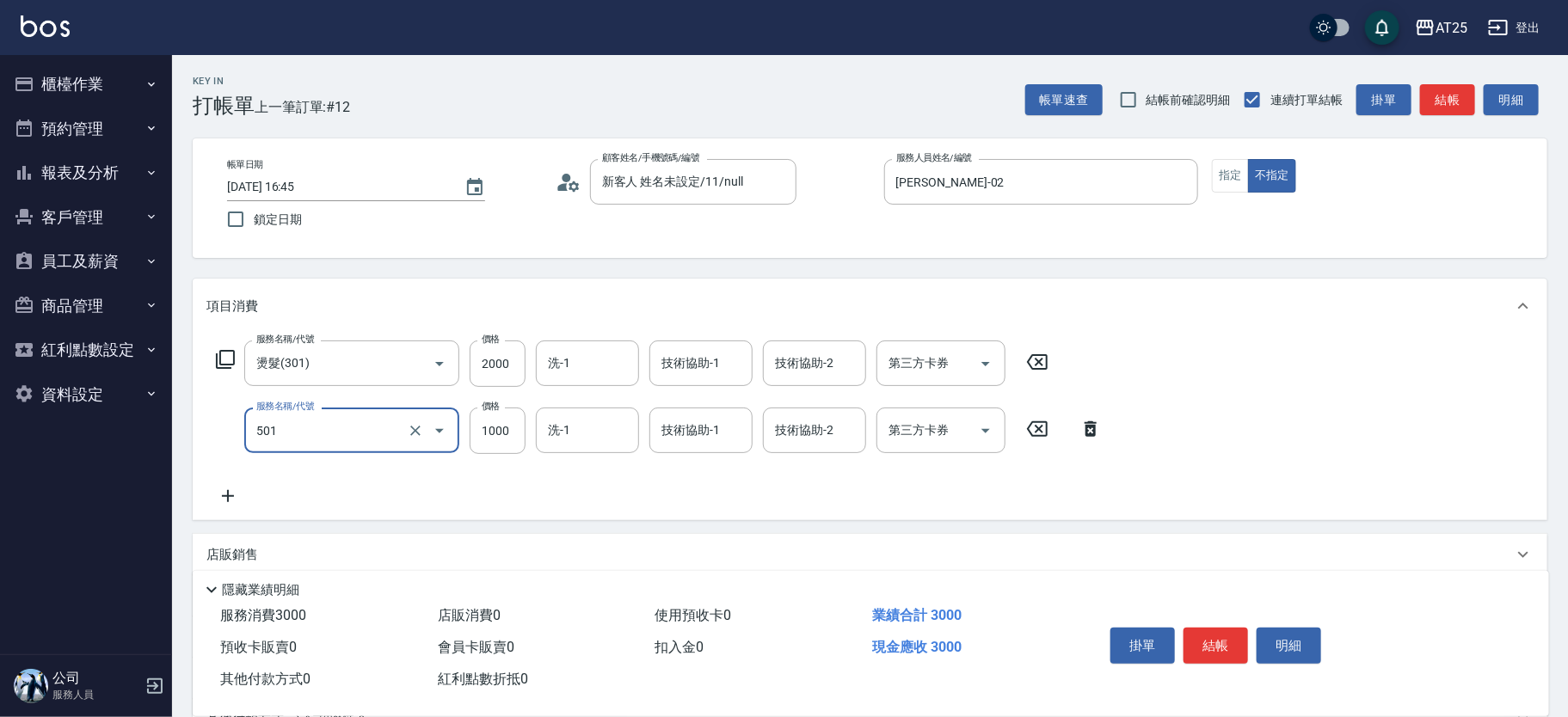
type input "染髮(501)"
click at [474, 429] on input "1000" at bounding box center [497, 431] width 56 height 47
type input "200"
type input "180"
type input "380"
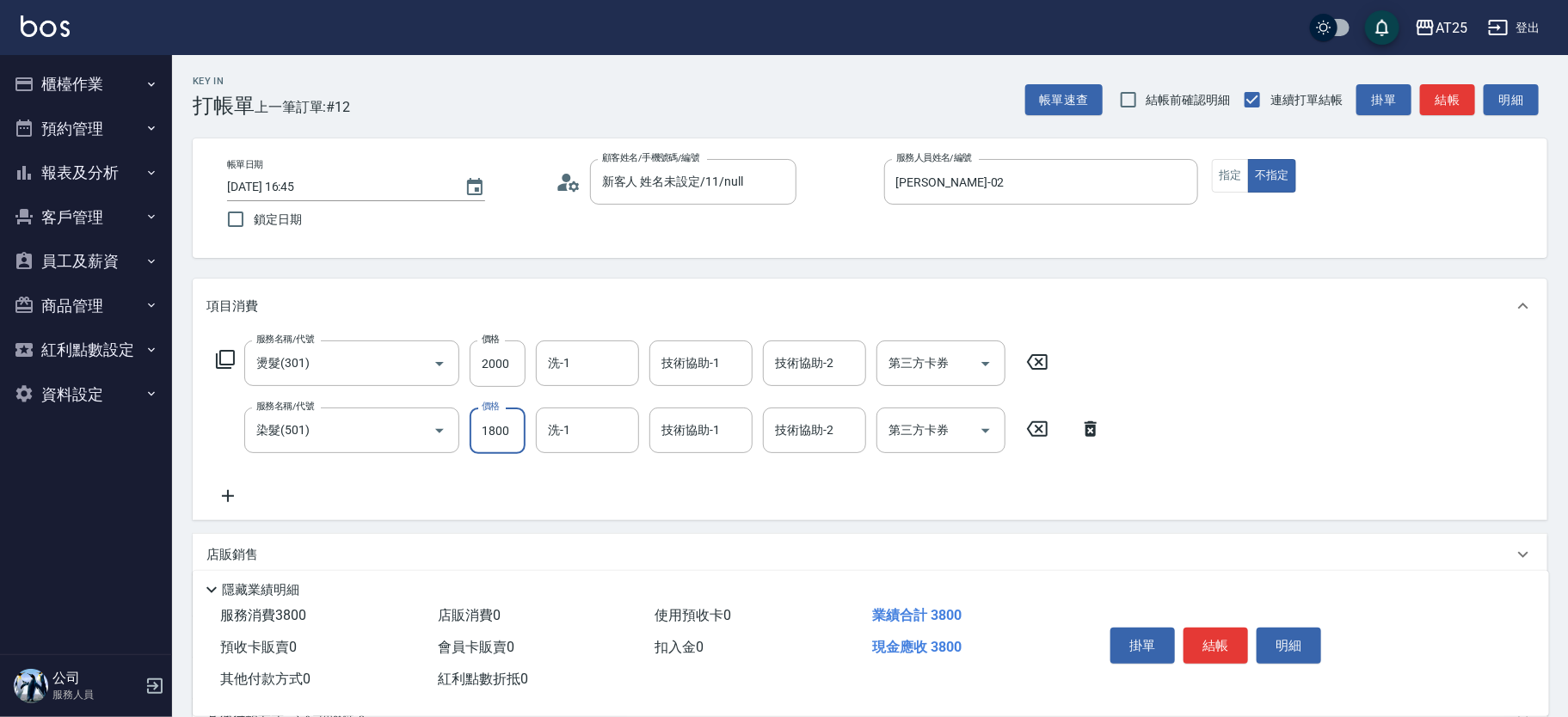
type input "1800"
click at [217, 499] on icon at bounding box center [228, 497] width 43 height 21
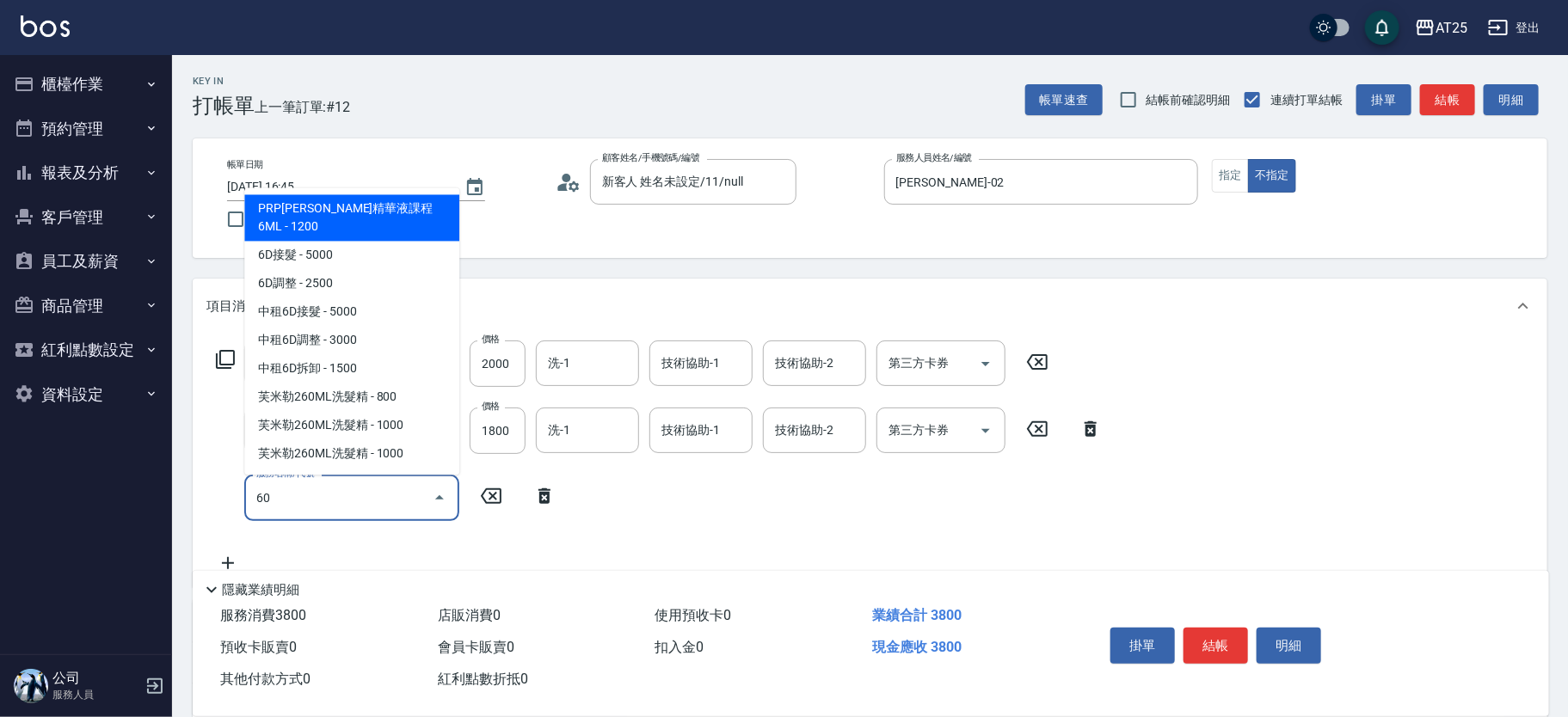
type input "601"
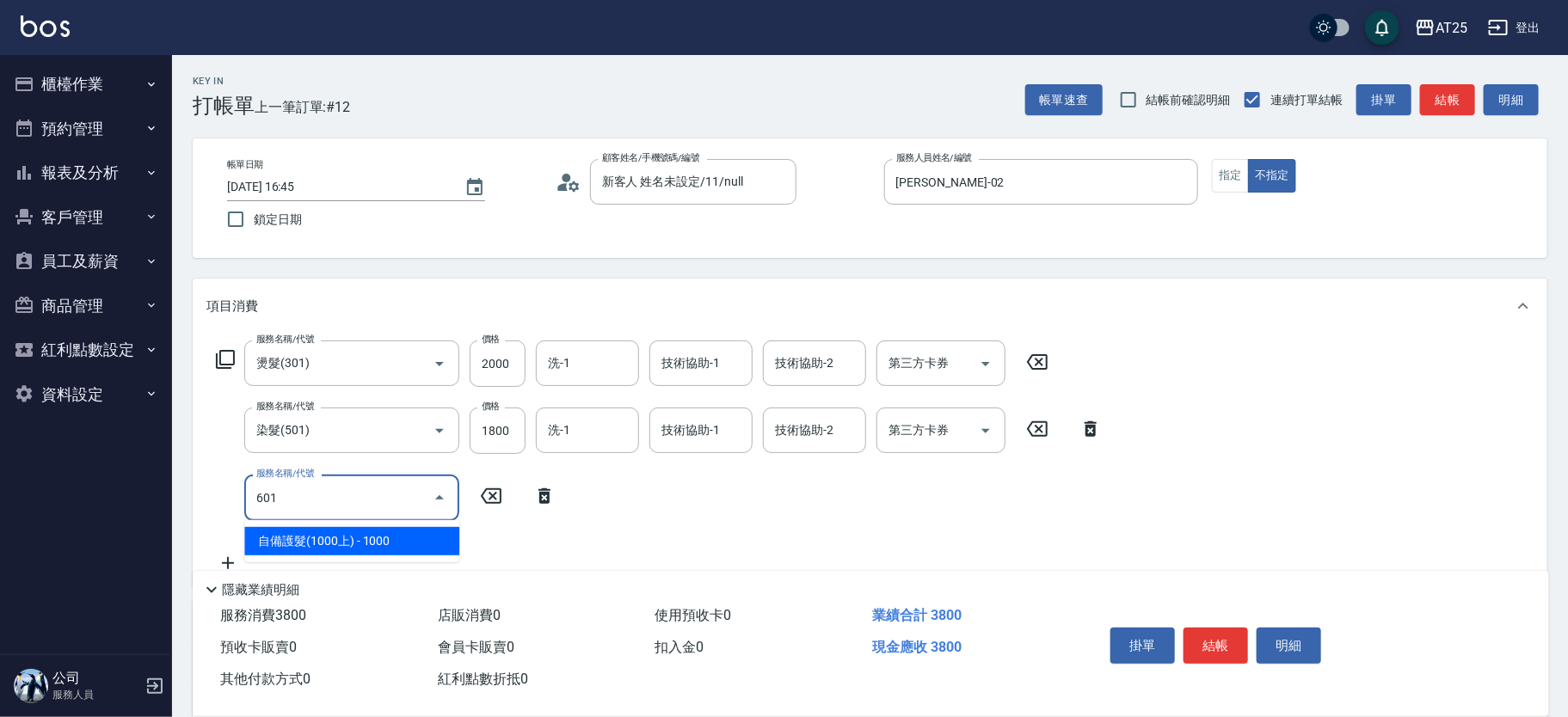
click at [334, 537] on span "自備護髮(1000上) - 1000" at bounding box center [352, 541] width 215 height 28
type input "480"
type input "自備護髮(1000上)(601)"
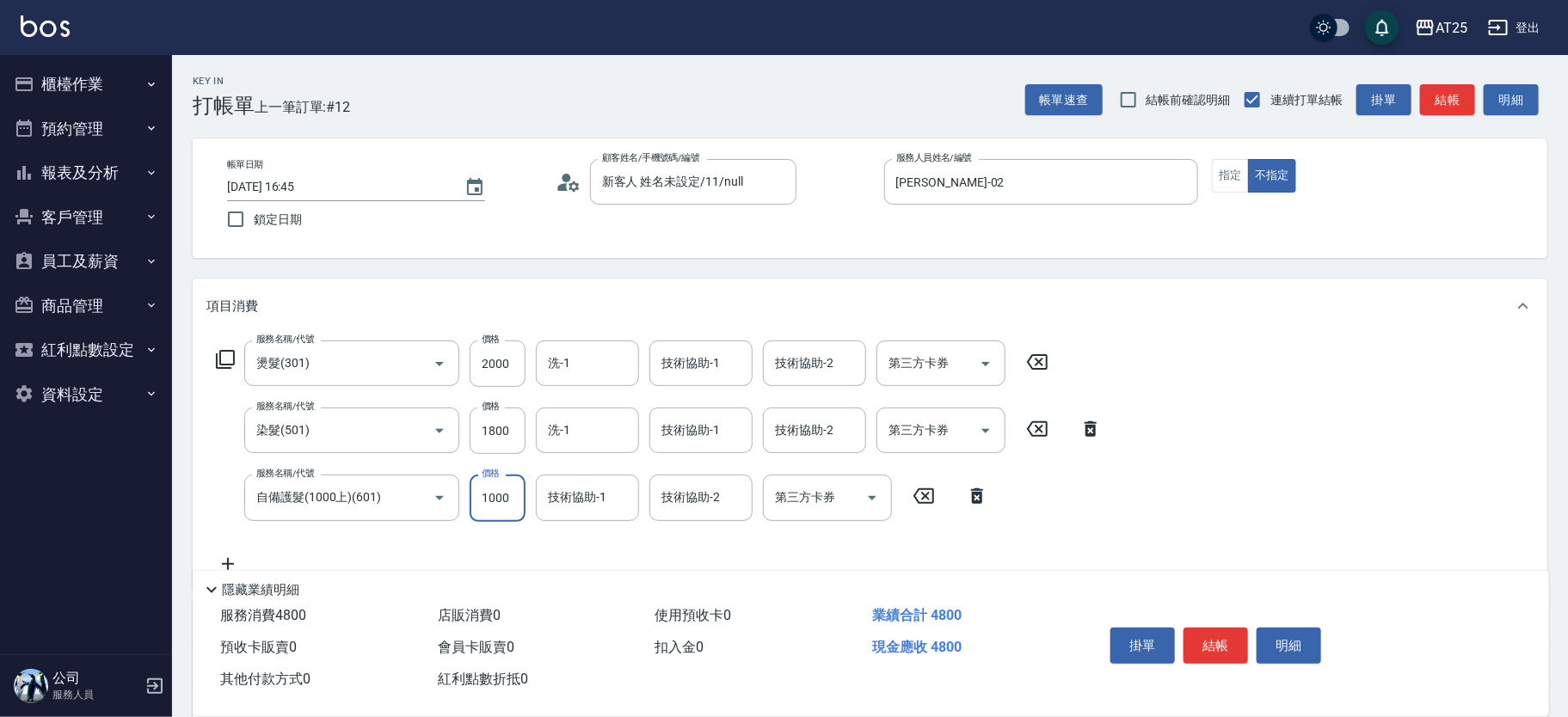
click at [469, 510] on input "1000" at bounding box center [497, 499] width 56 height 47
type input "380"
type input "150"
type input "530"
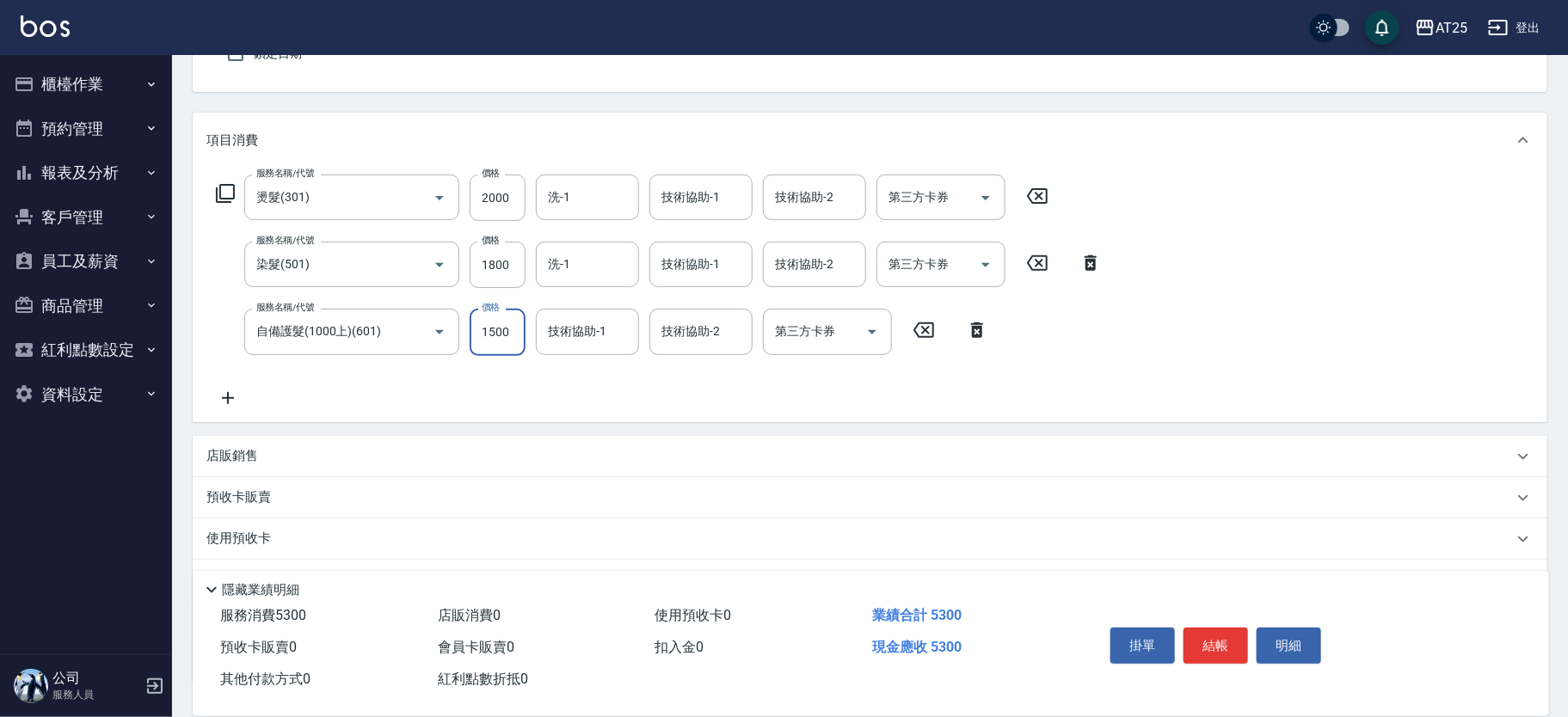
scroll to position [222, 0]
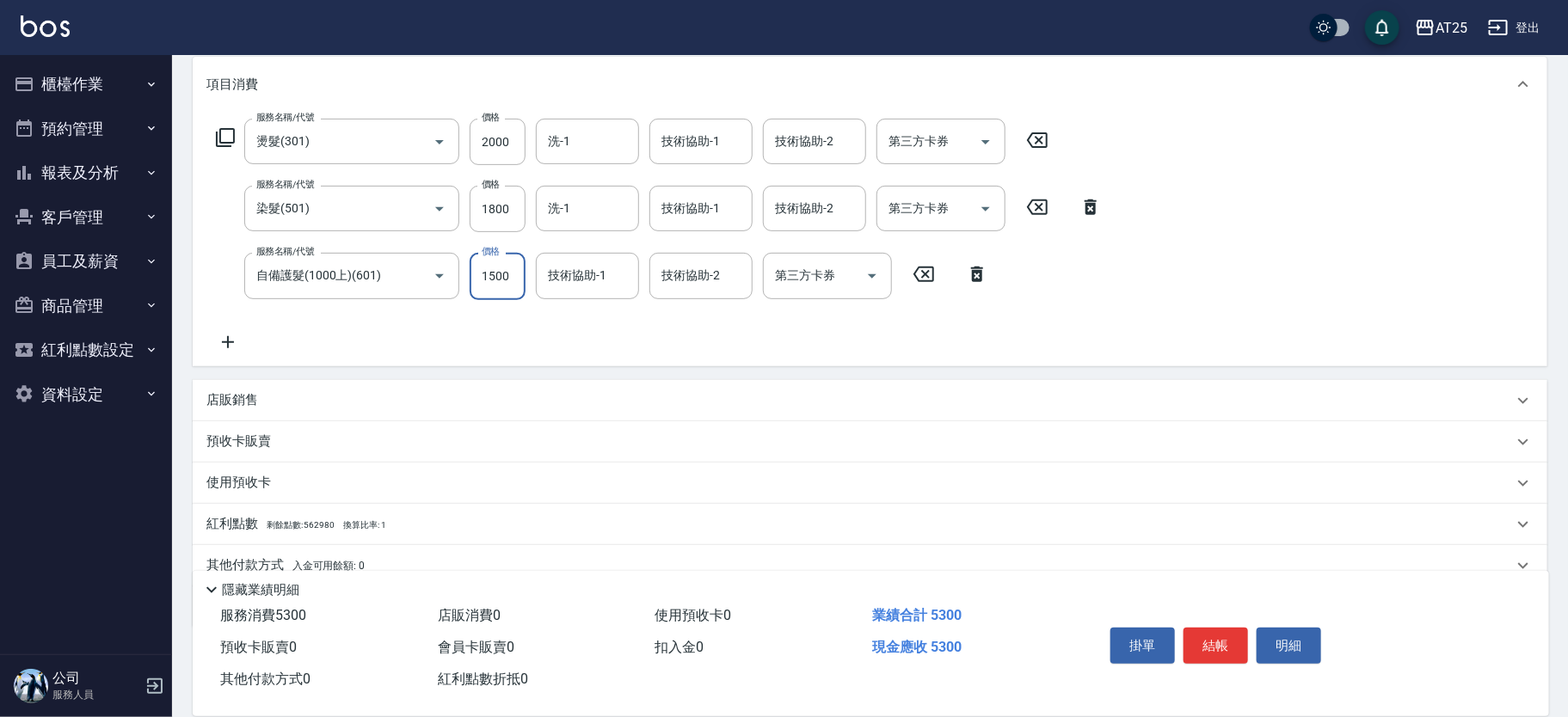
type input "1500"
click at [206, 403] on div "店販銷售" at bounding box center [869, 401] width 1354 height 41
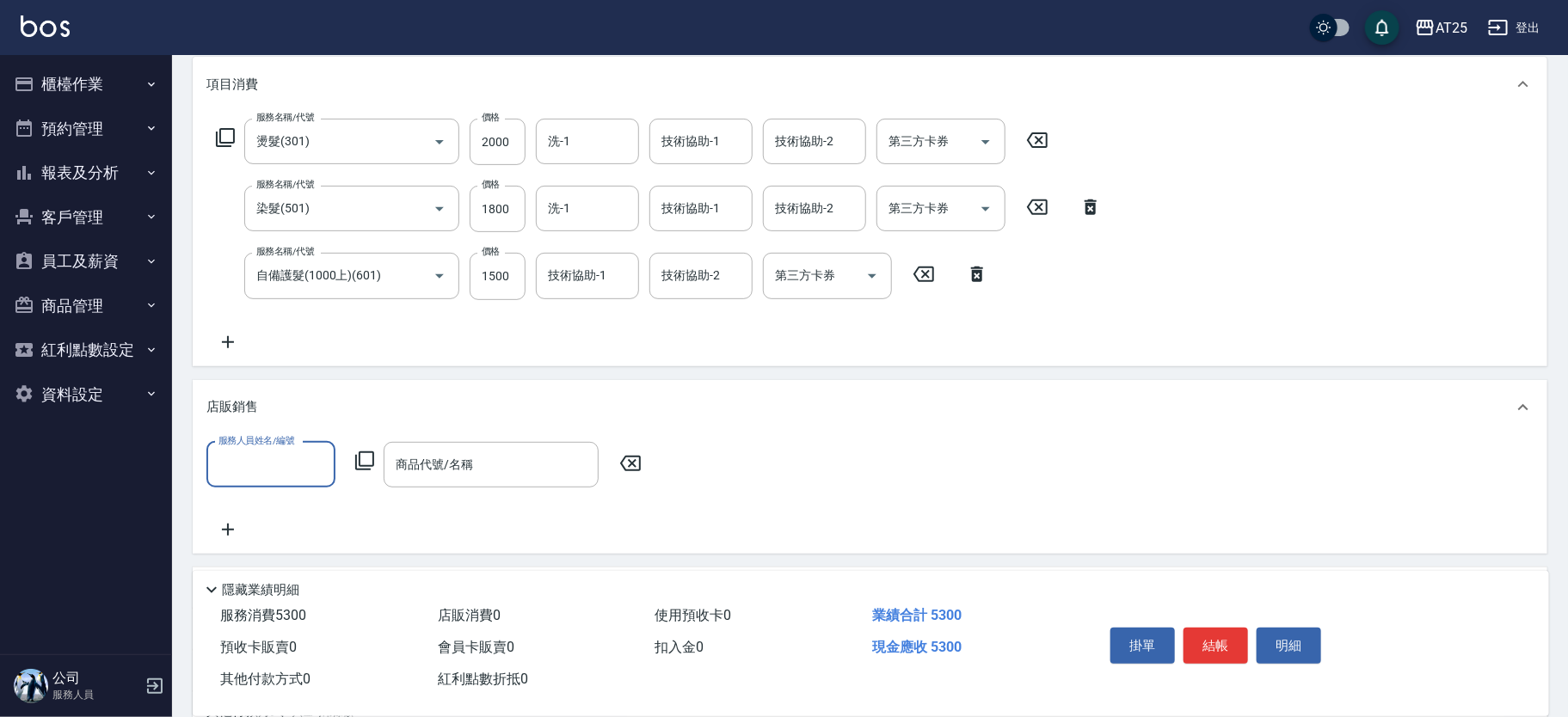
scroll to position [0, 0]
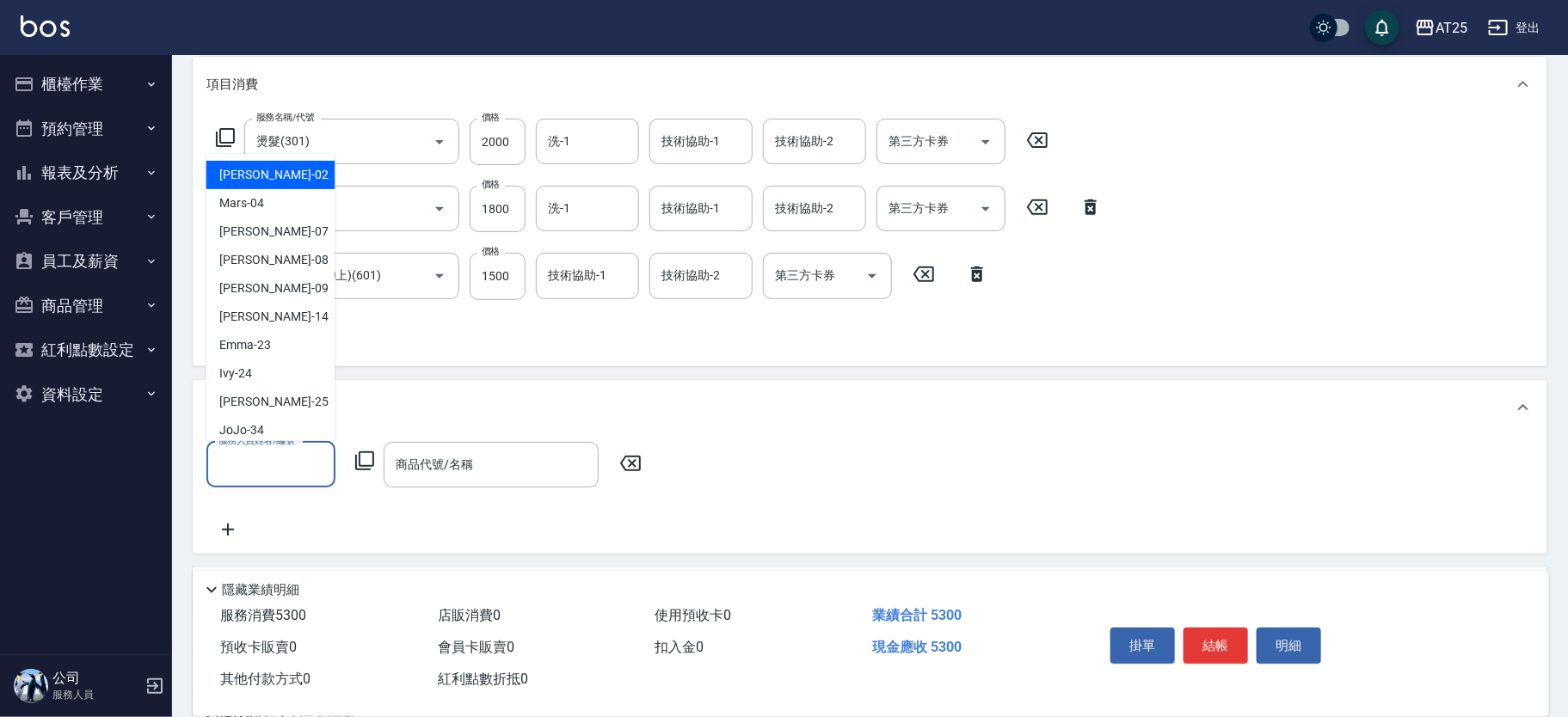
click at [289, 465] on input "服務人員姓名/編號" at bounding box center [271, 465] width 114 height 30
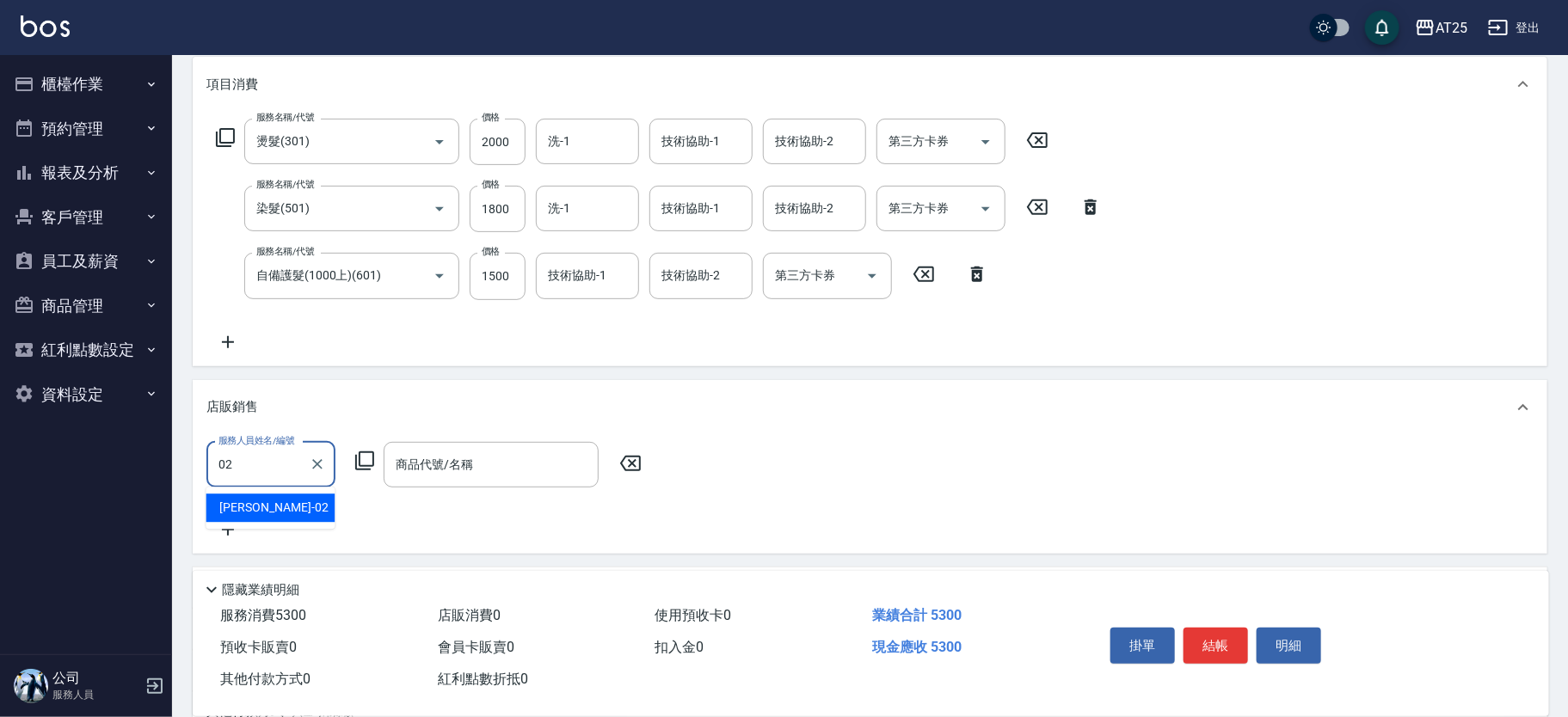
click at [279, 514] on div "Vivian -02" at bounding box center [271, 508] width 129 height 28
type input "Vivian-02"
click at [369, 463] on icon at bounding box center [365, 461] width 21 height 21
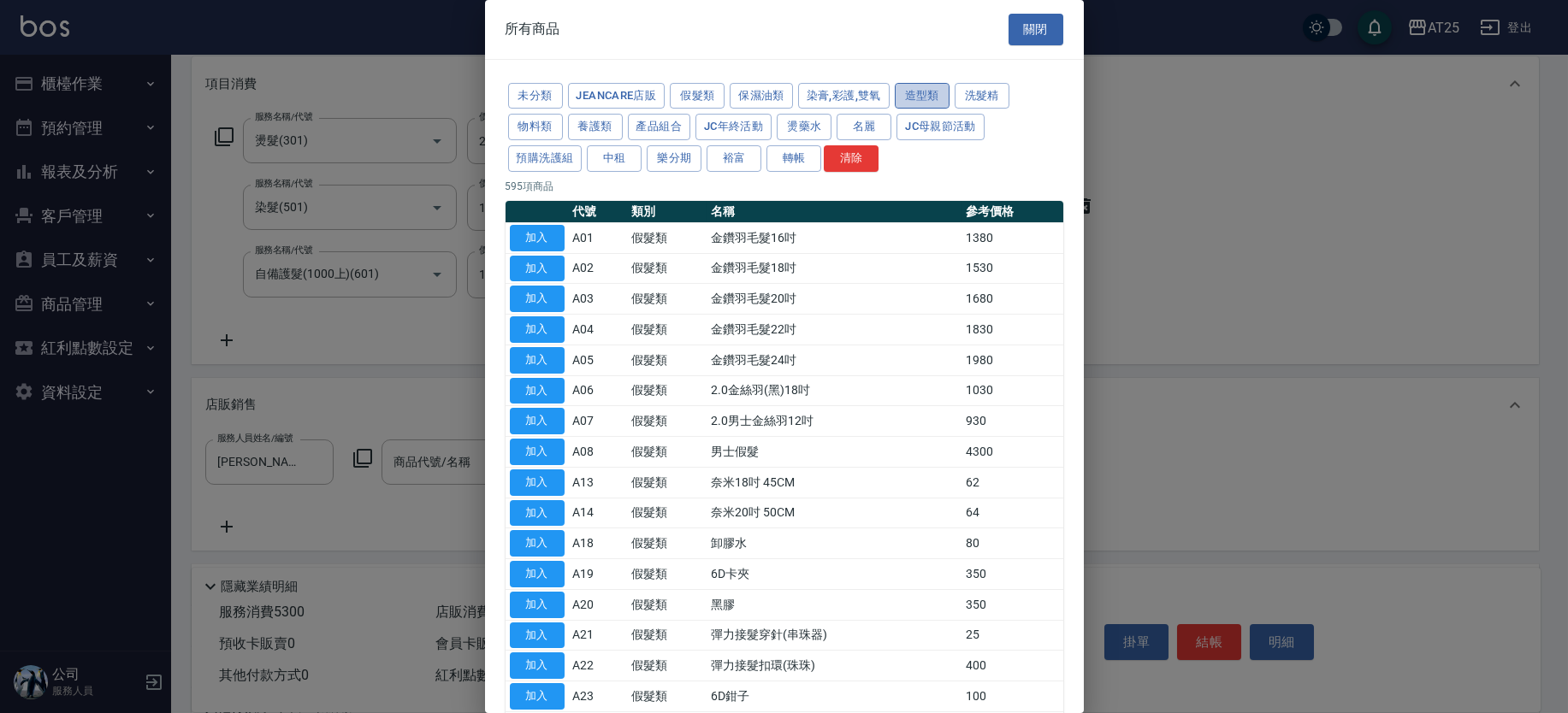
click at [916, 95] on button "造型類" at bounding box center [922, 96] width 55 height 27
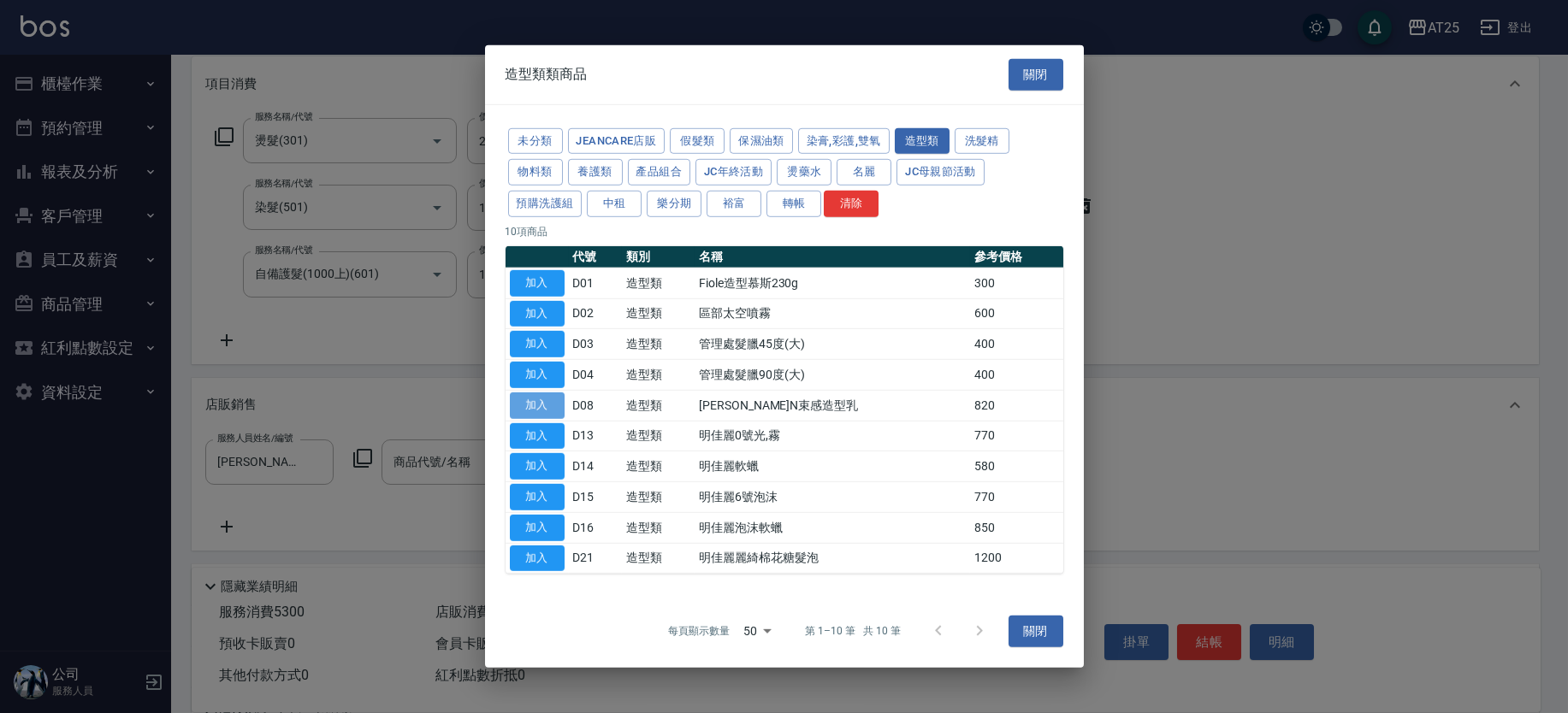
click at [558, 411] on button "加入" at bounding box center [537, 406] width 55 height 27
type input "娜普菈N束感造型乳"
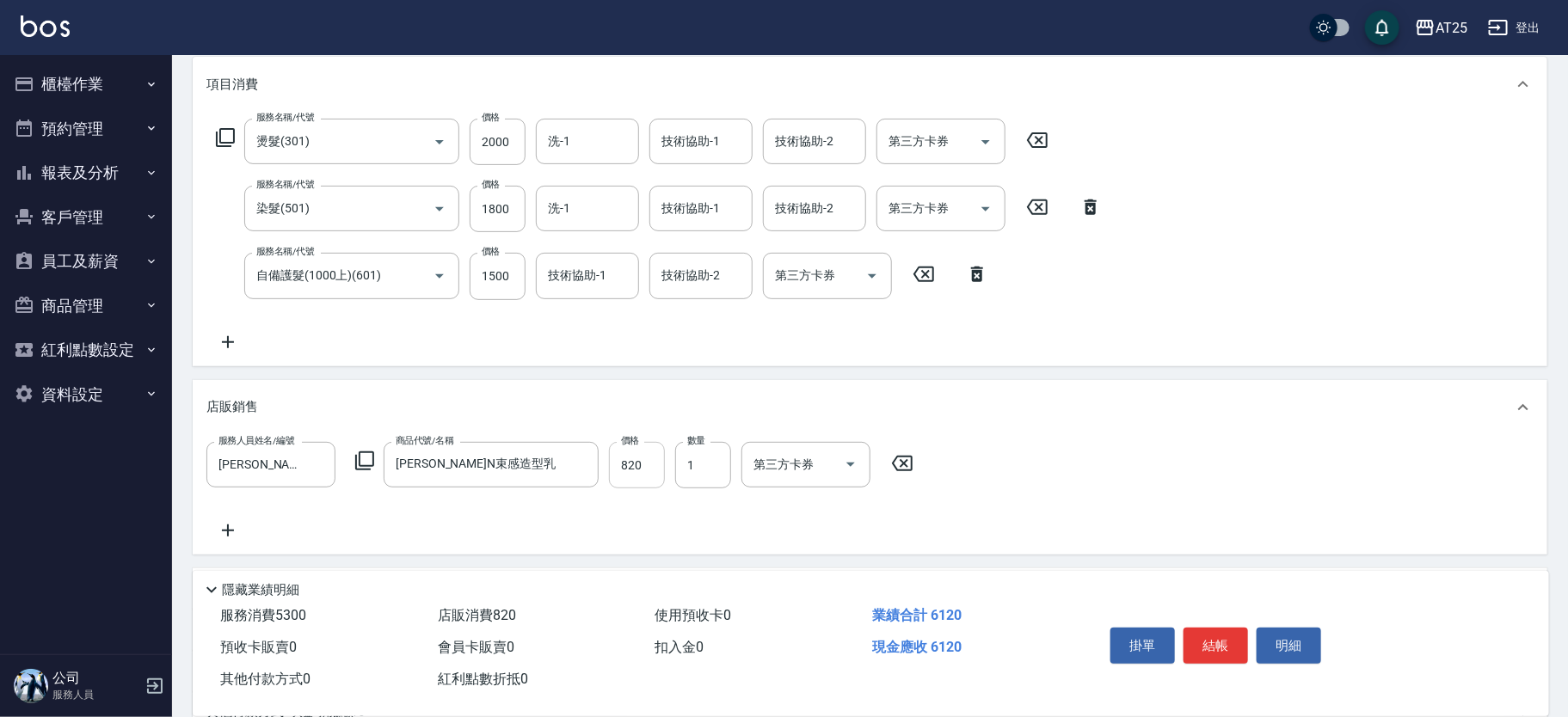
click at [644, 477] on input "820" at bounding box center [637, 466] width 56 height 47
type input "530"
type input "60"
type input "590"
type input "600"
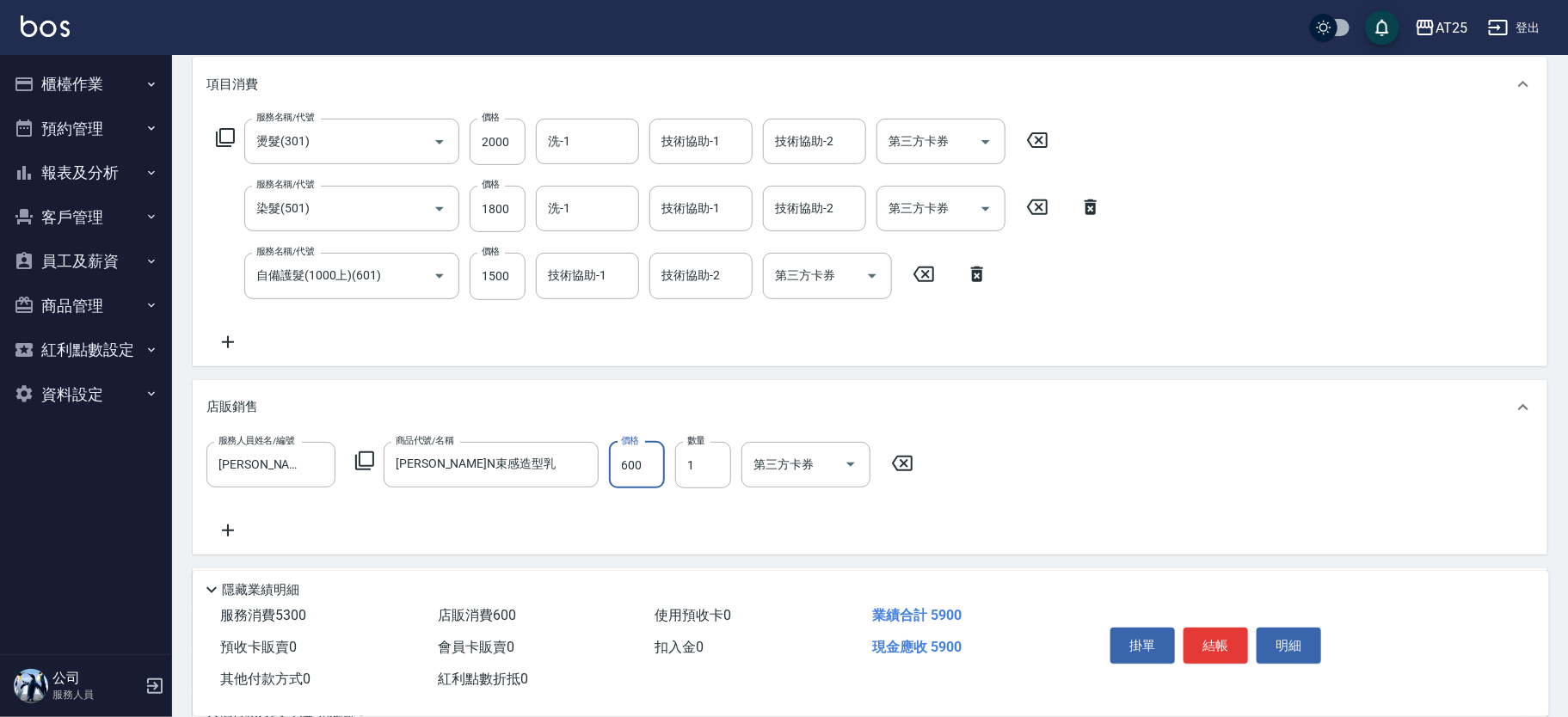
type input "530"
type input "70"
type input "600"
type input "700"
type input "530"
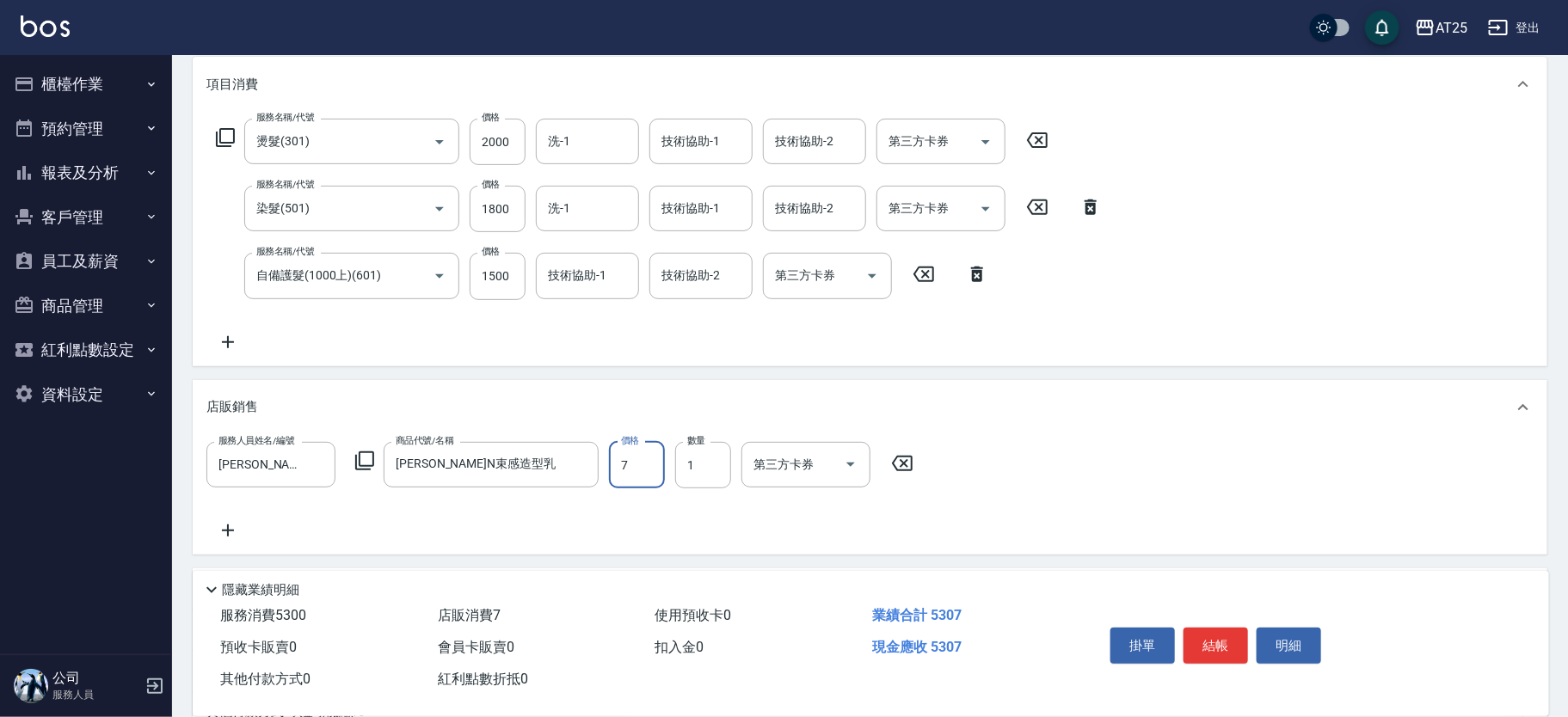
type input "73"
type input "600"
type input "737"
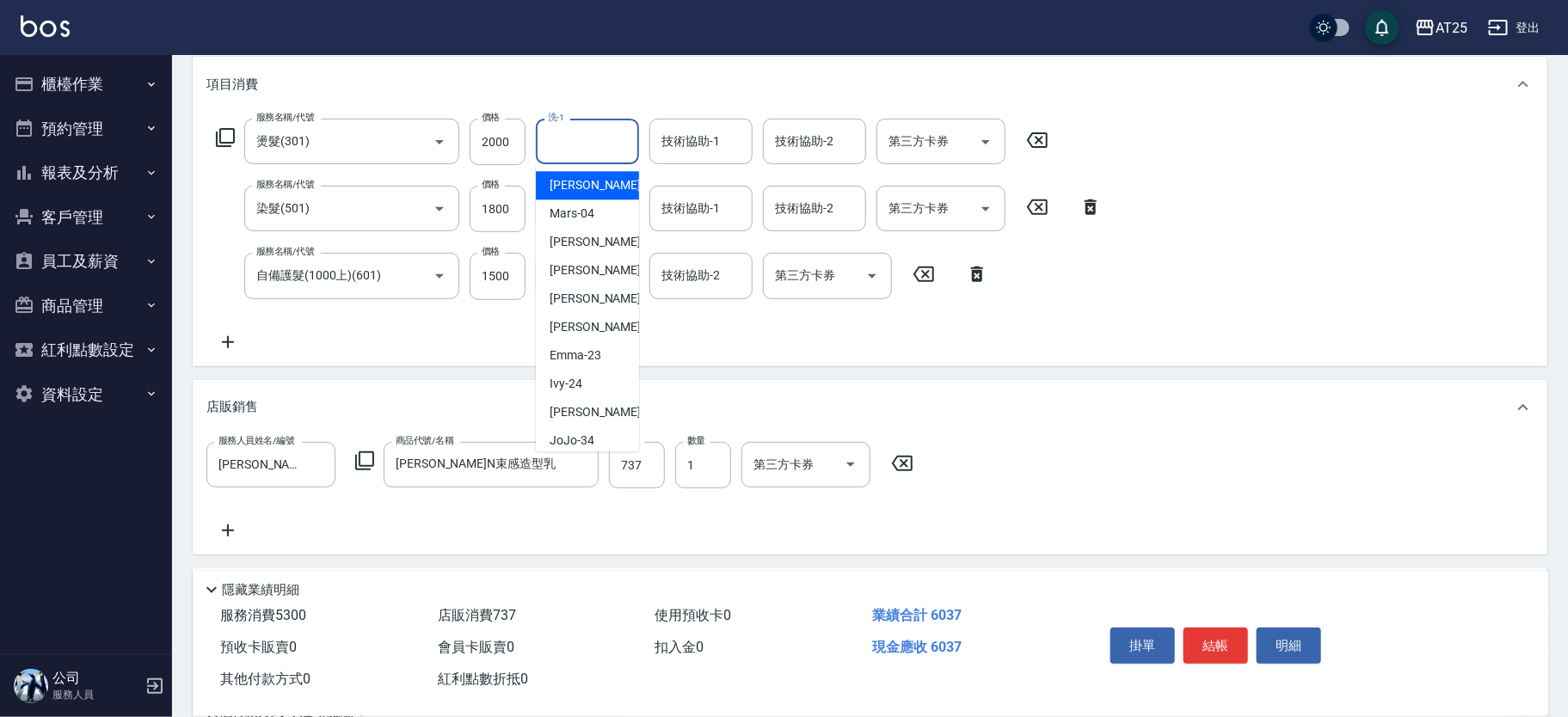
click at [624, 130] on input "洗-1" at bounding box center [587, 141] width 88 height 30
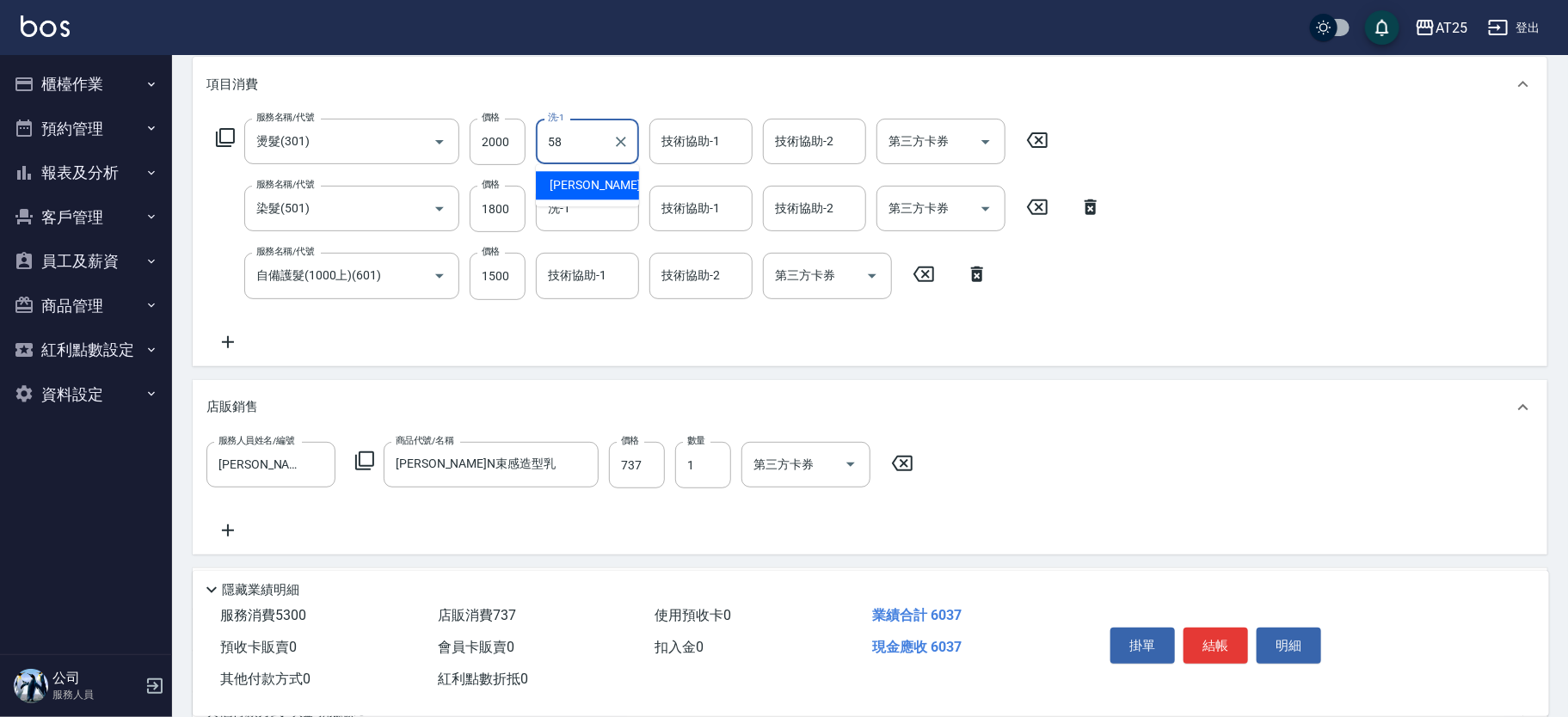
click at [614, 191] on div "小宇 -58" at bounding box center [587, 185] width 104 height 28
type input "小宇-58"
click at [735, 140] on input "技術協助-1" at bounding box center [701, 141] width 88 height 30
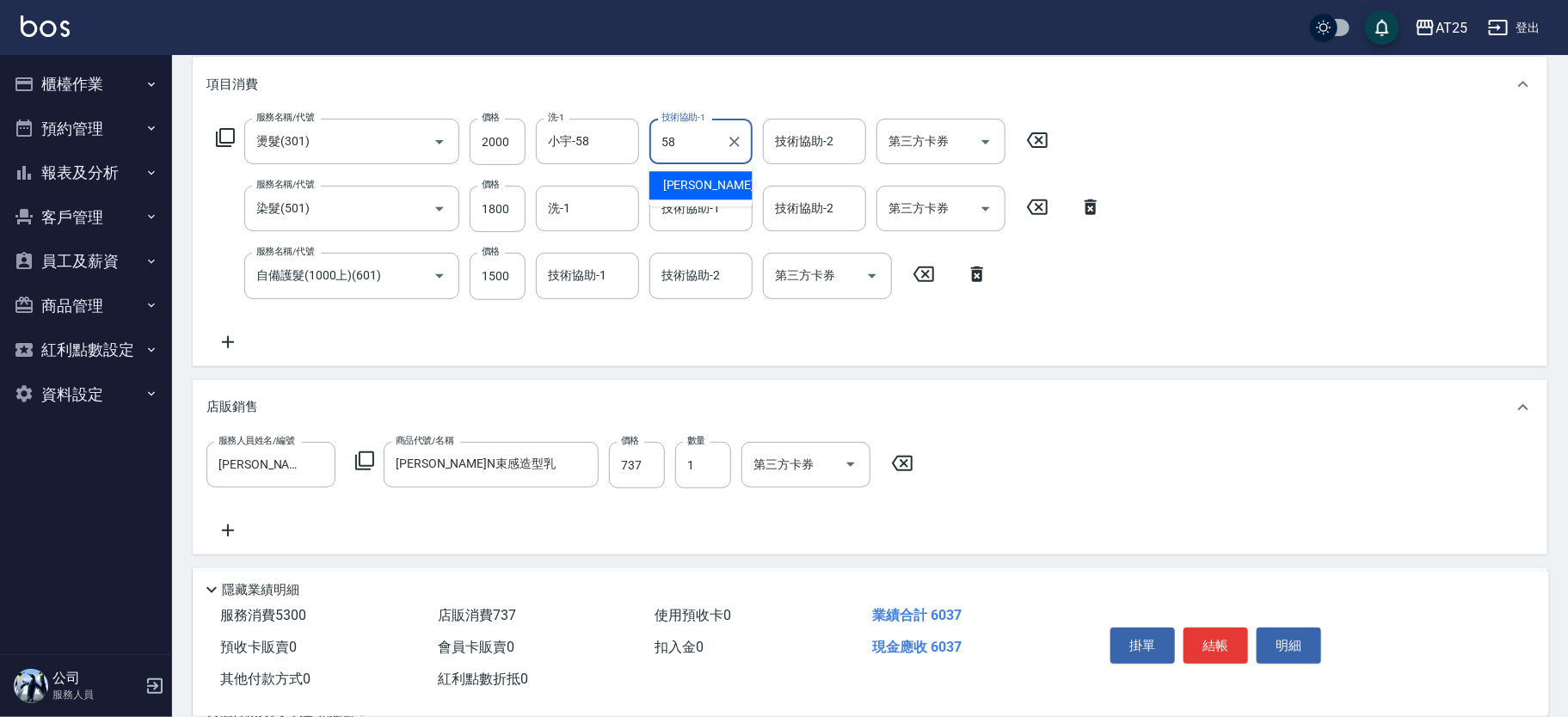
click at [707, 173] on div "小宇 -58" at bounding box center [701, 185] width 104 height 28
type input "小宇-58"
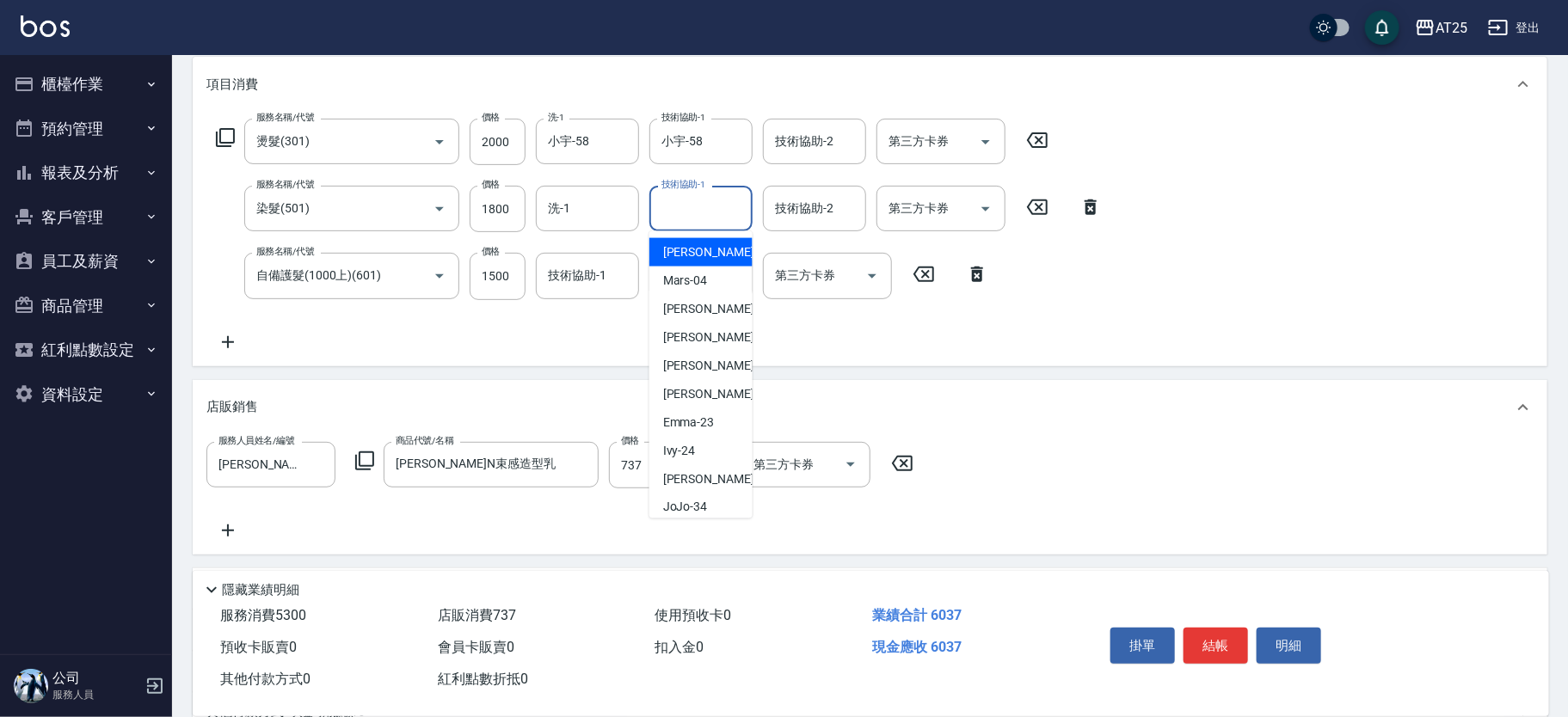
click at [699, 196] on div "技術協助-1 技術協助-1" at bounding box center [701, 208] width 104 height 46
click at [689, 262] on div "小宇 -58" at bounding box center [701, 252] width 104 height 28
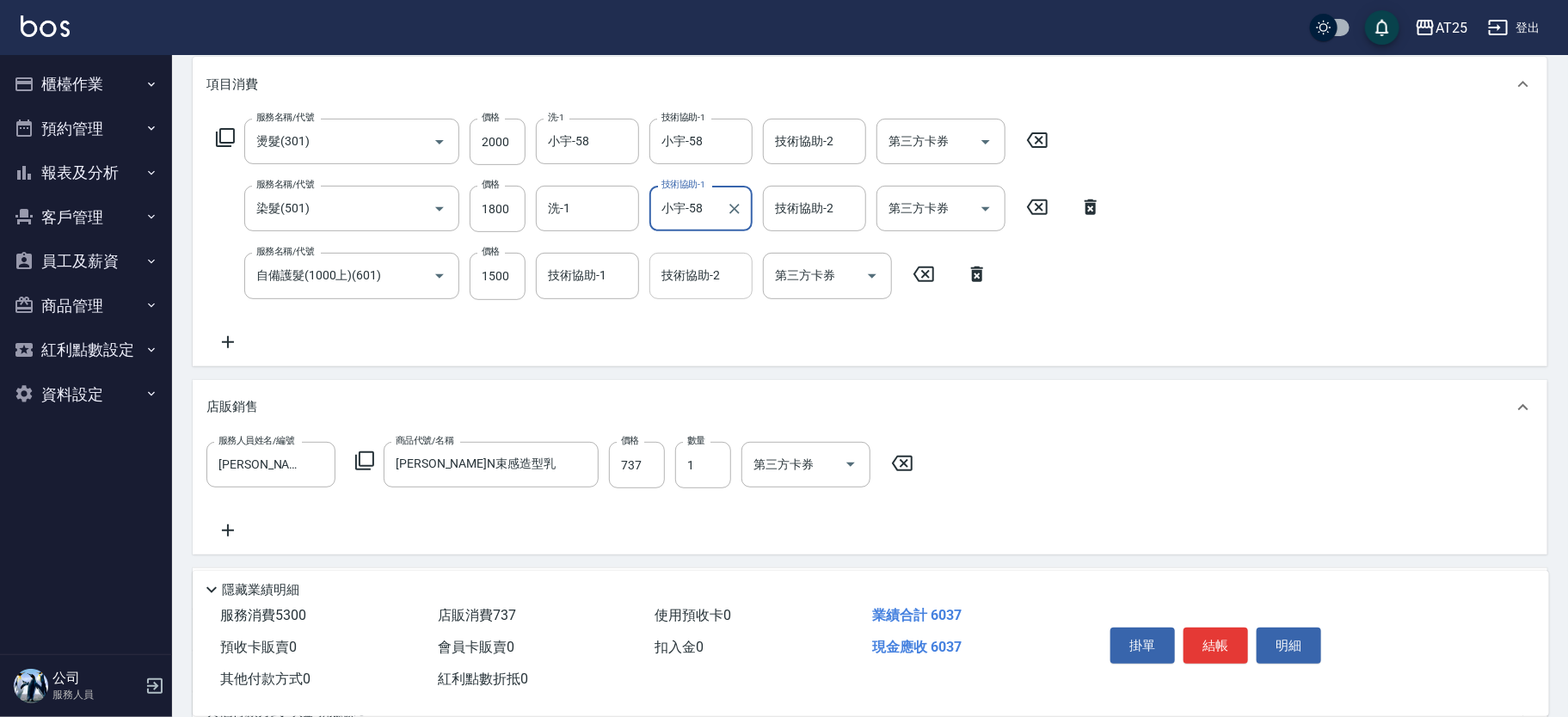
type input "小宇-58"
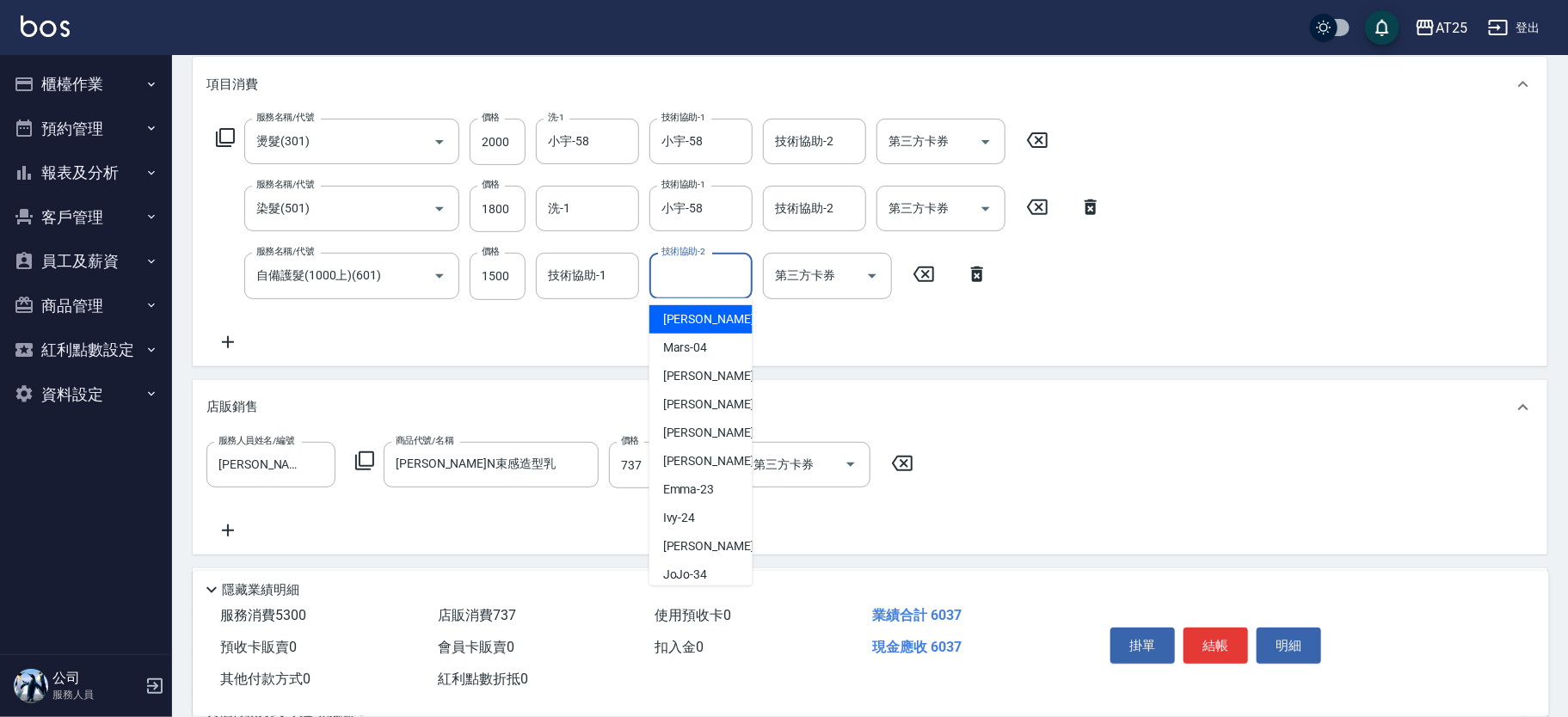
click at [688, 267] on div "技術協助-2 技術協助-2" at bounding box center [701, 275] width 104 height 46
drag, startPoint x: 695, startPoint y: 314, endPoint x: 706, endPoint y: 325, distance: 15.6
click at [695, 316] on span "小宇 -58" at bounding box center [717, 319] width 108 height 18
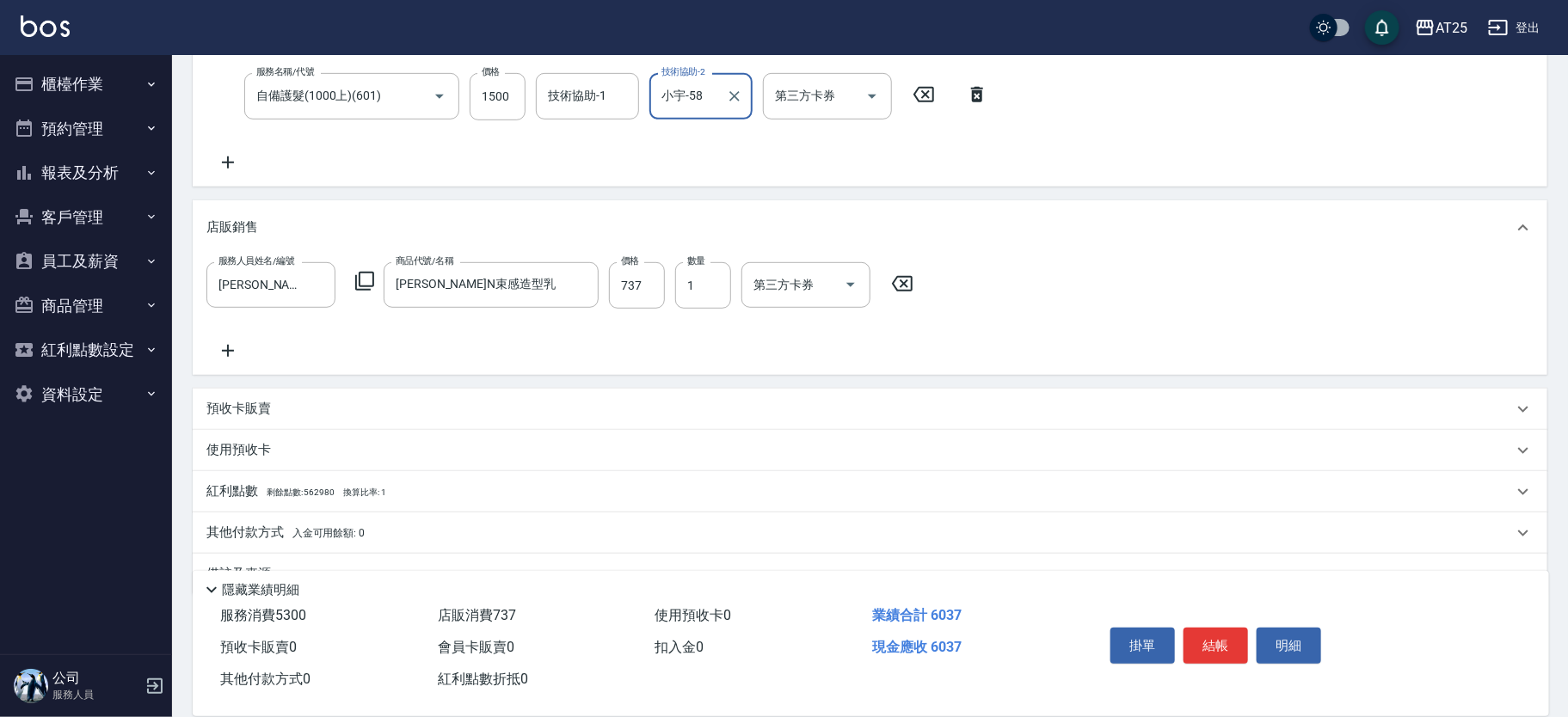
scroll to position [442, 0]
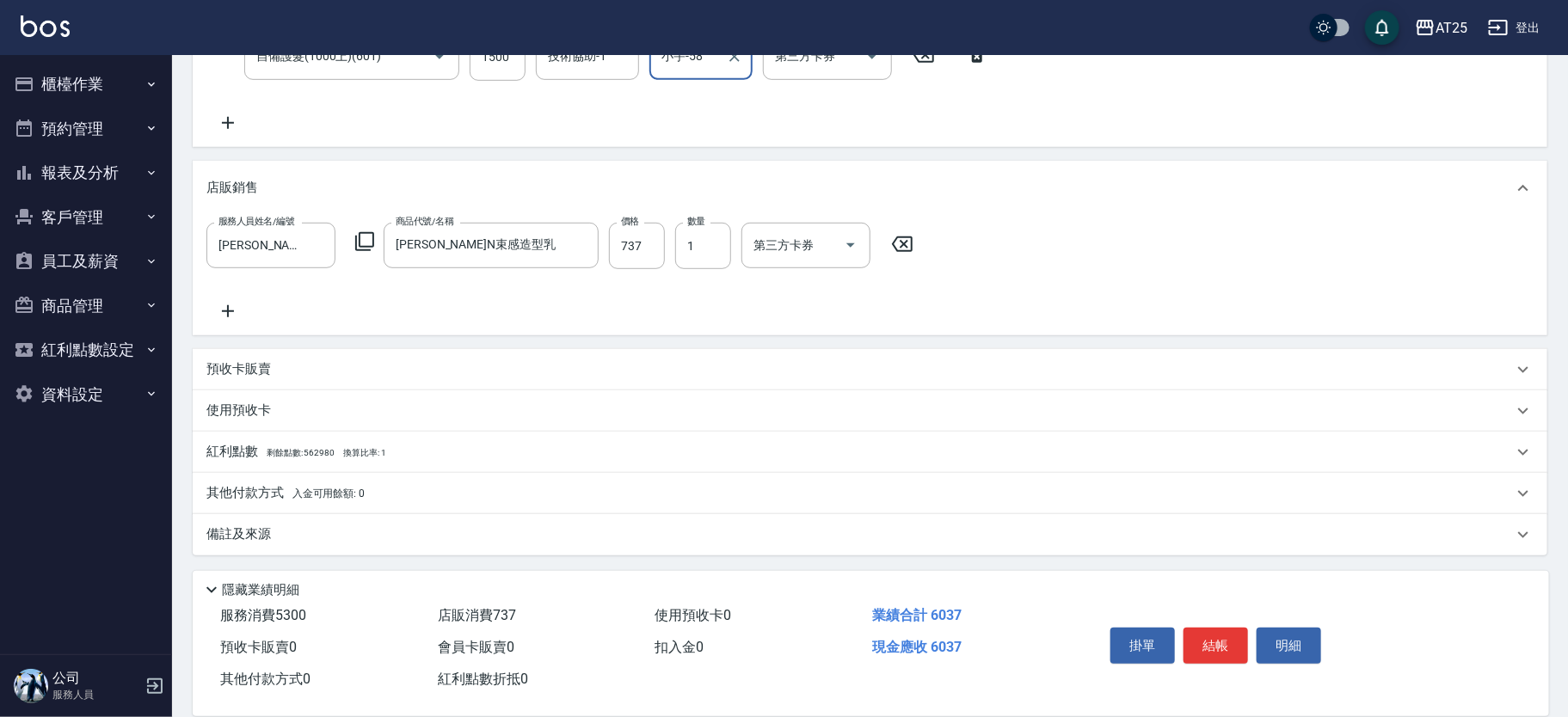
type input "小宇-58"
click at [321, 496] on span "入金可用餘額: 0" at bounding box center [329, 493] width 73 height 12
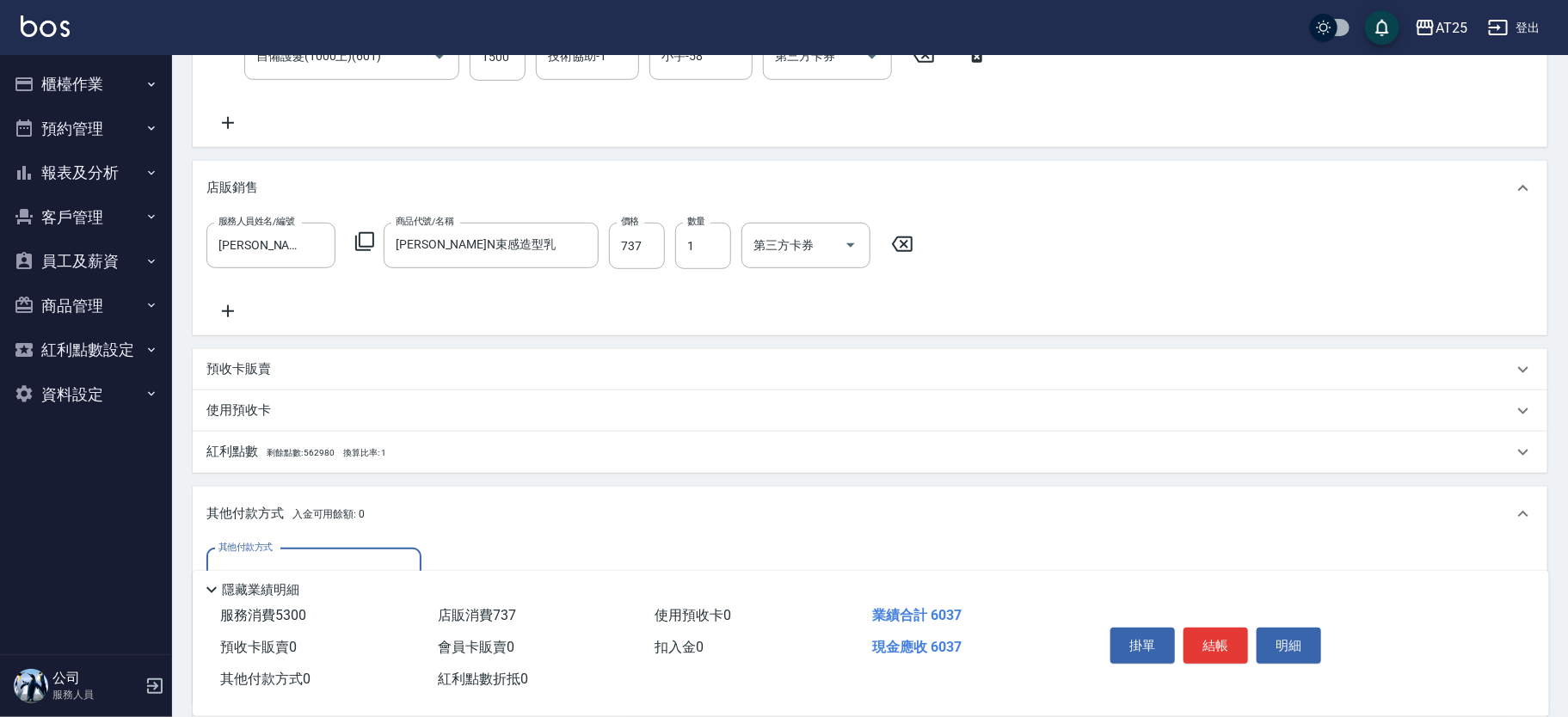
scroll to position [0, 0]
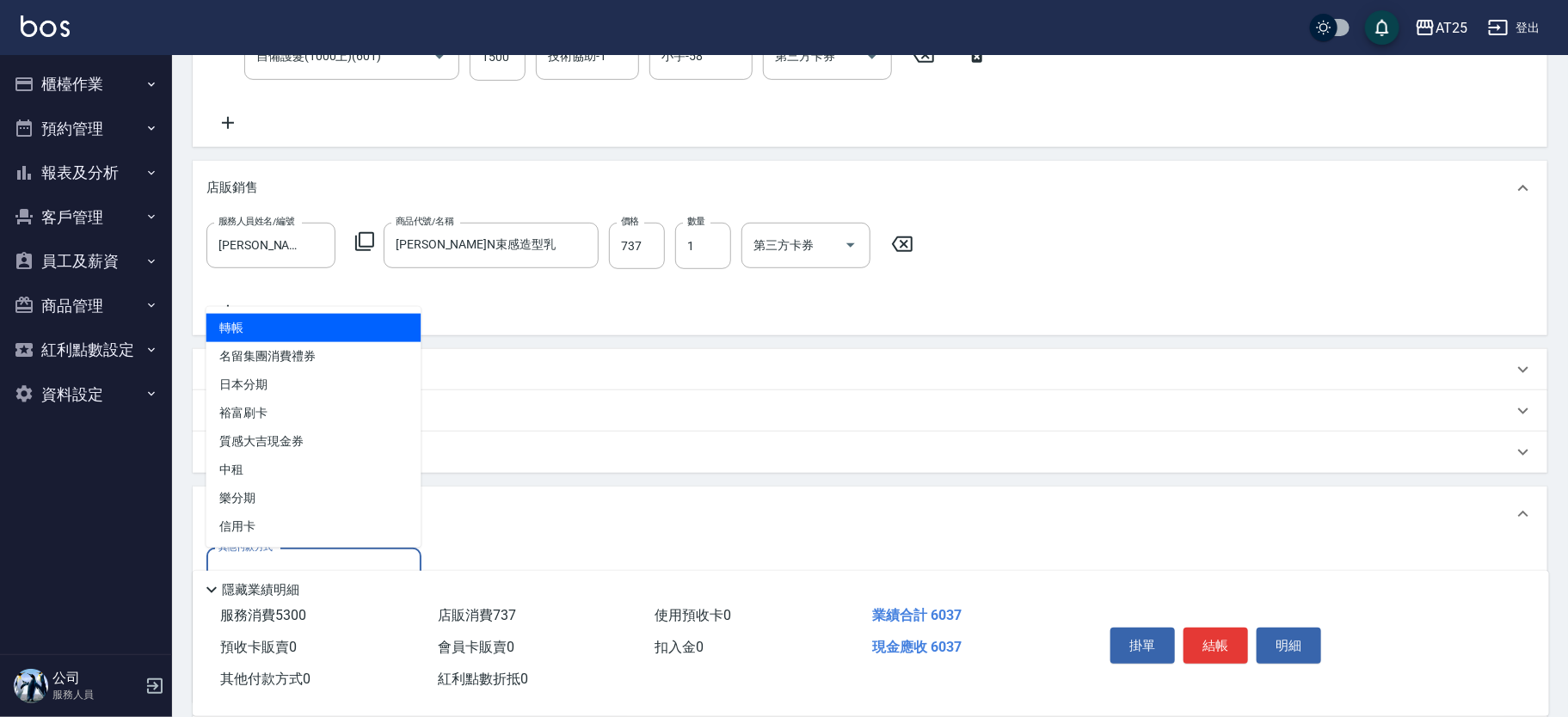
click at [310, 556] on input "其他付款方式" at bounding box center [314, 571] width 200 height 30
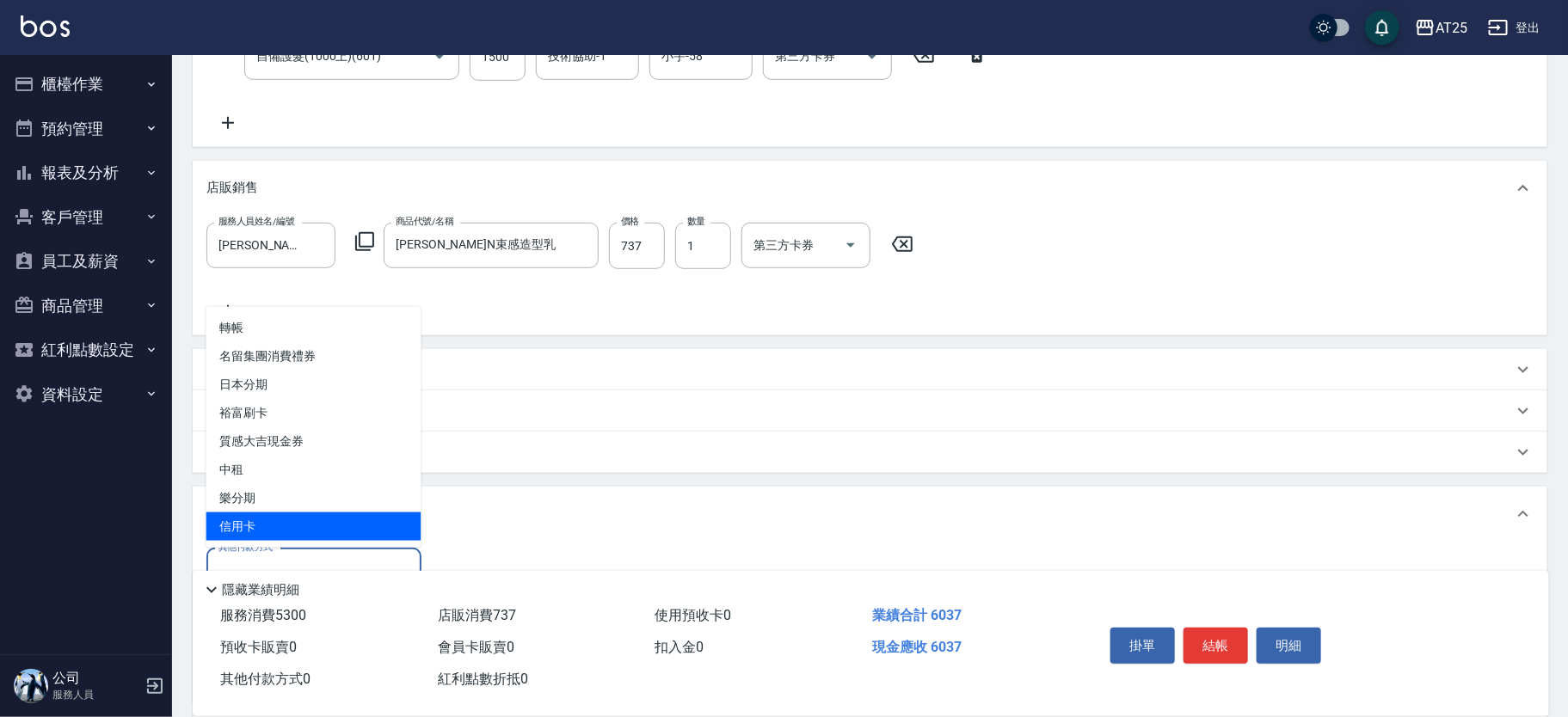
click at [305, 532] on span "信用卡" at bounding box center [314, 527] width 215 height 28
type input "信用卡"
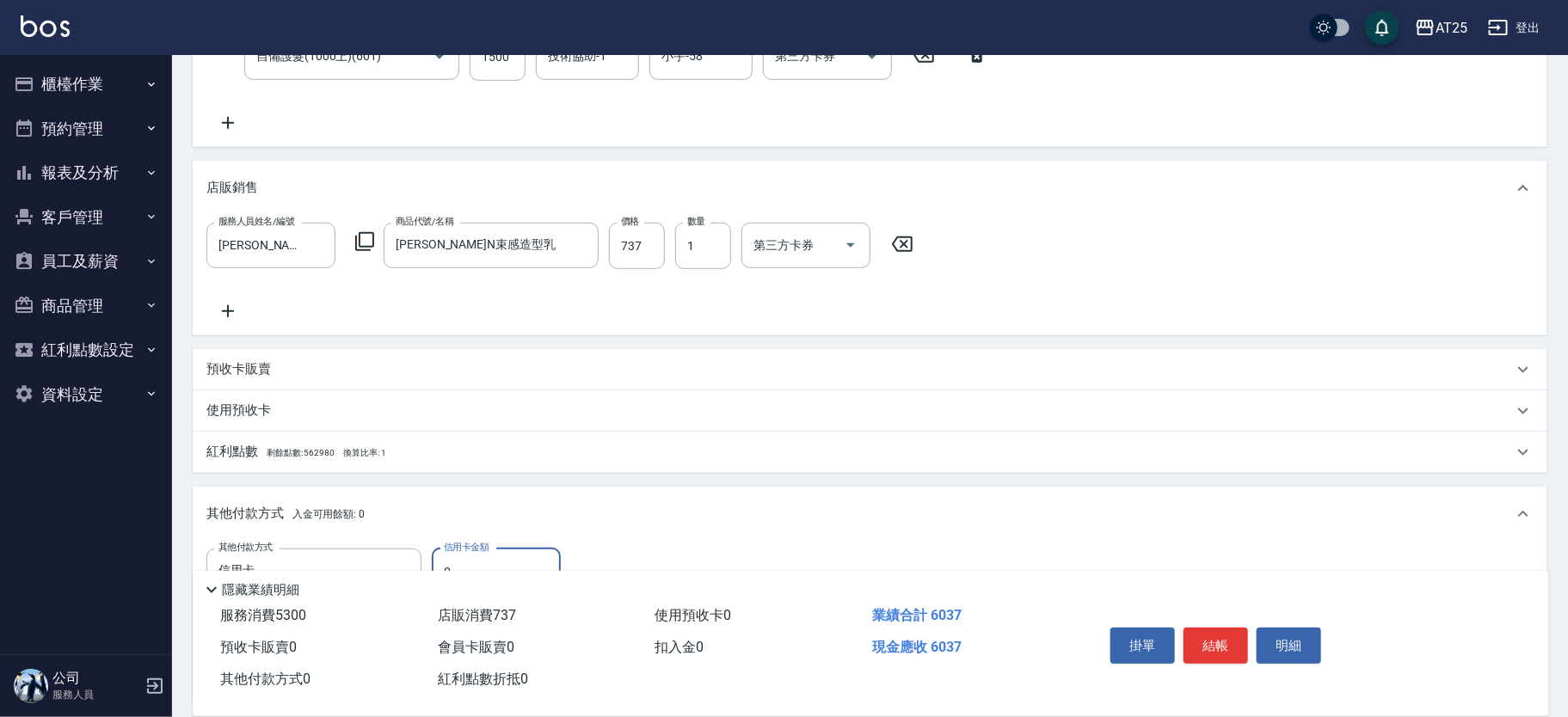
click at [504, 571] on div "隱藏業績明細" at bounding box center [870, 585] width 1356 height 29
click at [510, 553] on input "0" at bounding box center [497, 572] width 129 height 47
type input "6"
type input "590"
type input "60"
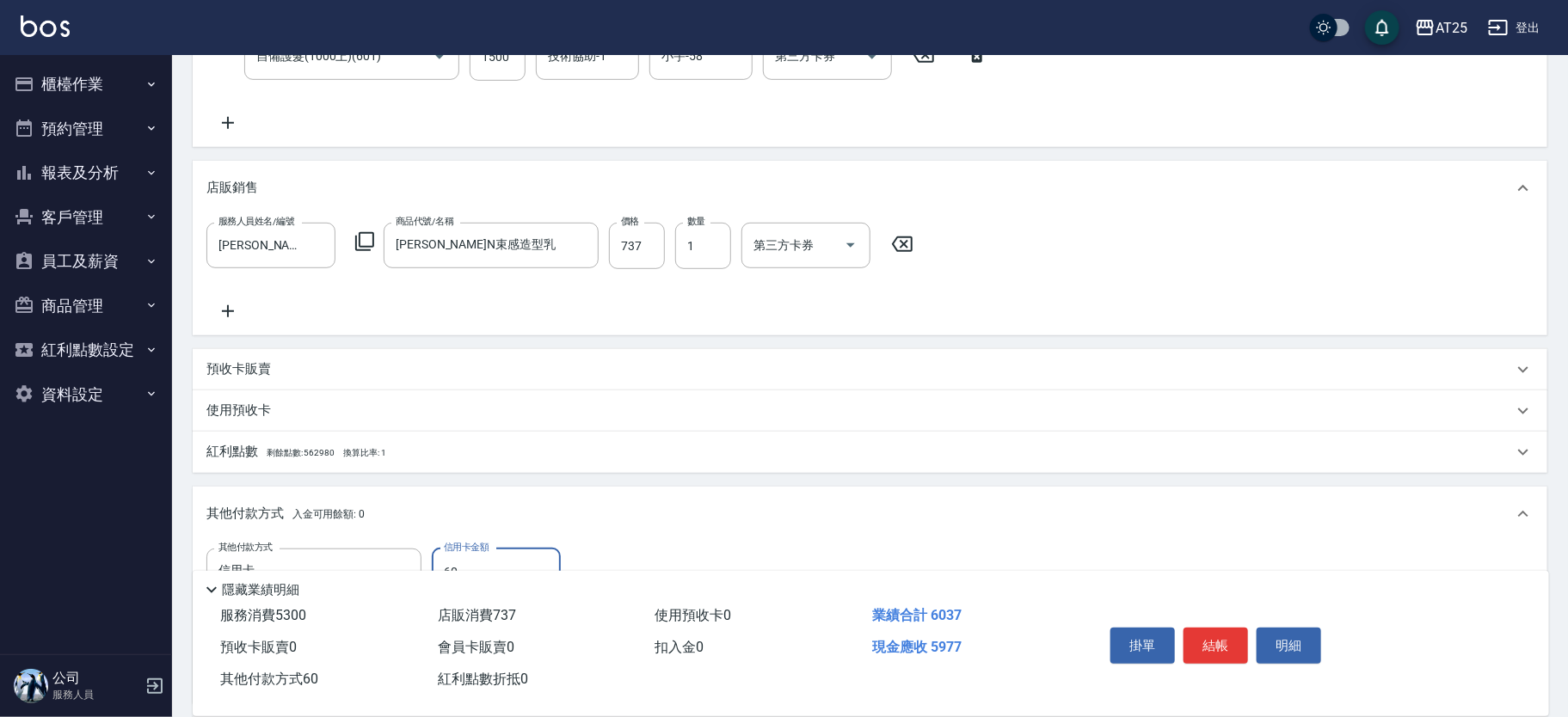
type input "540"
type input "603"
type input "0"
type input "6037"
click at [984, 511] on div "其他付款方式 入金可用餘額: 0" at bounding box center [860, 514] width 1307 height 19
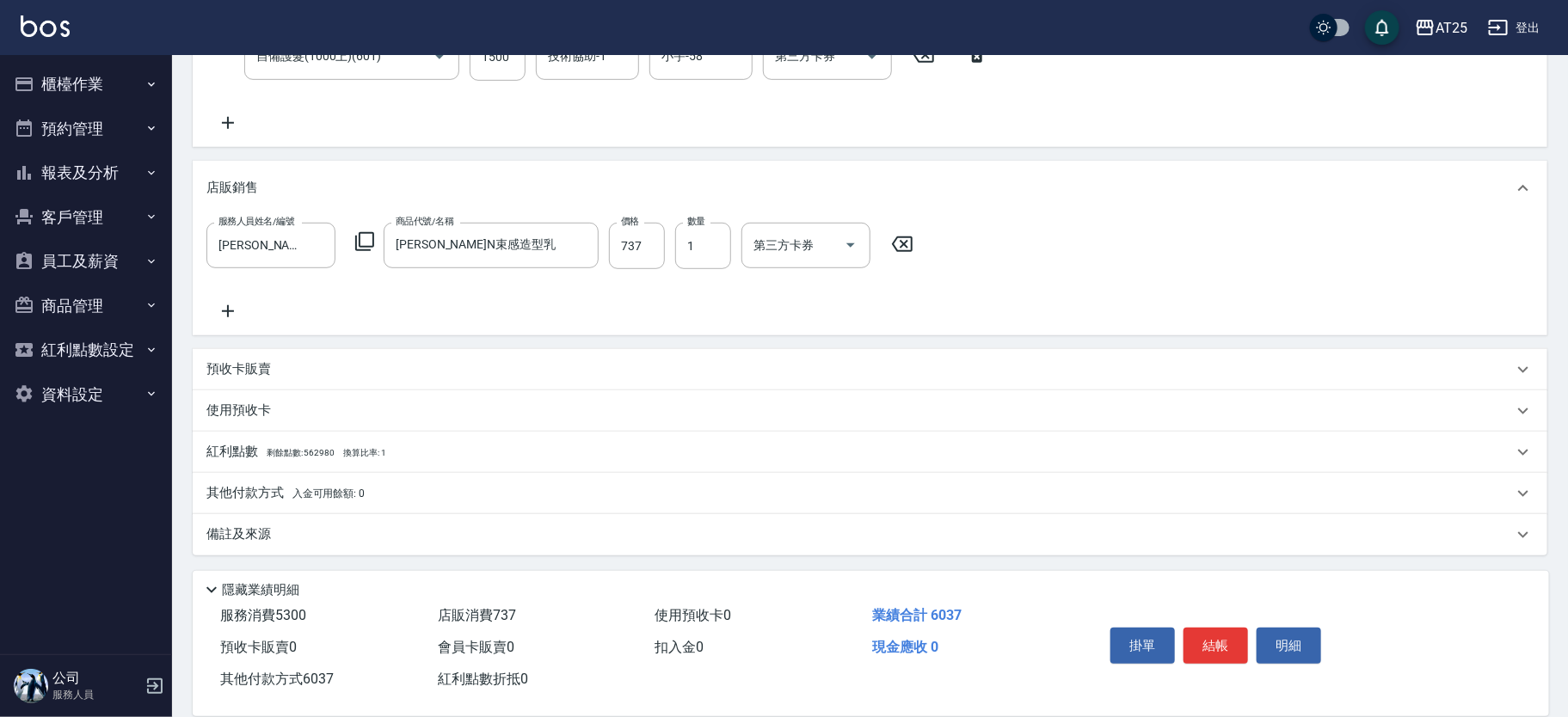
click at [426, 499] on div "其他付款方式 入金可用餘額: 0" at bounding box center [860, 494] width 1307 height 19
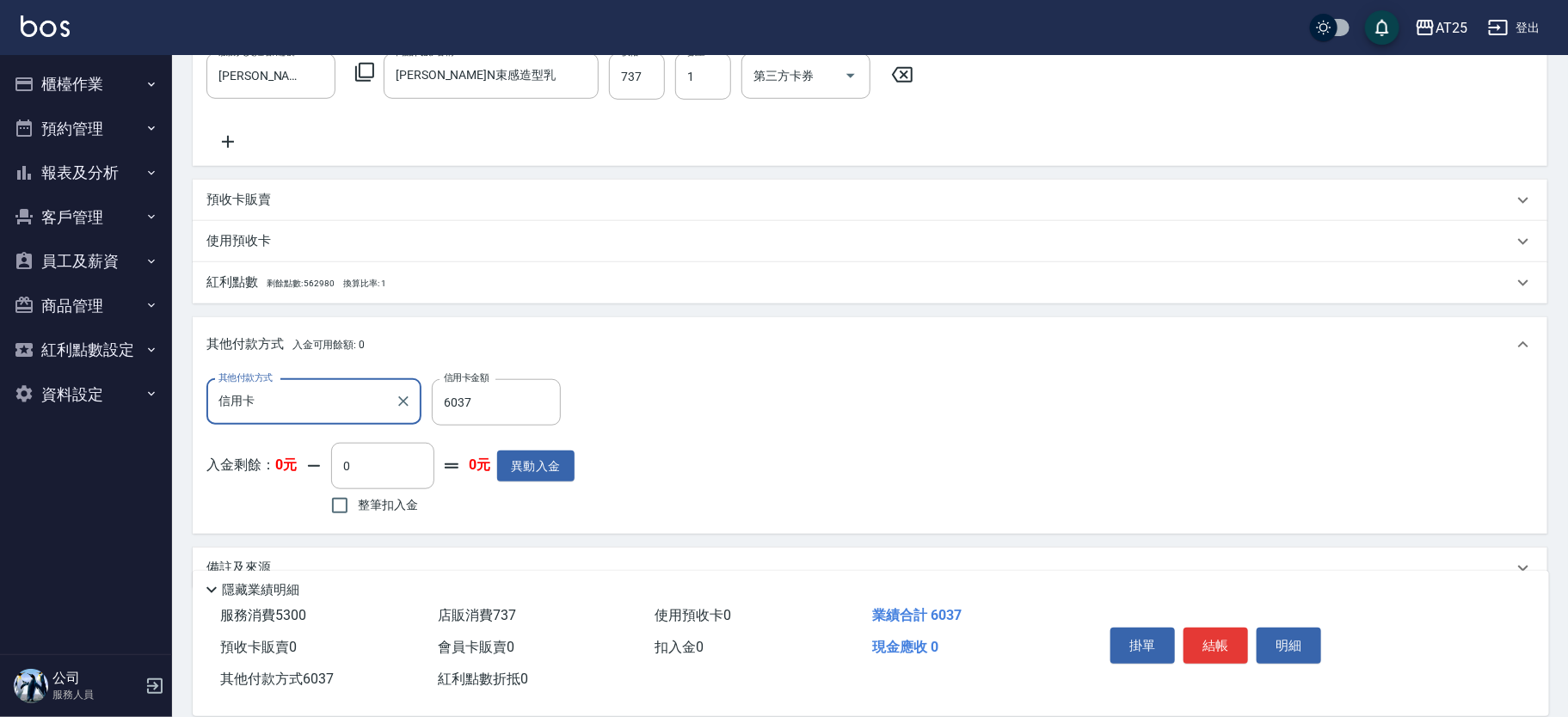
scroll to position [631, 0]
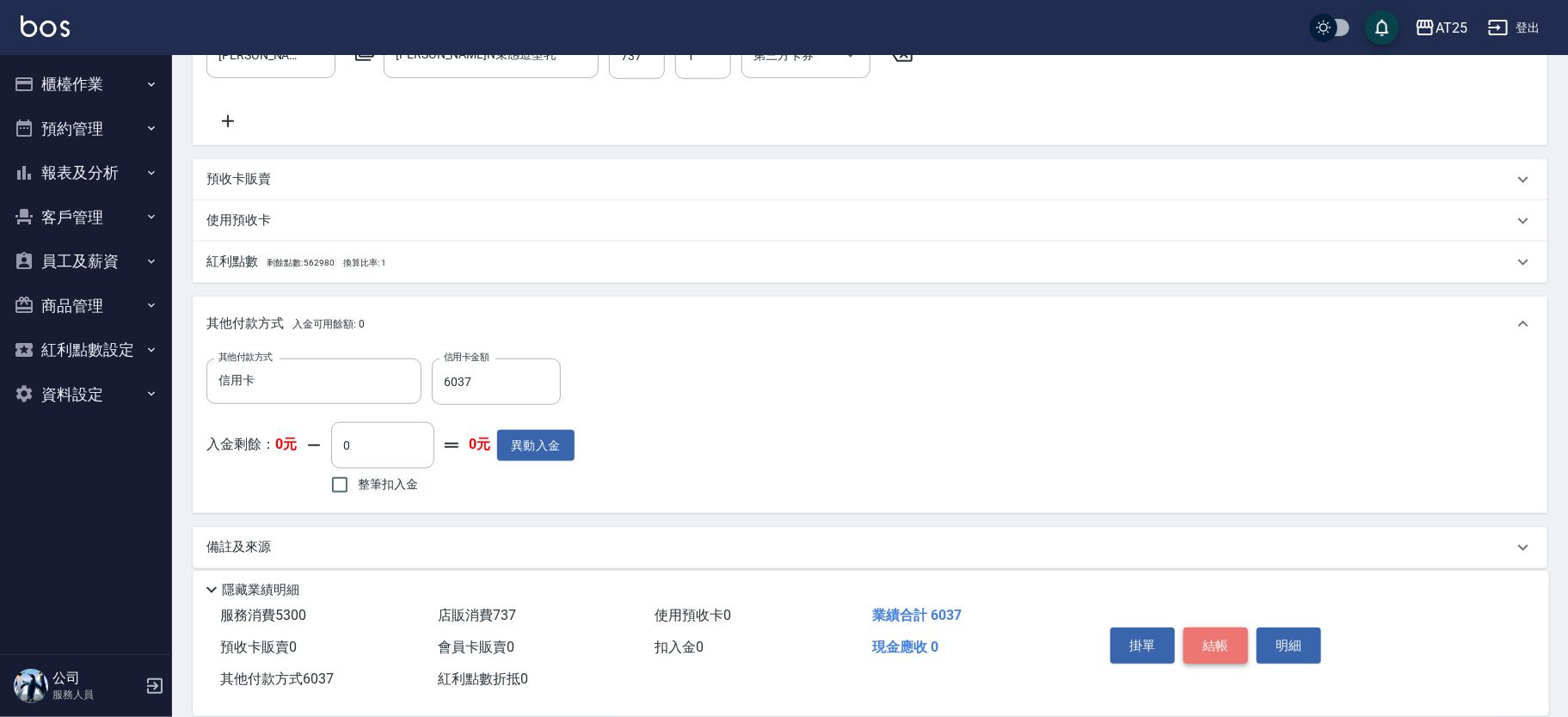
click at [1215, 651] on button "結帳" at bounding box center [1215, 646] width 64 height 36
type input "2025/09/16 16:54"
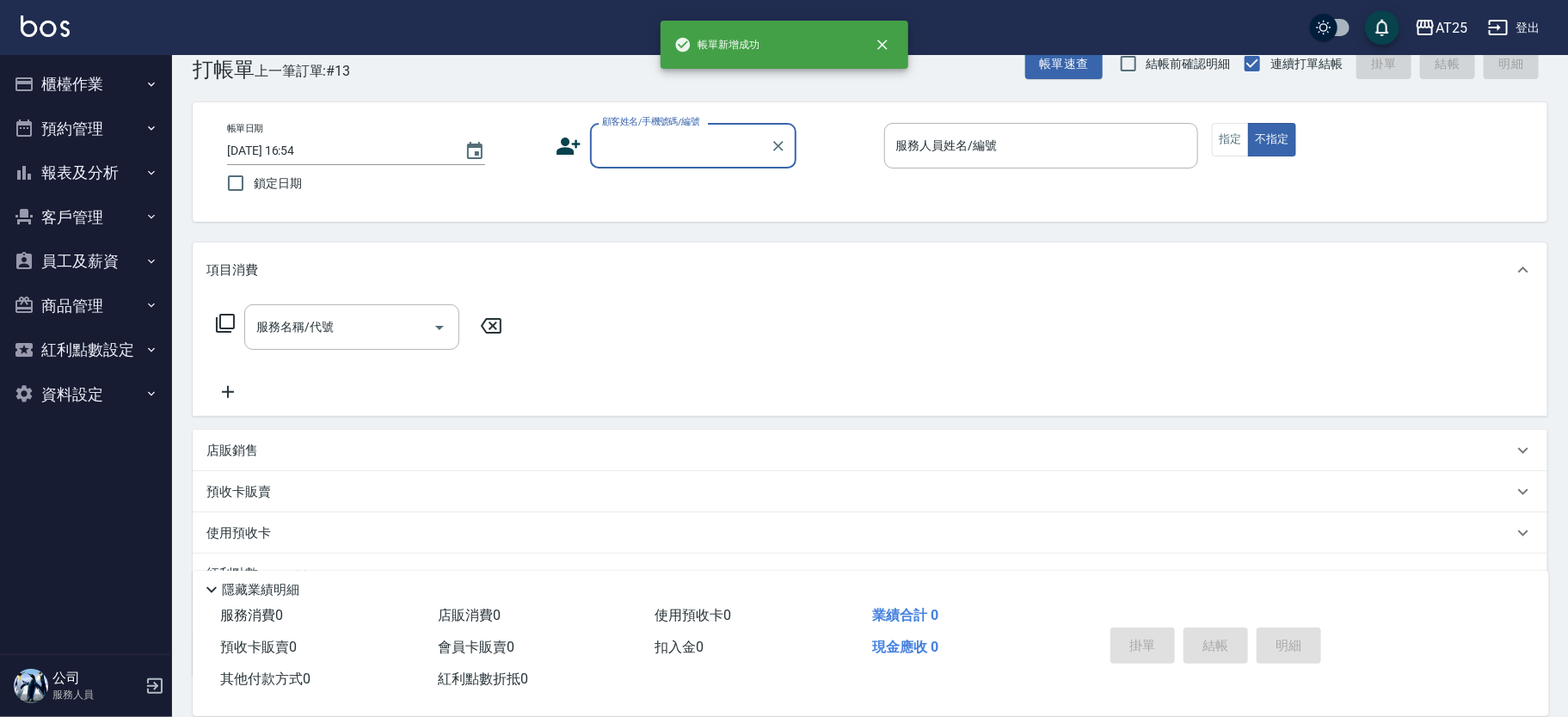
scroll to position [0, 0]
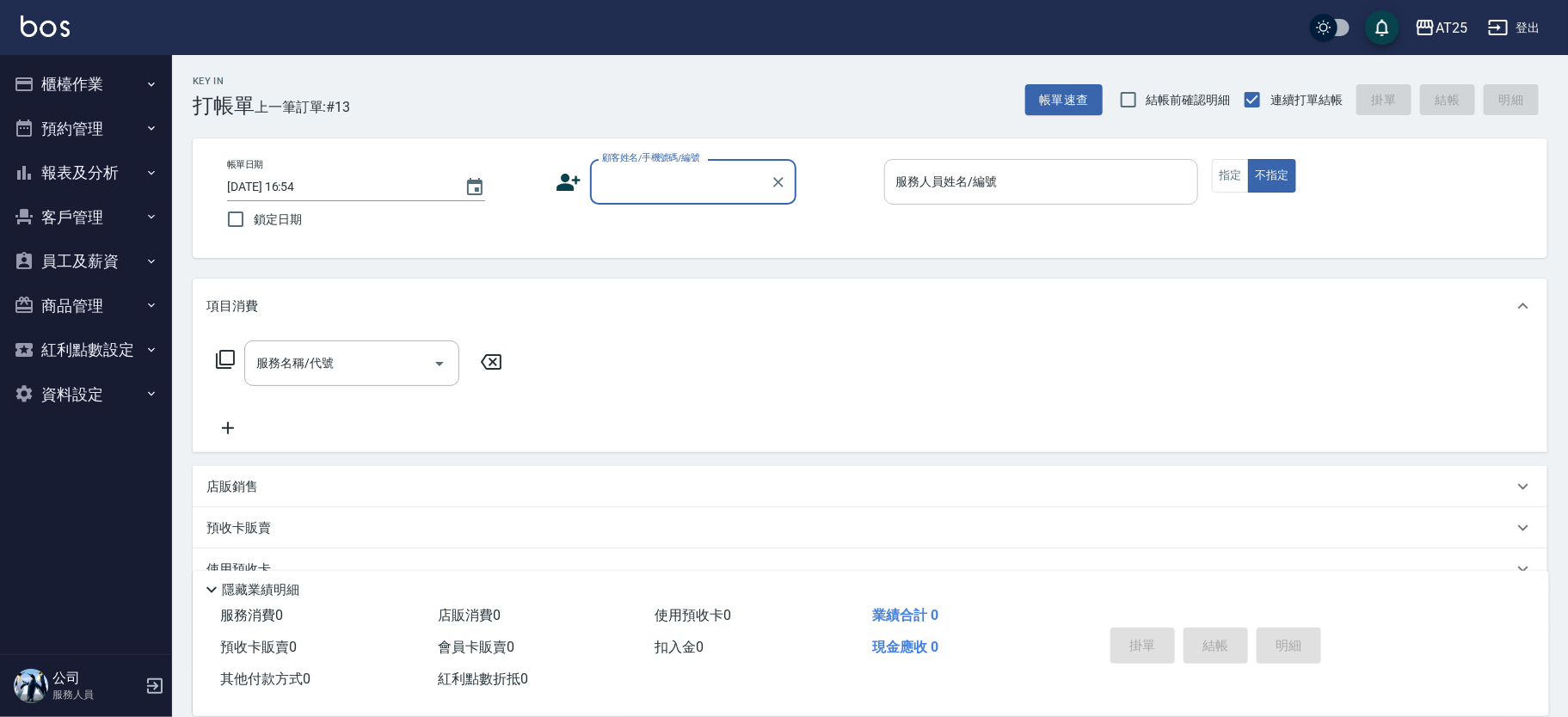
click at [1030, 186] on input "服務人員姓名/編號" at bounding box center [1041, 182] width 300 height 30
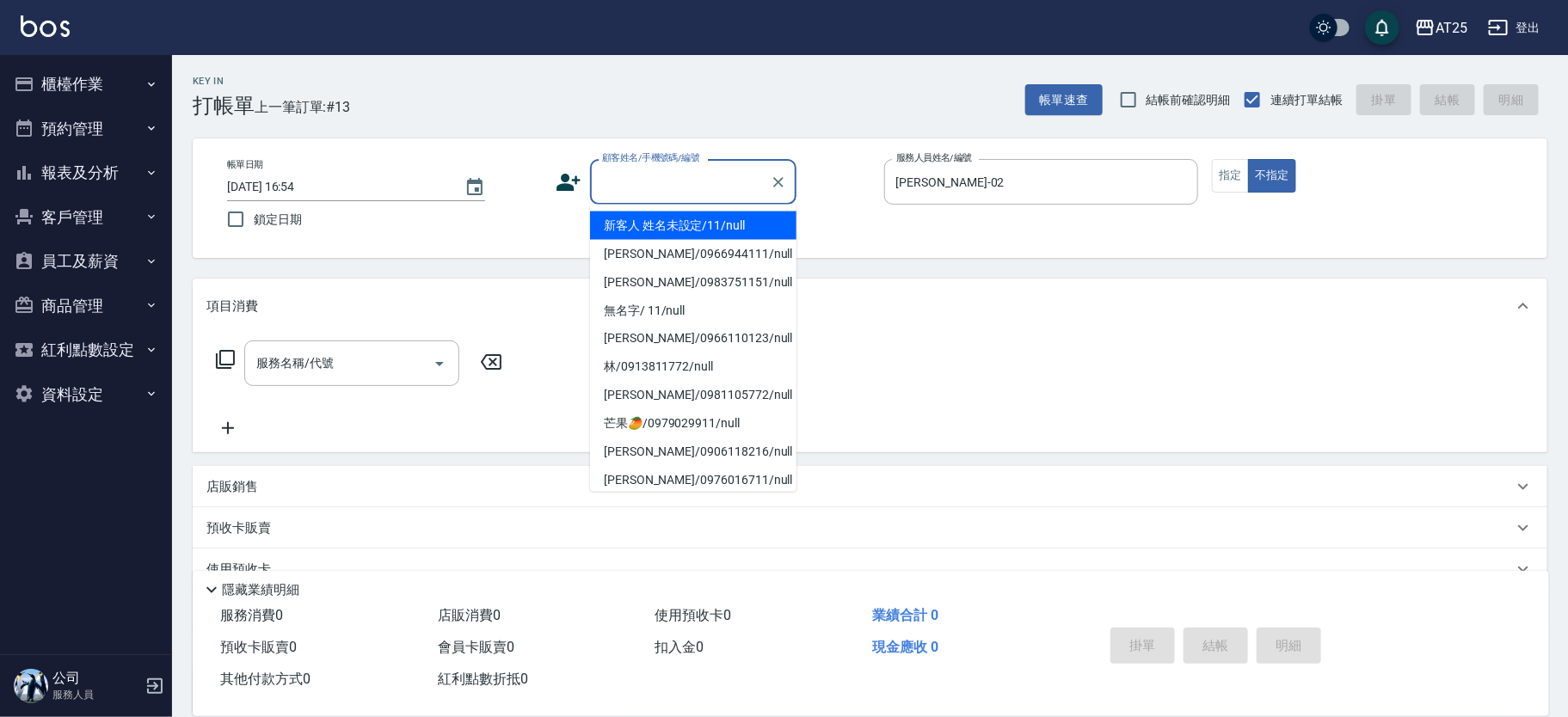
click at [646, 193] on input "顧客姓名/手機號碼/編號" at bounding box center [679, 182] width 165 height 30
click at [650, 212] on li "新客人 姓名未設定/11/null" at bounding box center [693, 226] width 206 height 28
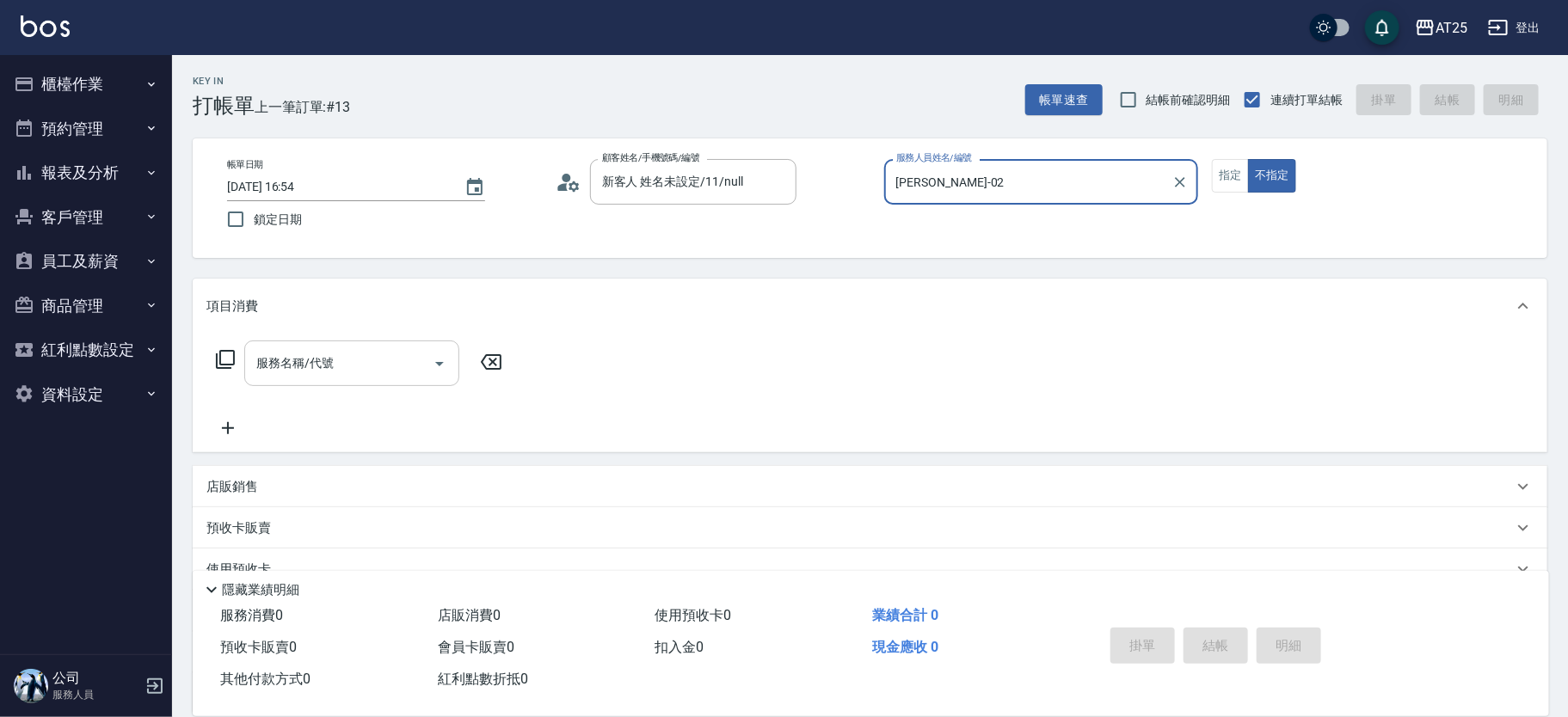
click at [399, 350] on input "服務名稱/代號" at bounding box center [339, 363] width 174 height 30
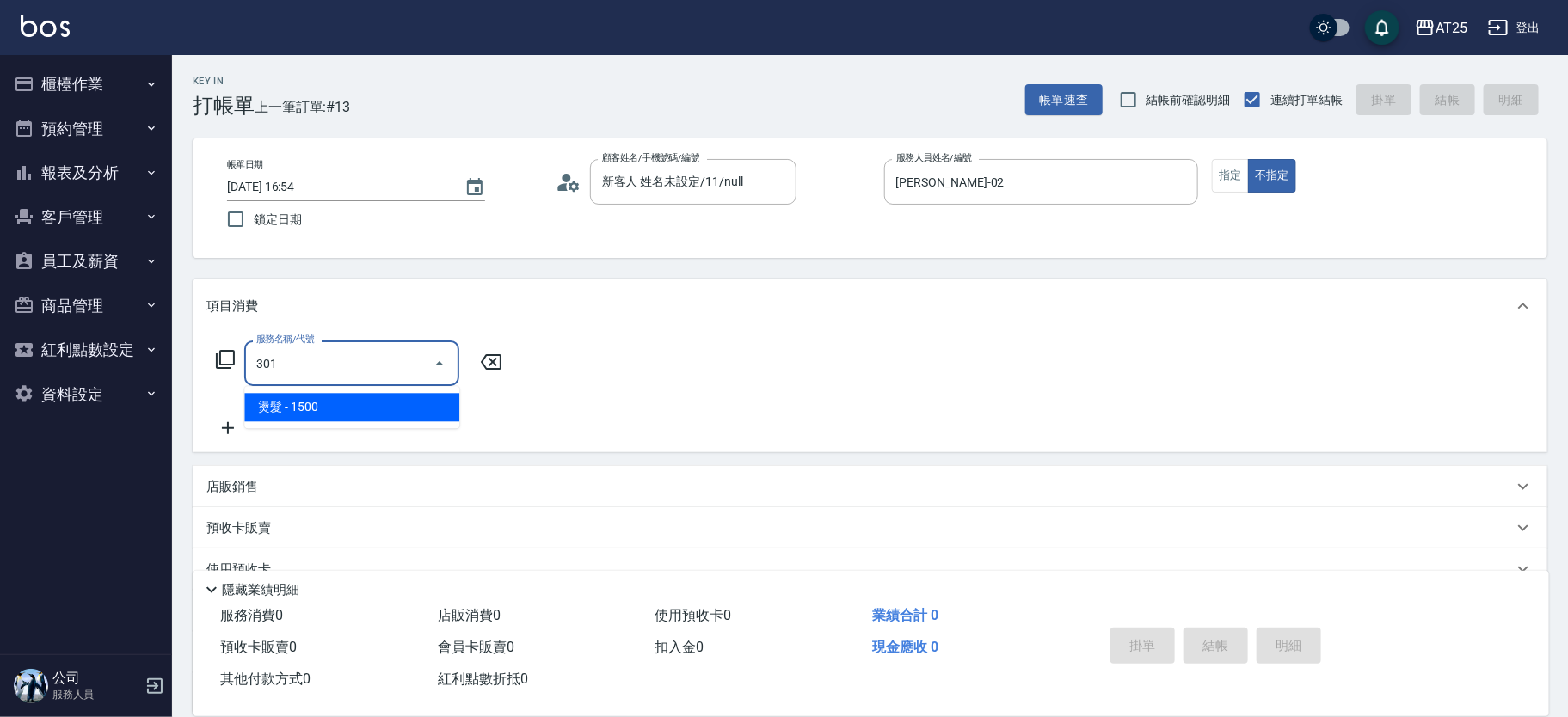
click at [364, 402] on span "燙髮 - 1500" at bounding box center [352, 407] width 215 height 28
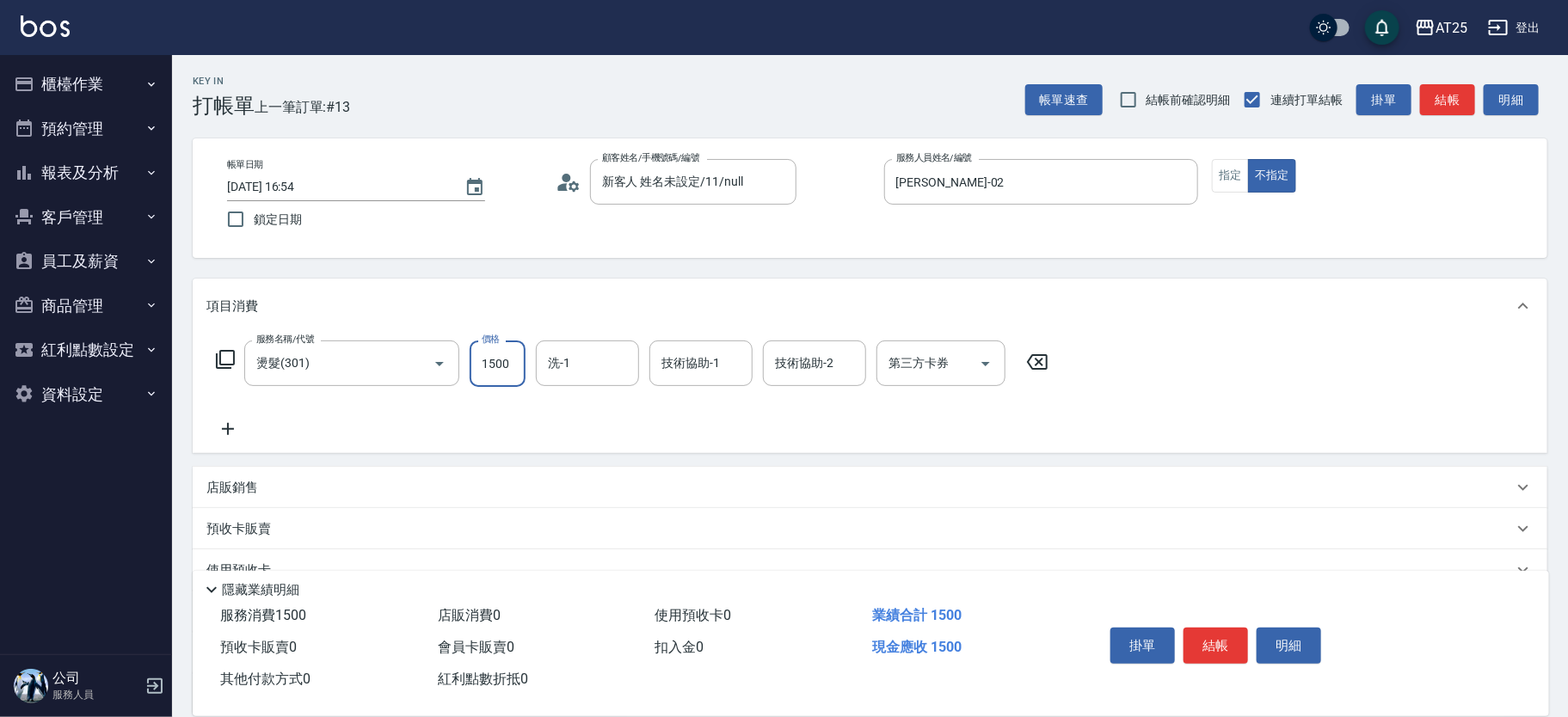
click at [486, 360] on input "1500" at bounding box center [497, 364] width 56 height 47
click at [237, 412] on div "服務名稱/代號 燙髮(301) 服務名稱/代號 價格 3000 價格 洗-1 洗-1 技術協助-1 技術協助-1 技術協助-2 技術協助-2 第三方卡券 第三…" at bounding box center [632, 390] width 852 height 99
click at [235, 421] on icon at bounding box center [228, 429] width 43 height 21
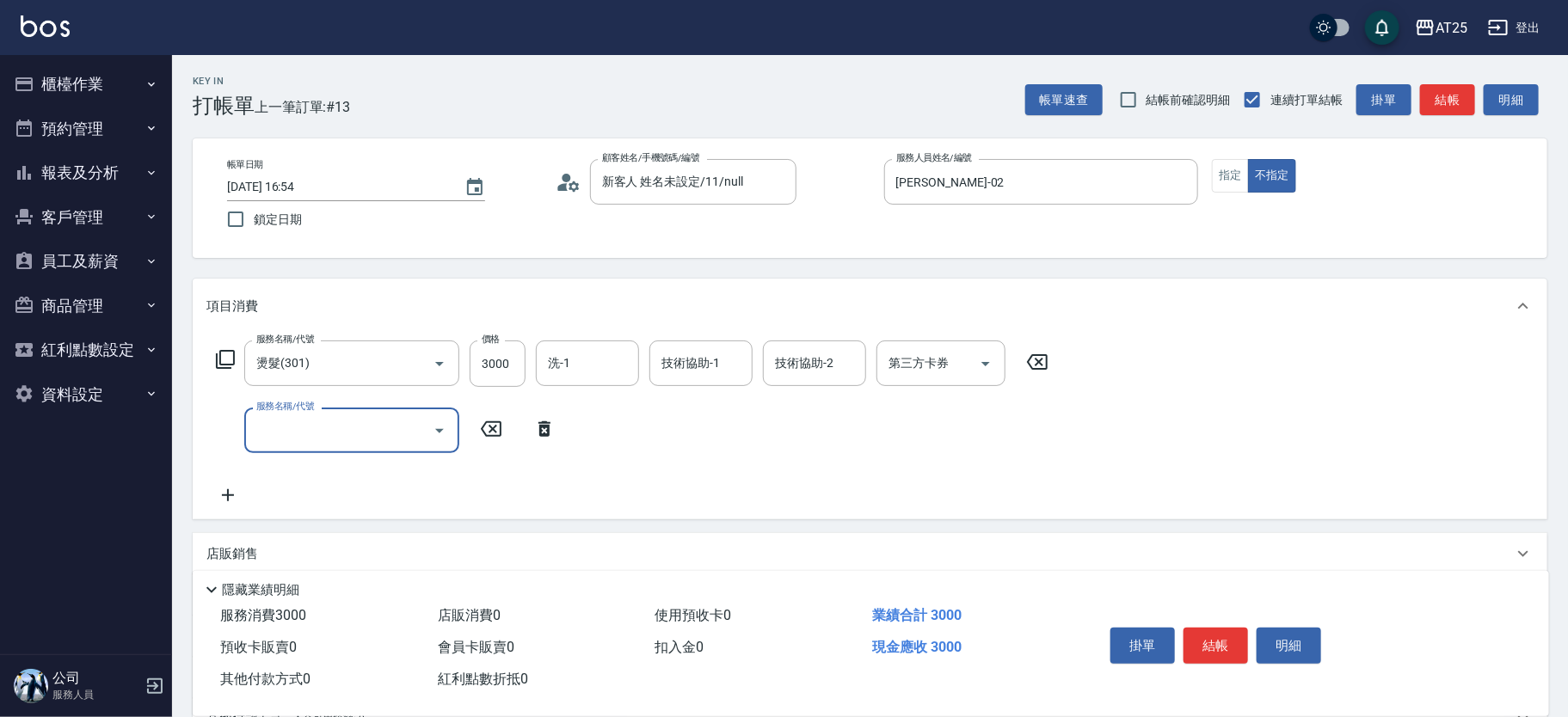
click at [315, 436] on input "服務名稱/代號" at bounding box center [339, 430] width 174 height 30
click at [399, 479] on span "自備護髮(1000上) - 1000" at bounding box center [352, 474] width 215 height 28
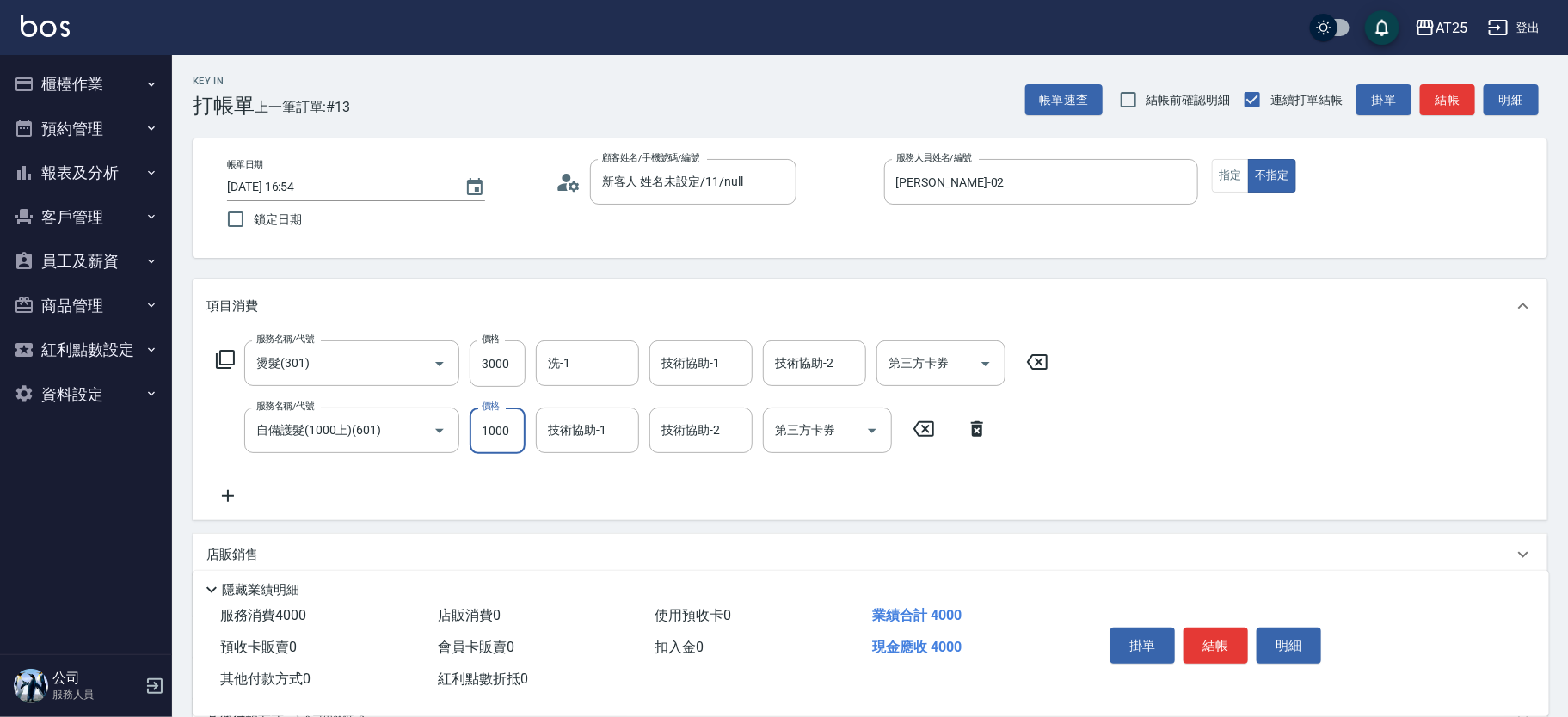
click at [493, 439] on input "1000" at bounding box center [497, 431] width 56 height 47
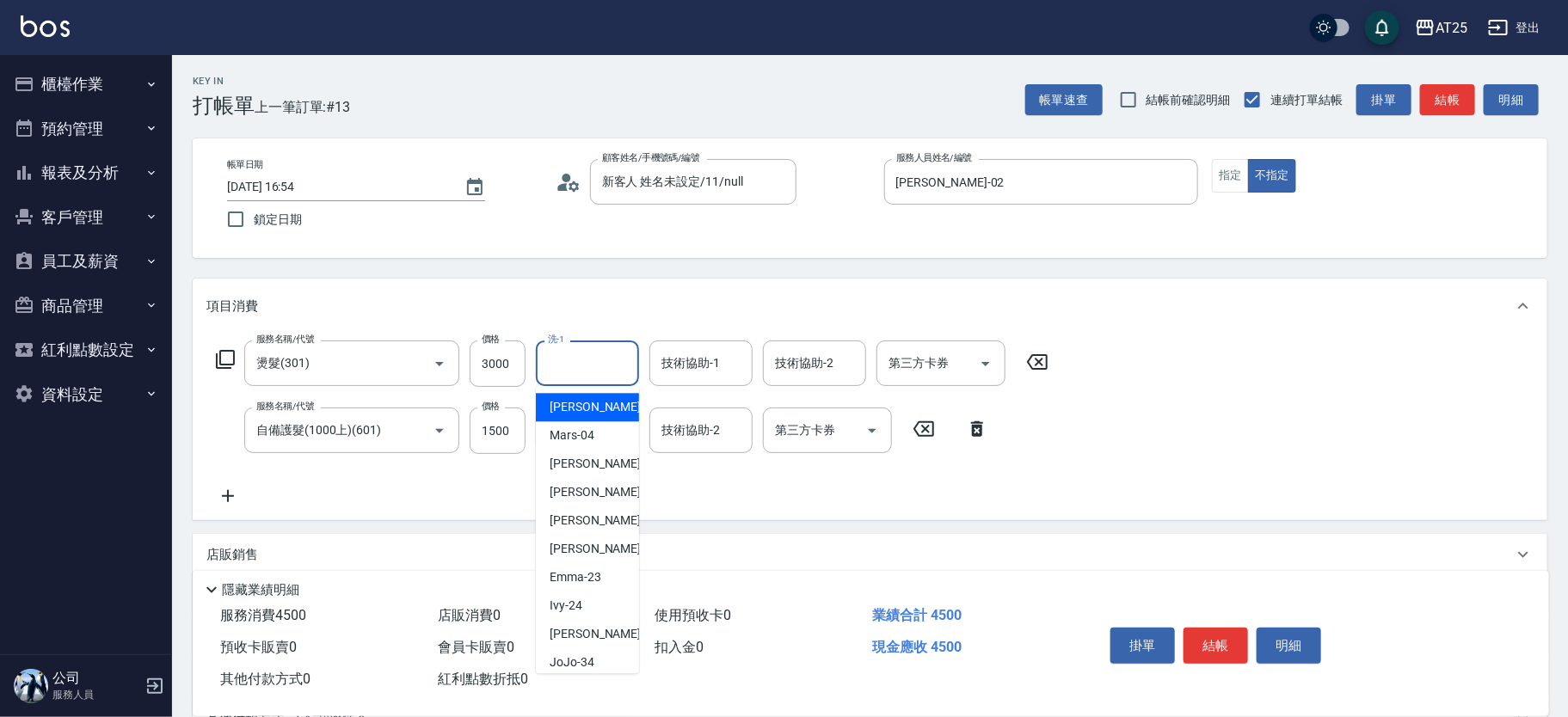
click at [592, 367] on input "洗-1" at bounding box center [587, 363] width 88 height 30
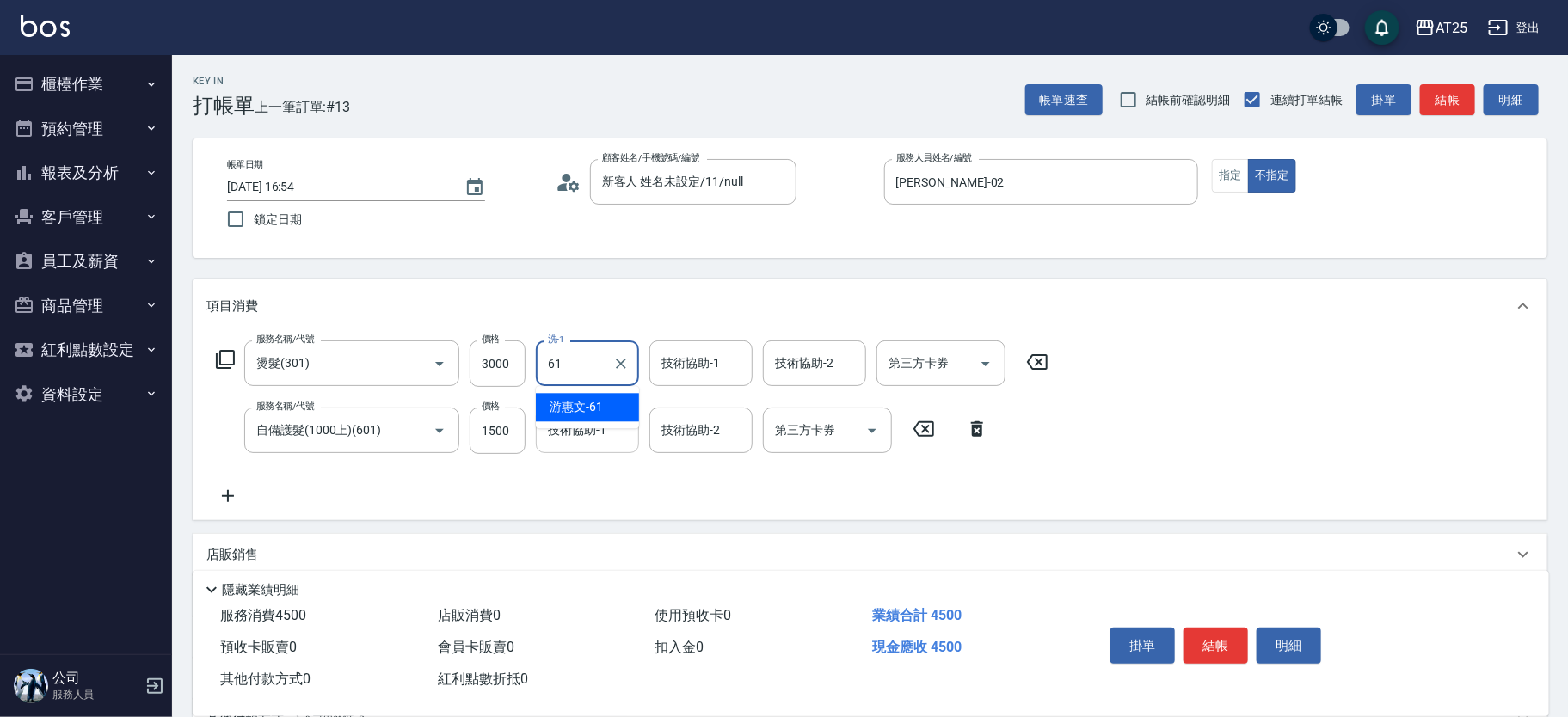
drag, startPoint x: 592, startPoint y: 381, endPoint x: 589, endPoint y: 407, distance: 26.2
click at [586, 411] on span "游惠文 -61" at bounding box center [576, 407] width 53 height 18
click at [666, 373] on input "技術協助-1" at bounding box center [701, 363] width 88 height 30
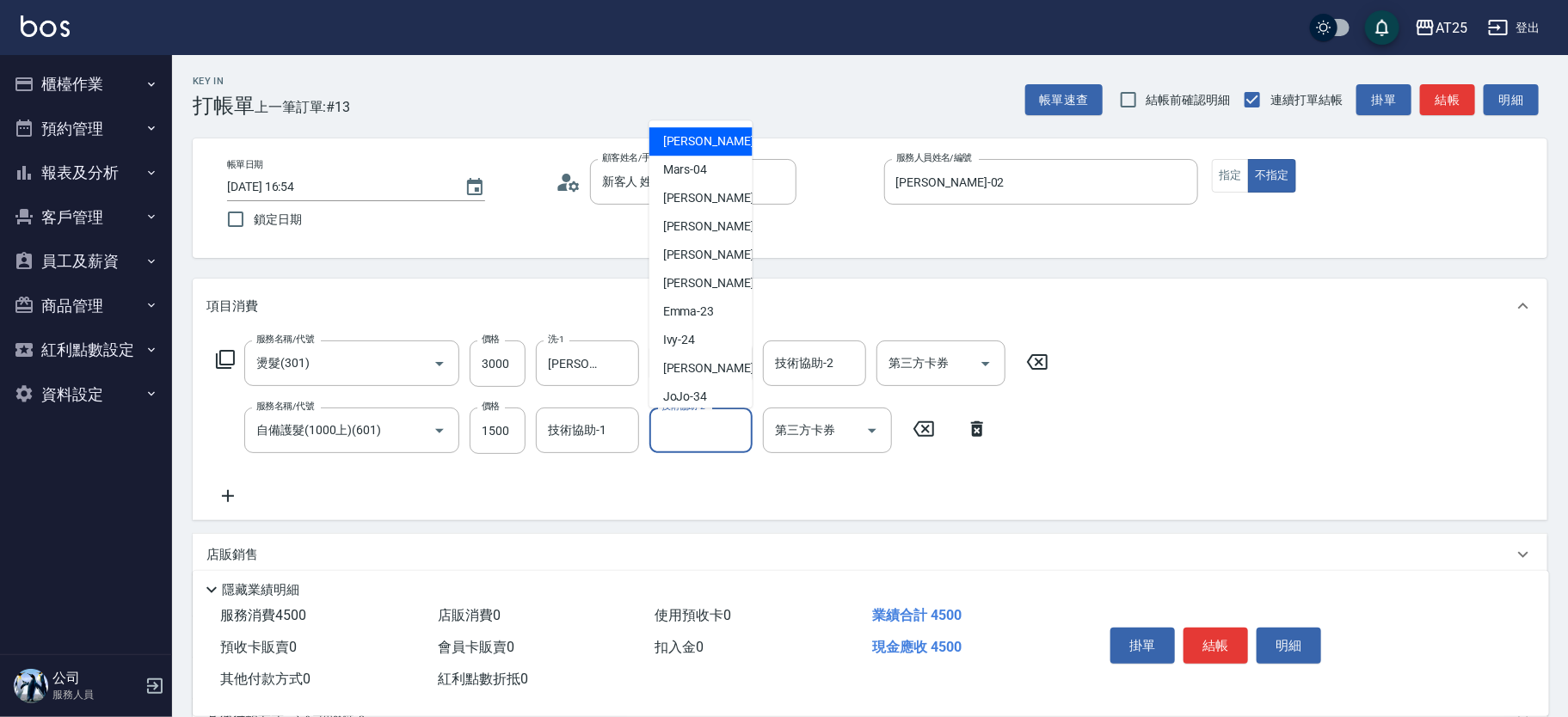
click at [671, 429] on input "技術協助-2" at bounding box center [701, 430] width 88 height 30
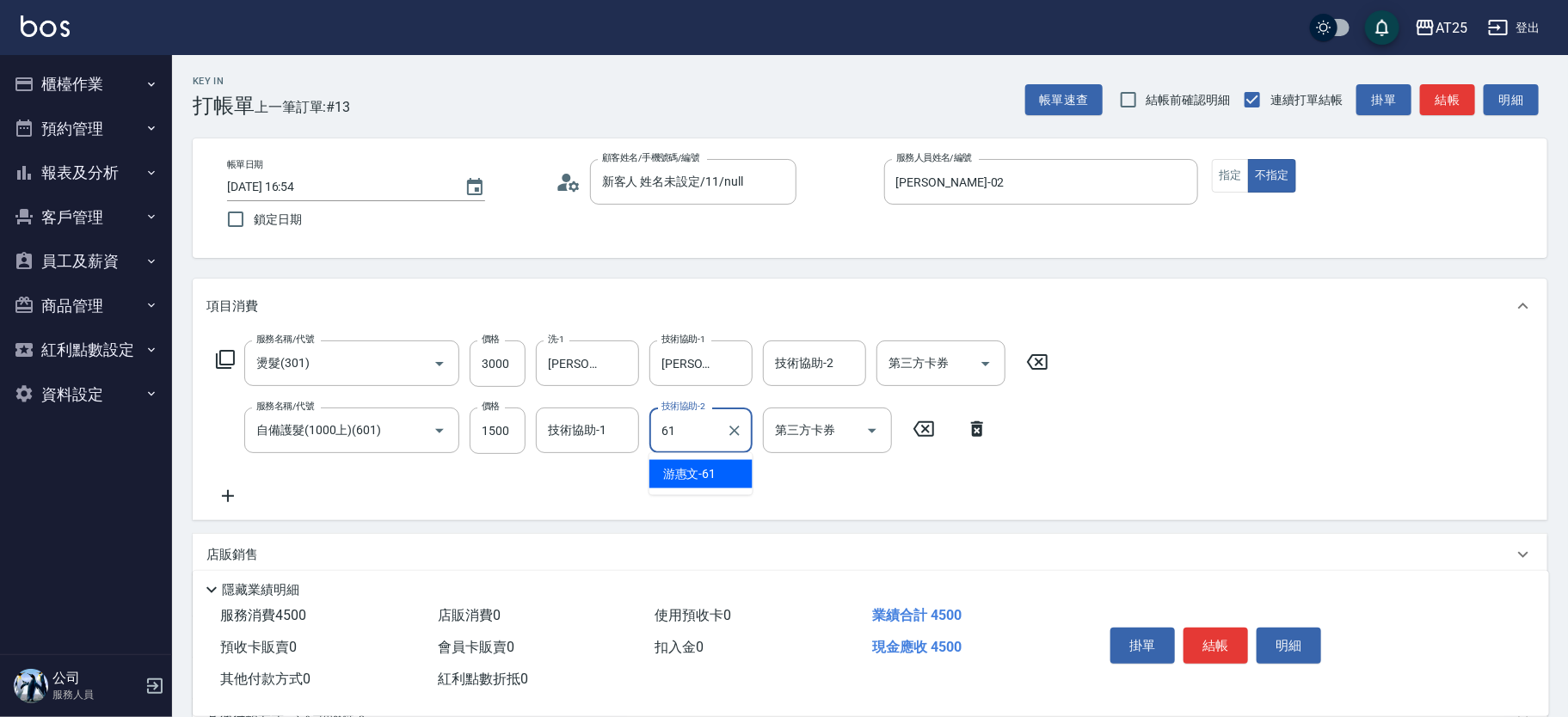
click at [688, 456] on ul "游惠文 -61" at bounding box center [701, 474] width 104 height 42
drag, startPoint x: 697, startPoint y: 456, endPoint x: 610, endPoint y: 437, distance: 89.1
click at [664, 454] on ul "游惠文 -61" at bounding box center [701, 474] width 104 height 42
click at [673, 471] on span "游惠文 -61" at bounding box center [689, 473] width 53 height 18
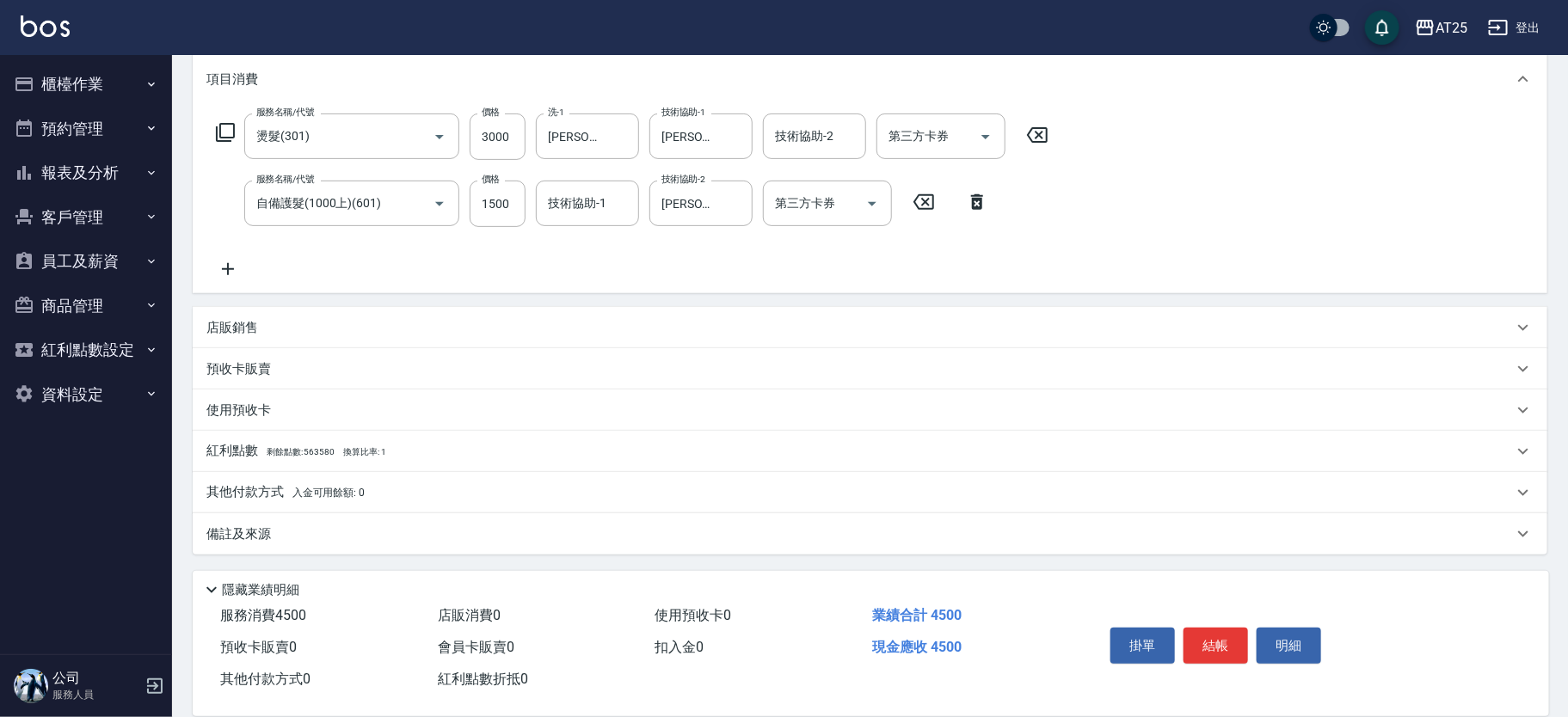
click at [305, 499] on p "其他付款方式 入金可用餘額: 0" at bounding box center [286, 493] width 159 height 19
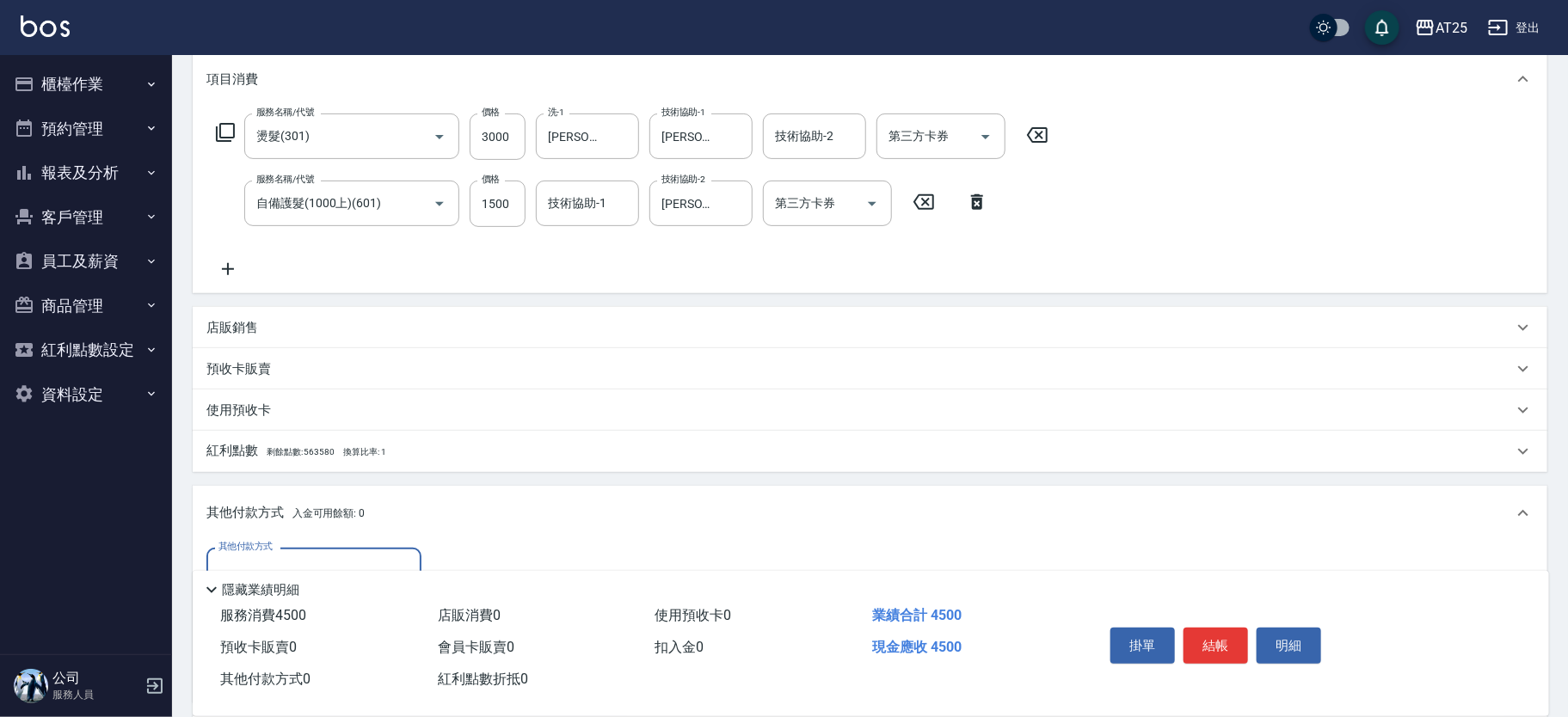
scroll to position [429, 0]
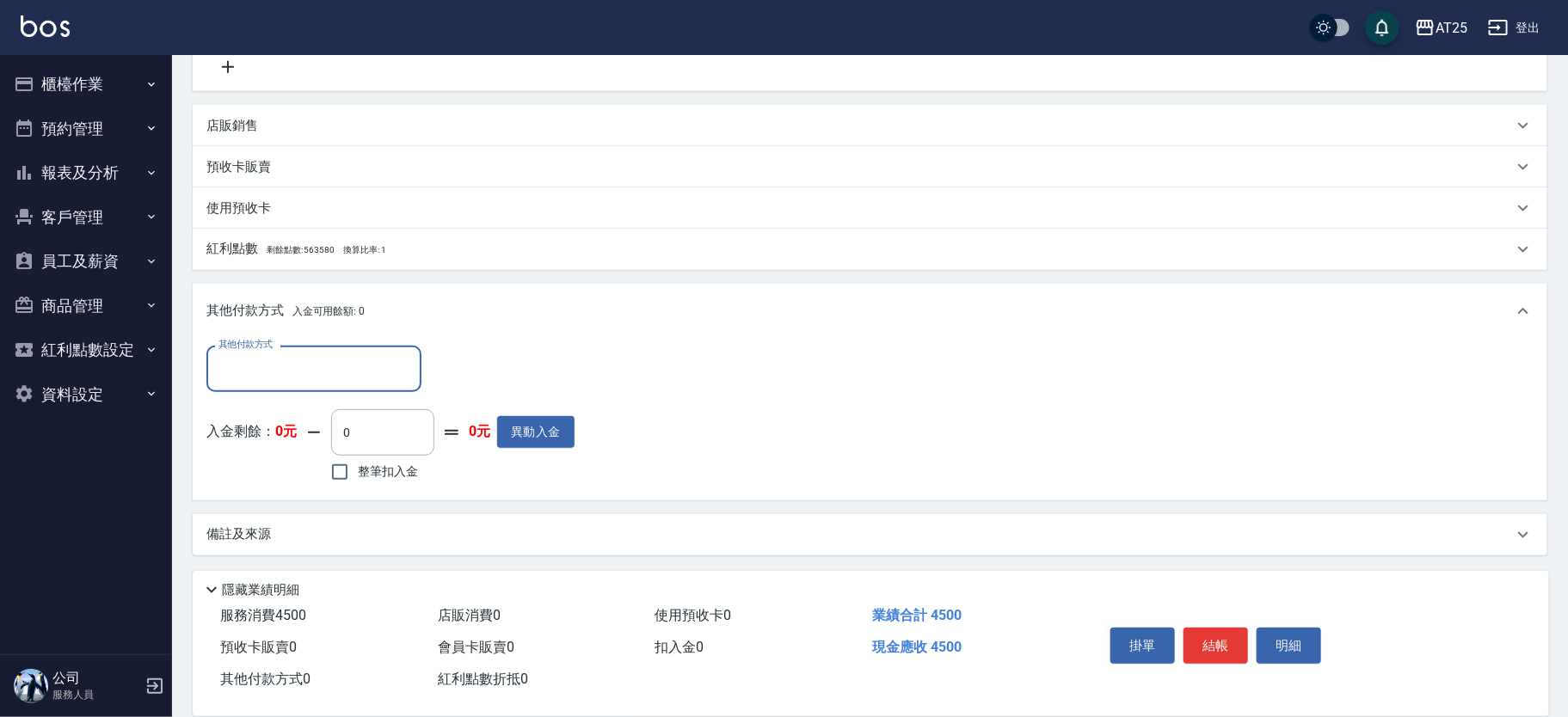
click at [305, 351] on div "其他付款方式" at bounding box center [314, 368] width 215 height 46
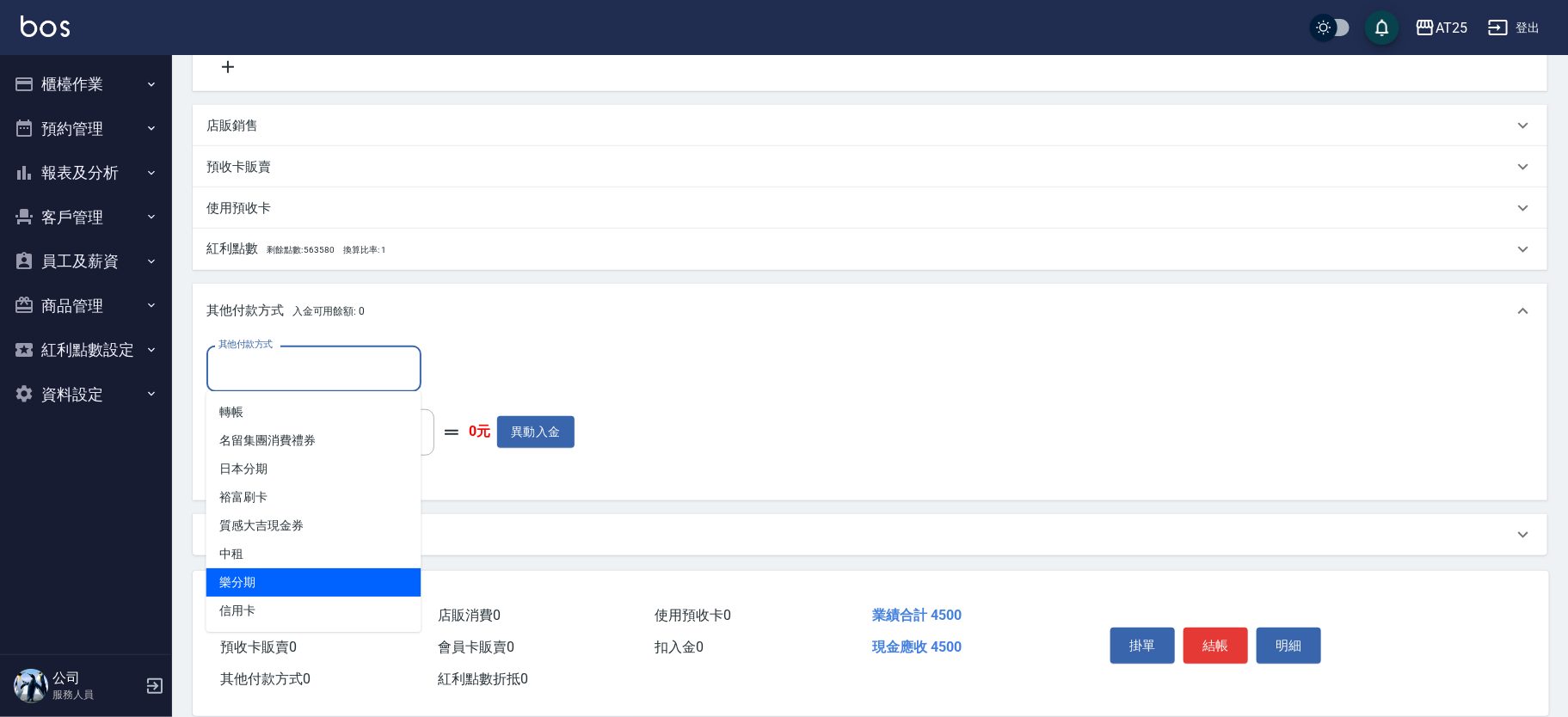
click at [252, 603] on span "信用卡" at bounding box center [314, 611] width 215 height 28
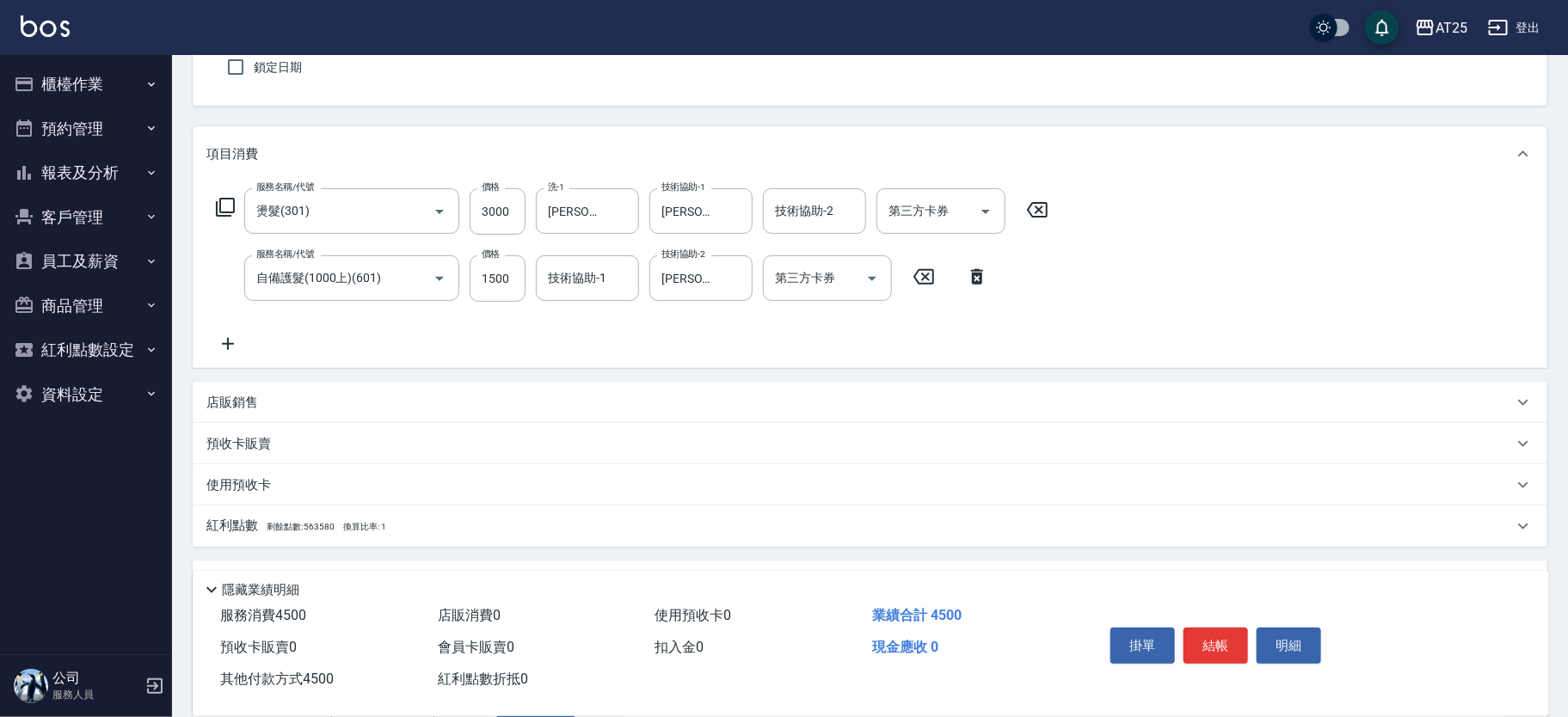
scroll to position [0, 0]
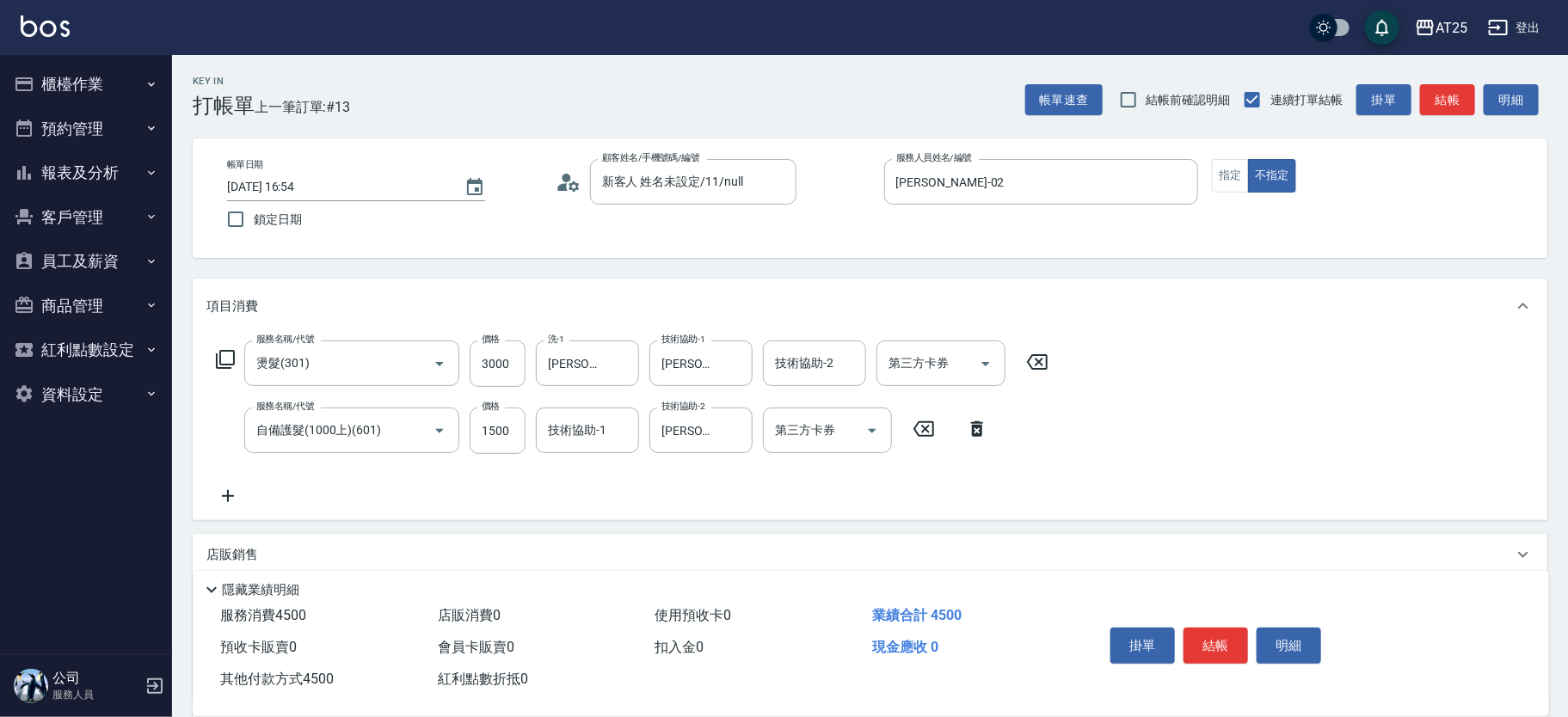
click at [1204, 151] on div "帳單日期 2025/09/16 16:54 鎖定日期 顧客姓名/手機號碼/編號 新客人 姓名未設定/11/null 顧客姓名/手機號碼/編號 服務人員姓名/編…" at bounding box center [869, 198] width 1354 height 120
click at [1236, 184] on button "指定" at bounding box center [1230, 176] width 37 height 34
click at [1200, 638] on button "結帳" at bounding box center [1215, 646] width 64 height 36
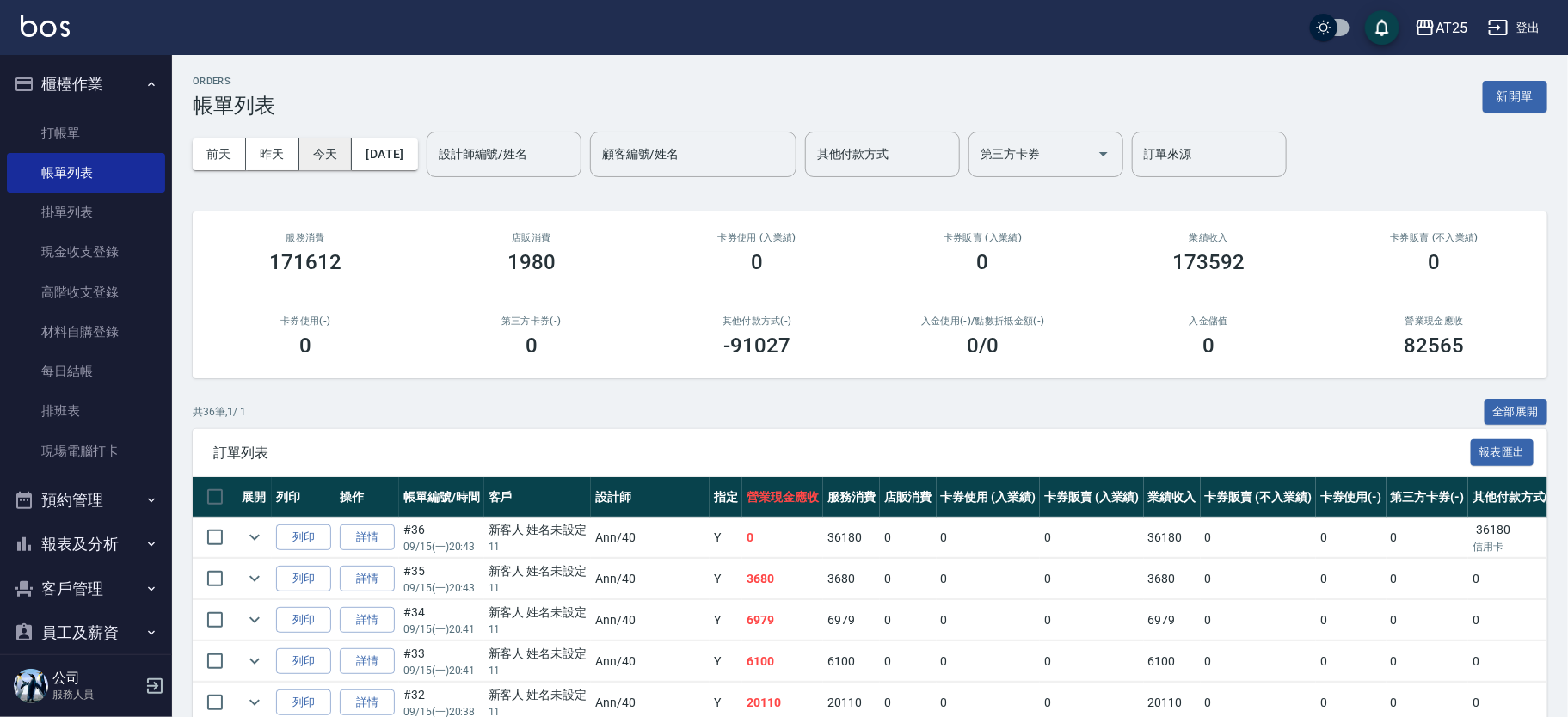
click at [340, 159] on button "今天" at bounding box center [326, 154] width 53 height 32
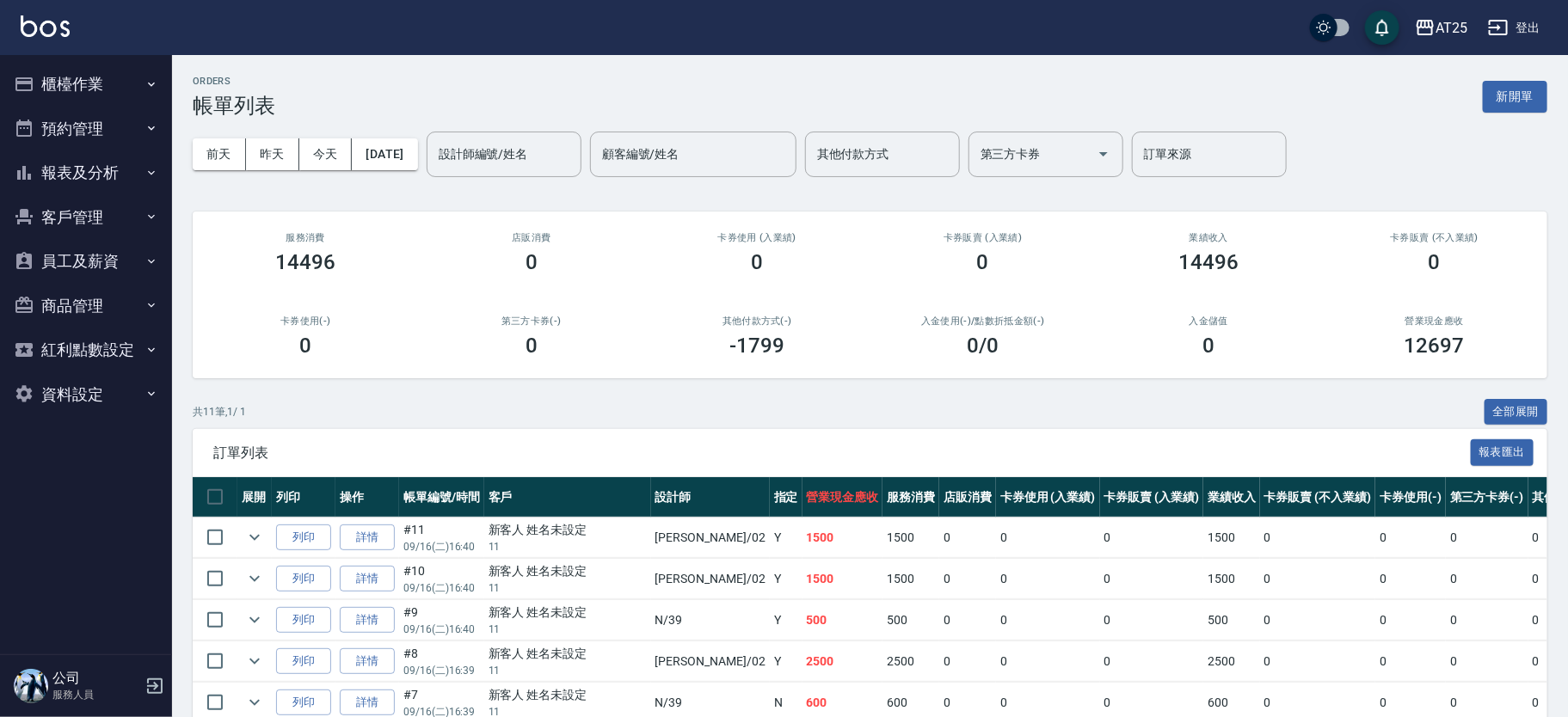
click at [553, 599] on td at bounding box center [566, 599] width 747 height 1
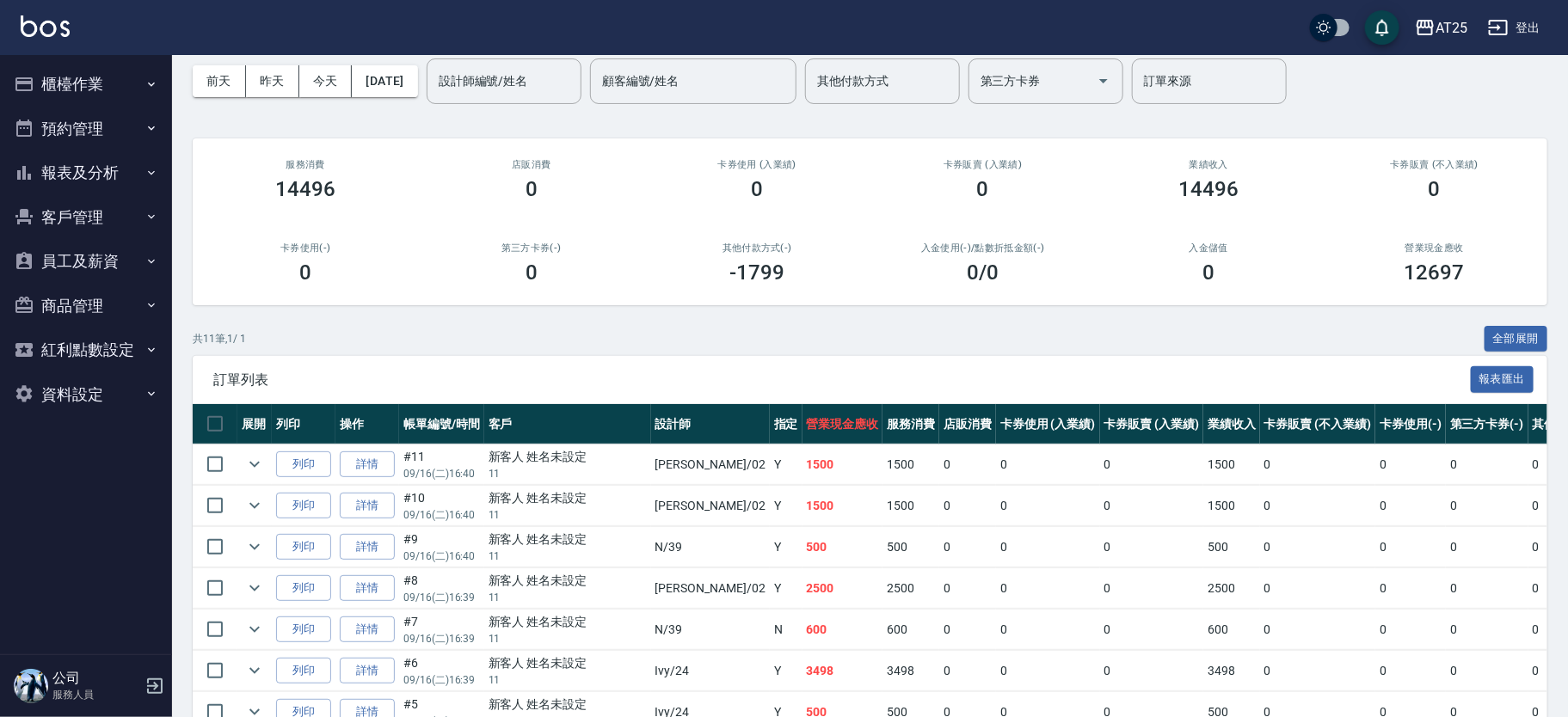
scroll to position [90, 0]
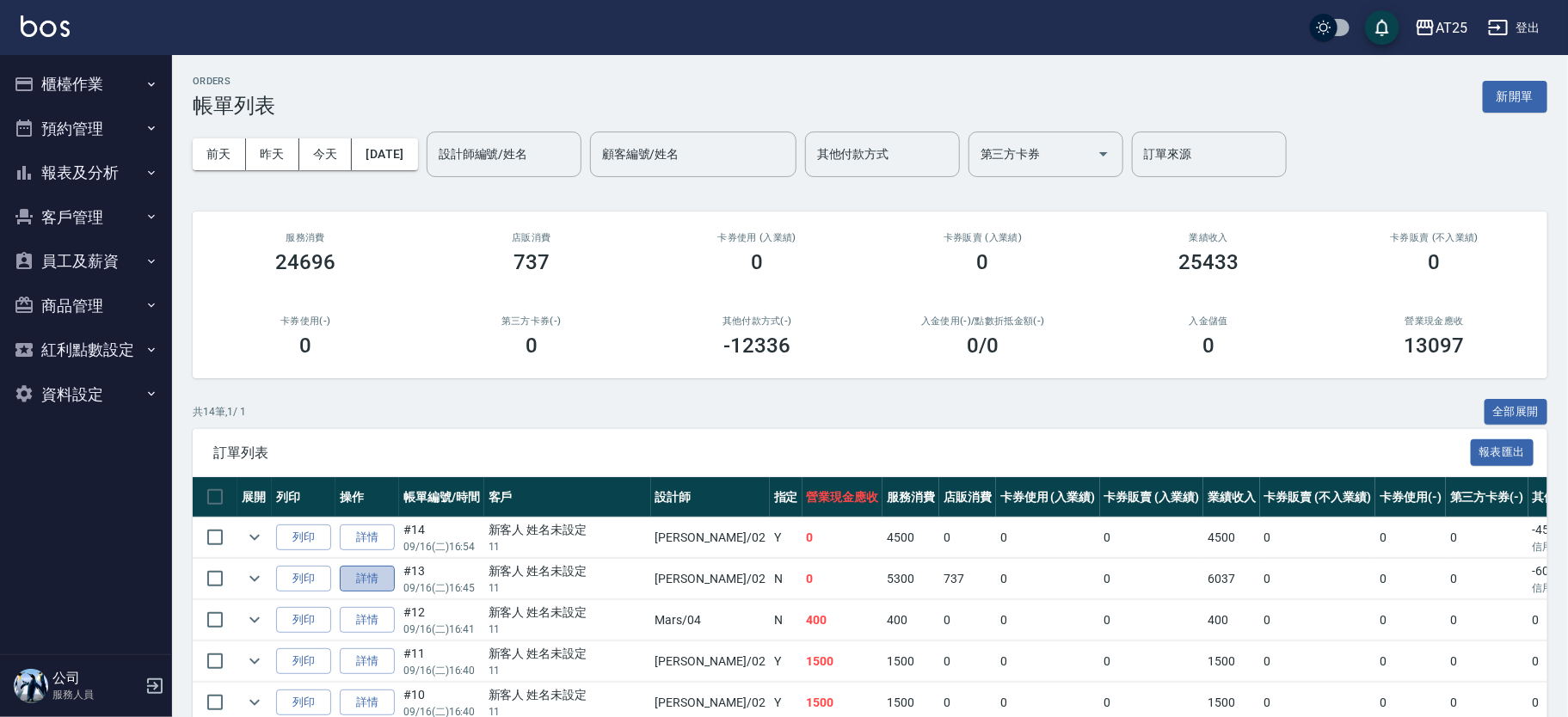
click at [379, 586] on link "詳情" at bounding box center [367, 579] width 55 height 27
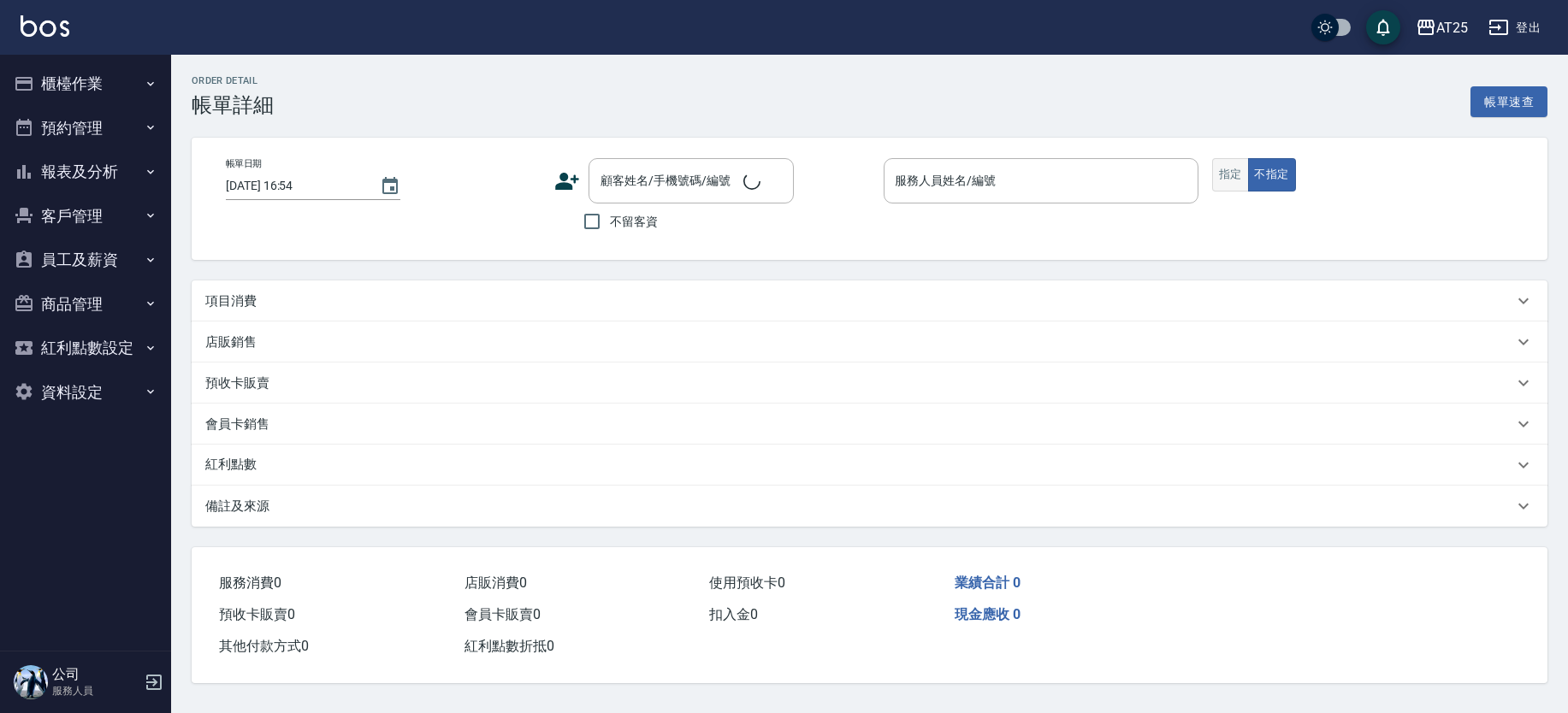
type input "2025/09/16 16:45"
type input "Vivian-02"
type input "0"
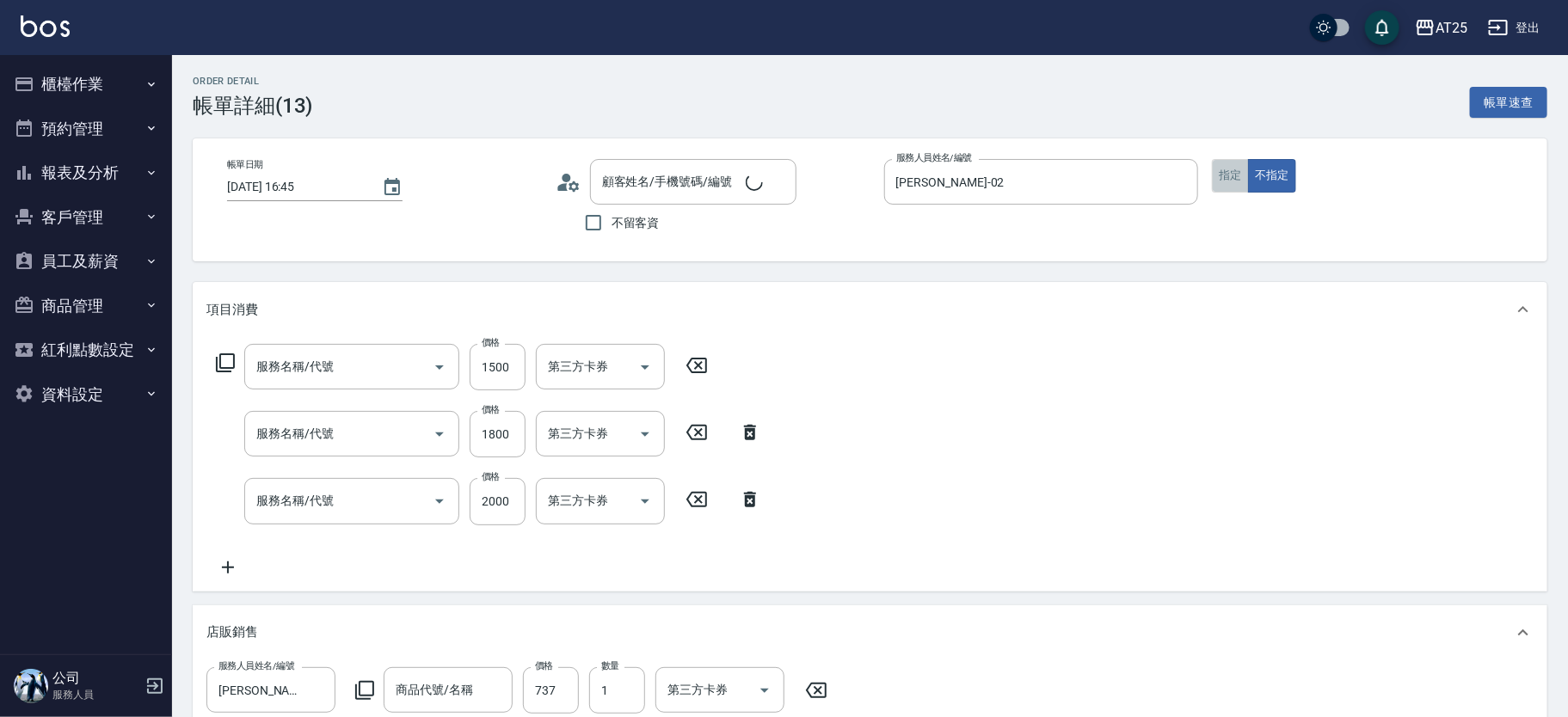
click at [1241, 167] on button "指定" at bounding box center [1230, 176] width 37 height 34
type input "新客人 姓名未設定/11/null"
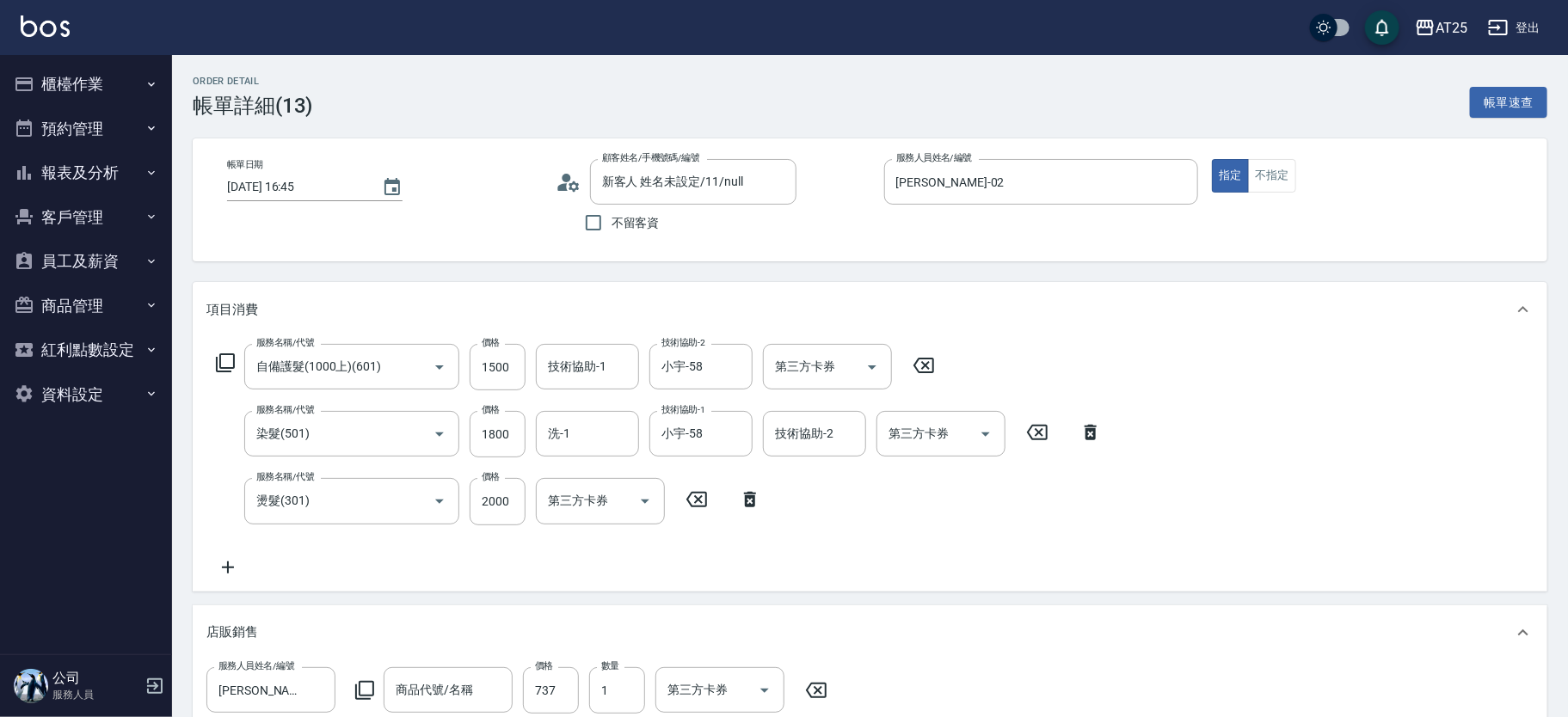
type input "自備護髮(1000上)(601)"
type input "染髮(501)"
type input "燙髮(301)"
type input "娜普菈N束感造型乳"
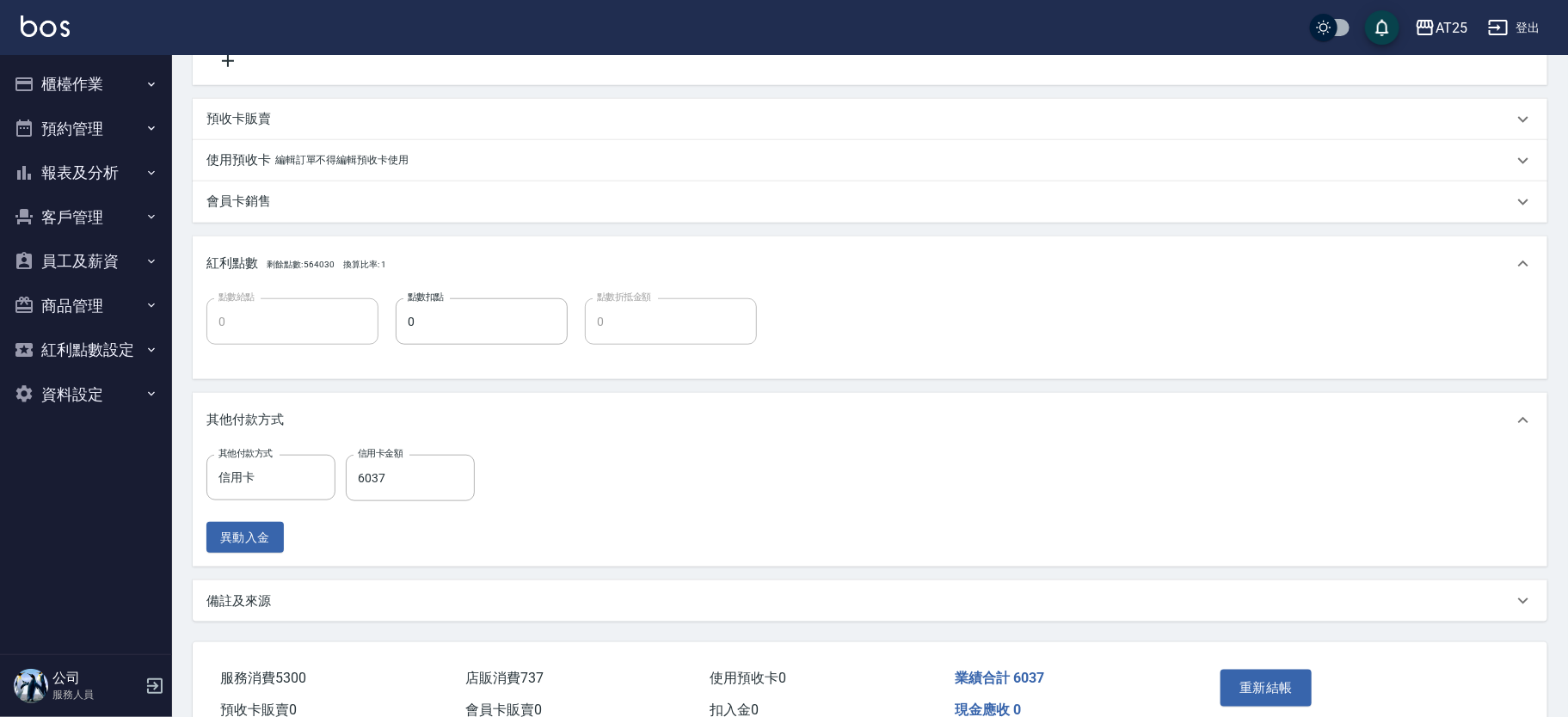
scroll to position [788, 0]
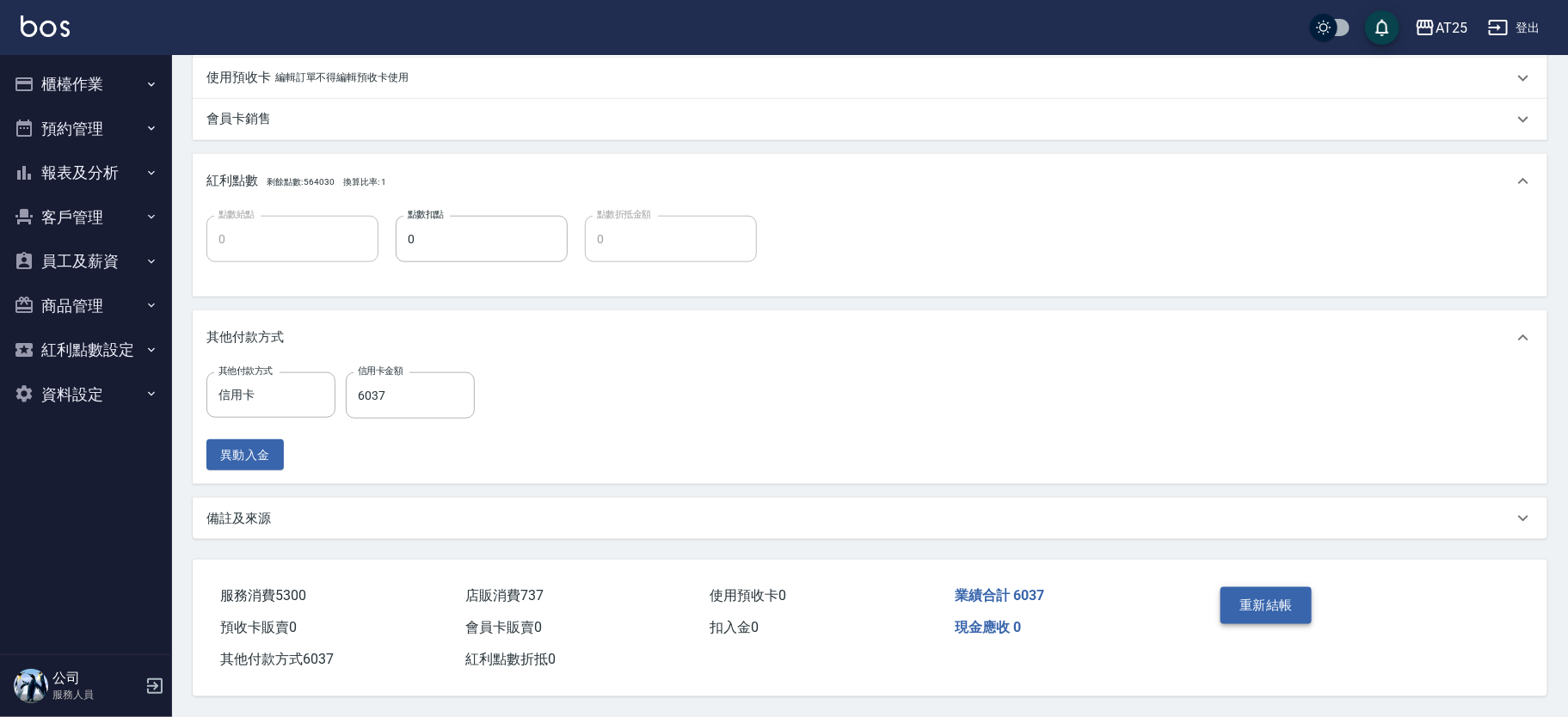
click at [1257, 617] on button "重新結帳" at bounding box center [1266, 605] width 91 height 36
